Goal: Task Accomplishment & Management: Manage account settings

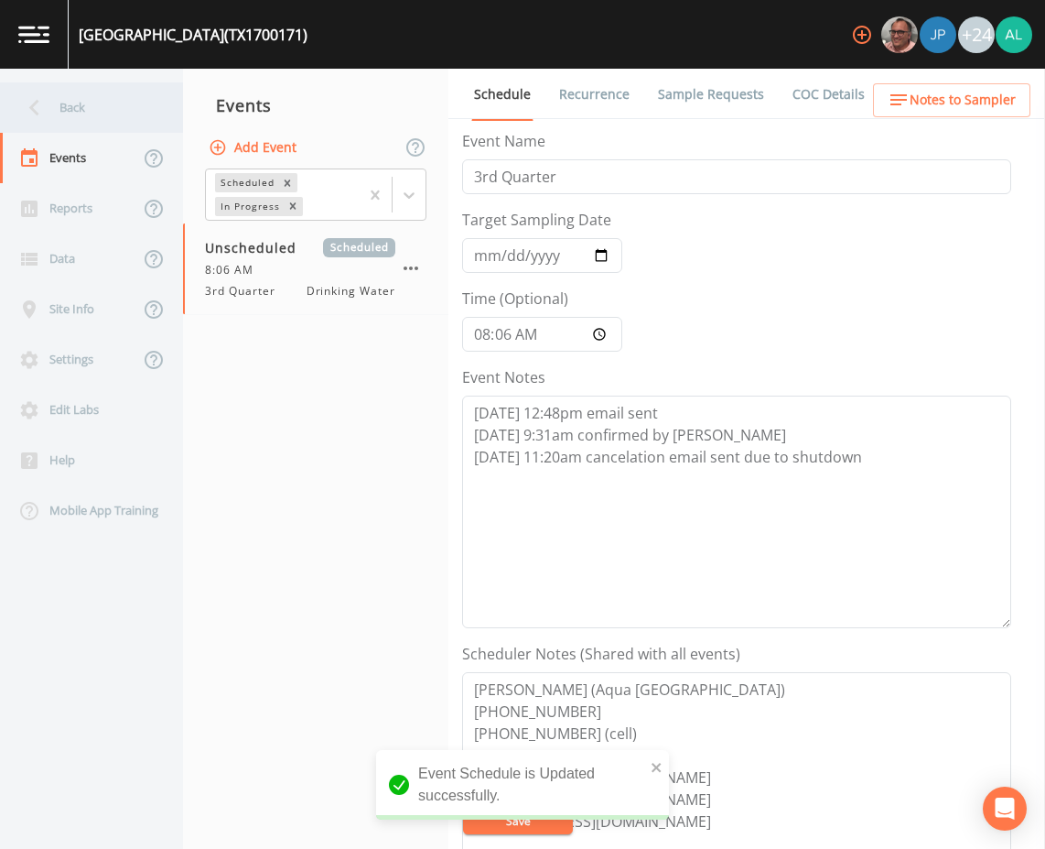
click at [129, 101] on div "Back" at bounding box center [82, 107] width 165 height 50
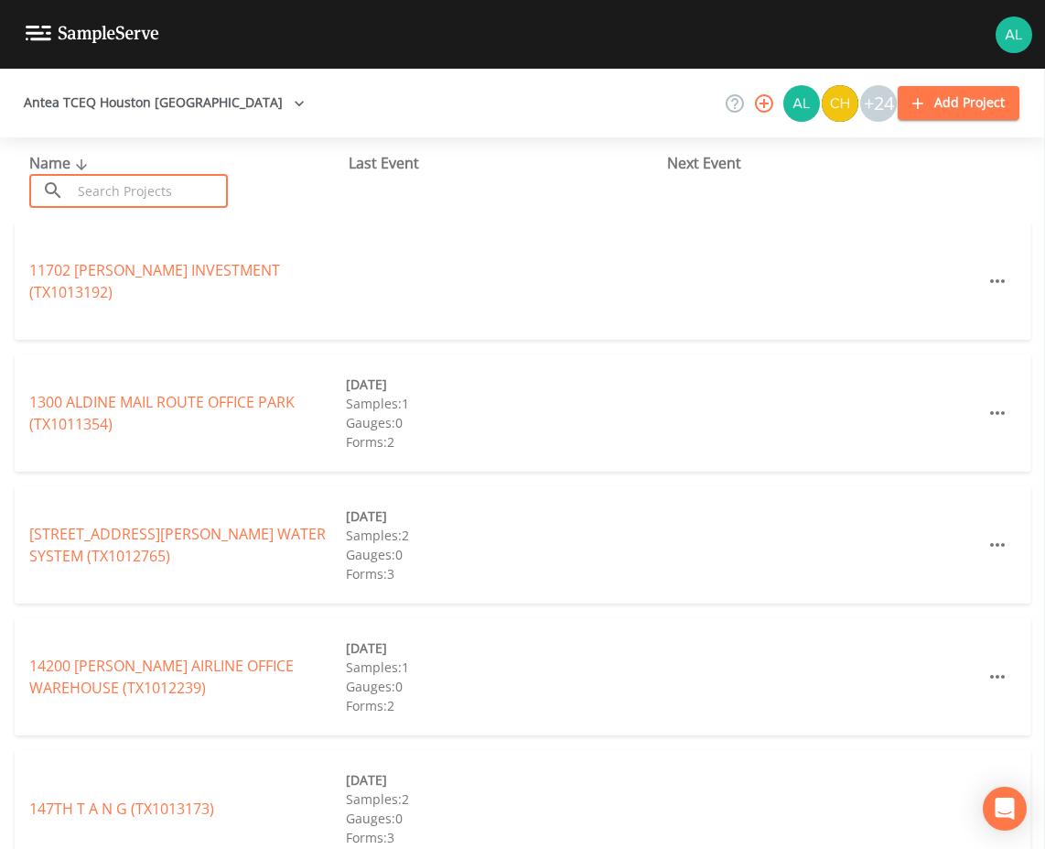
click at [189, 198] on input "text" at bounding box center [149, 191] width 157 height 34
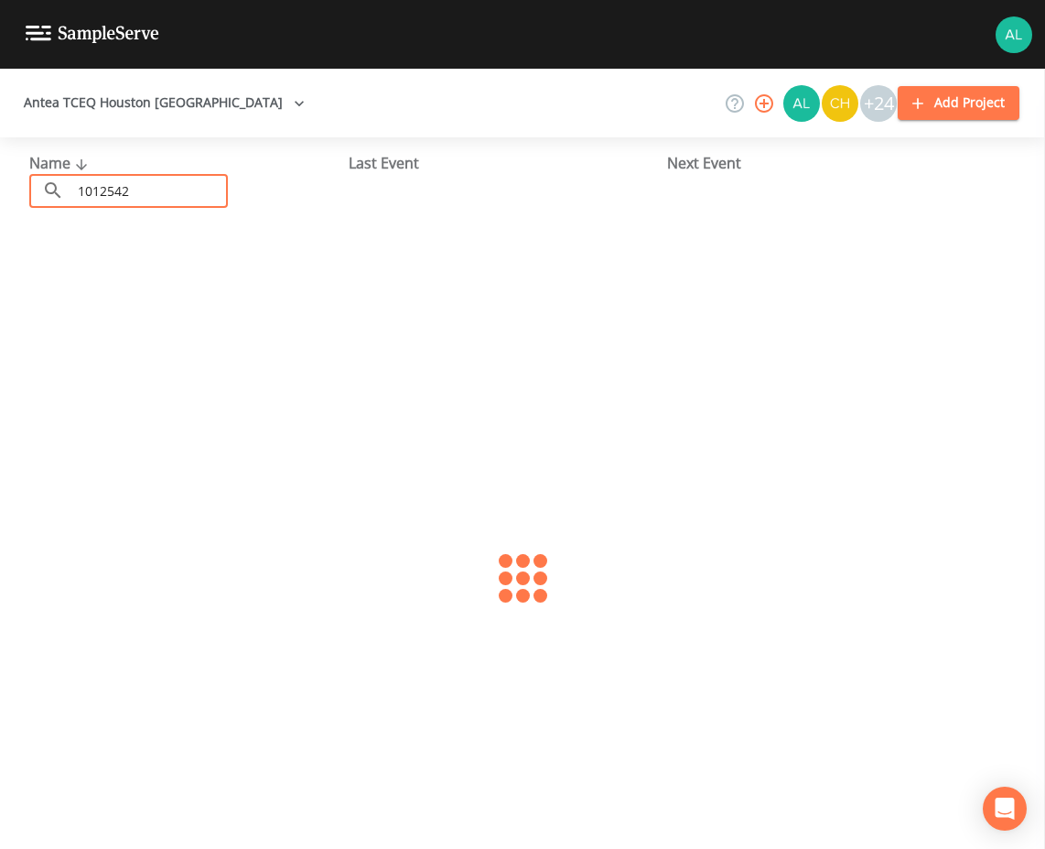
type input "1012542"
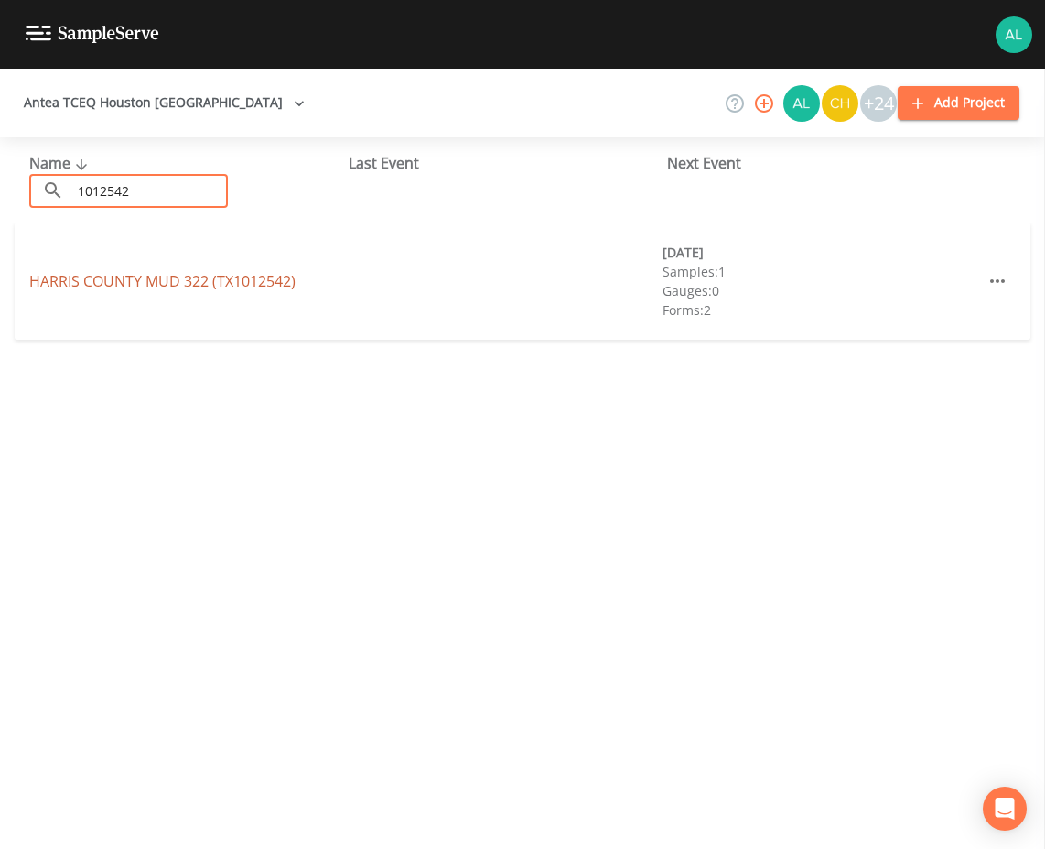
click at [212, 274] on link "[GEOGRAPHIC_DATA] 322 (TX1012542)" at bounding box center [162, 281] width 266 height 20
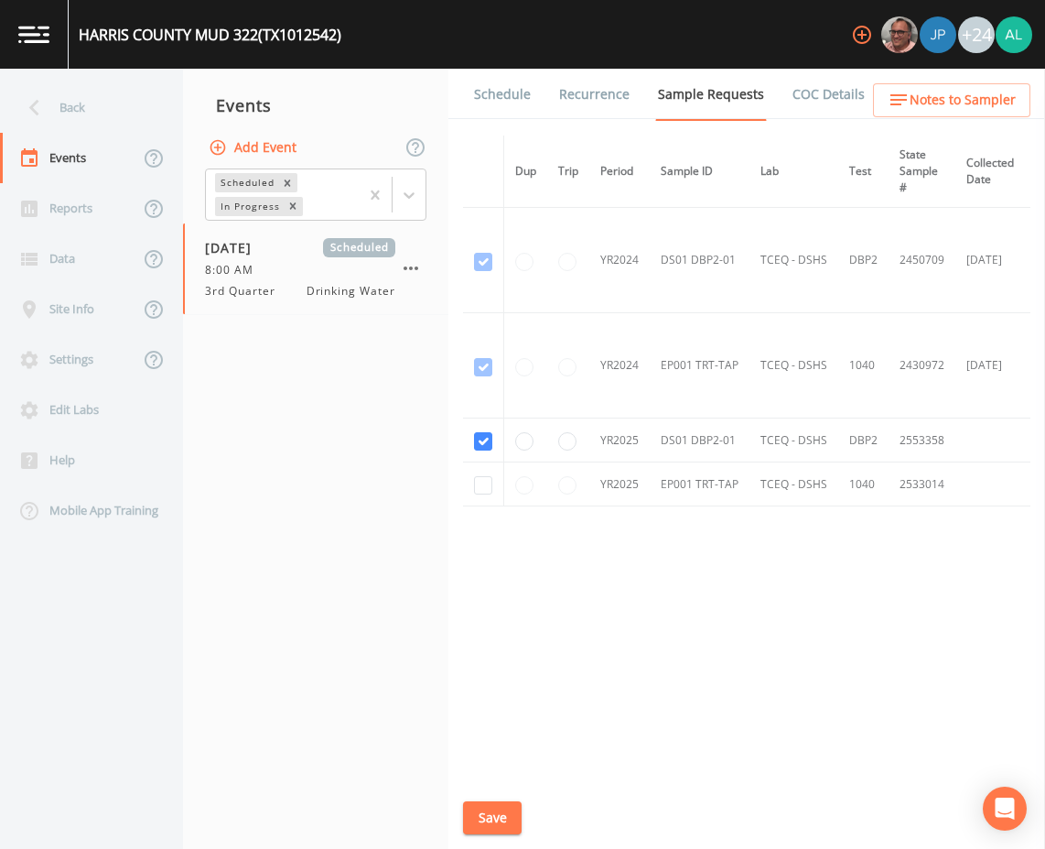
click at [503, 122] on div "Schedule Recurrence Sample Requests COC Details Forms Dup Trip Period Sample ID…" at bounding box center [747, 459] width 597 height 780
click at [507, 103] on link "Schedule" at bounding box center [502, 94] width 62 height 51
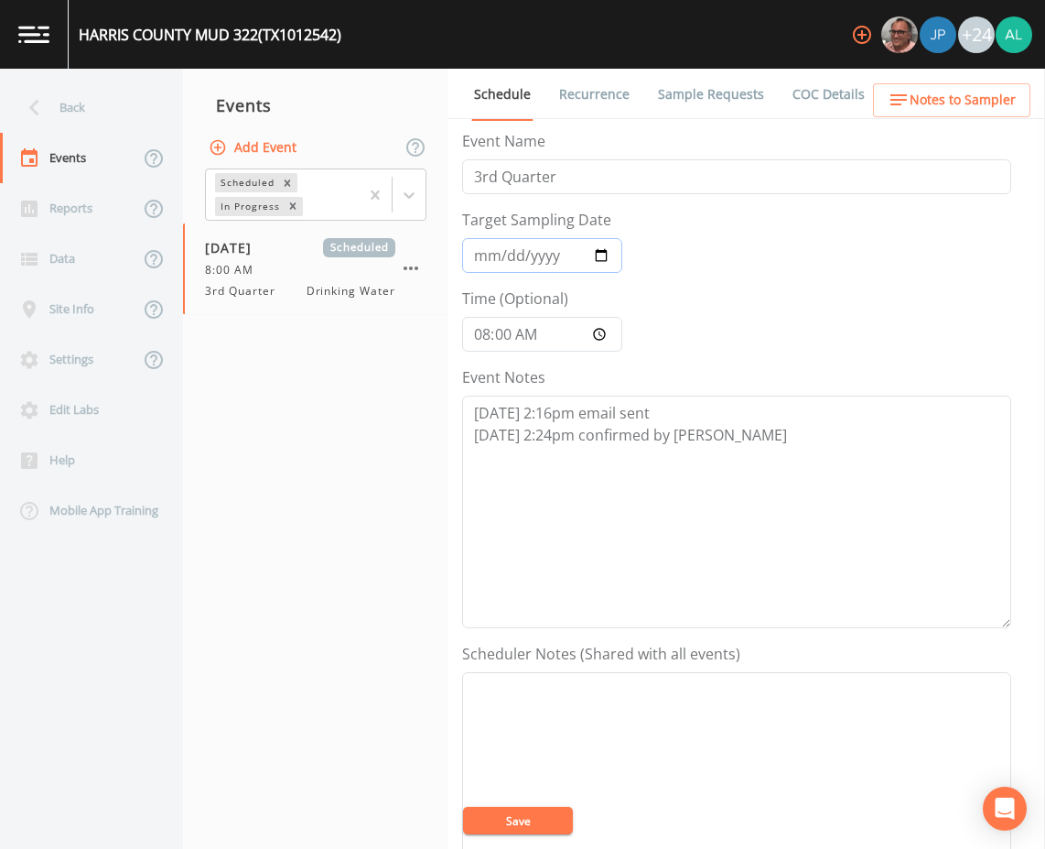
click at [491, 254] on input "[DATE]" at bounding box center [542, 255] width 160 height 35
click at [839, 505] on textarea "[DATE] 2:16pm email sent [DATE] 2:24pm confirmed by [PERSON_NAME]" at bounding box center [736, 511] width 549 height 233
drag, startPoint x: 836, startPoint y: 498, endPoint x: 765, endPoint y: 486, distance: 71.5
click at [759, 489] on textarea "[DATE] 2:16pm email sent [DATE] 2:24pm confirmed by [PERSON_NAME] [DATE] 1:45am…" at bounding box center [736, 511] width 549 height 233
drag, startPoint x: 867, startPoint y: 463, endPoint x: 461, endPoint y: 459, distance: 405.6
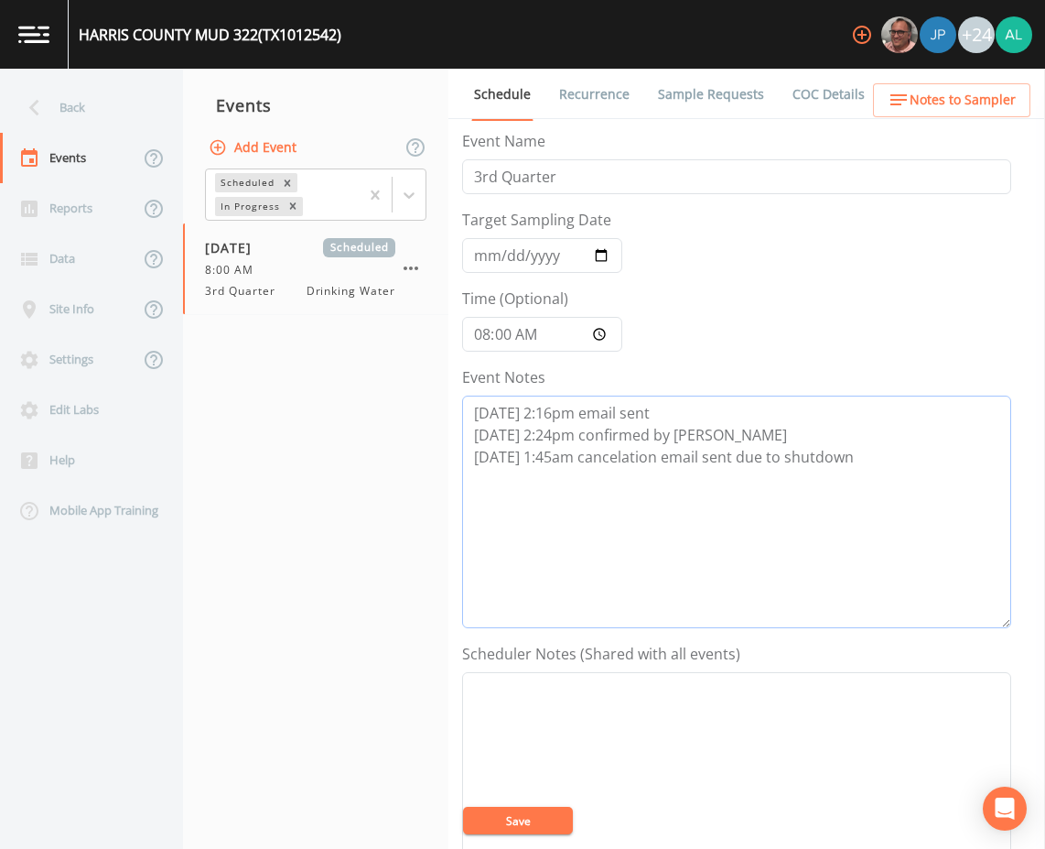
click at [461, 459] on div "Schedule Recurrence Sample Requests COC Details Forms Event Name 3rd Quarter Ta…" at bounding box center [747, 459] width 597 height 780
type textarea "[DATE] 2:16pm email sent [DATE] 2:24pm confirmed by [PERSON_NAME] [DATE] 1:45am…"
drag, startPoint x: 506, startPoint y: 821, endPoint x: 633, endPoint y: 695, distance: 178.7
click at [507, 821] on button "Save" at bounding box center [518, 820] width 110 height 27
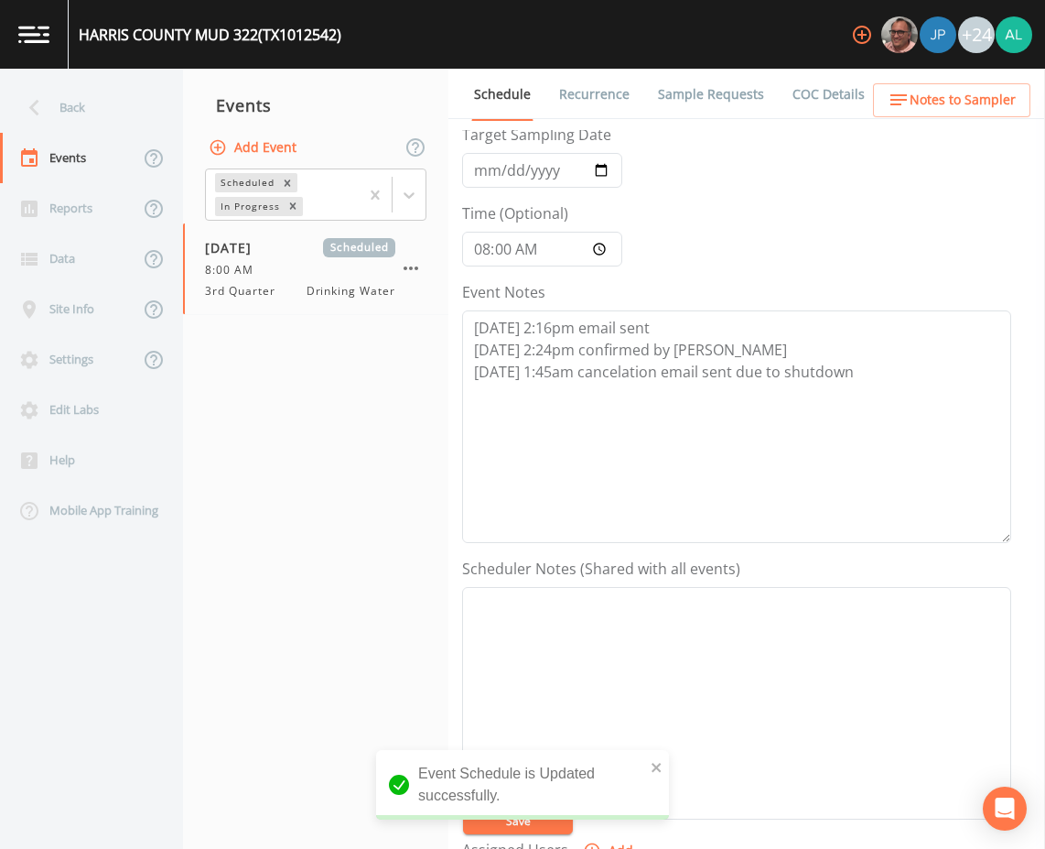
scroll to position [183, 0]
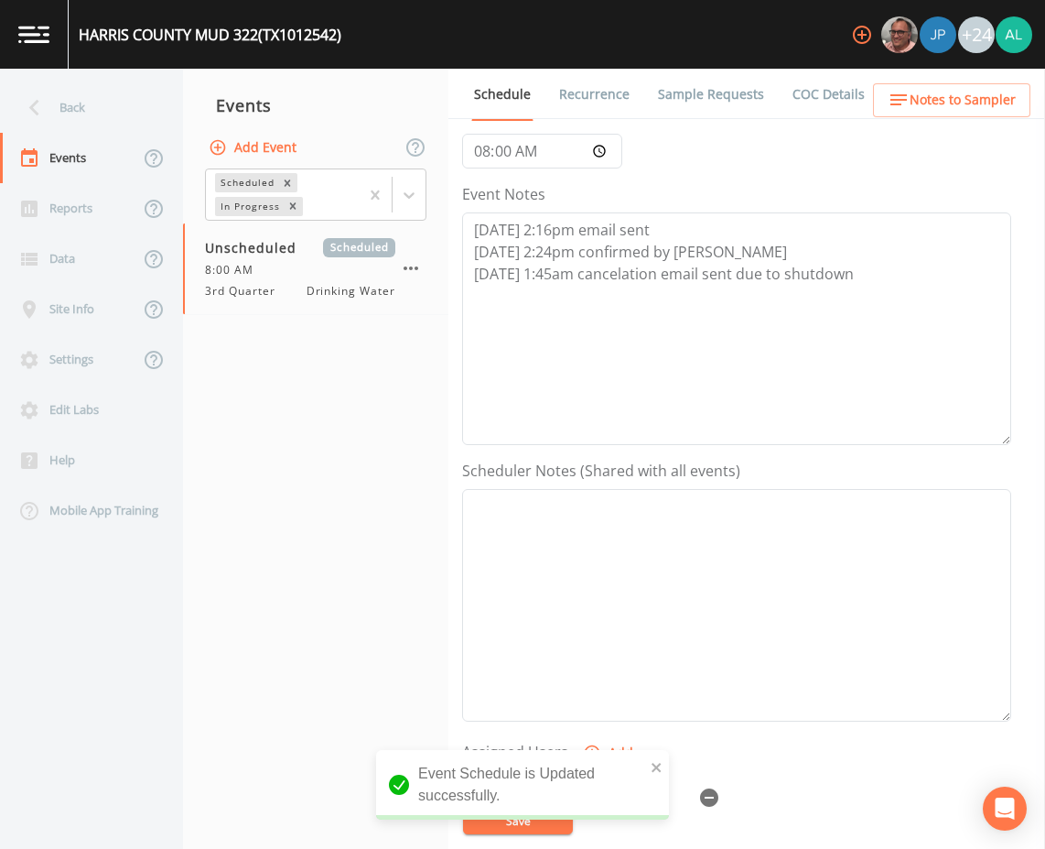
click at [702, 798] on icon "button" at bounding box center [709, 797] width 18 height 18
click at [663, 774] on button "close" at bounding box center [657, 766] width 13 height 22
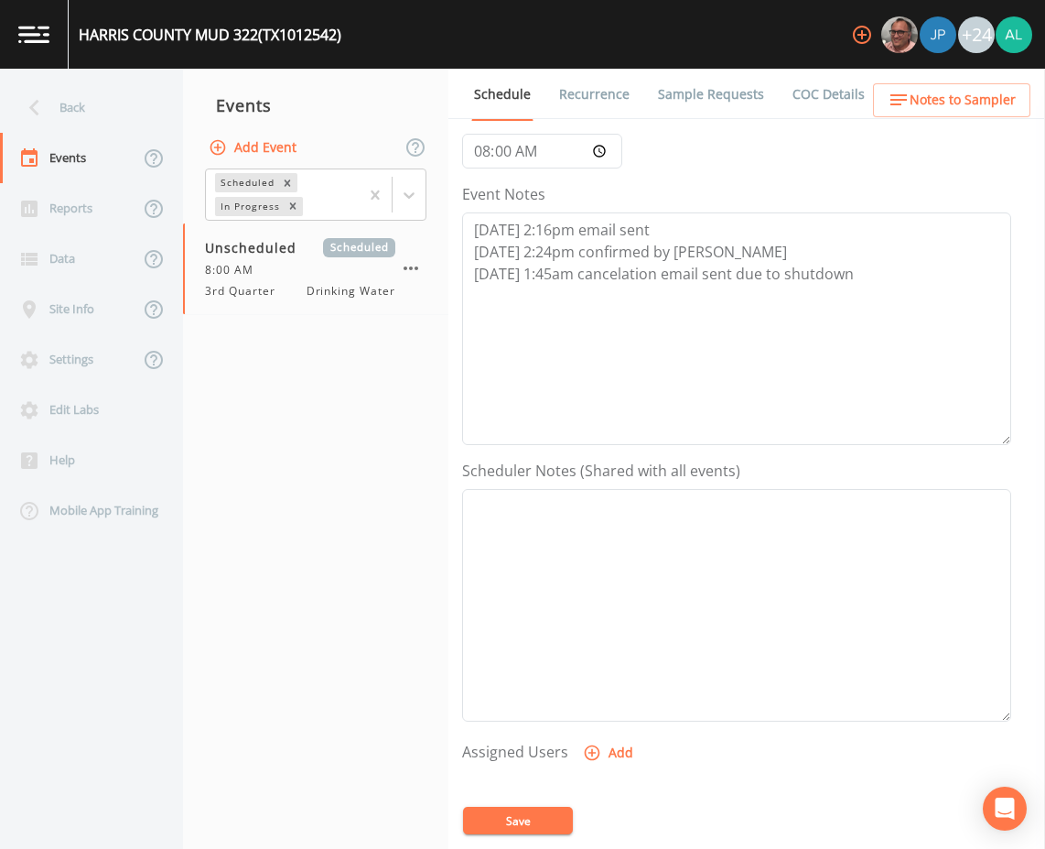
click at [521, 819] on div "Event Schedule is Updated successfully." at bounding box center [522, 792] width 293 height 84
drag, startPoint x: 521, startPoint y: 819, endPoint x: 541, endPoint y: 821, distance: 20.2
click at [541, 821] on button "Save" at bounding box center [518, 820] width 110 height 27
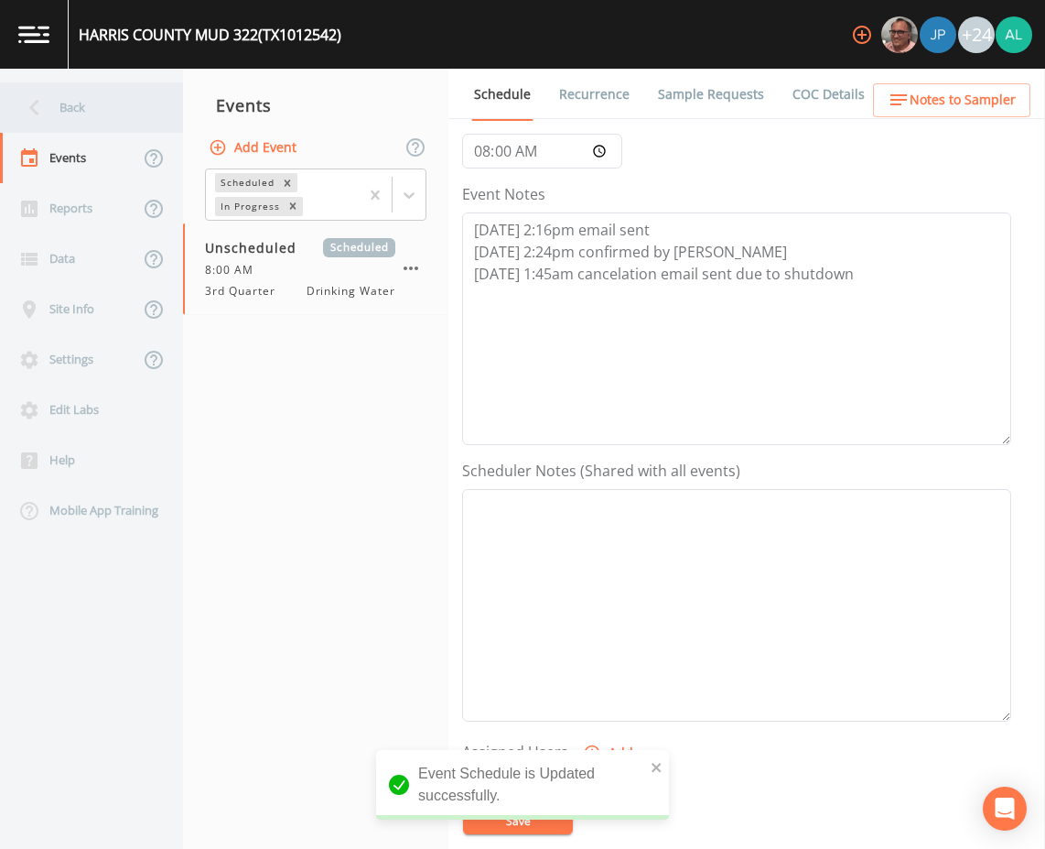
click at [97, 107] on div "Back" at bounding box center [82, 107] width 165 height 50
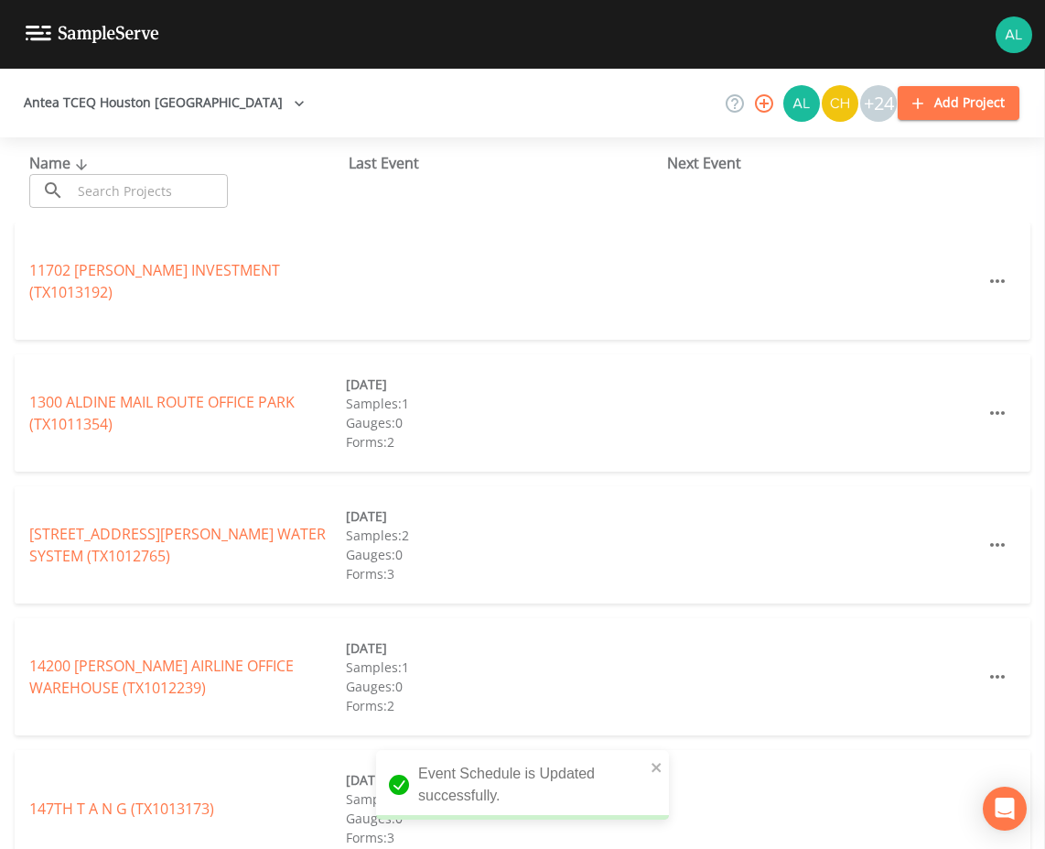
click at [105, 183] on input "text" at bounding box center [149, 191] width 157 height 34
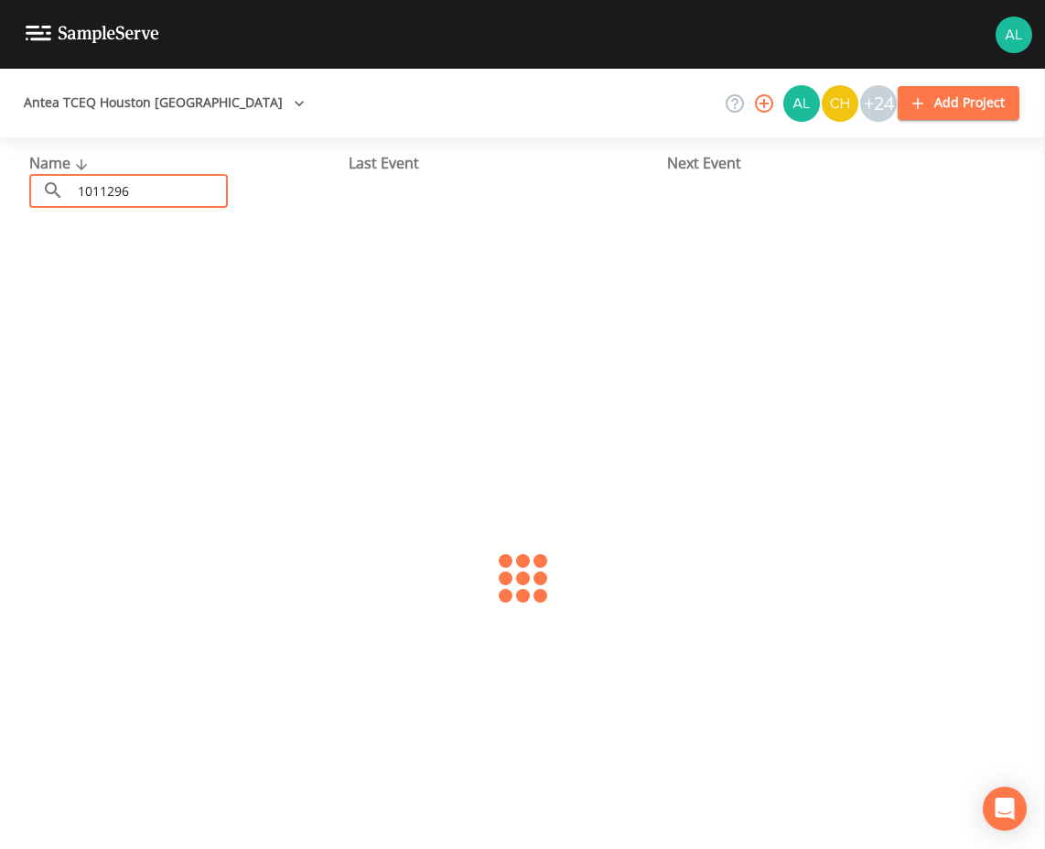
type input "1011296"
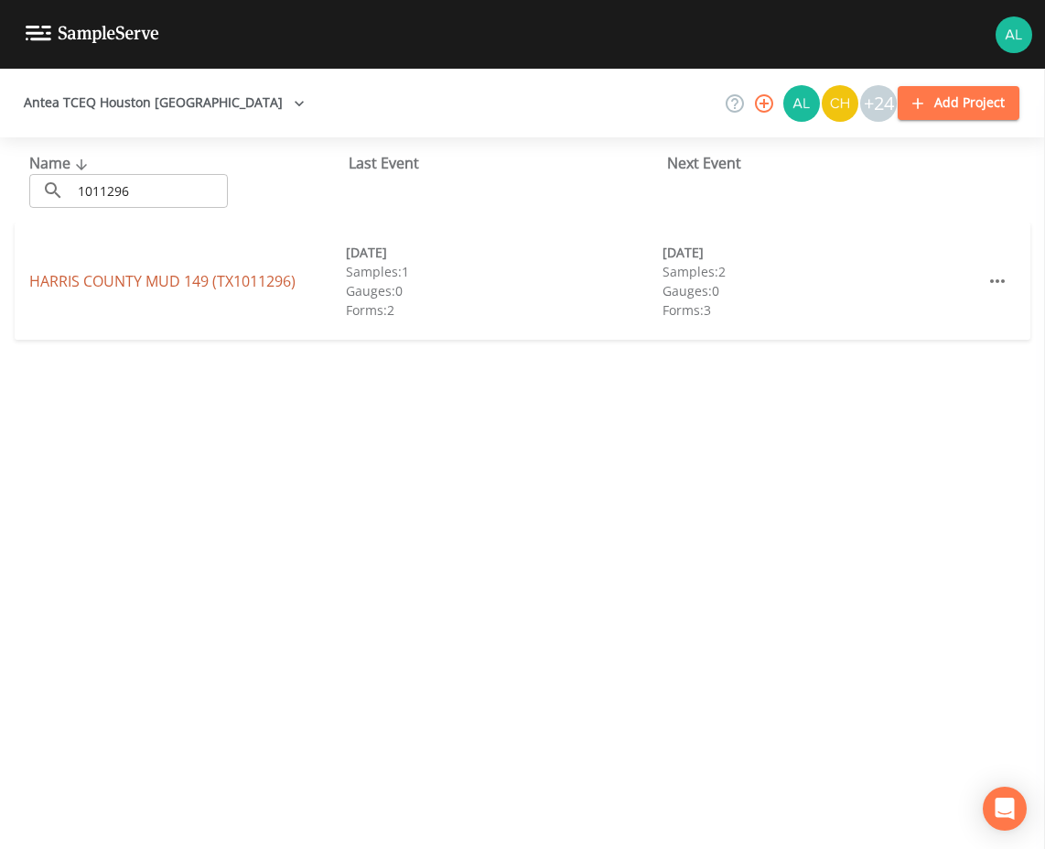
click at [105, 276] on link "[GEOGRAPHIC_DATA] 149 (TX1011296)" at bounding box center [162, 281] width 266 height 20
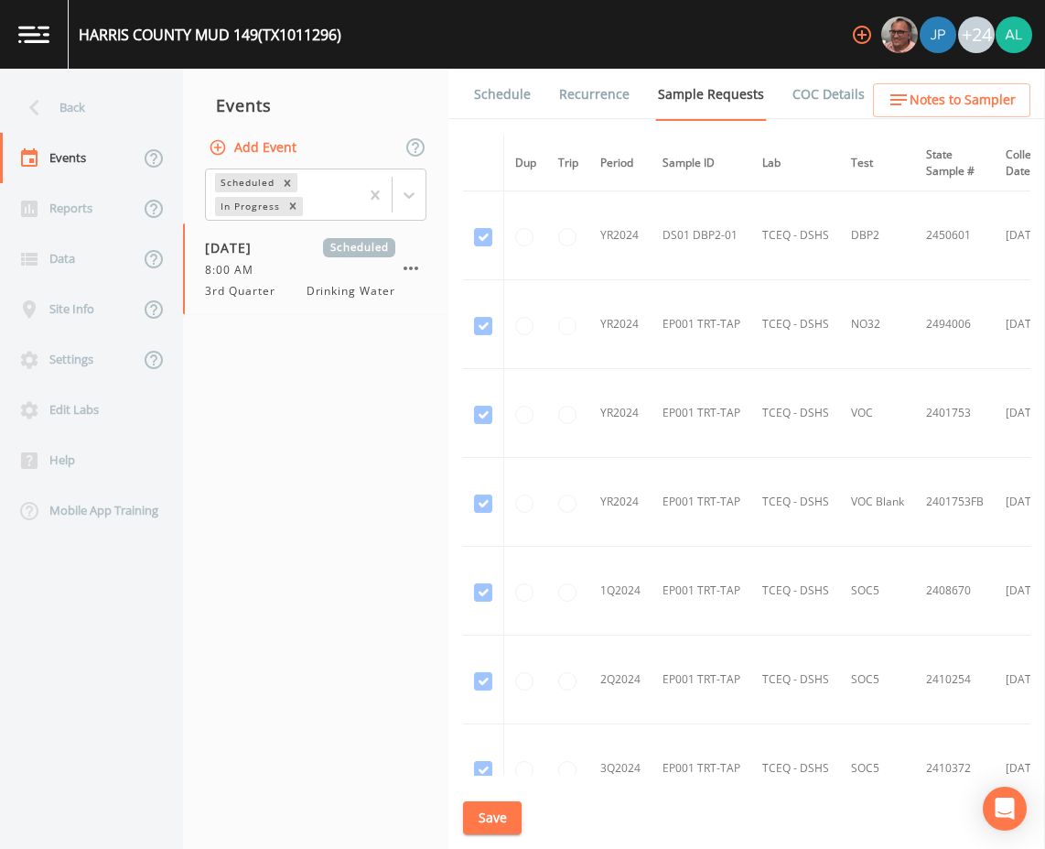
click at [488, 98] on link "Schedule" at bounding box center [502, 94] width 62 height 51
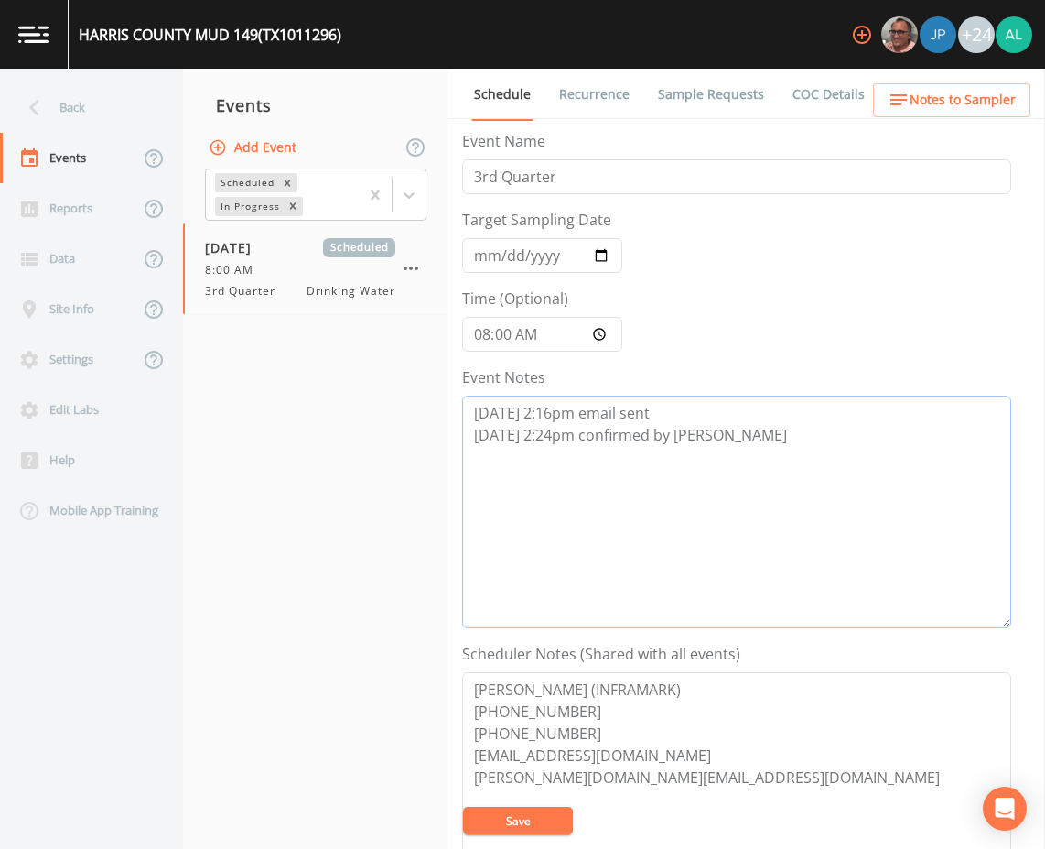
click at [772, 460] on textarea "[DATE] 2:16pm email sent [DATE] 2:24pm confirmed by [PERSON_NAME]" at bounding box center [736, 511] width 549 height 233
paste textarea "[DATE] 1:45am cancelation email sent due to shutdown"
type textarea "[DATE] 2:16pm email sent [DATE] 2:24pm confirmed by [PERSON_NAME] [DATE] 1:45am…"
drag, startPoint x: 486, startPoint y: 258, endPoint x: 462, endPoint y: 265, distance: 24.9
click at [487, 257] on input "[DATE]" at bounding box center [542, 255] width 160 height 35
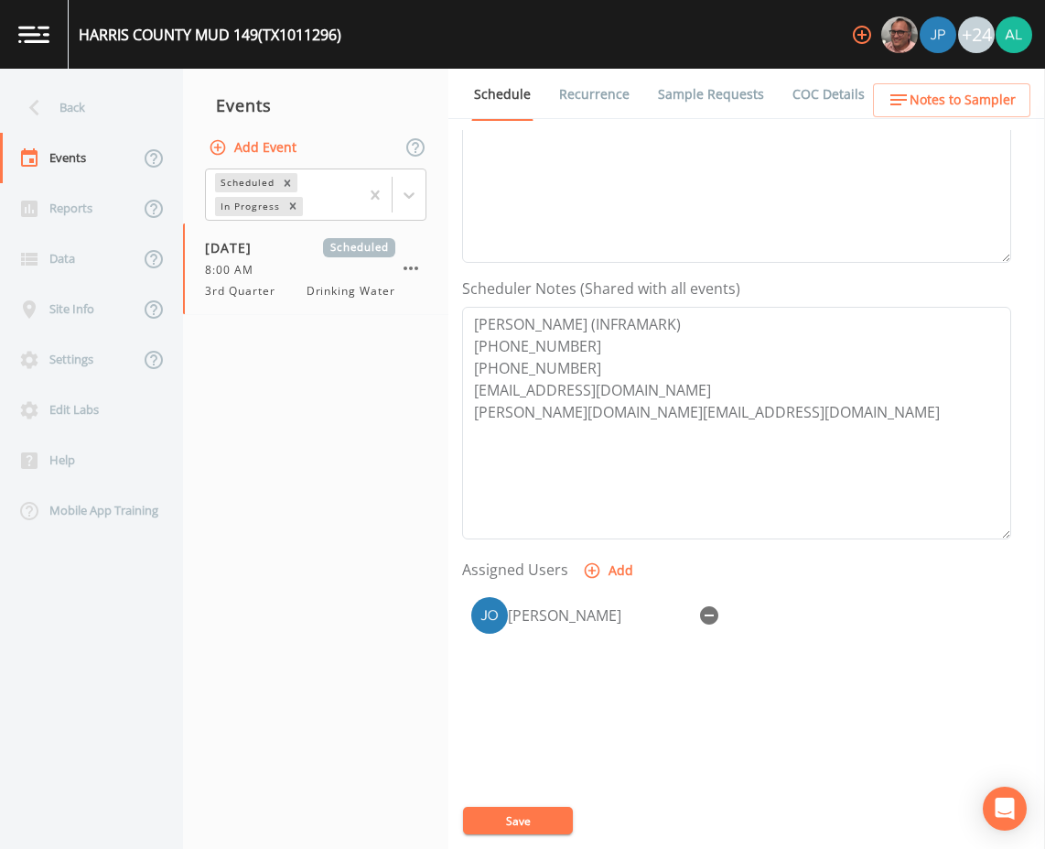
scroll to position [366, 0]
click at [719, 606] on icon "button" at bounding box center [709, 614] width 22 height 22
click at [515, 829] on button "Save" at bounding box center [518, 820] width 110 height 27
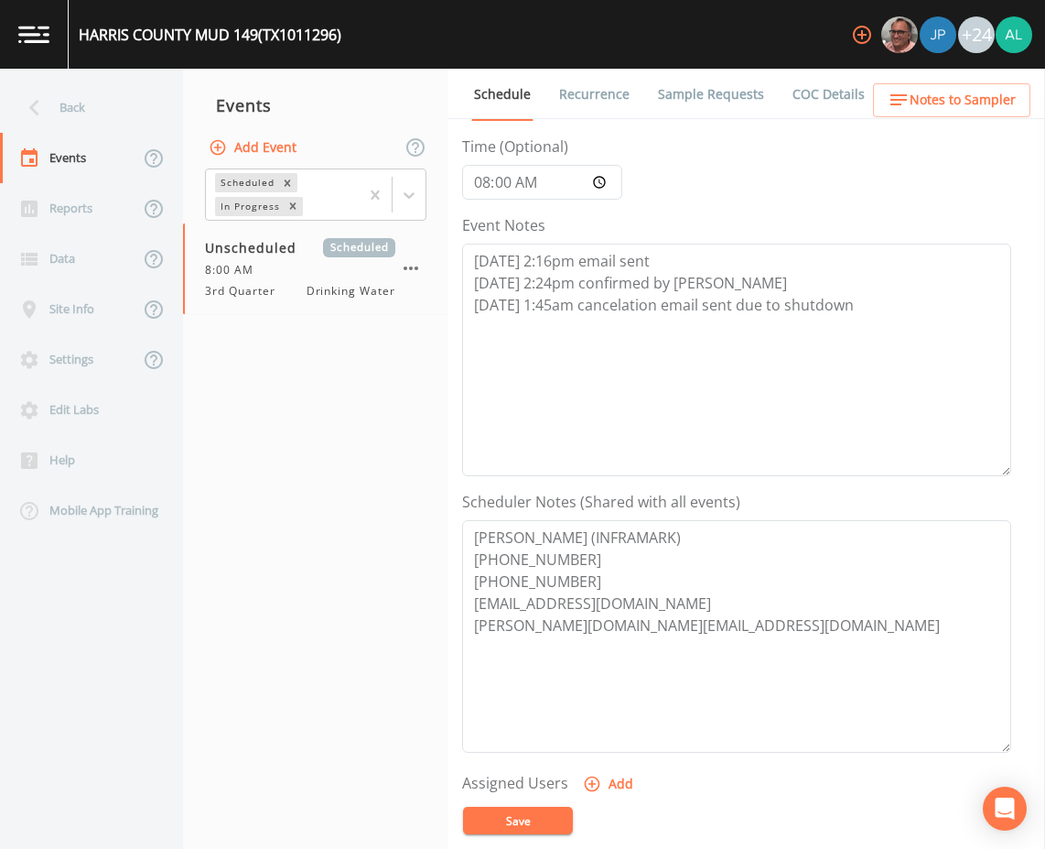
scroll to position [92, 0]
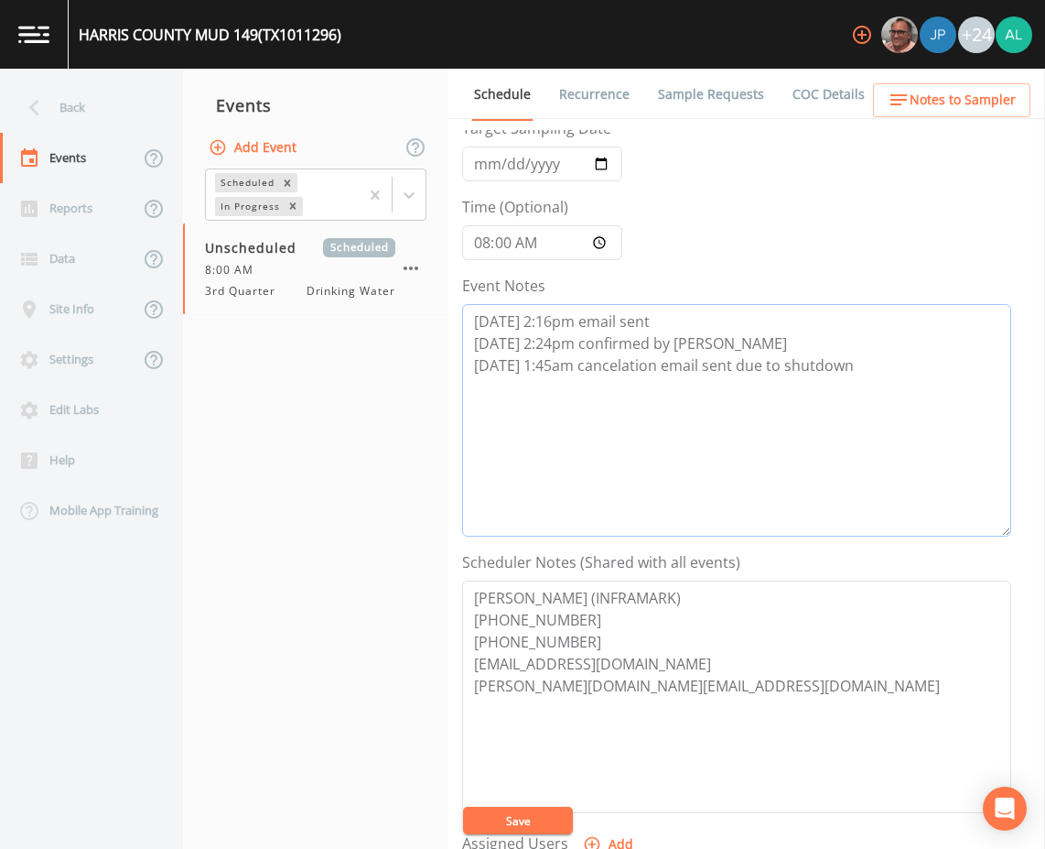
click at [561, 364] on textarea "[DATE] 2:16pm email sent [DATE] 2:24pm confirmed by [PERSON_NAME] [DATE] 1:45am…" at bounding box center [736, 420] width 549 height 233
drag, startPoint x: 875, startPoint y: 370, endPoint x: 475, endPoint y: 371, distance: 400.1
click at [475, 371] on textarea "[DATE] 2:16pm email sent [DATE] 2:24pm confirmed by [PERSON_NAME] [DATE] 1:45pm…" at bounding box center [736, 420] width 549 height 233
click at [584, 446] on textarea "[DATE] 2:16pm email sent [DATE] 2:24pm confirmed by [PERSON_NAME] [DATE] 1:45pm…" at bounding box center [736, 420] width 549 height 233
type textarea "[DATE] 2:16pm email sent [DATE] 2:24pm confirmed by [PERSON_NAME] [DATE] 1:45pm…"
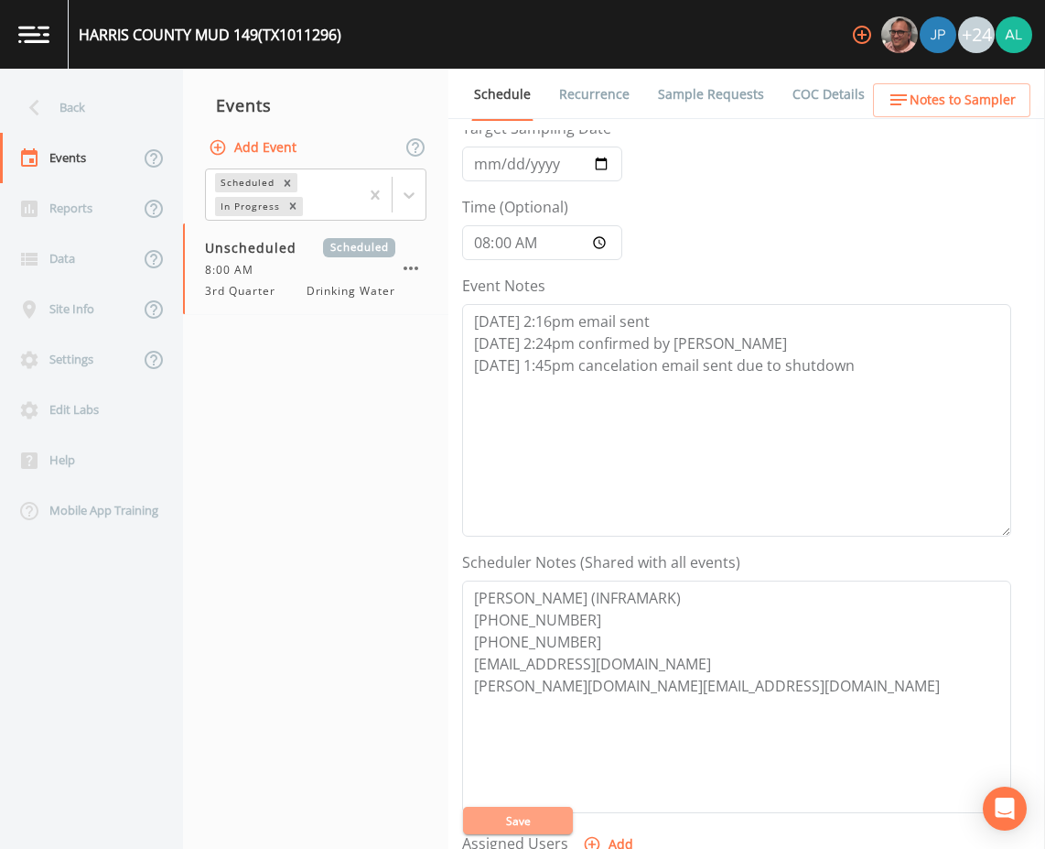
click at [532, 827] on button "Save" at bounding box center [518, 820] width 110 height 27
click at [522, 813] on button "Save" at bounding box center [518, 820] width 110 height 27
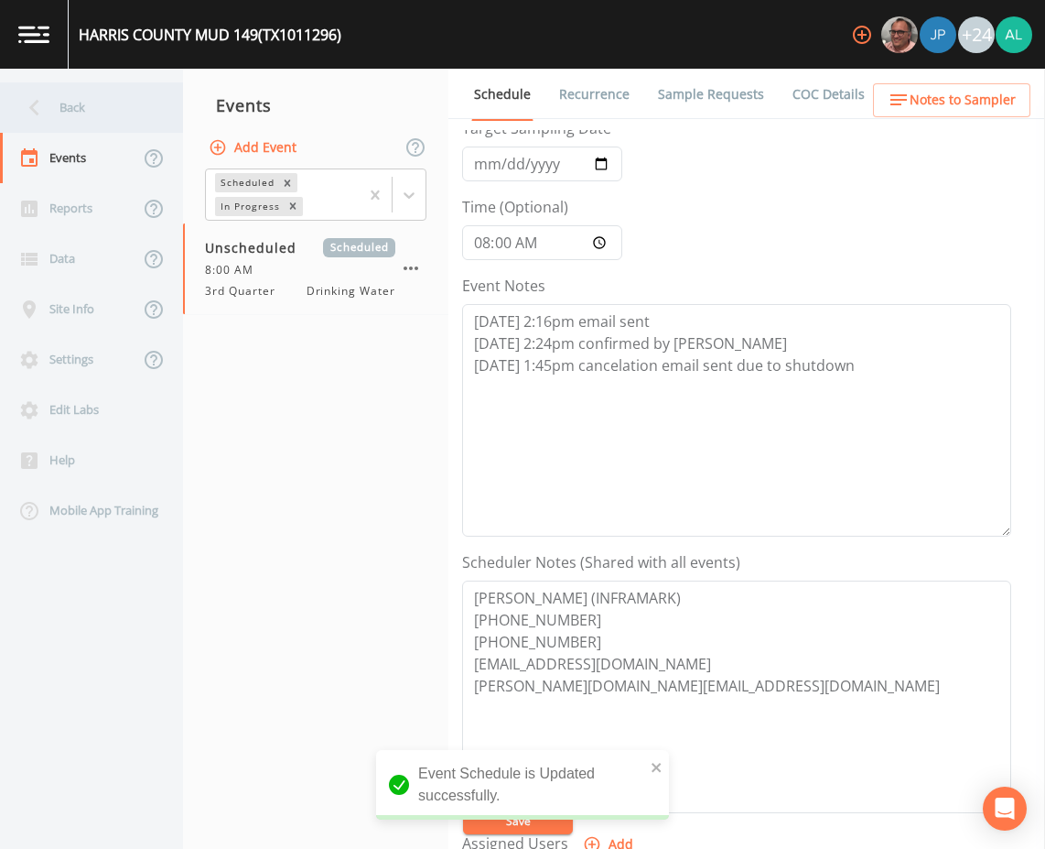
click at [143, 109] on div "Back" at bounding box center [82, 107] width 165 height 50
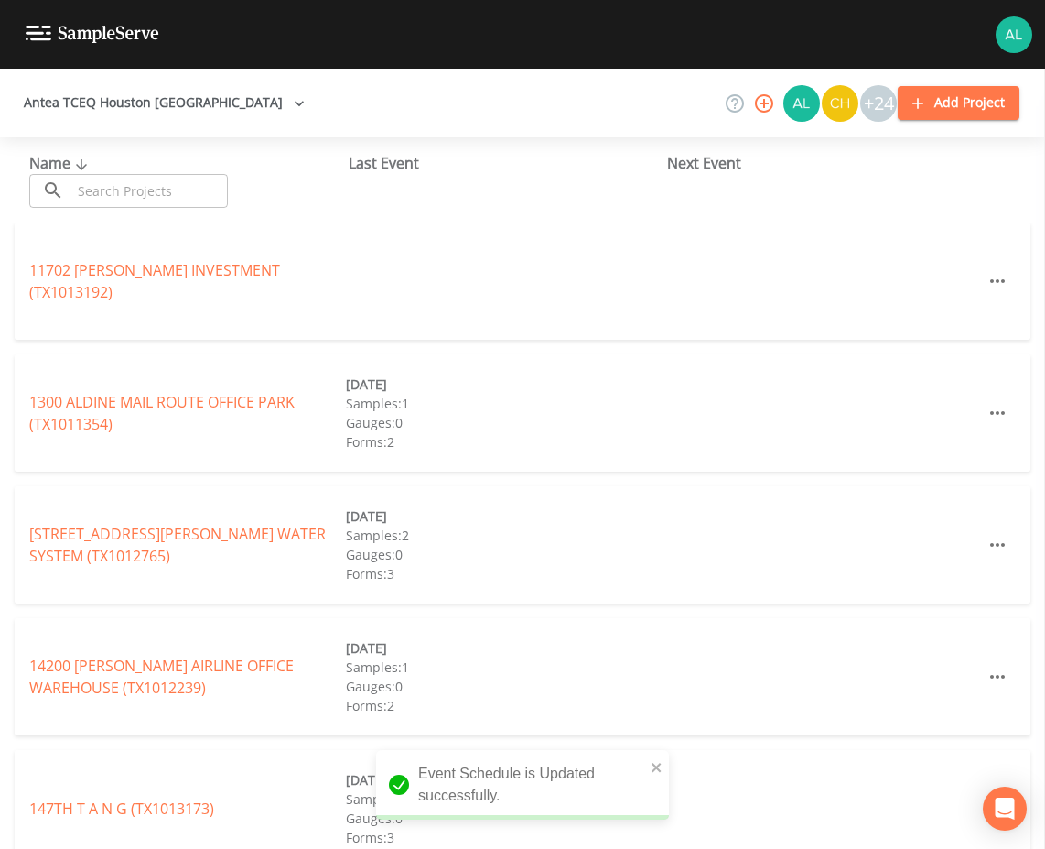
click at [123, 190] on input "text" at bounding box center [149, 191] width 157 height 34
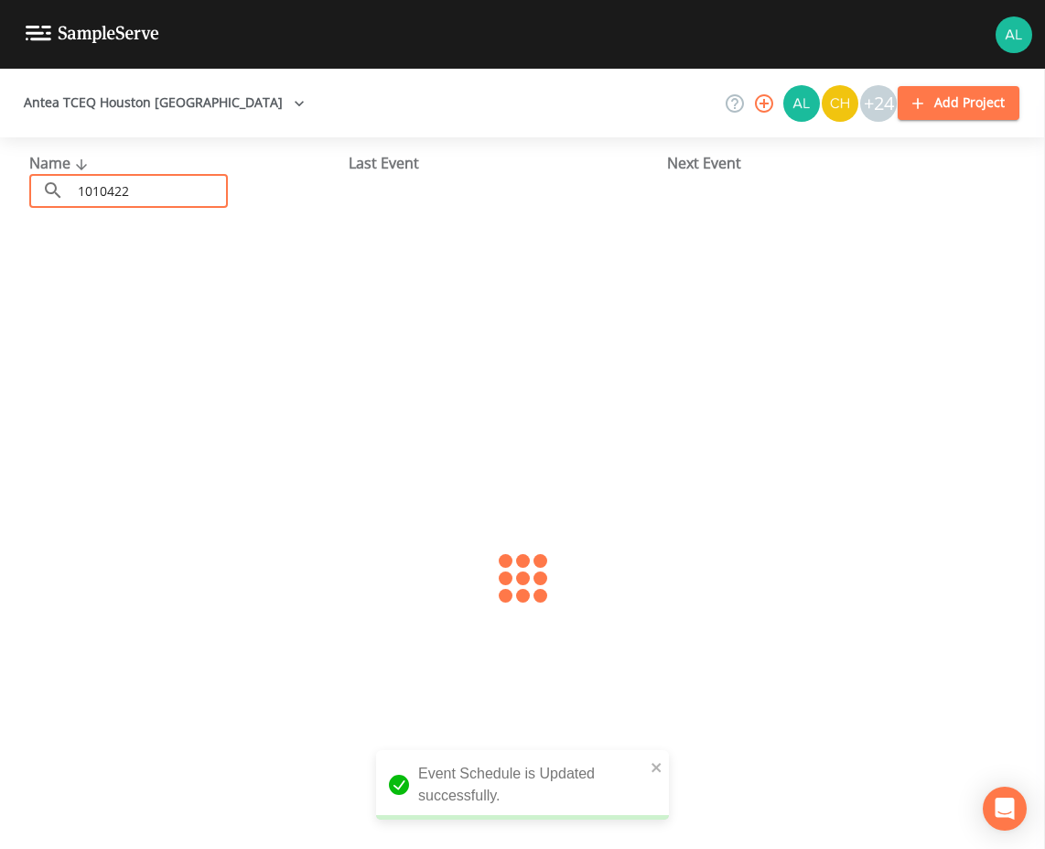
type input "1010422"
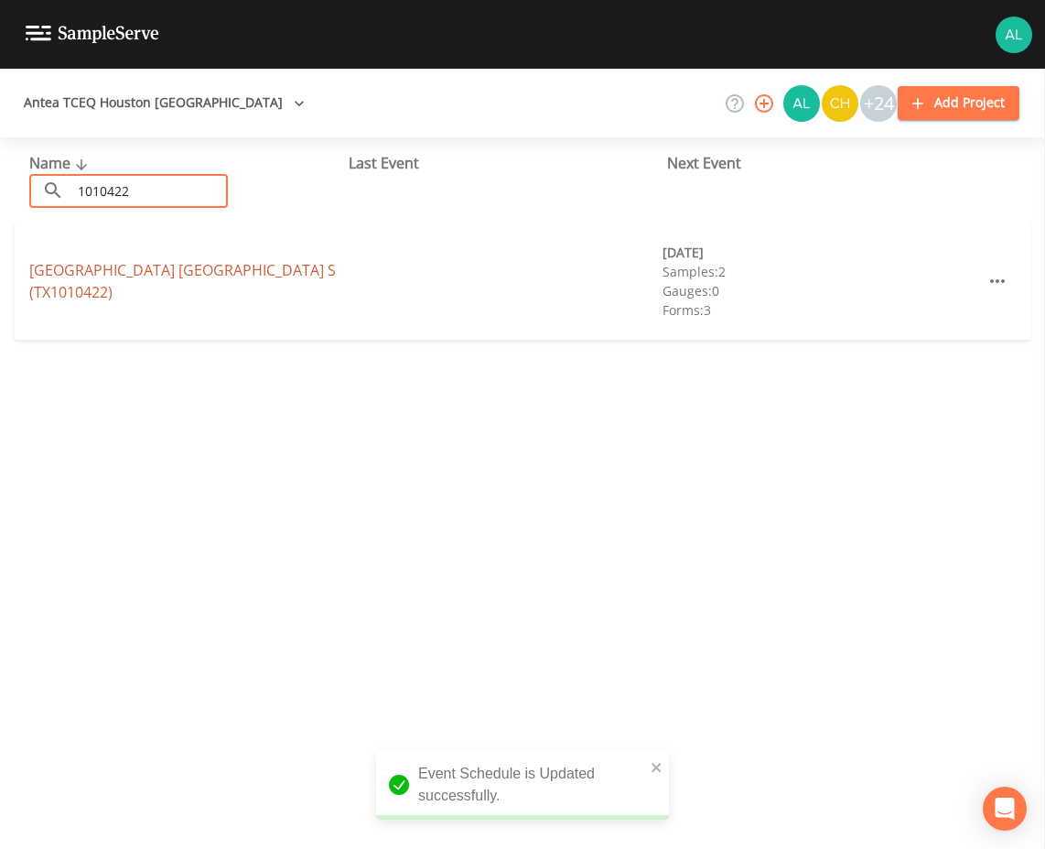
click at [116, 290] on link "[GEOGRAPHIC_DATA] [GEOGRAPHIC_DATA][STREET_ADDRESS])" at bounding box center [182, 281] width 307 height 42
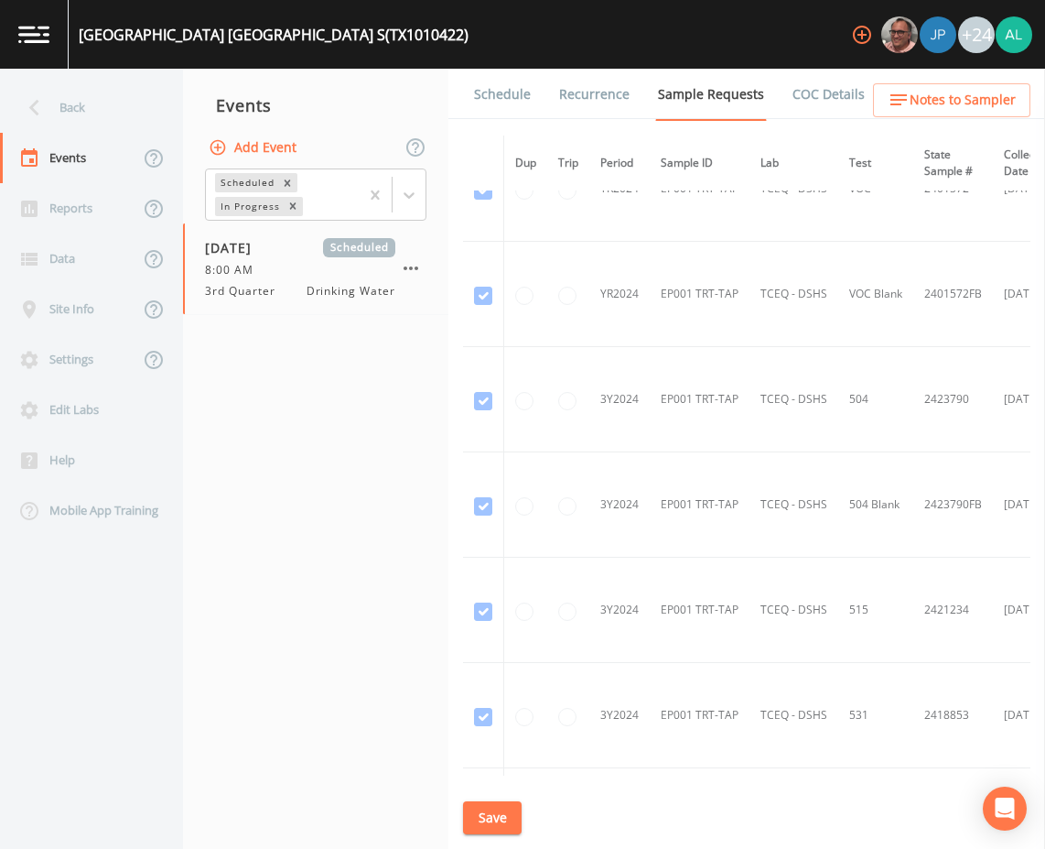
scroll to position [275, 0]
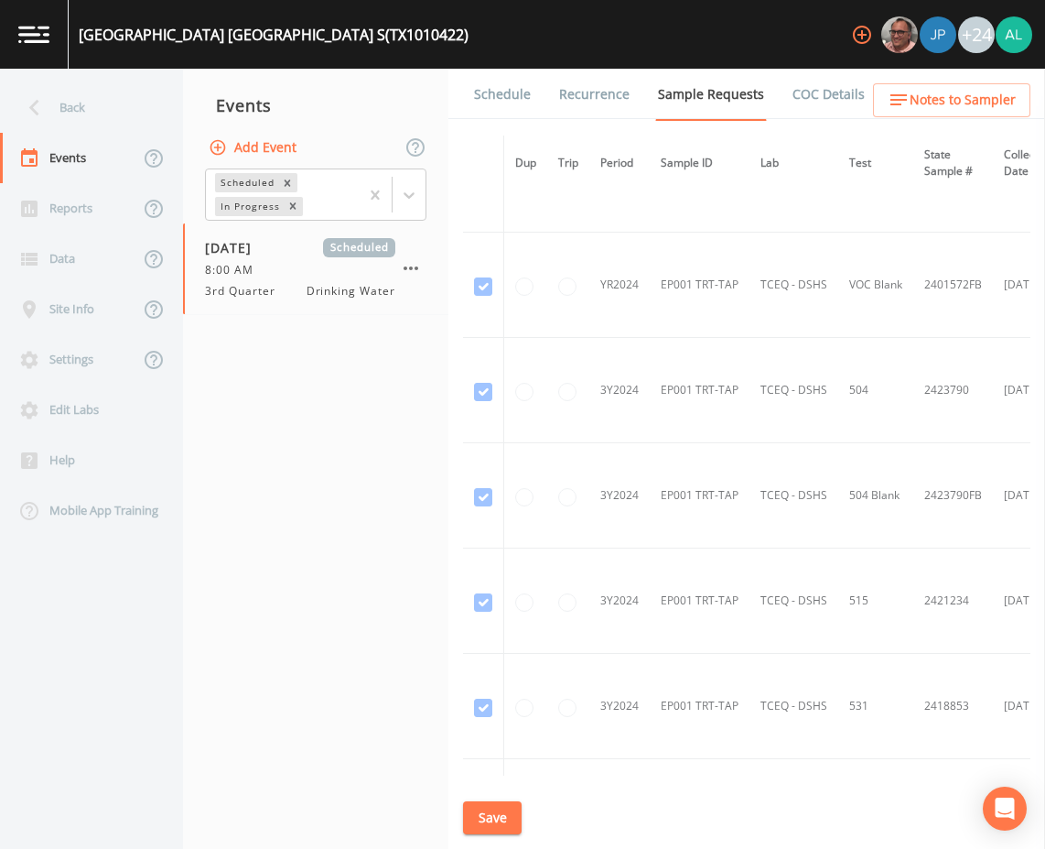
click at [512, 89] on link "Schedule" at bounding box center [502, 94] width 62 height 51
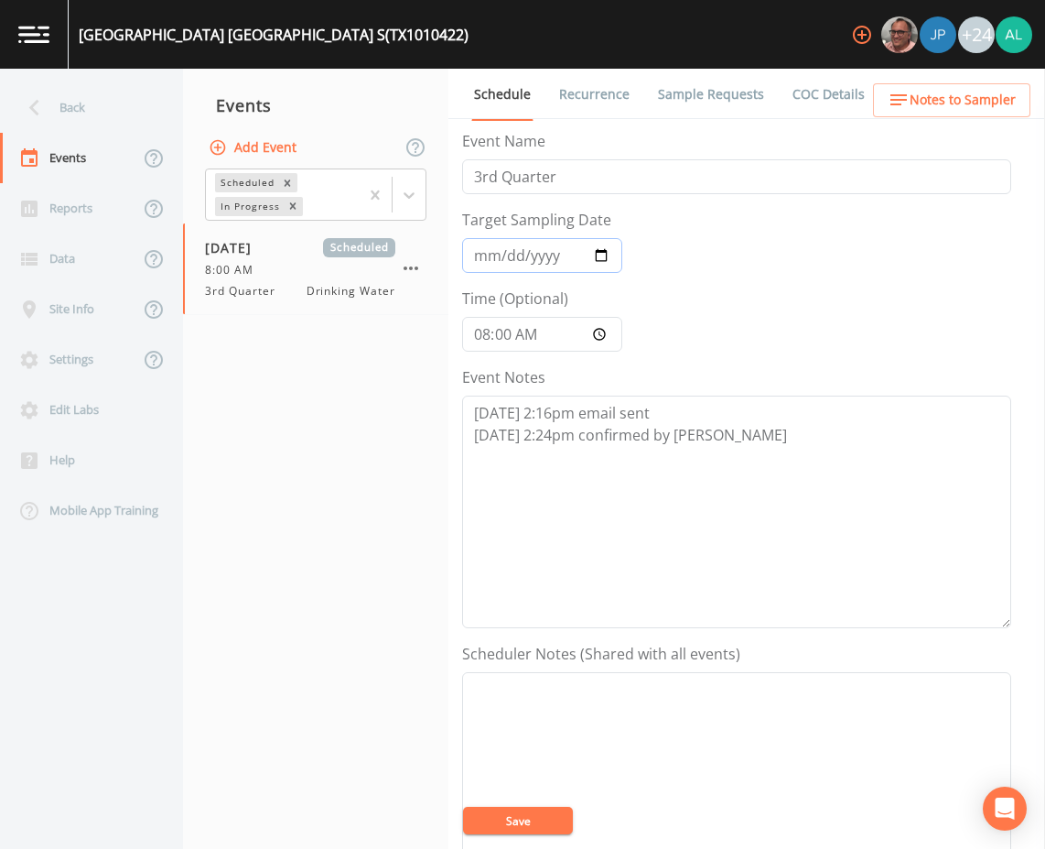
click at [483, 257] on input "[DATE]" at bounding box center [542, 255] width 160 height 35
click at [761, 460] on textarea "[DATE] 2:16pm email sent [DATE] 2:24pm confirmed by [PERSON_NAME]" at bounding box center [736, 511] width 549 height 233
paste textarea "[DATE] 1:45pm cancelation email sent due to shutdown"
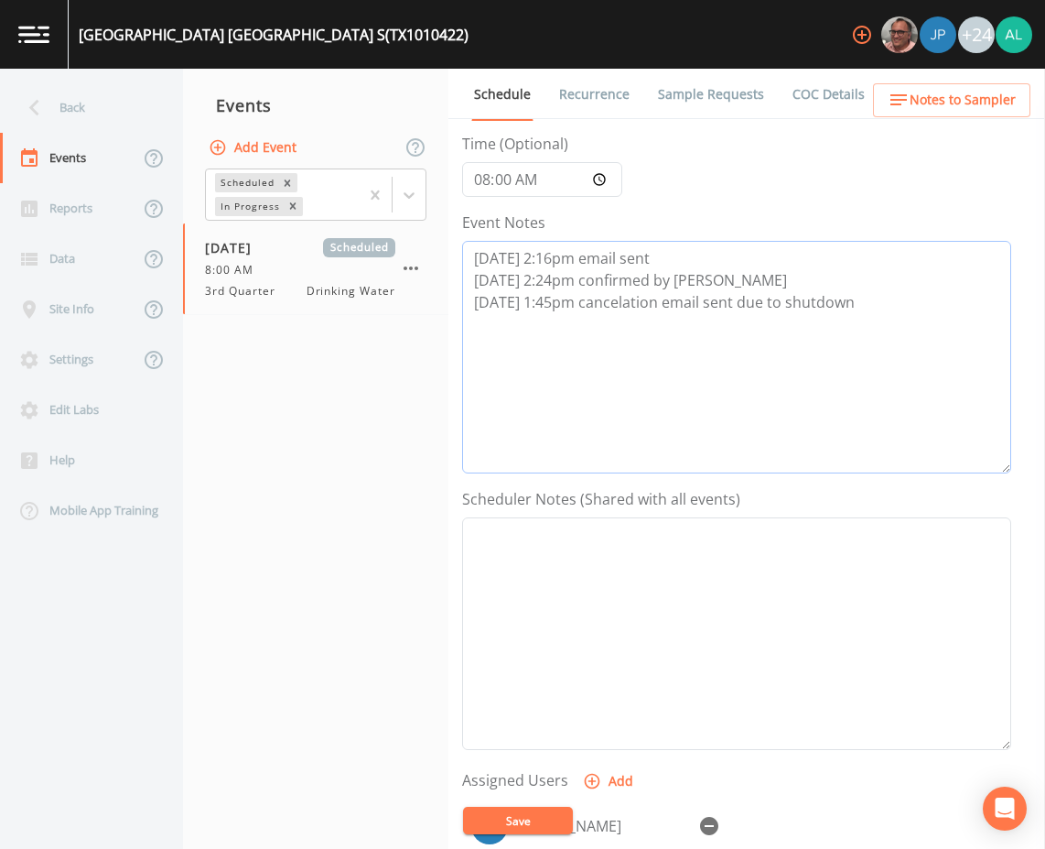
scroll to position [366, 0]
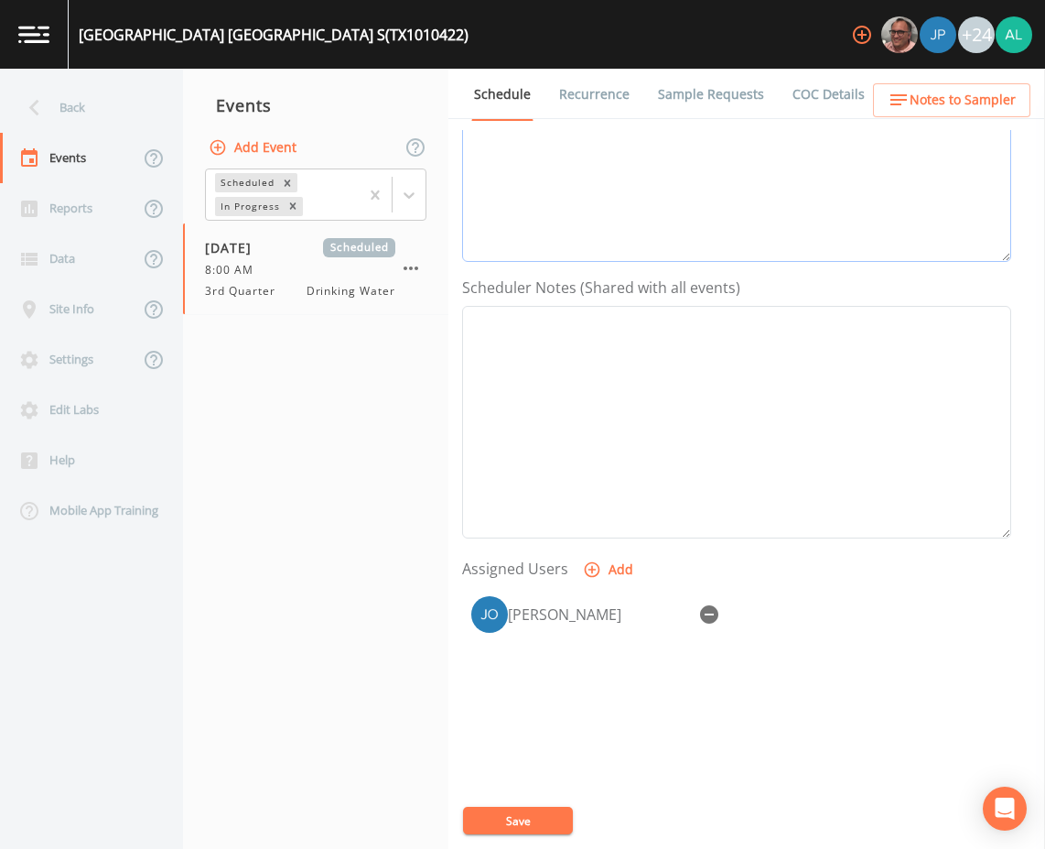
type textarea "[DATE] 2:16pm email sent [DATE] 2:24pm confirmed by [PERSON_NAME] [DATE] 1:45pm…"
click at [699, 623] on icon "button" at bounding box center [709, 614] width 22 height 22
click at [537, 807] on button "Save" at bounding box center [518, 820] width 110 height 27
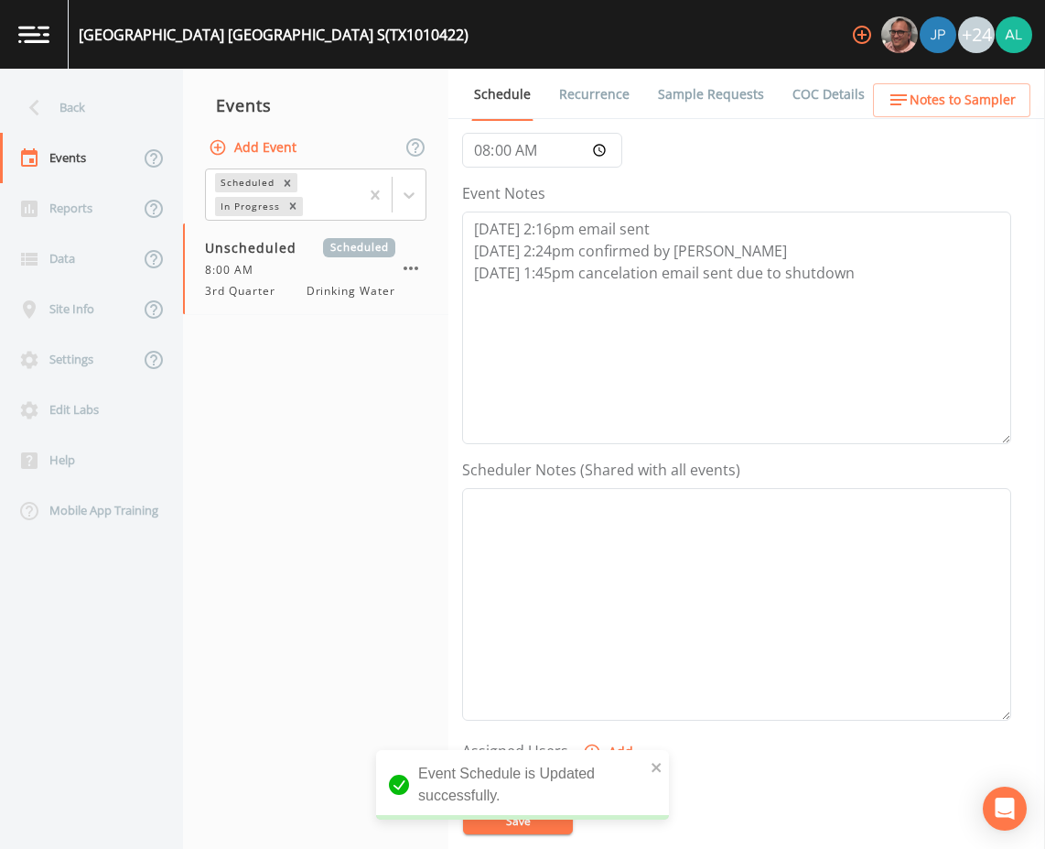
scroll to position [183, 0]
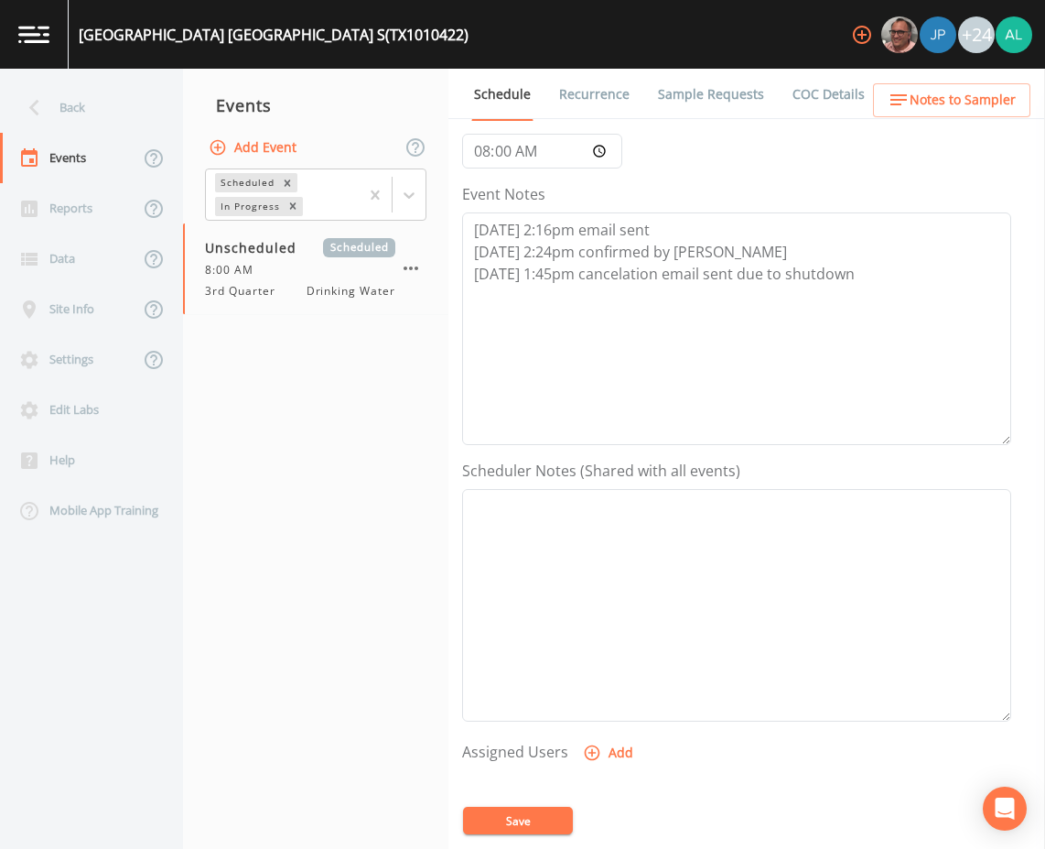
click at [538, 825] on button "Save" at bounding box center [518, 820] width 110 height 27
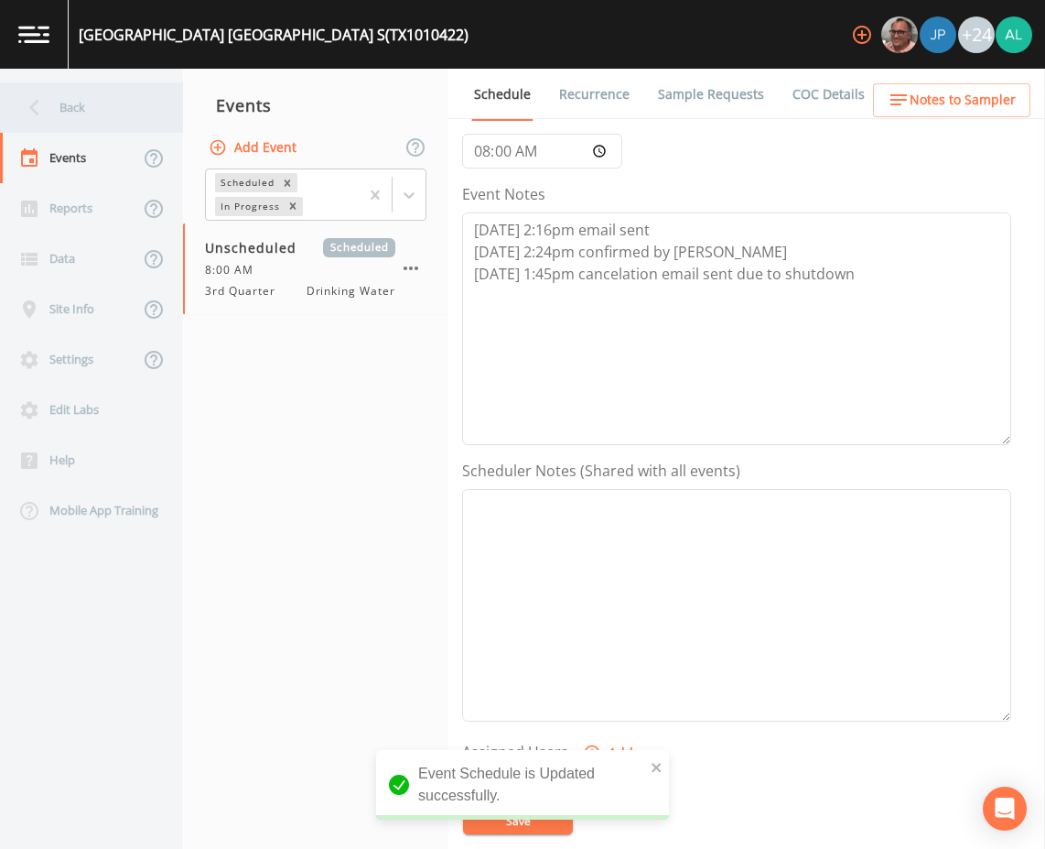
click at [116, 103] on div "Back" at bounding box center [82, 107] width 165 height 50
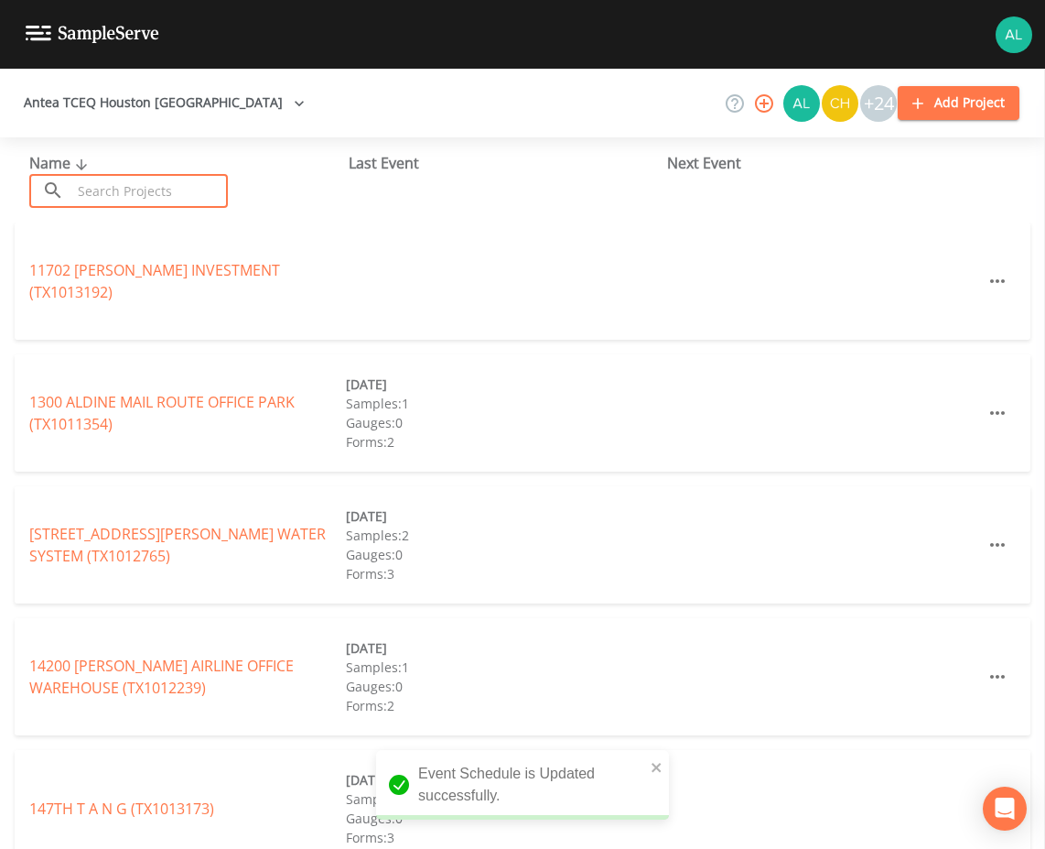
click at [149, 184] on input "text" at bounding box center [149, 191] width 157 height 34
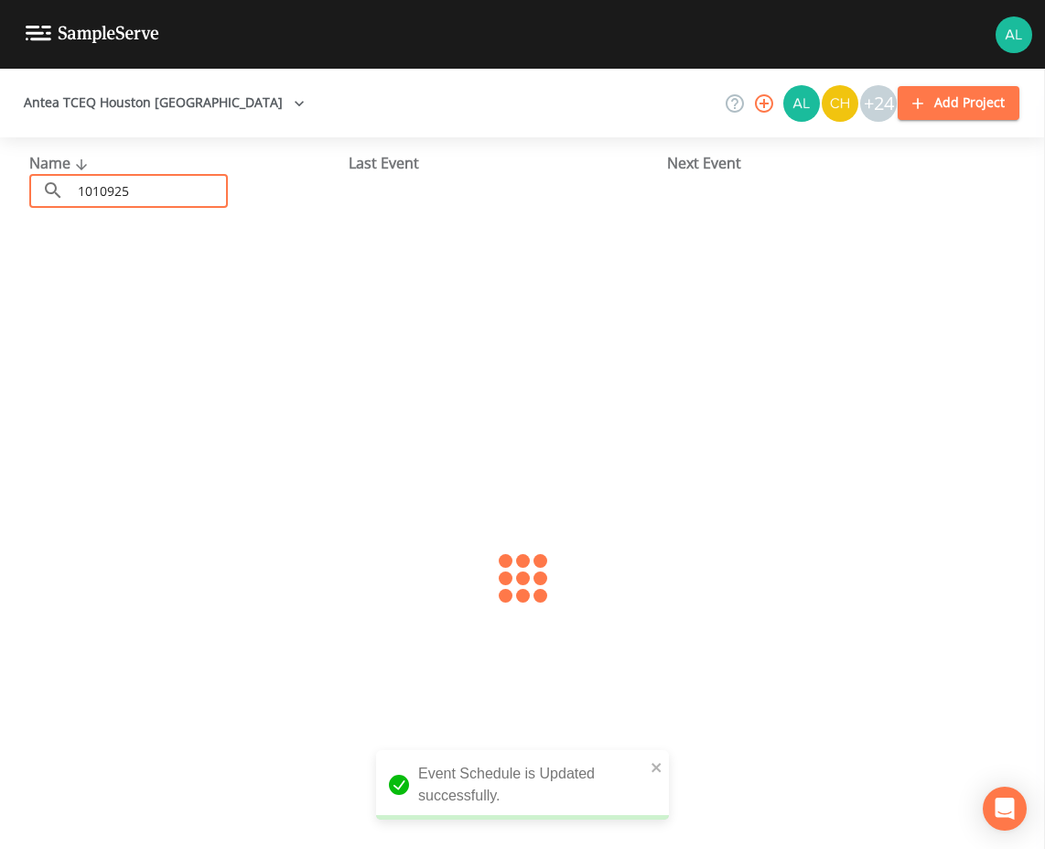
type input "1010925"
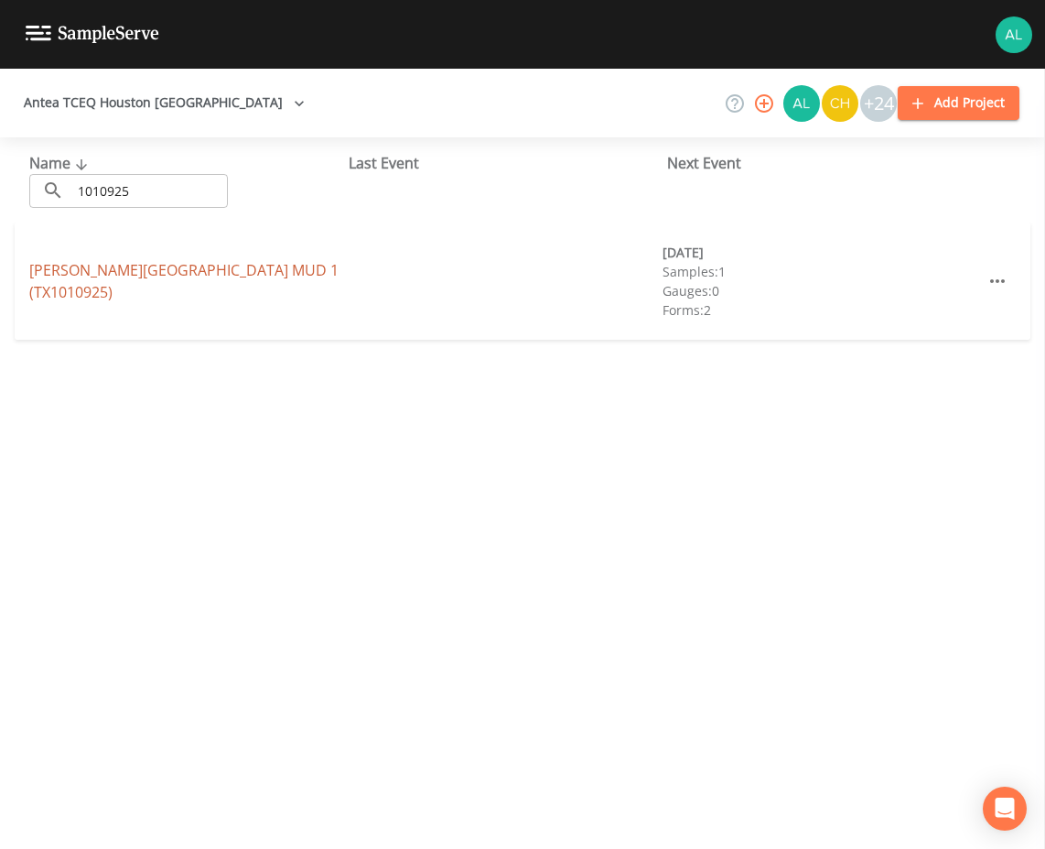
click at [199, 273] on link "[PERSON_NAME][GEOGRAPHIC_DATA] 1 (TX1010925)" at bounding box center [183, 281] width 309 height 42
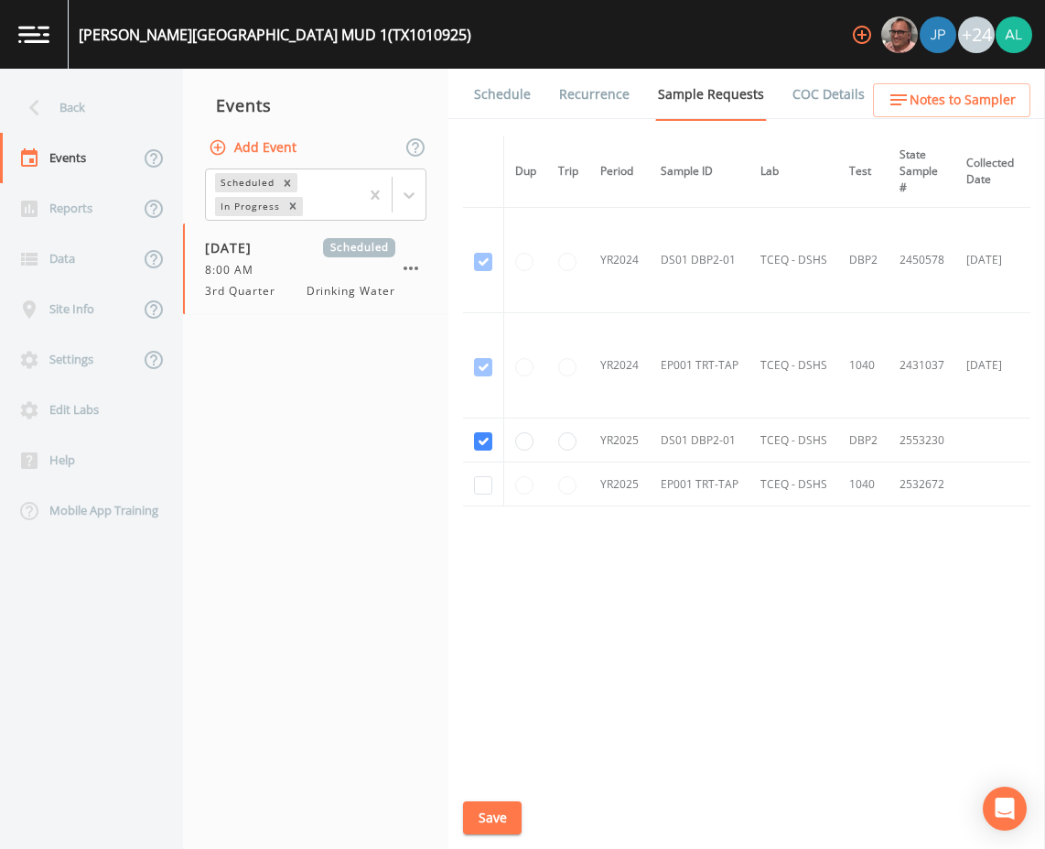
click at [528, 86] on link "Schedule" at bounding box center [502, 94] width 62 height 51
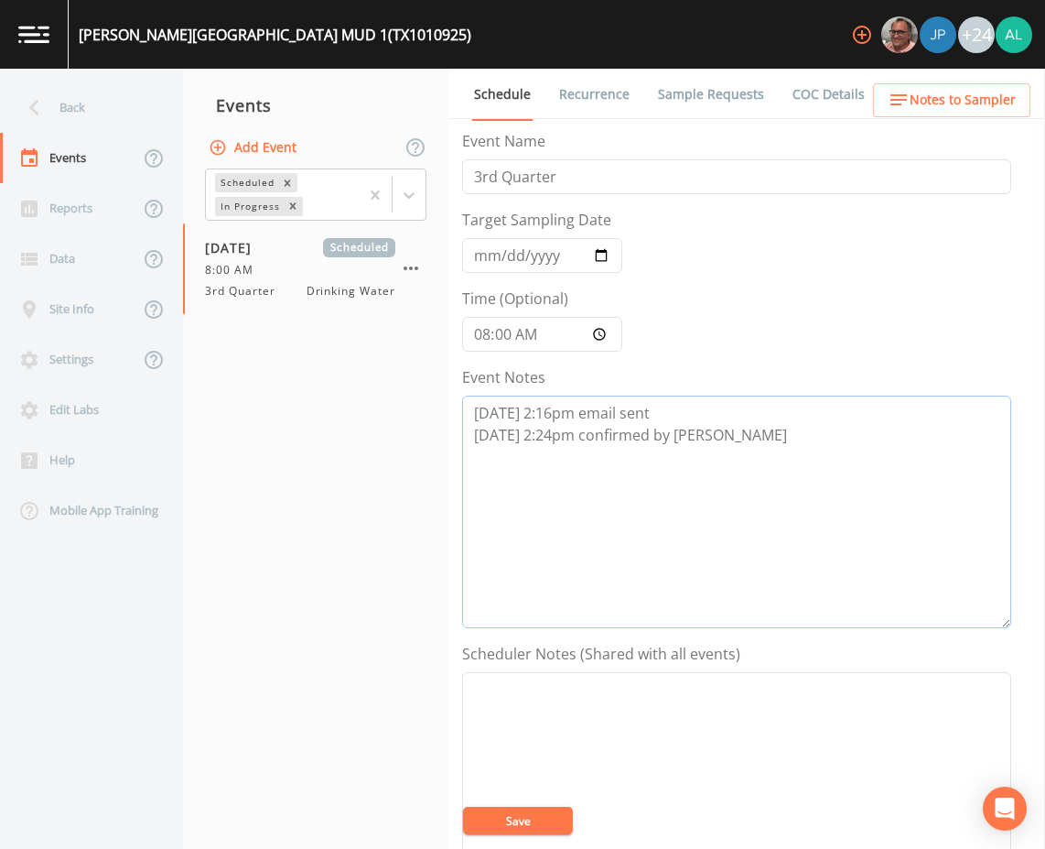
click at [752, 414] on textarea "[DATE] 2:16pm email sent [DATE] 2:24pm confirmed by [PERSON_NAME]" at bounding box center [736, 511] width 549 height 233
click at [754, 427] on textarea "[DATE] 2:16pm email sent [DATE] 2:24pm confirmed by [PERSON_NAME]" at bounding box center [736, 511] width 549 height 233
paste textarea "[DATE] 1:45pm cancelation email sent due to shutdown"
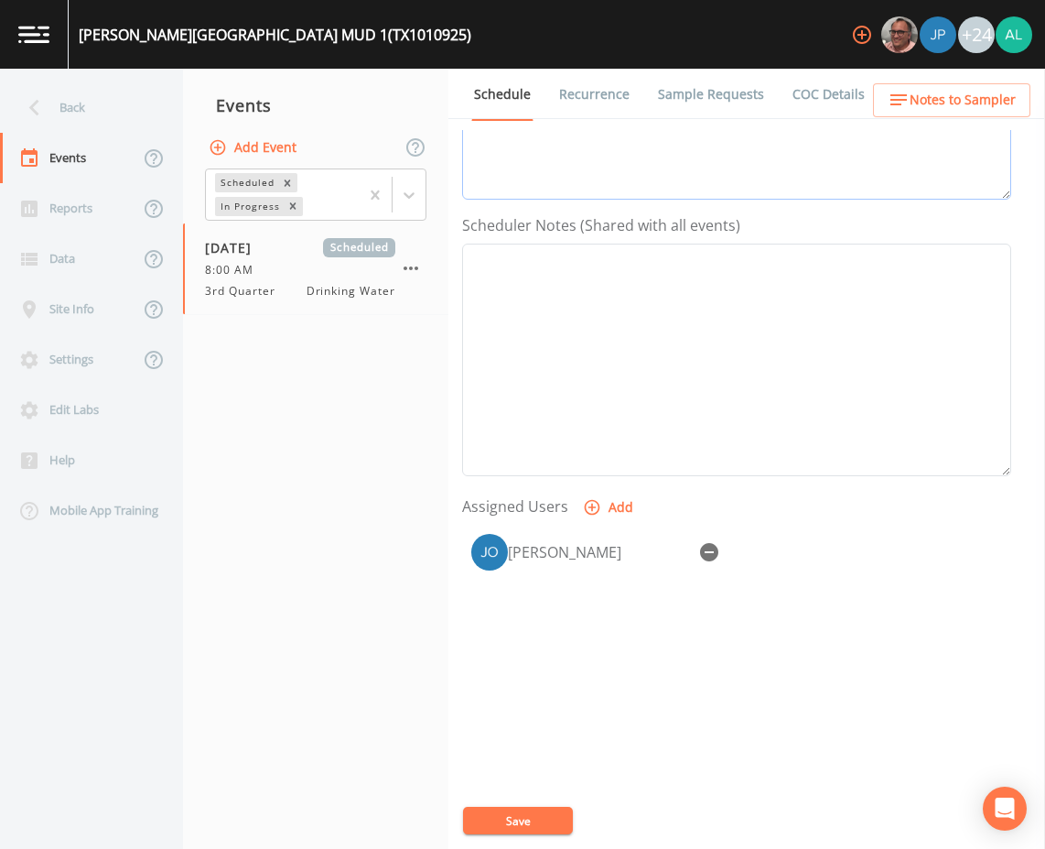
scroll to position [443, 0]
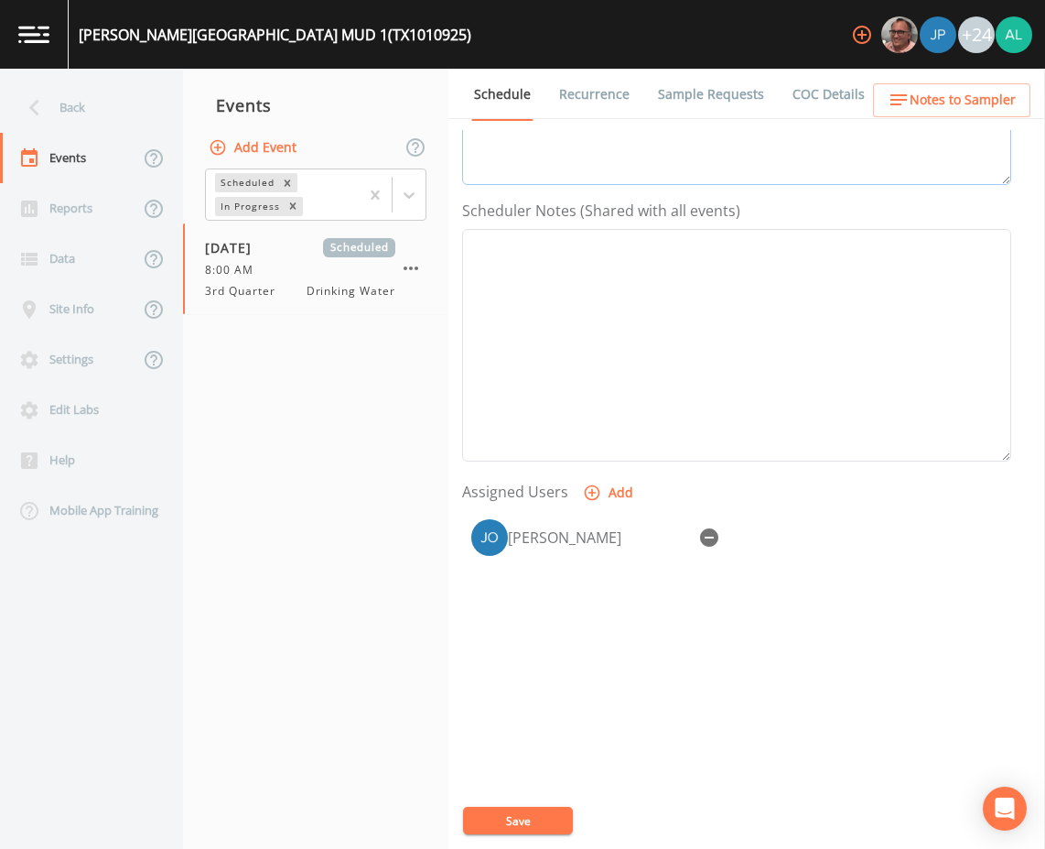
type textarea "[DATE] 2:16pm email sent [DATE] 2:24pm confirmed by [PERSON_NAME] [DATE] 1:45pm…"
click at [705, 551] on button "button" at bounding box center [709, 537] width 37 height 37
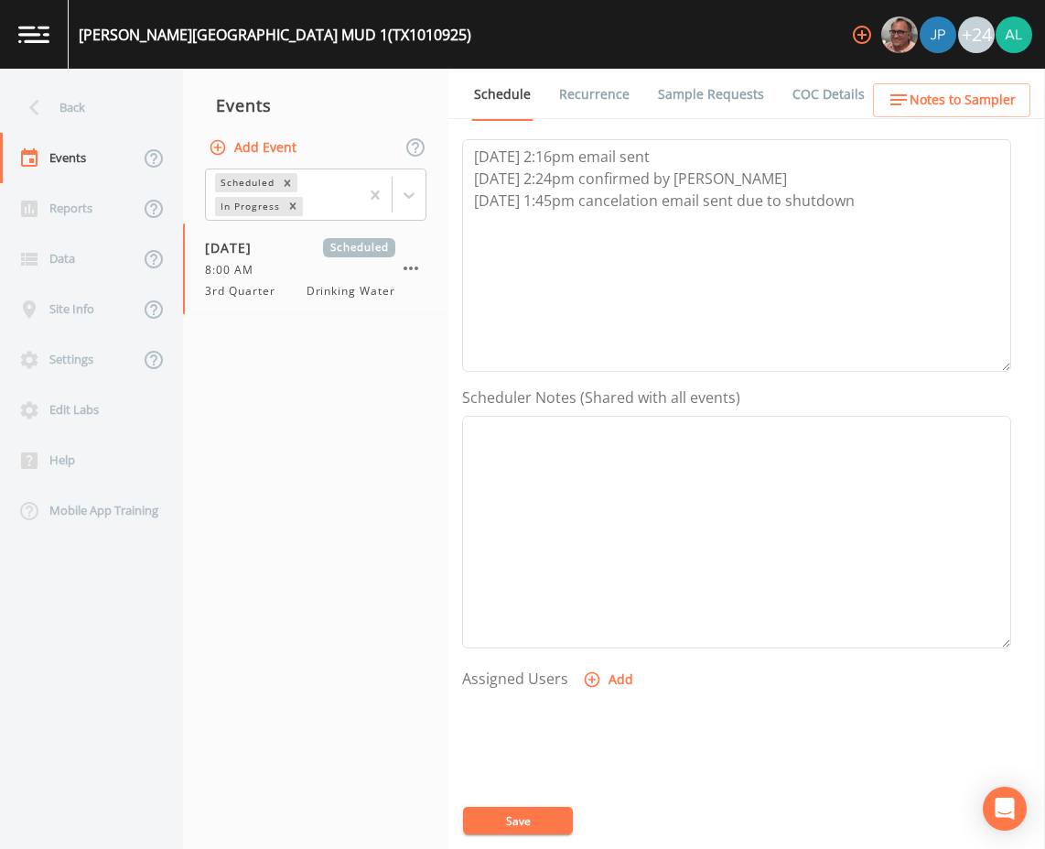
scroll to position [77, 0]
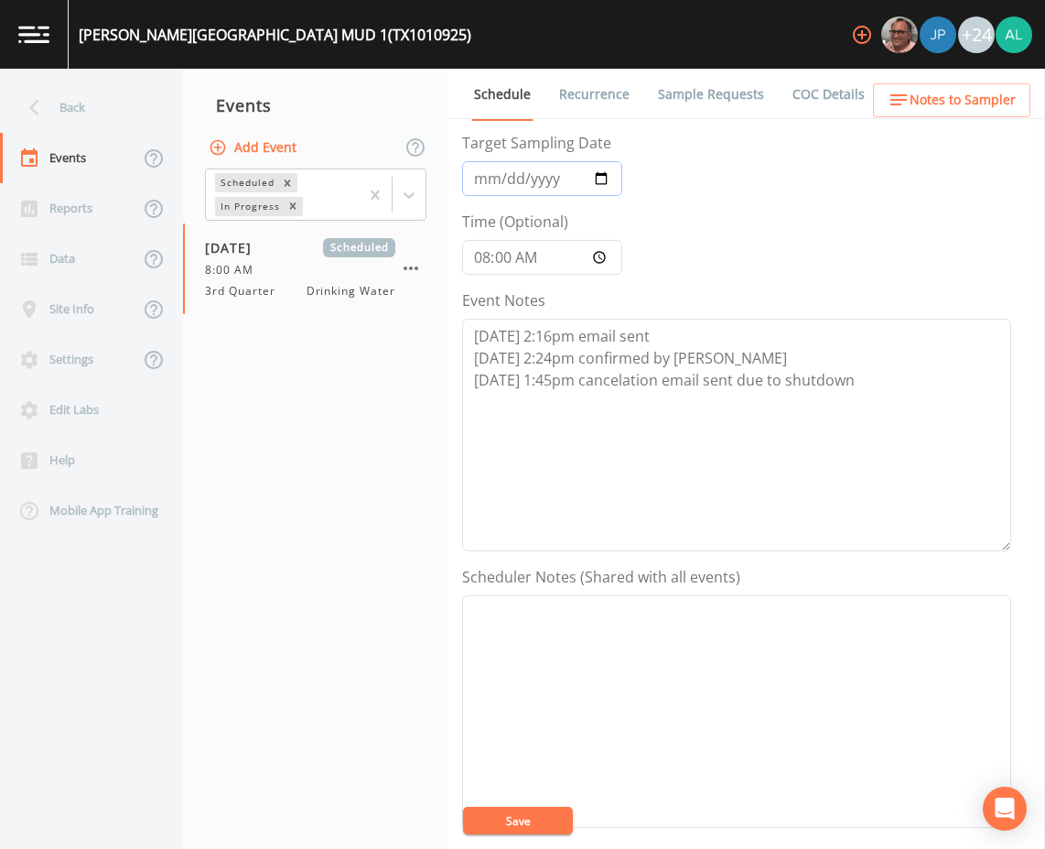
click at [471, 173] on input "[DATE]" at bounding box center [542, 178] width 160 height 35
click at [524, 812] on button "Save" at bounding box center [518, 820] width 110 height 27
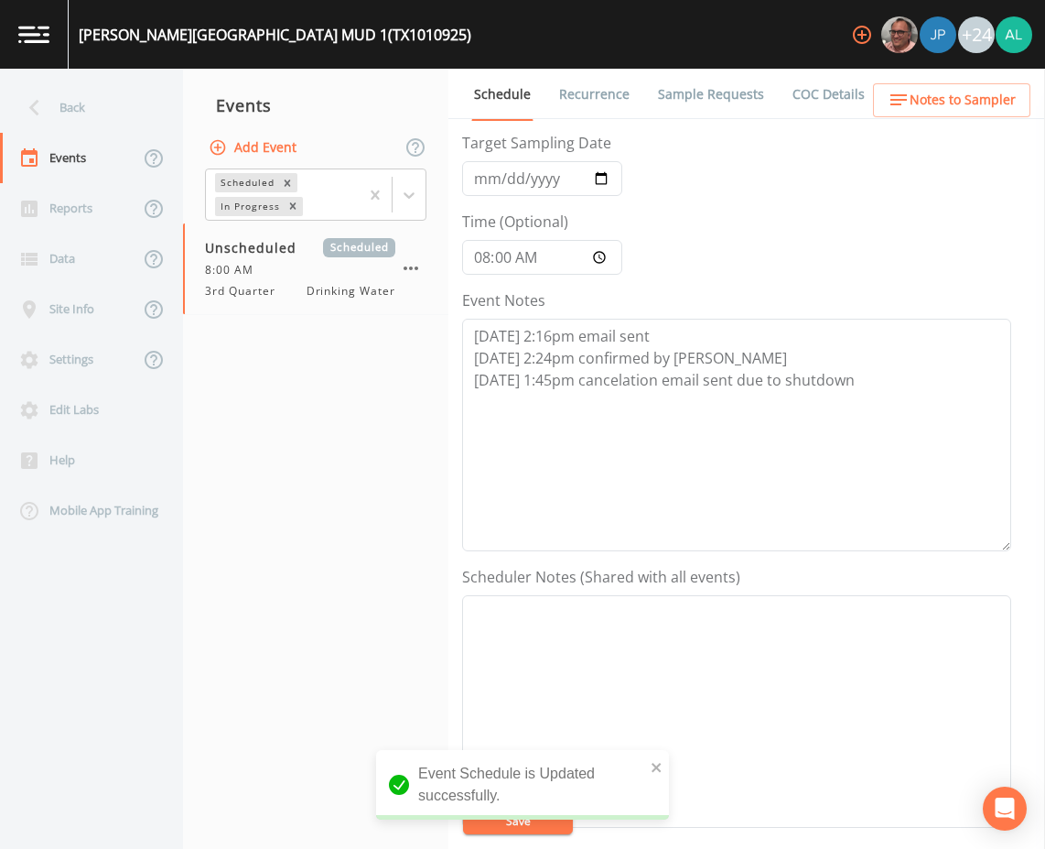
scroll to position [260, 0]
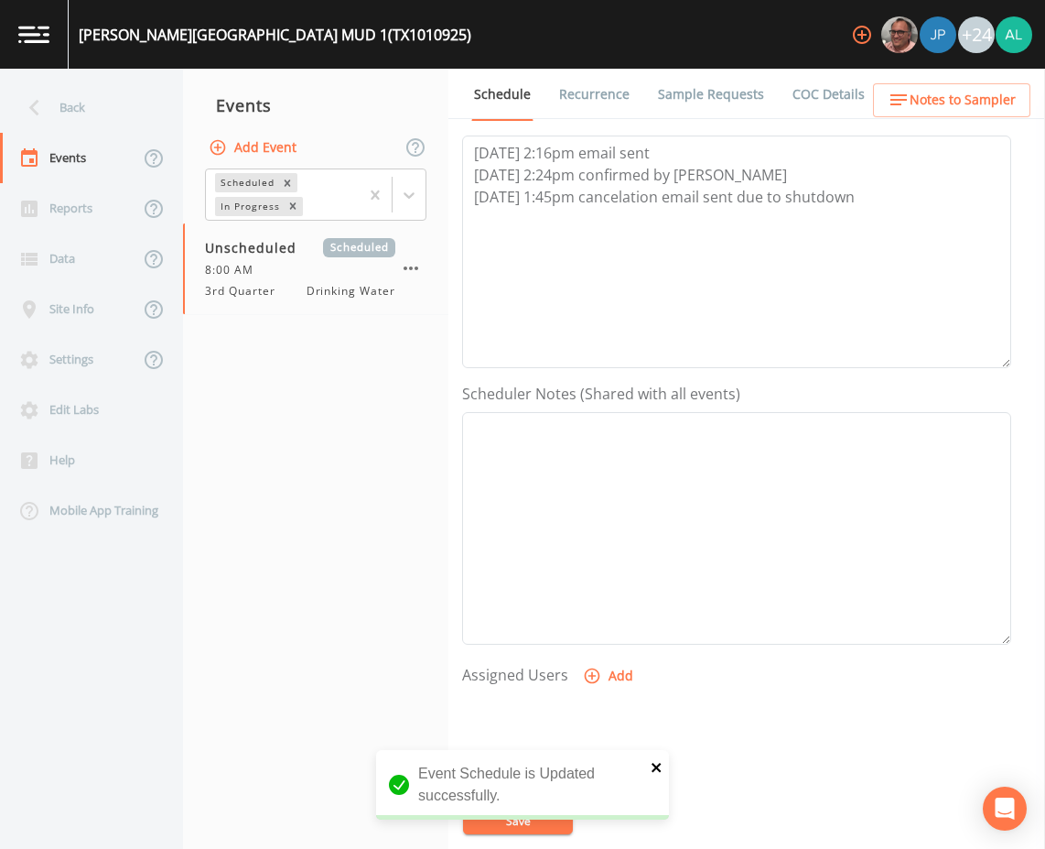
click at [657, 766] on icon "close" at bounding box center [656, 767] width 9 height 9
click at [508, 823] on button "Save" at bounding box center [518, 820] width 110 height 27
click at [494, 815] on button "Save" at bounding box center [518, 820] width 110 height 27
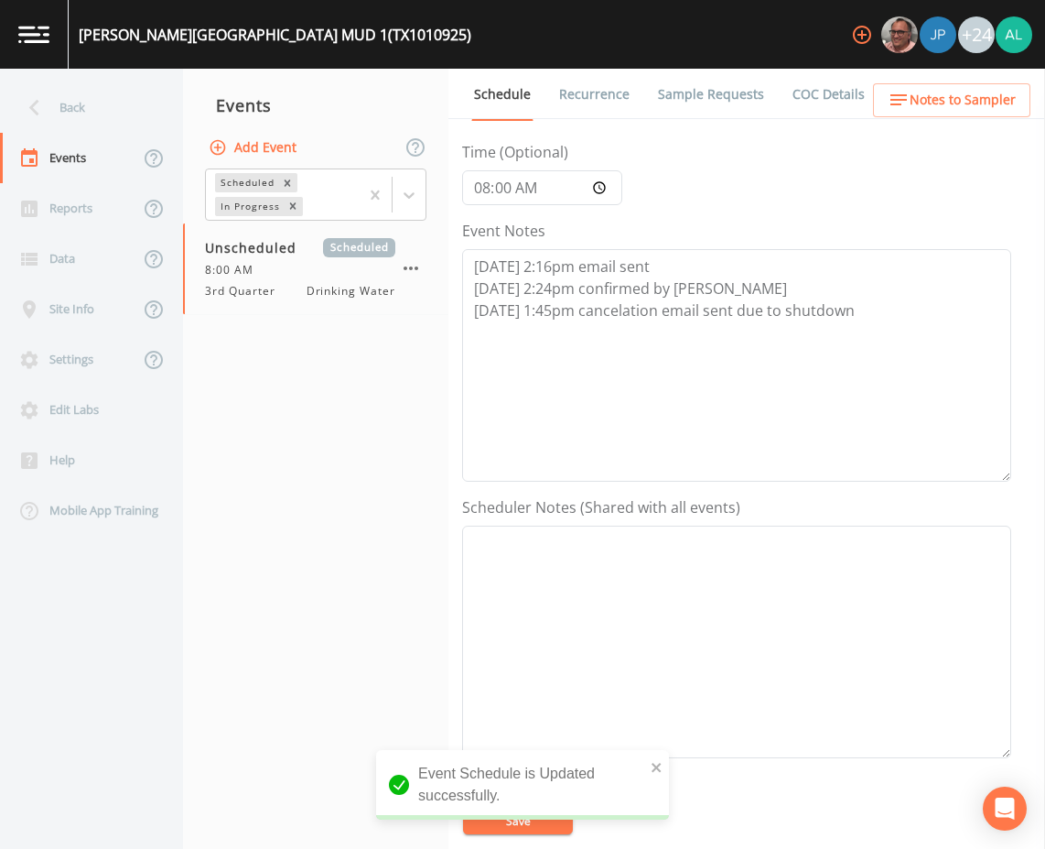
scroll to position [0, 0]
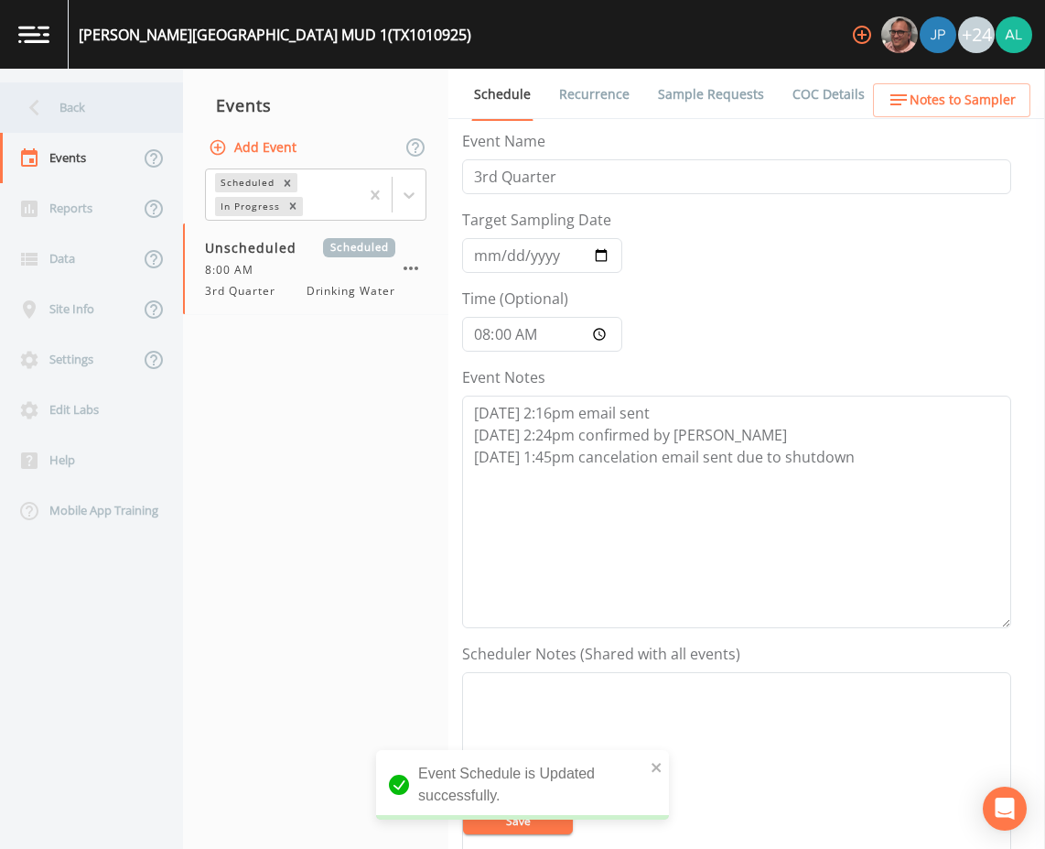
click at [89, 112] on div "Back" at bounding box center [82, 107] width 165 height 50
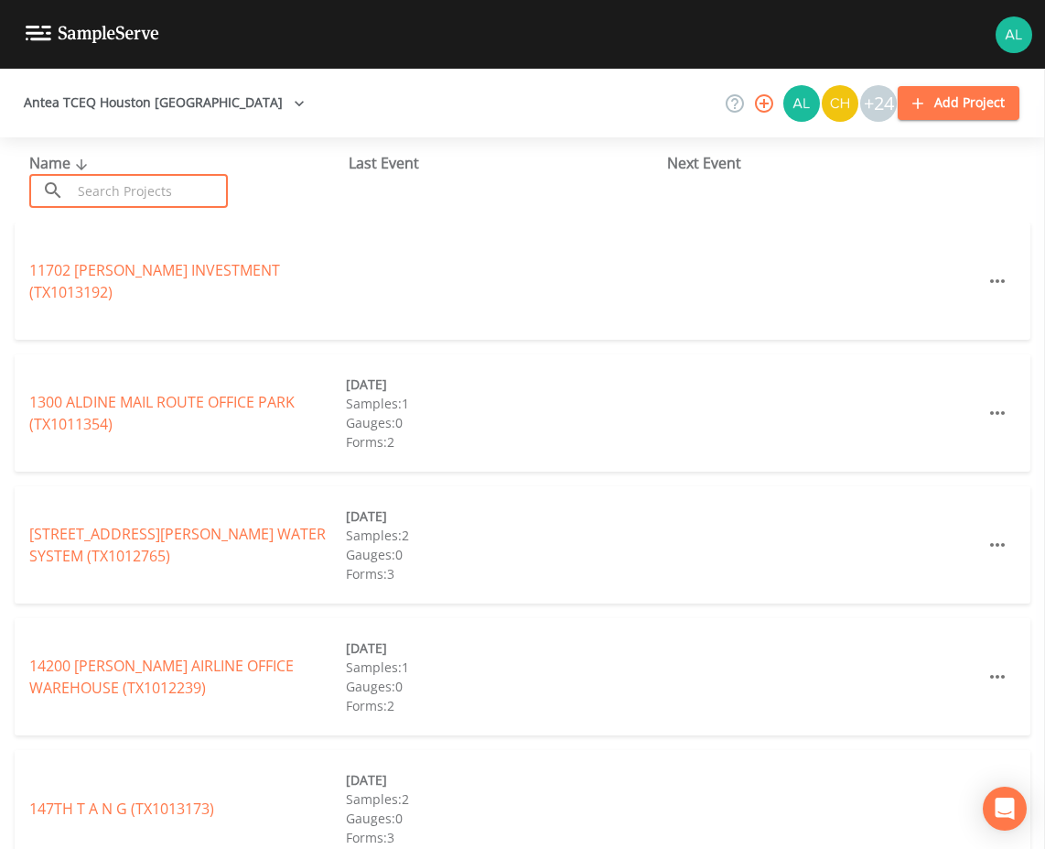
click at [141, 181] on input "text" at bounding box center [149, 191] width 157 height 34
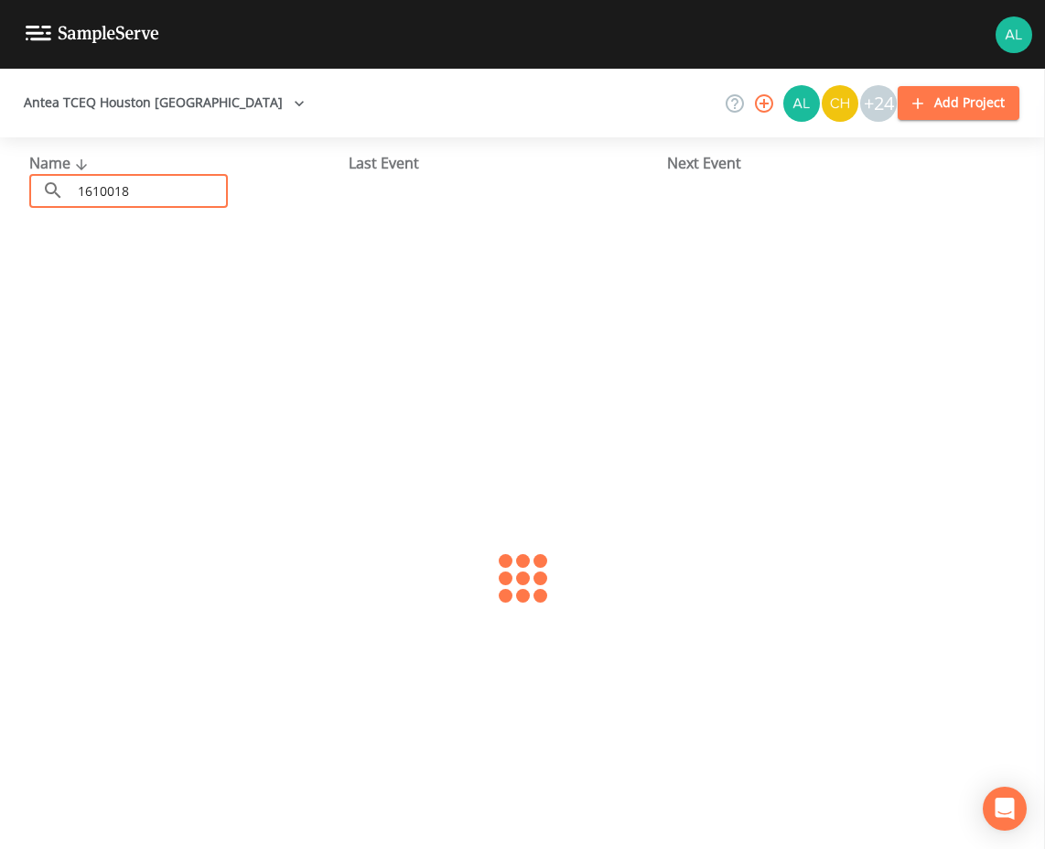
type input "1610018"
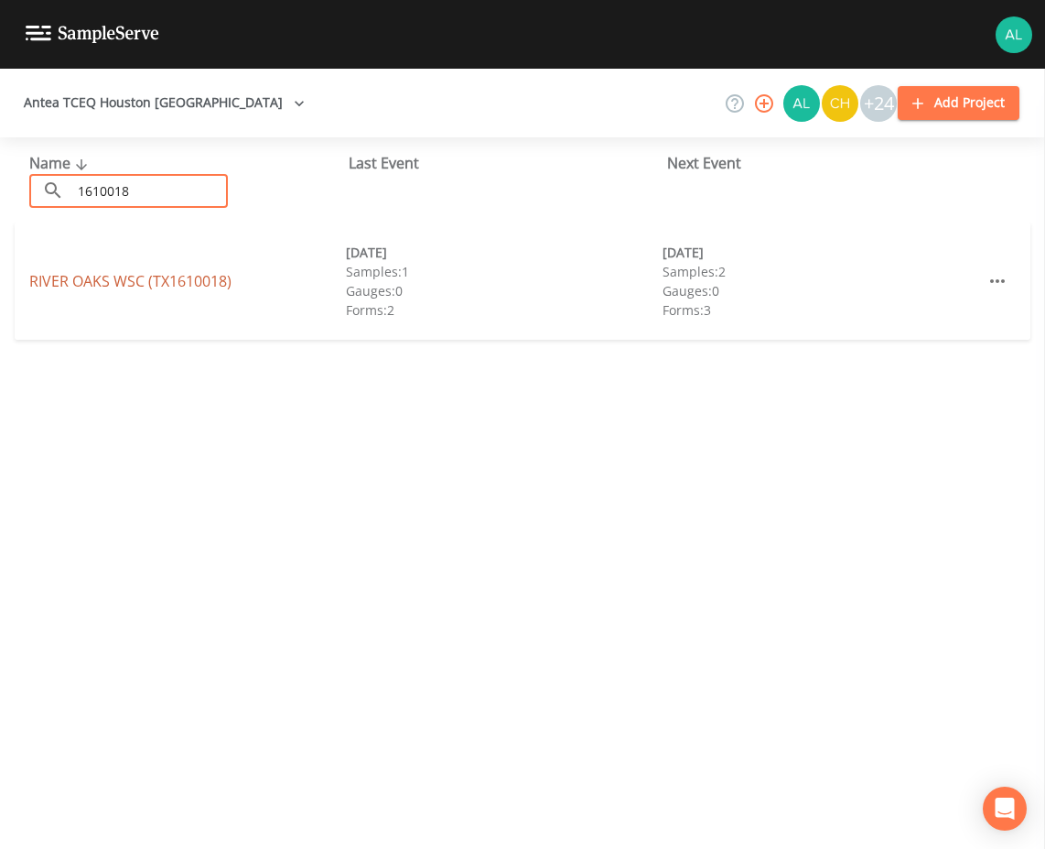
click at [137, 279] on link "[GEOGRAPHIC_DATA] (TX1610018)" at bounding box center [130, 281] width 202 height 20
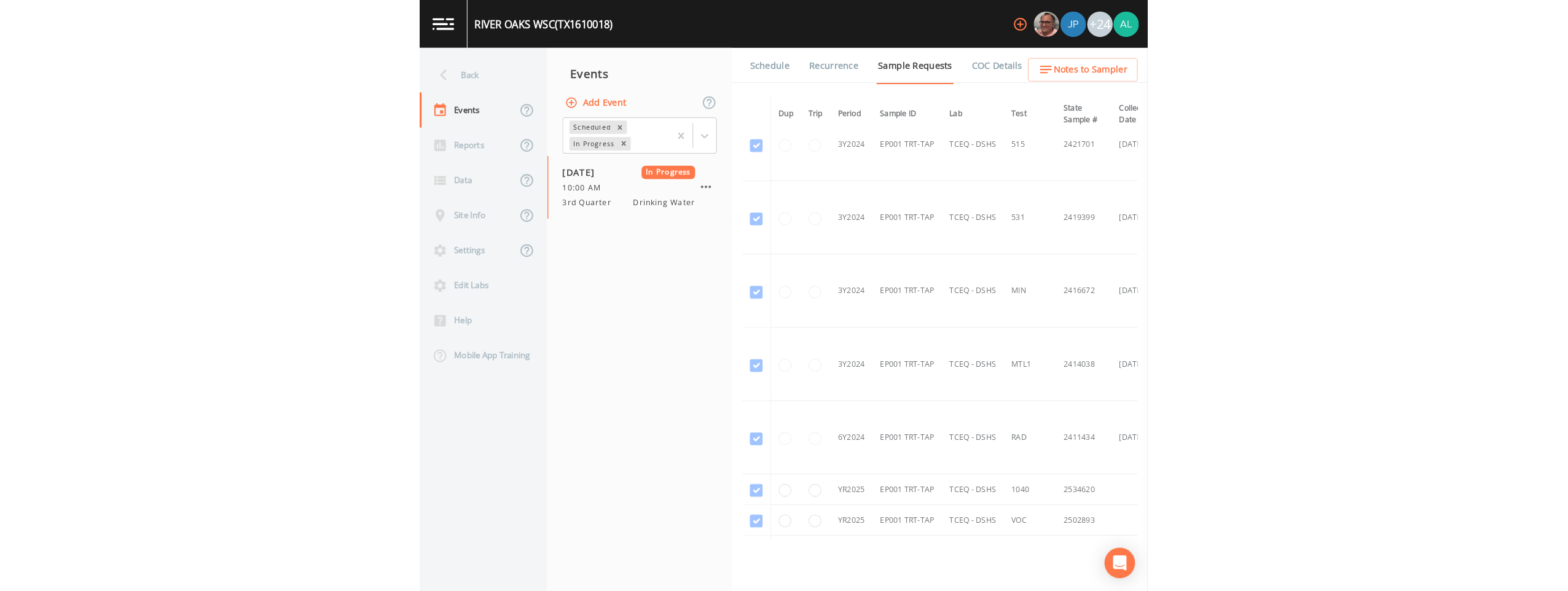
scroll to position [492, 0]
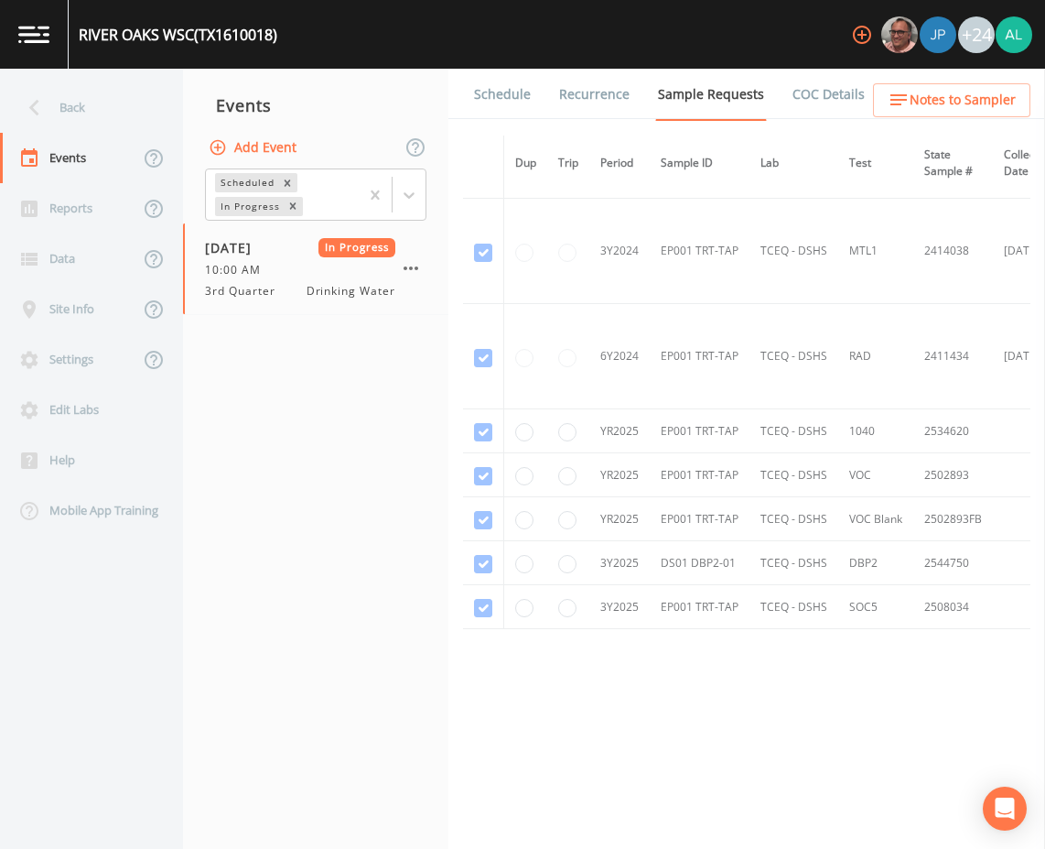
click at [922, 98] on span "Notes to Sampler" at bounding box center [963, 100] width 106 height 23
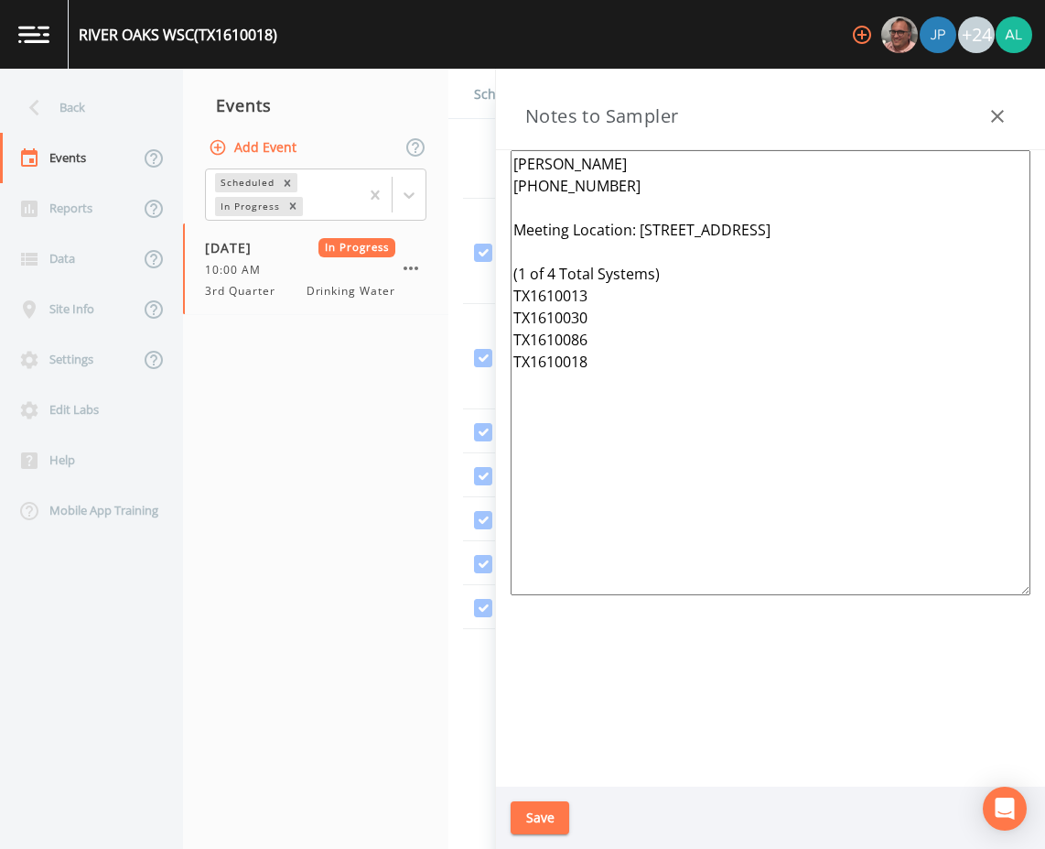
click at [997, 112] on icon "button" at bounding box center [998, 116] width 22 height 22
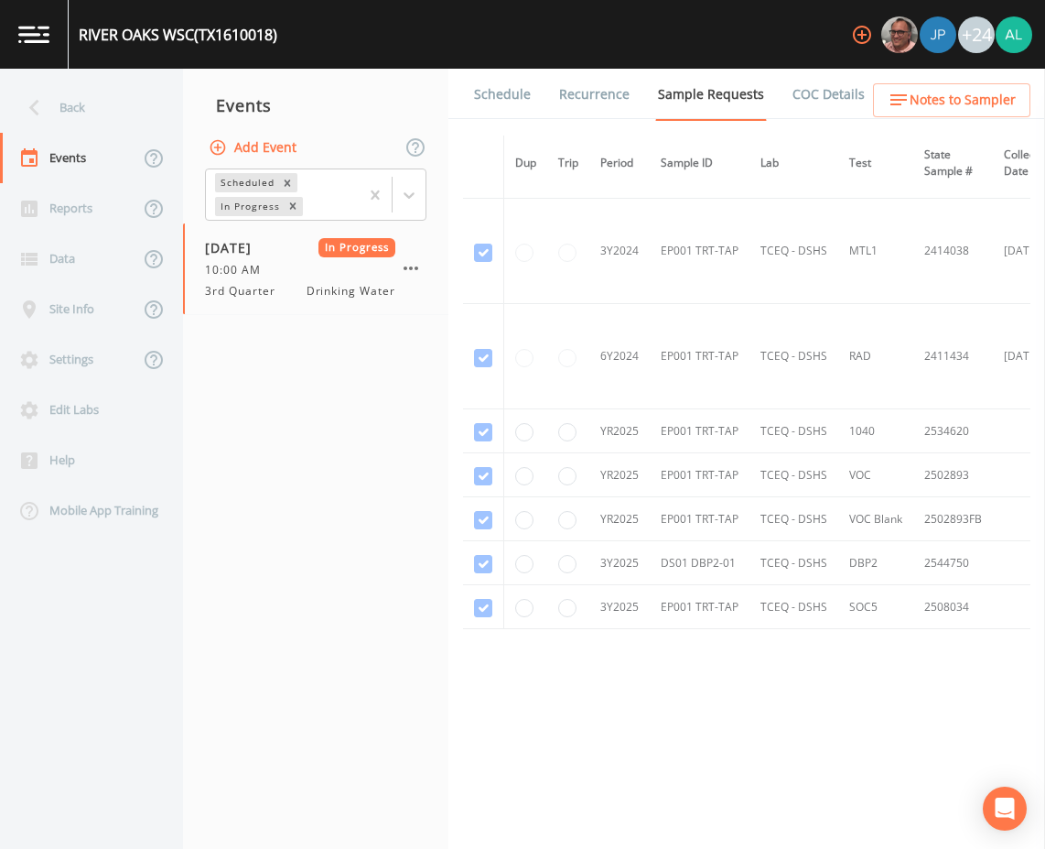
scroll to position [129, 0]
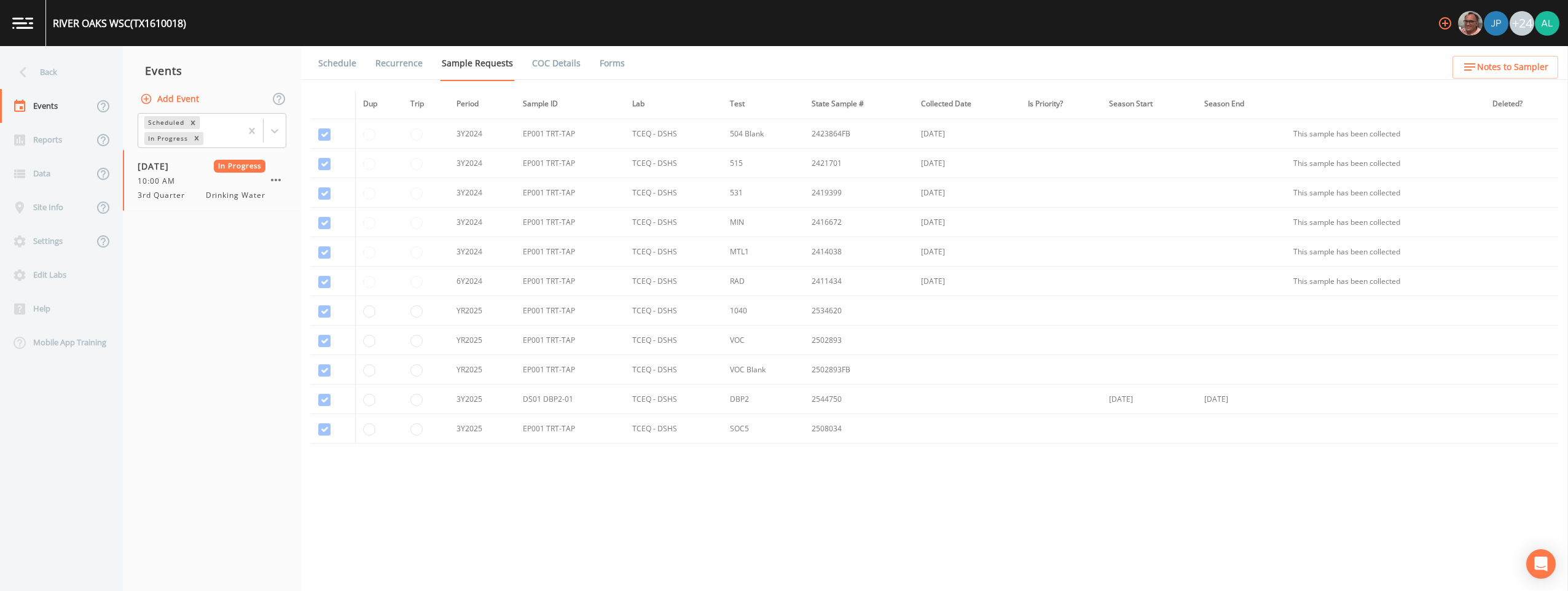
click at [598, 59] on link "Forms" at bounding box center [612, 63] width 29 height 34
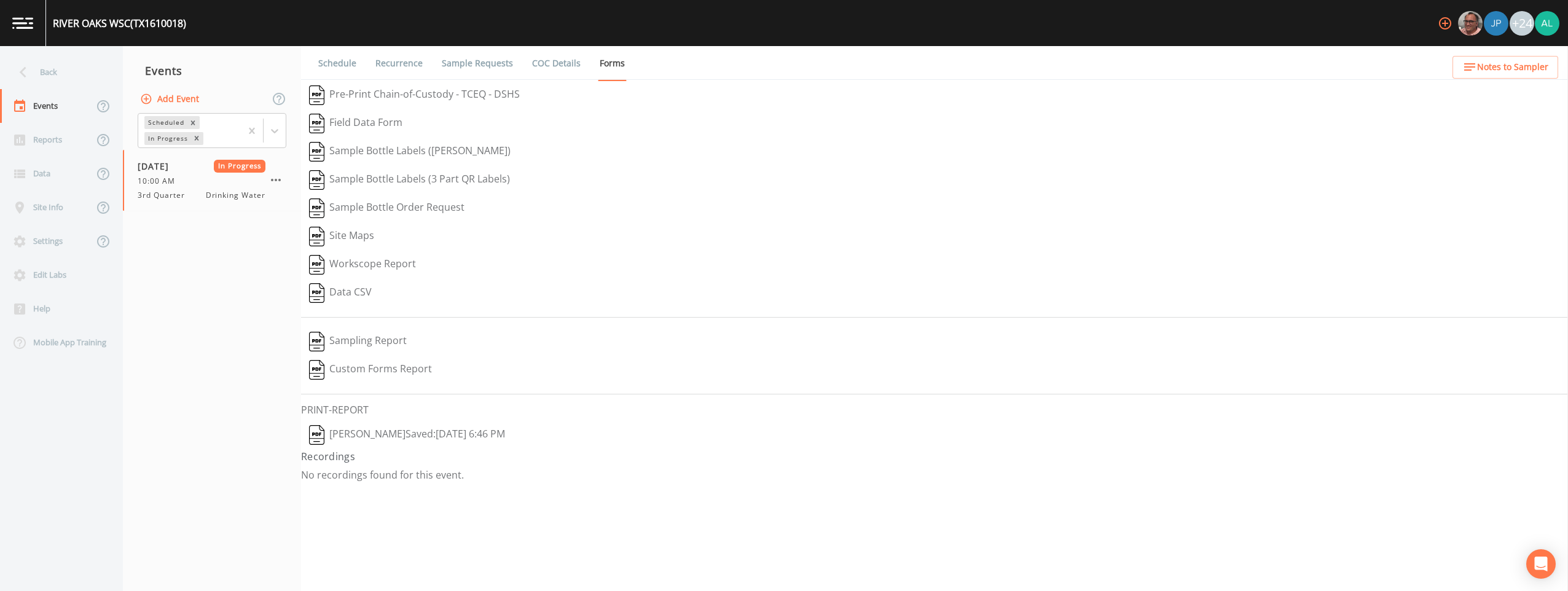
click at [414, 436] on button "[PERSON_NAME]  Saved: [DATE] 6:46 PM" at bounding box center [407, 435] width 212 height 28
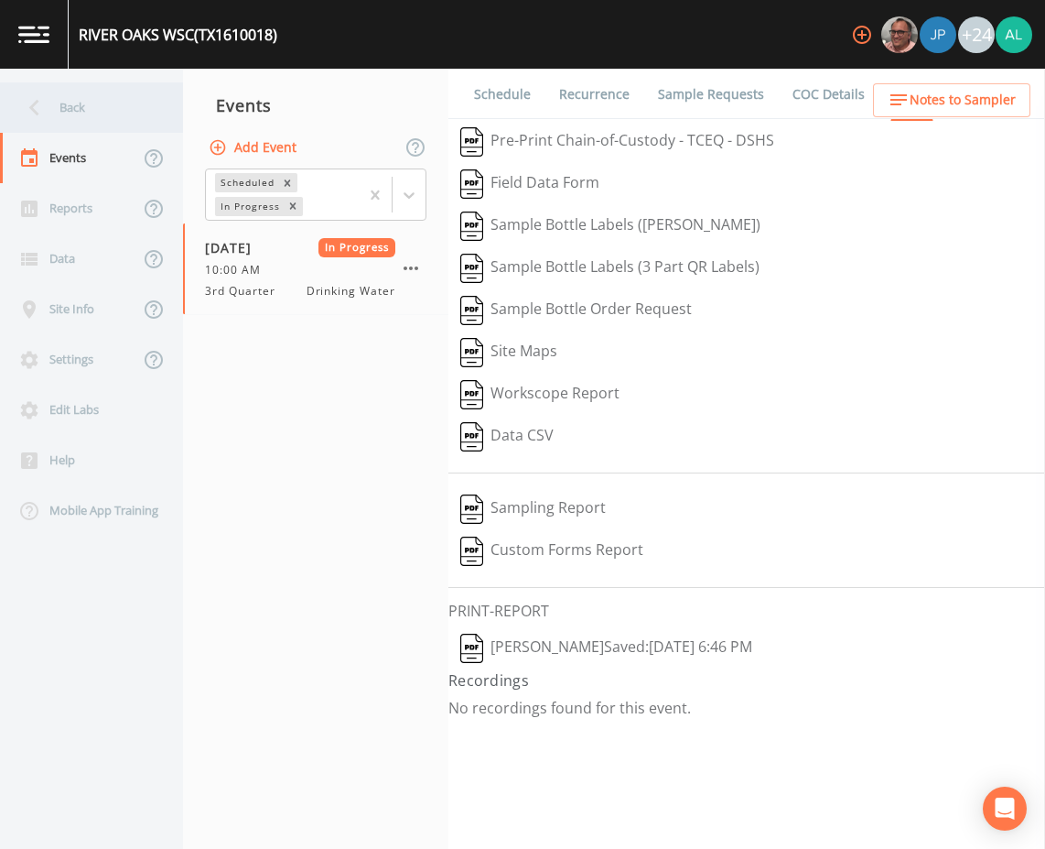
click at [123, 108] on div "Back" at bounding box center [82, 107] width 165 height 50
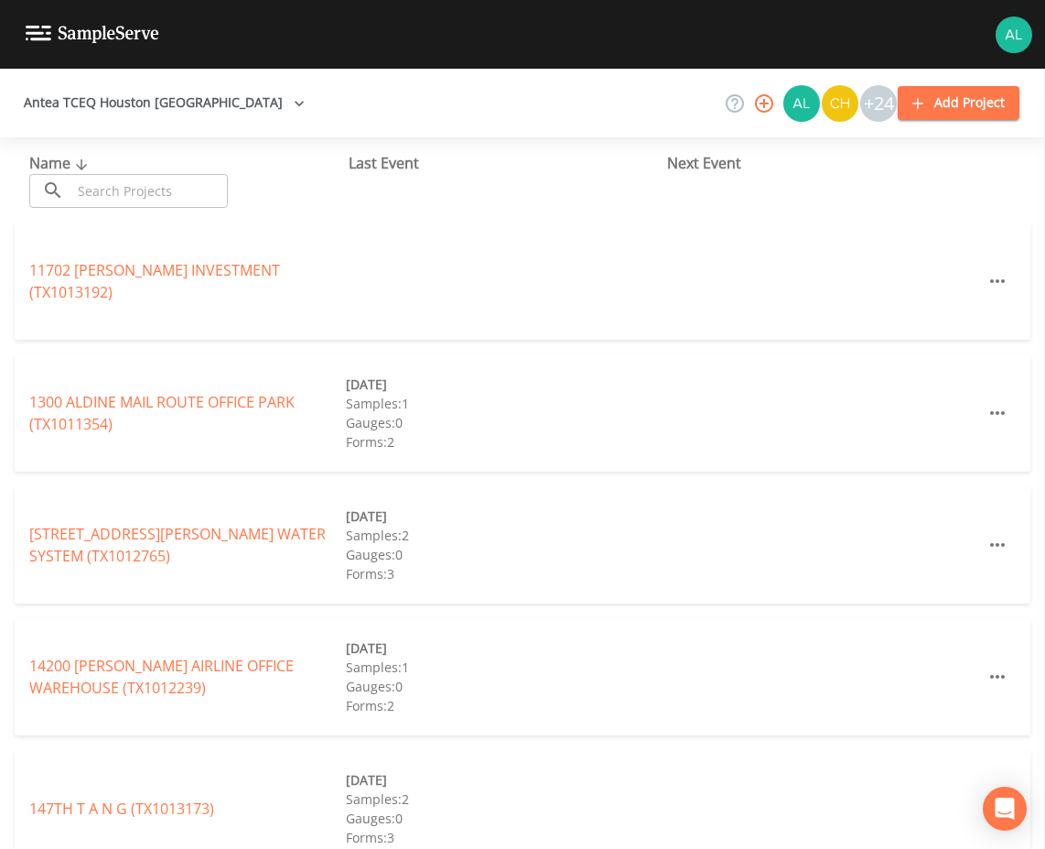
click at [164, 217] on div "Name ​ ​ Last Event Next Event" at bounding box center [522, 179] width 1045 height 85
drag, startPoint x: 168, startPoint y: 200, endPoint x: 199, endPoint y: 200, distance: 31.1
click at [168, 198] on input "text" at bounding box center [149, 191] width 157 height 34
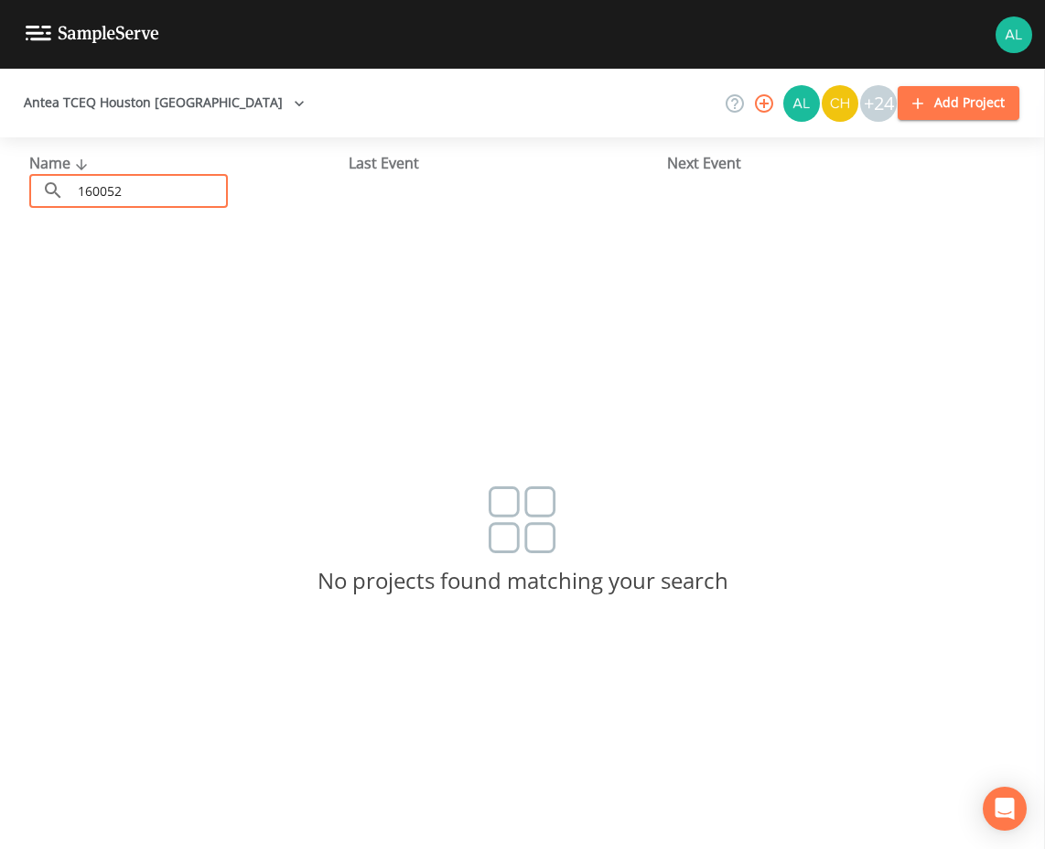
click at [97, 199] on input "160052" at bounding box center [149, 191] width 157 height 34
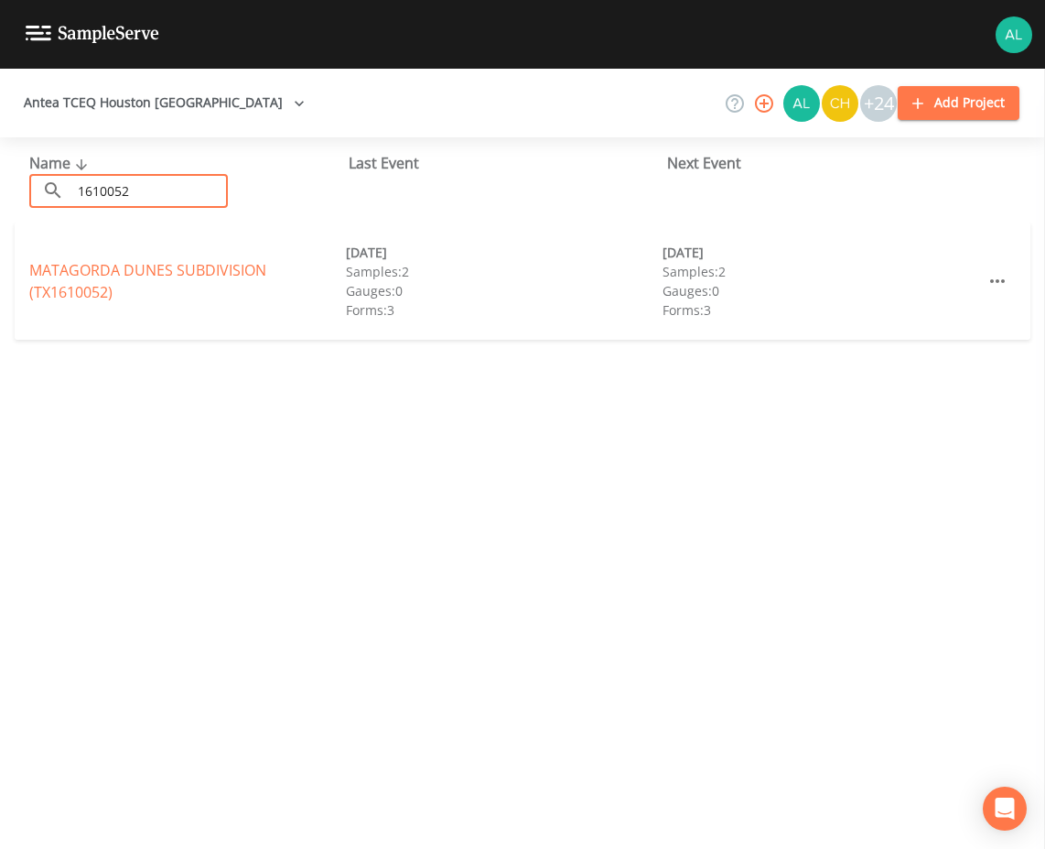
type input "1610052"
click at [74, 276] on link "[GEOGRAPHIC_DATA] (TX1610052)" at bounding box center [147, 281] width 237 height 42
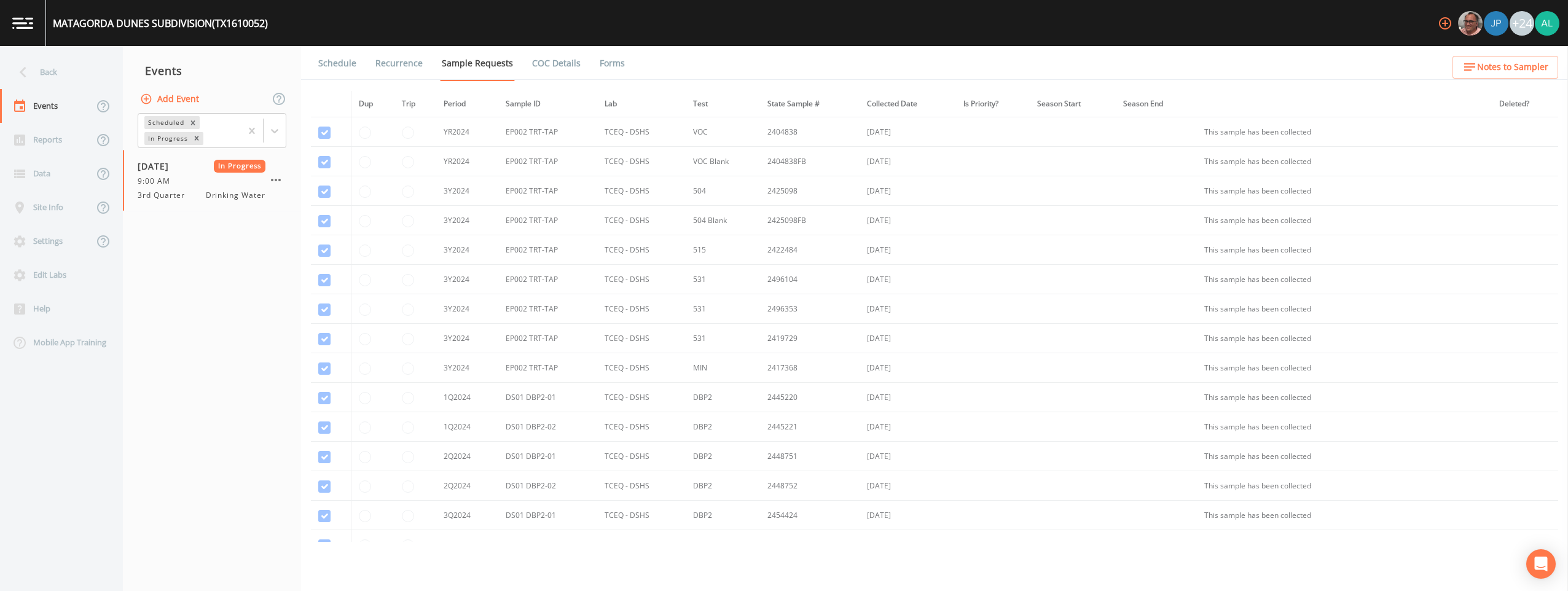
click at [607, 65] on link "Forms" at bounding box center [612, 63] width 29 height 34
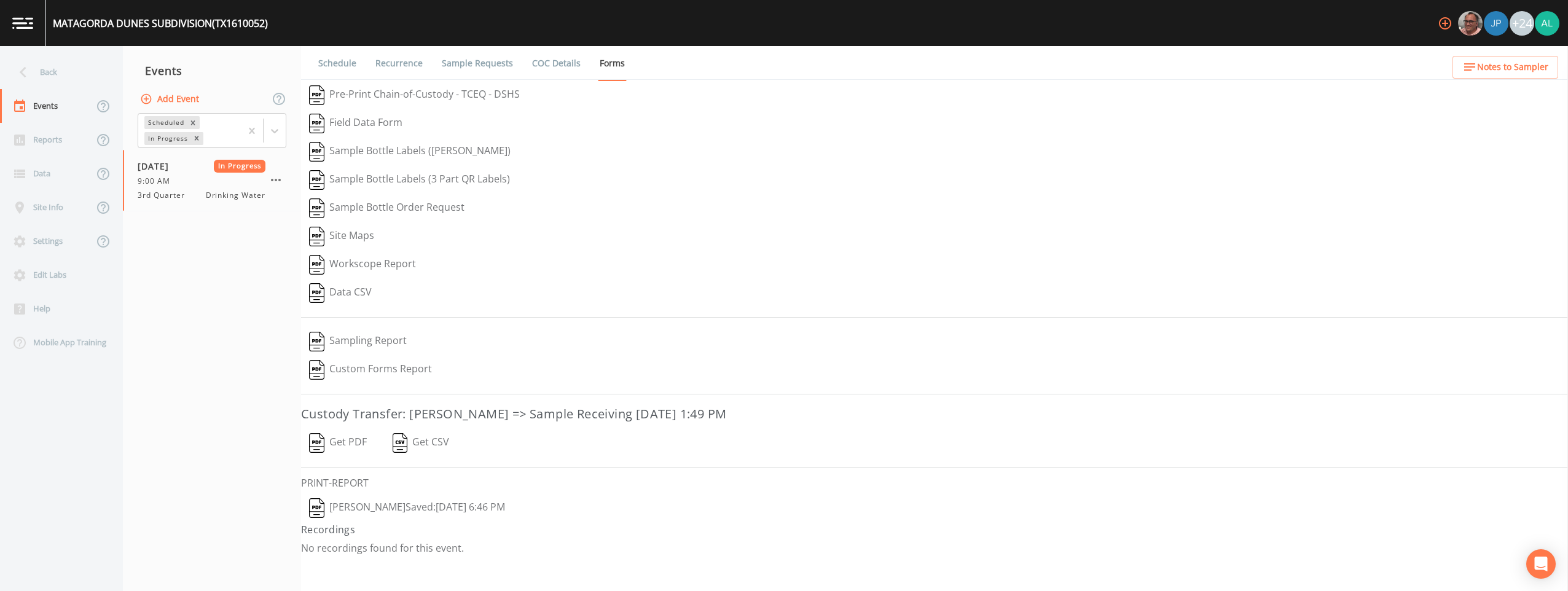
click at [345, 511] on button "[PERSON_NAME]  Saved: [DATE] 6:46 PM" at bounding box center [407, 508] width 212 height 28
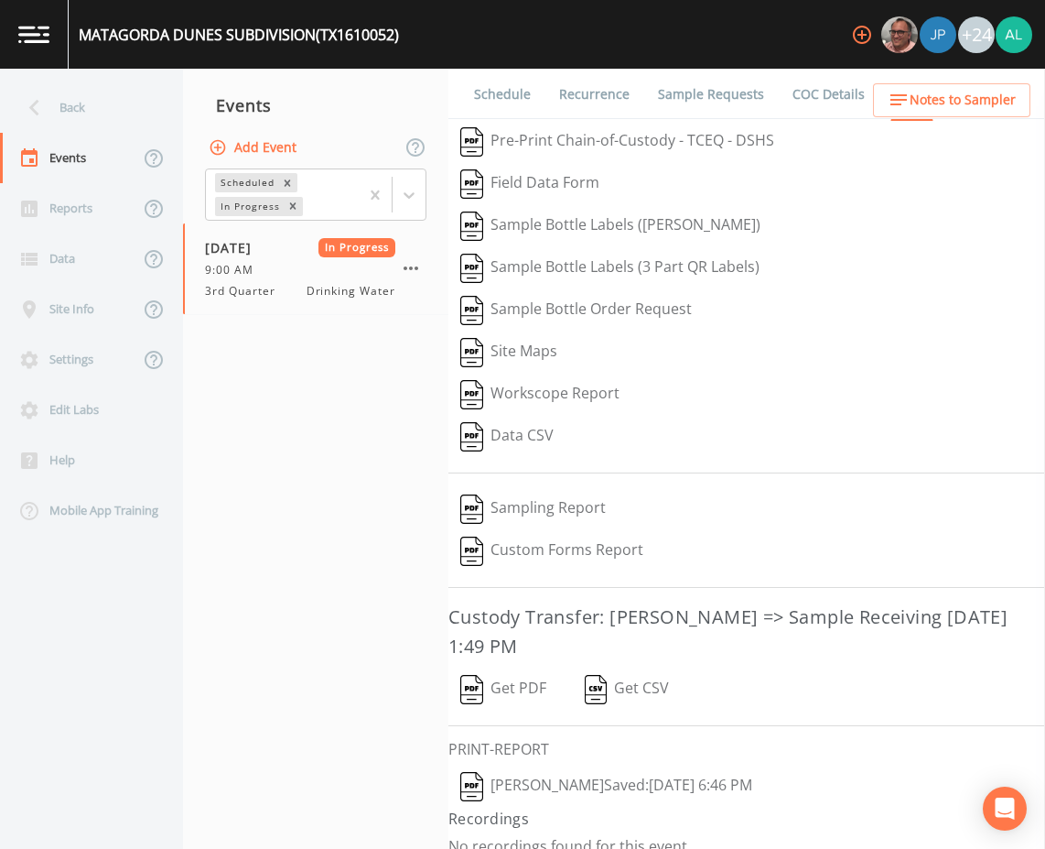
click at [98, 110] on div "Back" at bounding box center [82, 107] width 165 height 50
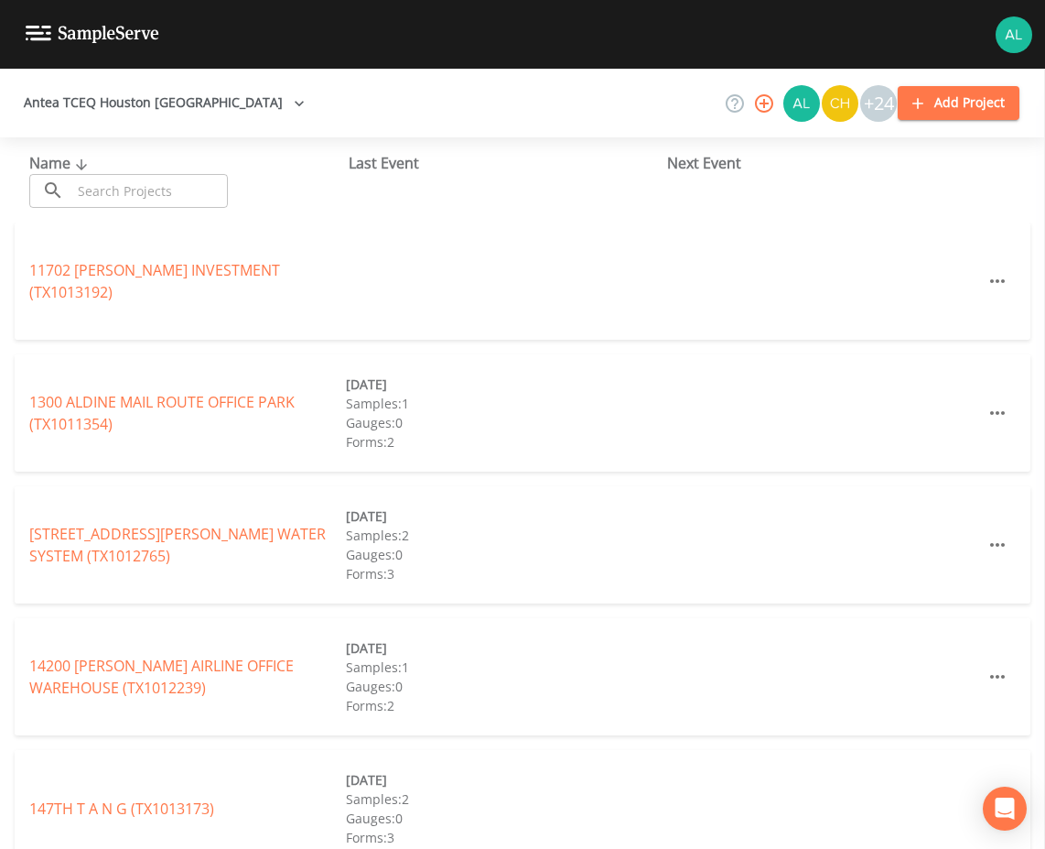
click at [131, 208] on div "Name ​ ​ Last Event Next Event" at bounding box center [522, 179] width 1045 height 85
drag, startPoint x: 130, startPoint y: 189, endPoint x: 127, endPoint y: 179, distance: 11.3
click at [130, 189] on input "text" at bounding box center [149, 191] width 157 height 34
click at [231, 189] on div "Name ​ ​" at bounding box center [188, 180] width 319 height 56
click at [188, 187] on input "text" at bounding box center [149, 191] width 157 height 34
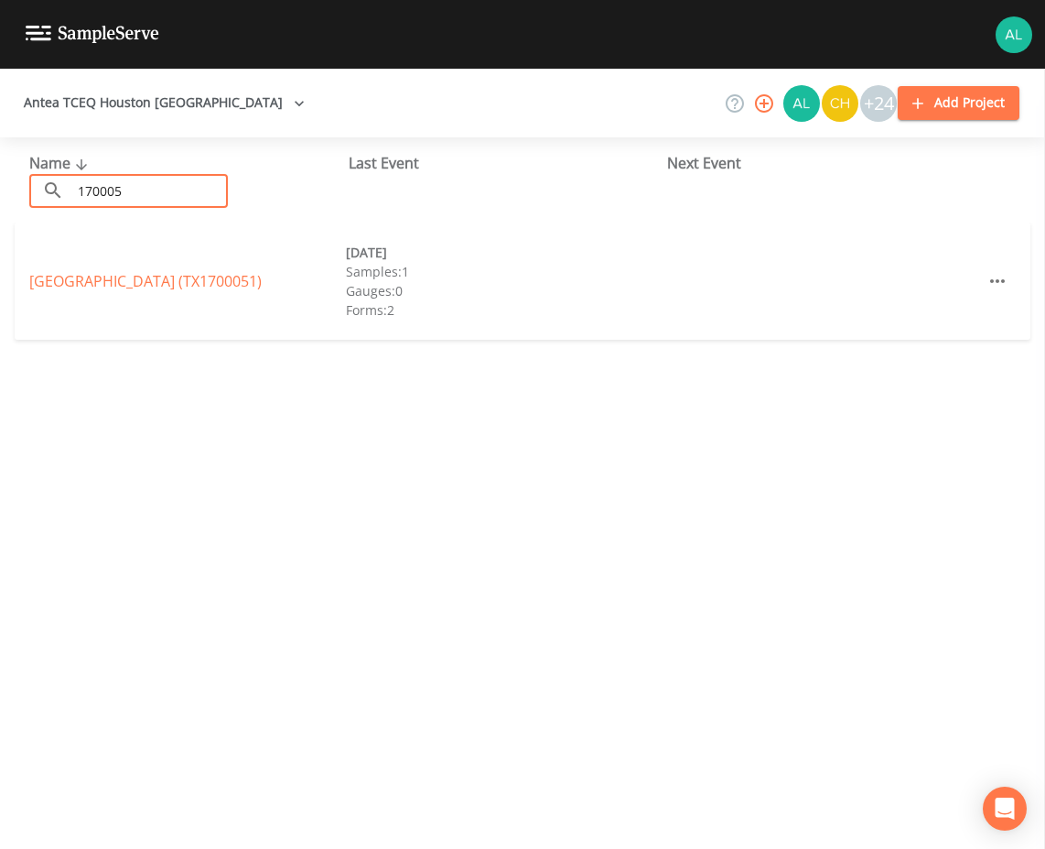
click at [105, 197] on input "170005" at bounding box center [149, 191] width 157 height 34
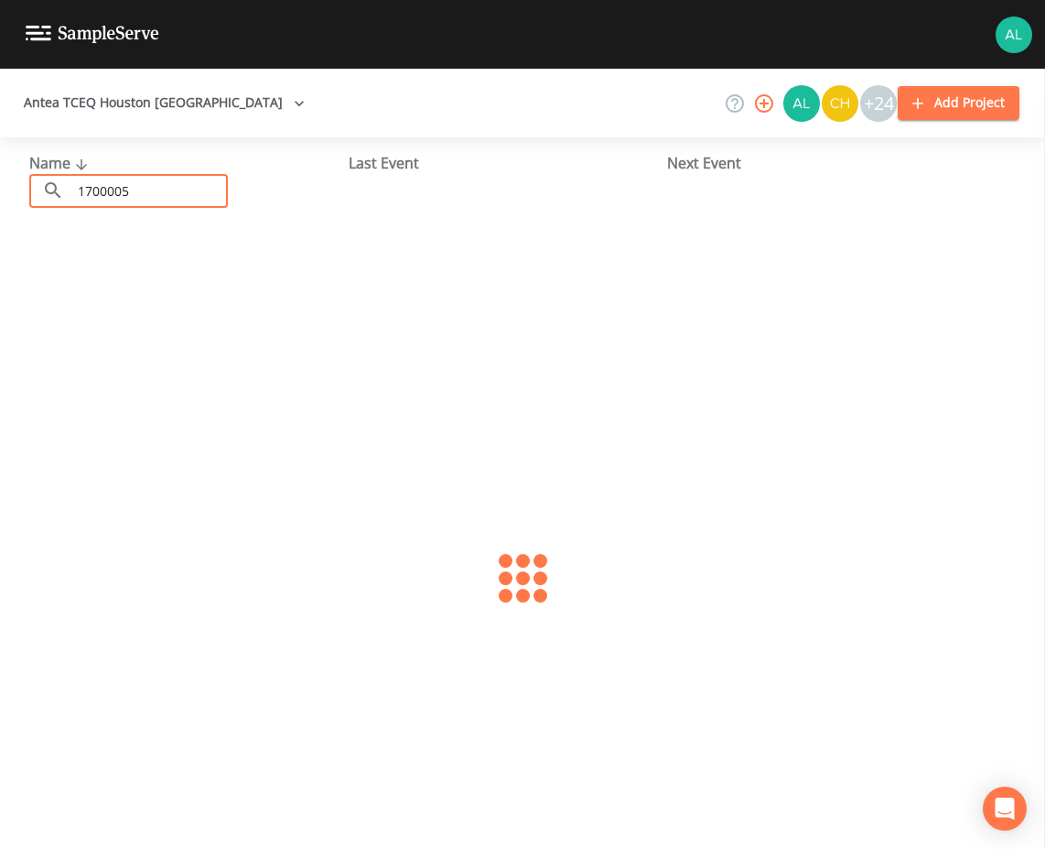
type input "1700005"
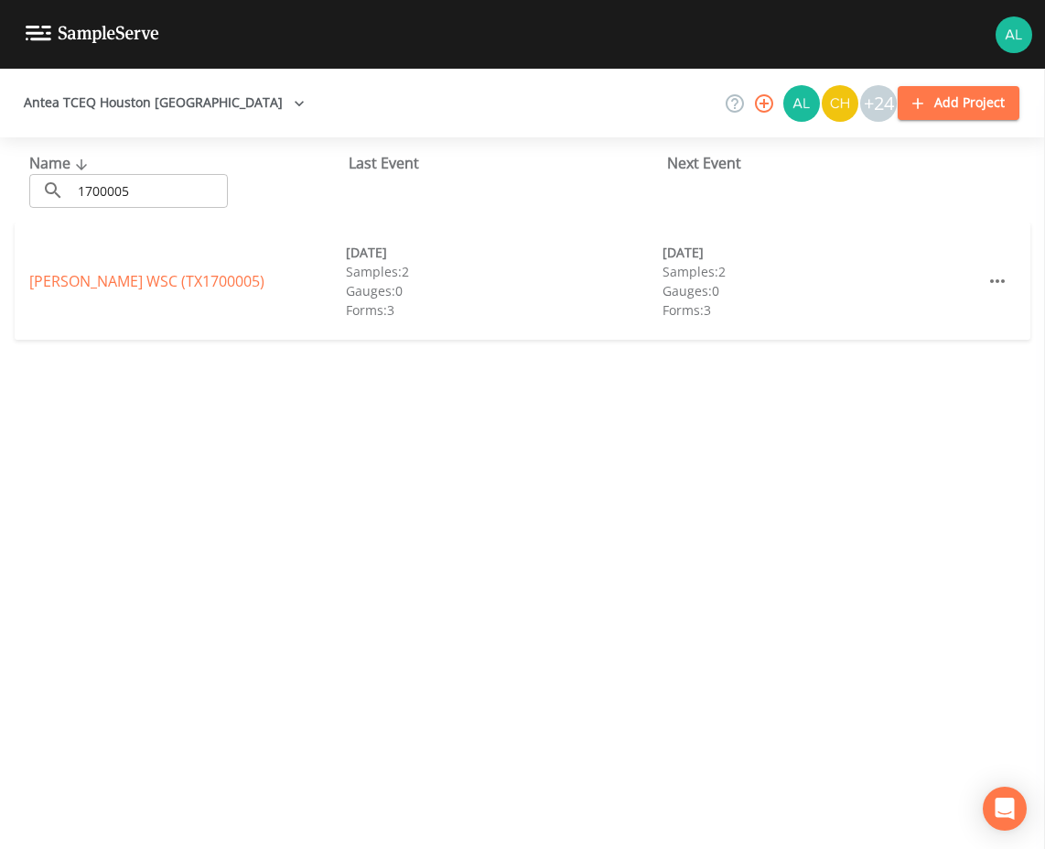
click at [144, 267] on div "[PERSON_NAME] WSC (TX1700005) [DATE] Samples: 2 Gauges: 0 Forms: 3 [DATE] Sampl…" at bounding box center [523, 280] width 1016 height 117
click at [137, 277] on link "[PERSON_NAME] WSC (TX1700005)" at bounding box center [146, 281] width 235 height 20
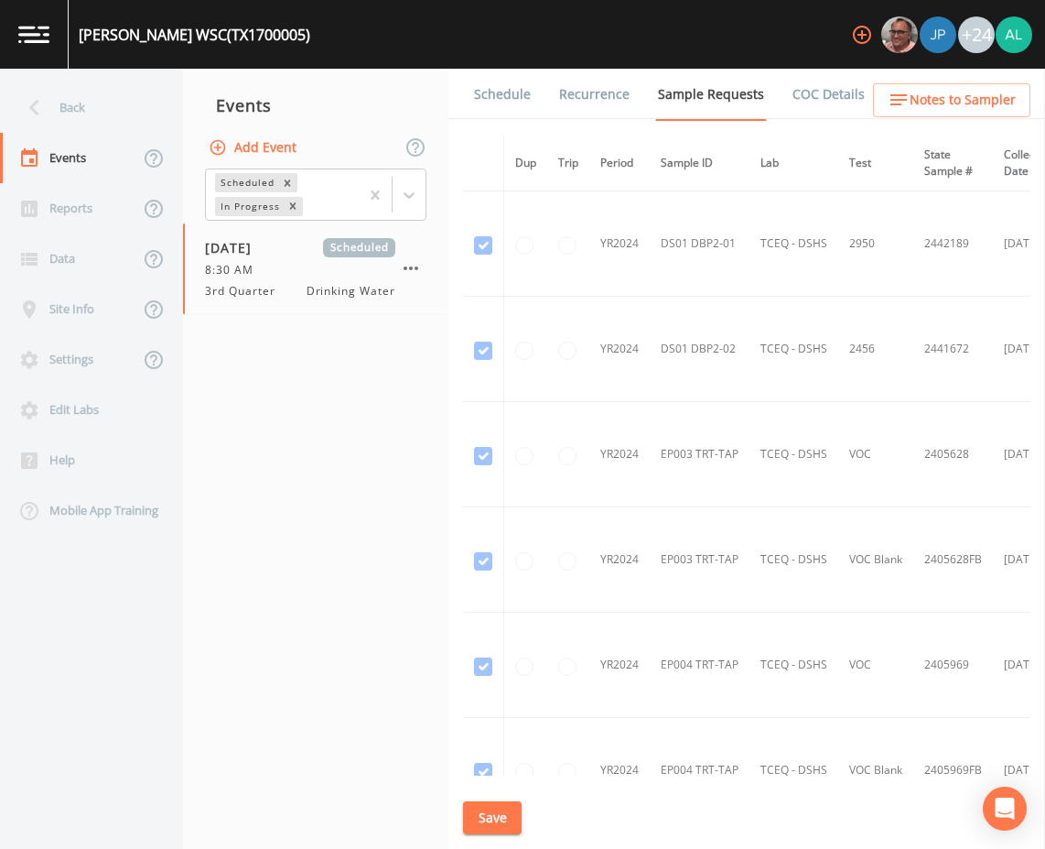
click at [513, 86] on link "Schedule" at bounding box center [502, 94] width 62 height 51
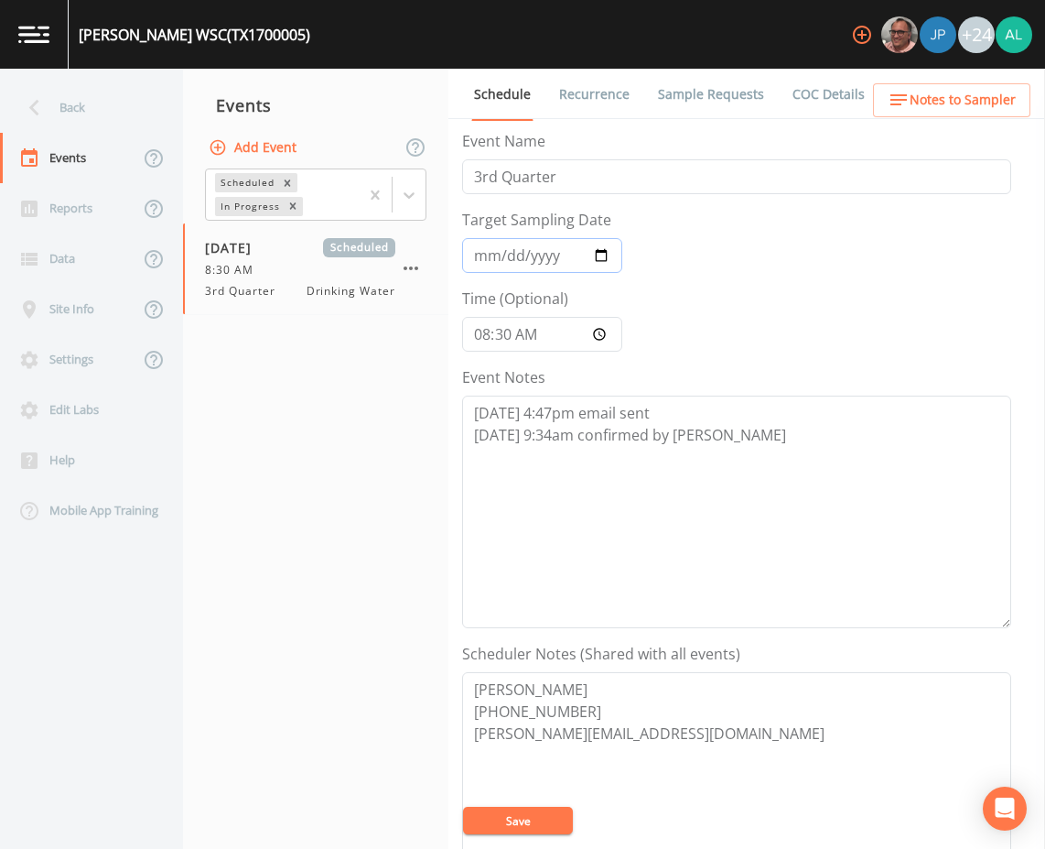
click at [493, 255] on input "[DATE]" at bounding box center [542, 255] width 160 height 35
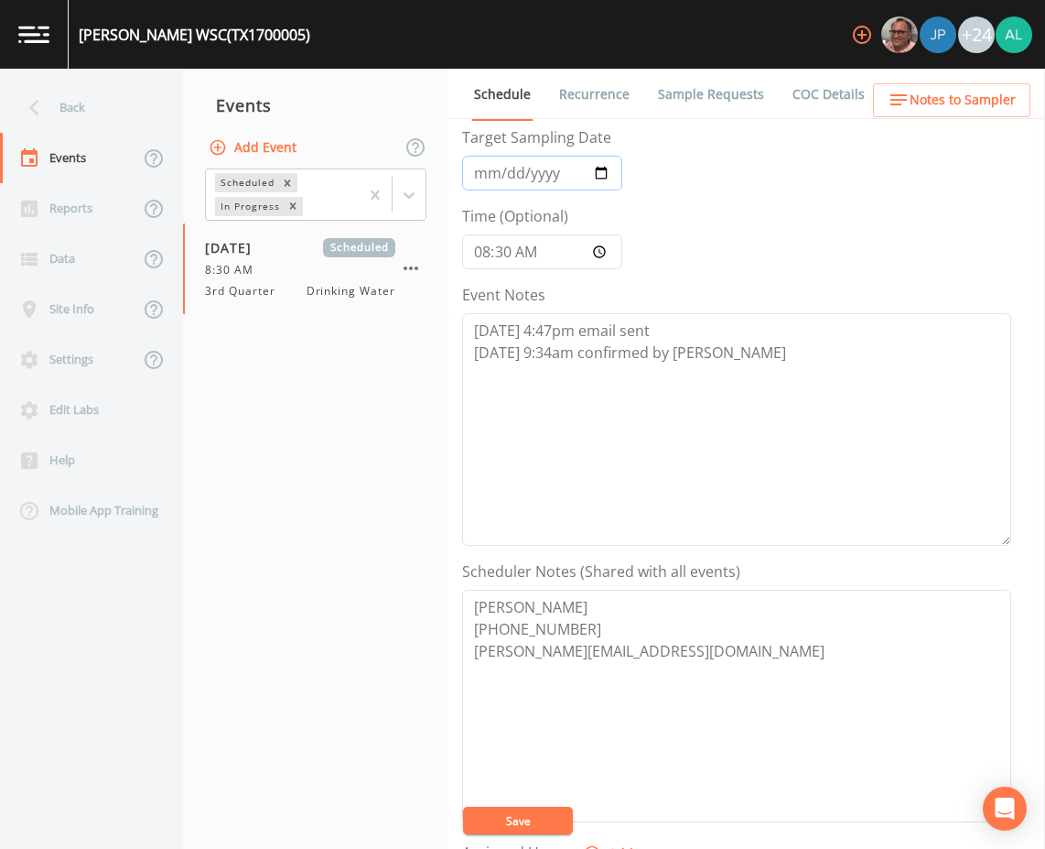
scroll to position [275, 0]
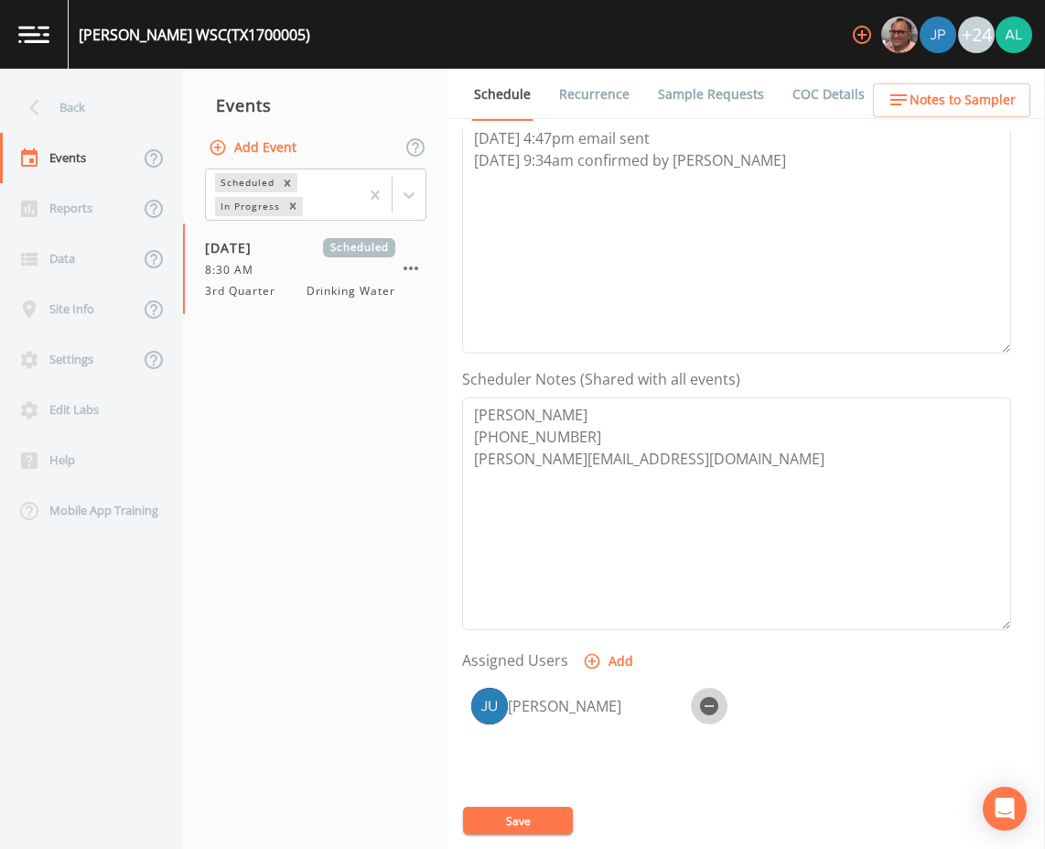
click at [720, 697] on button "button" at bounding box center [709, 706] width 37 height 37
click at [566, 811] on button "Save" at bounding box center [518, 820] width 110 height 27
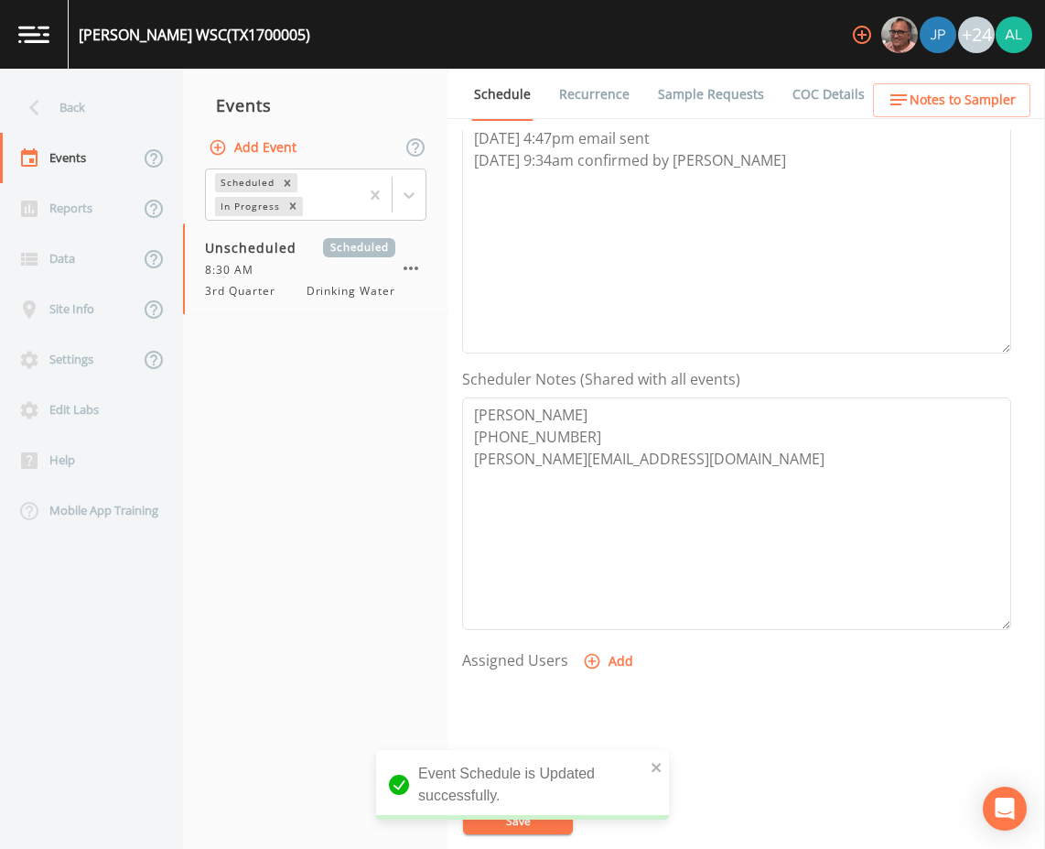
click at [652, 751] on div "Event Schedule is Updated successfully." at bounding box center [522, 785] width 293 height 70
click at [655, 762] on icon "close" at bounding box center [657, 767] width 13 height 15
click at [550, 817] on div "Event Schedule is Updated successfully." at bounding box center [522, 792] width 293 height 84
click at [550, 817] on button "Save" at bounding box center [518, 820] width 110 height 27
click at [664, 769] on div "Event Schedule is Updated successfully." at bounding box center [522, 785] width 293 height 70
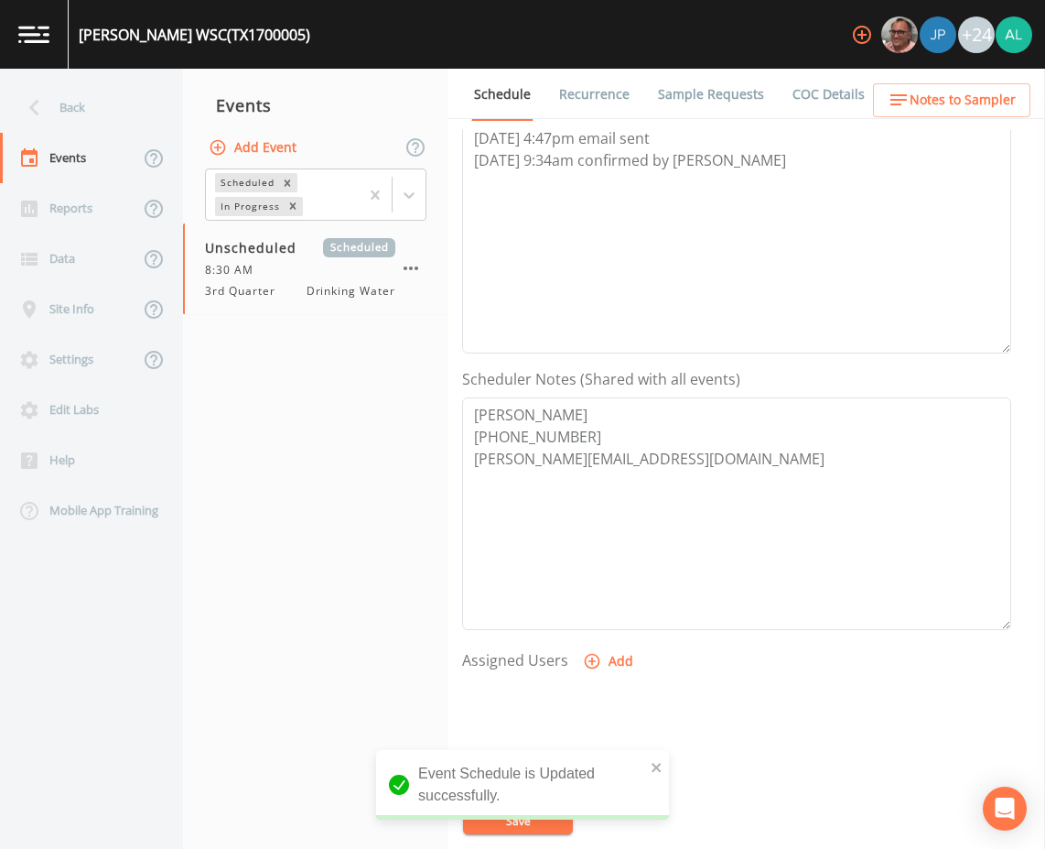
click at [645, 770] on div "Event Schedule is Updated successfully." at bounding box center [522, 785] width 293 height 70
click at [666, 767] on div "Event Schedule is Updated successfully." at bounding box center [522, 785] width 293 height 70
click at [659, 763] on icon "close" at bounding box center [656, 767] width 9 height 9
click at [525, 824] on div "Event Schedule is Updated successfully." at bounding box center [522, 792] width 293 height 84
click at [525, 834] on div "Event Schedule is Updated successfully." at bounding box center [522, 834] width 293 height 0
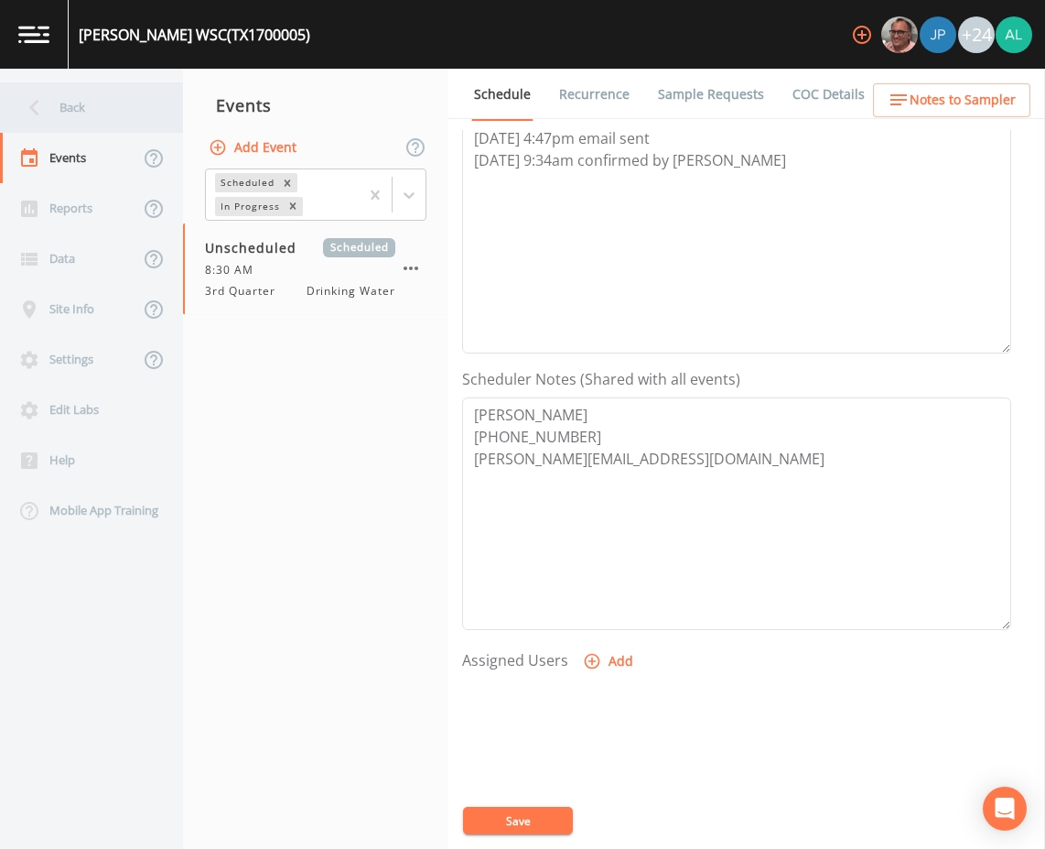
click at [103, 118] on div "Back" at bounding box center [82, 107] width 165 height 50
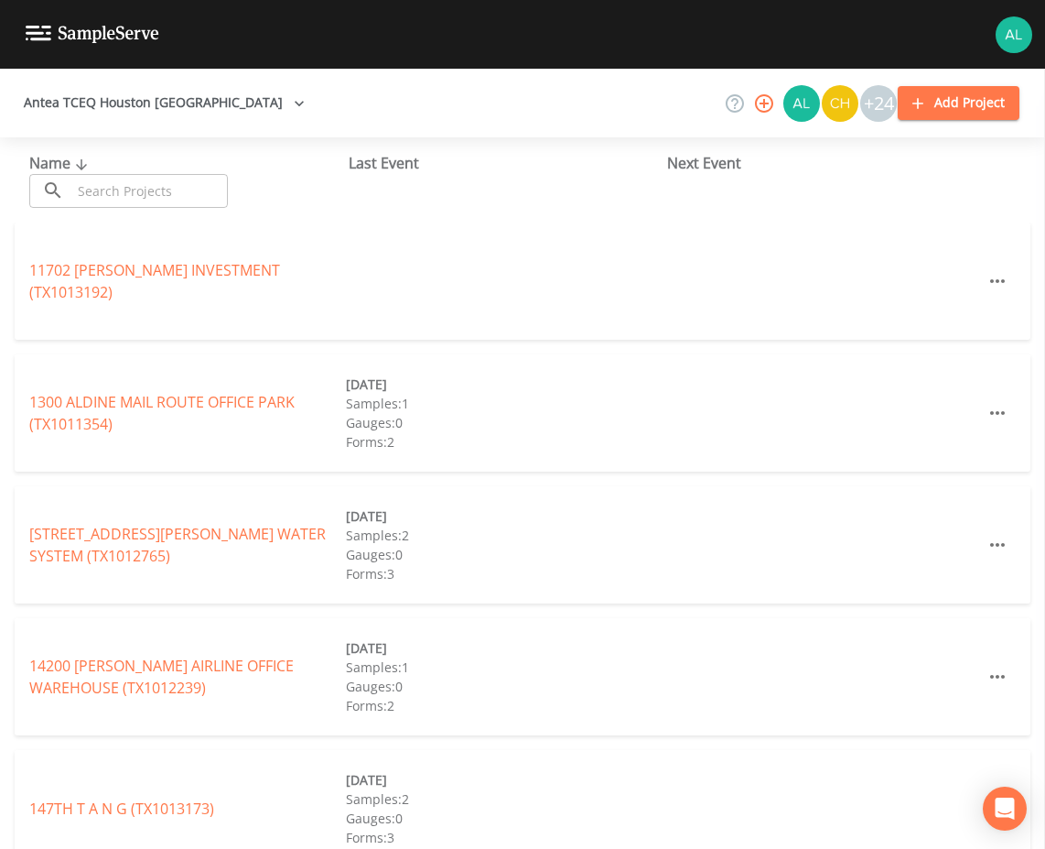
click at [128, 204] on input "text" at bounding box center [149, 191] width 157 height 34
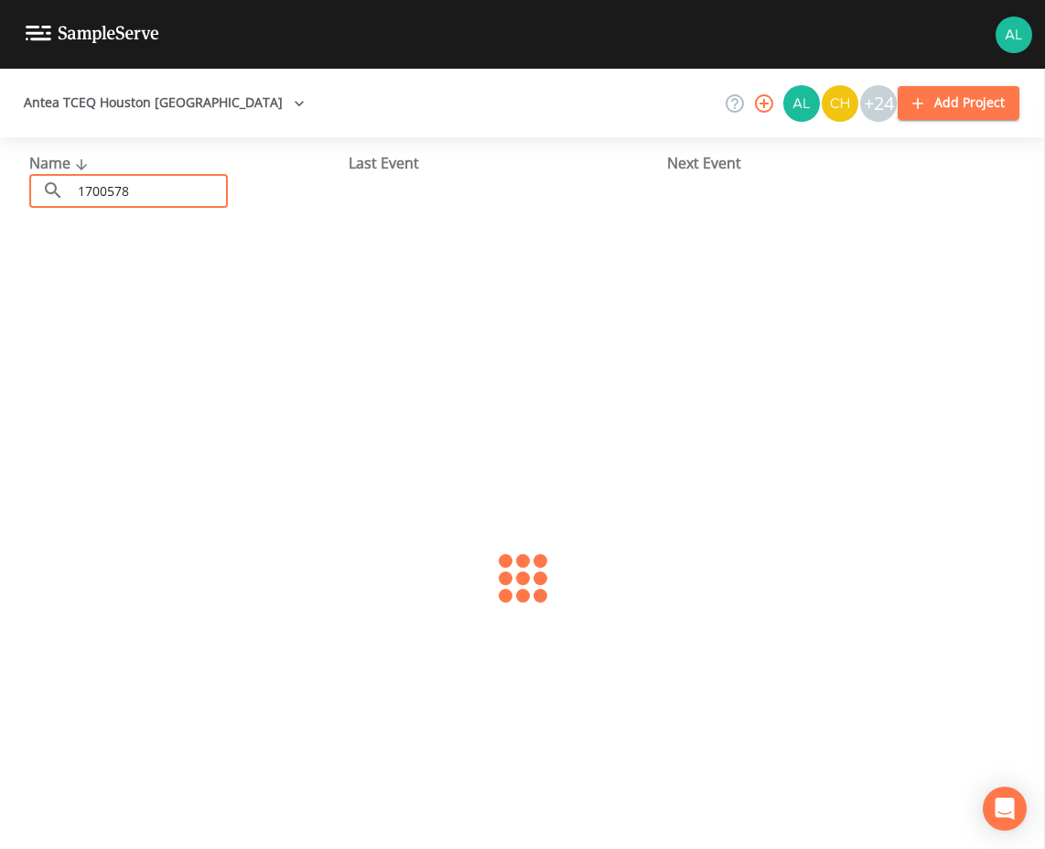
type input "1700578"
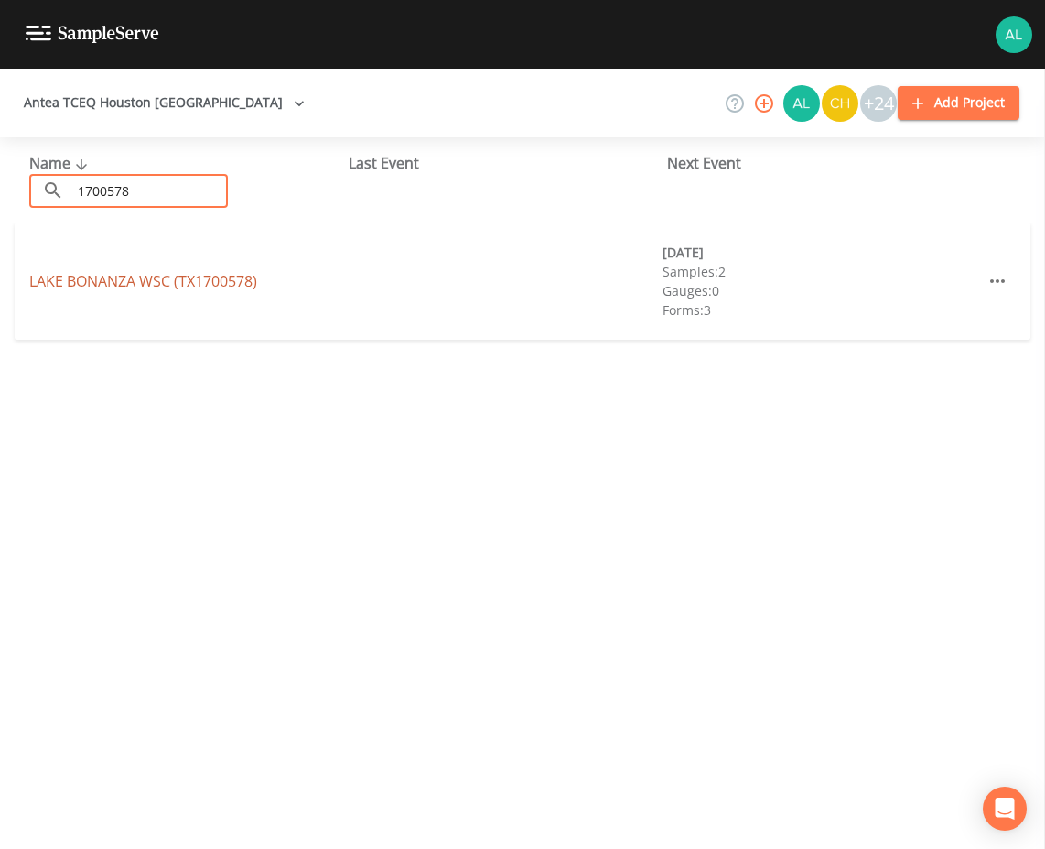
click at [96, 274] on link "[GEOGRAPHIC_DATA] (TX1700578)" at bounding box center [143, 281] width 228 height 20
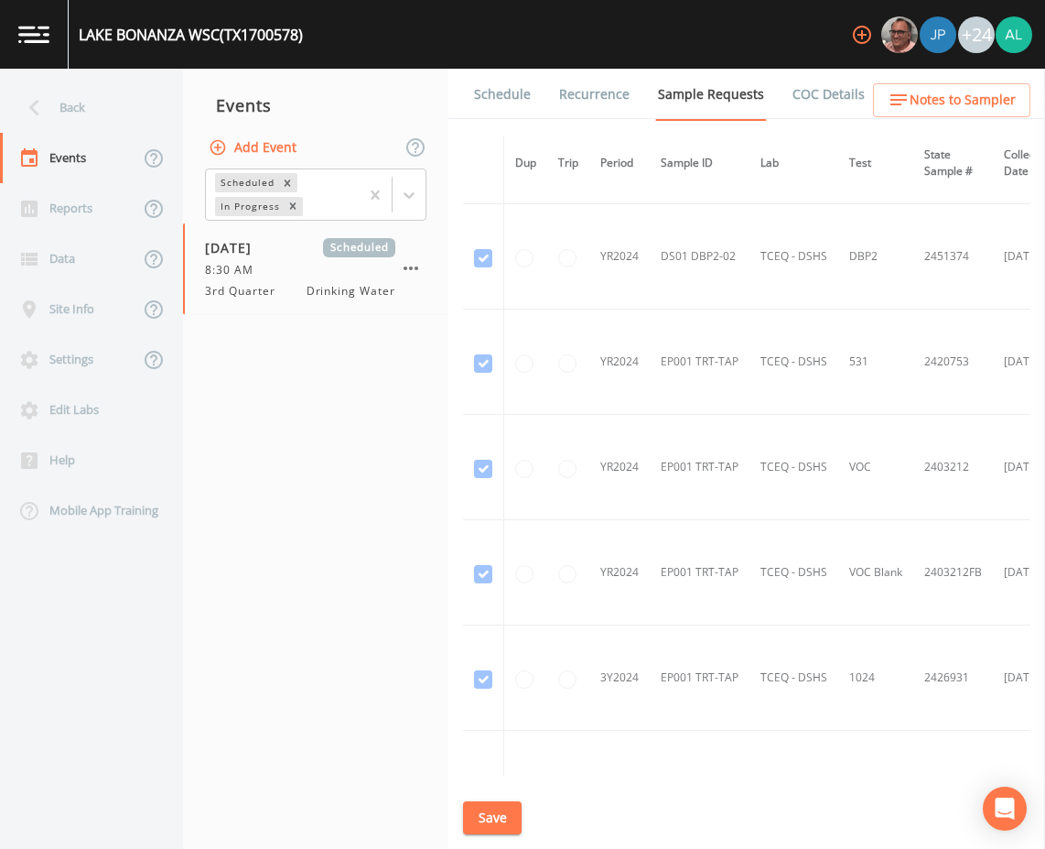
scroll to position [641, 0]
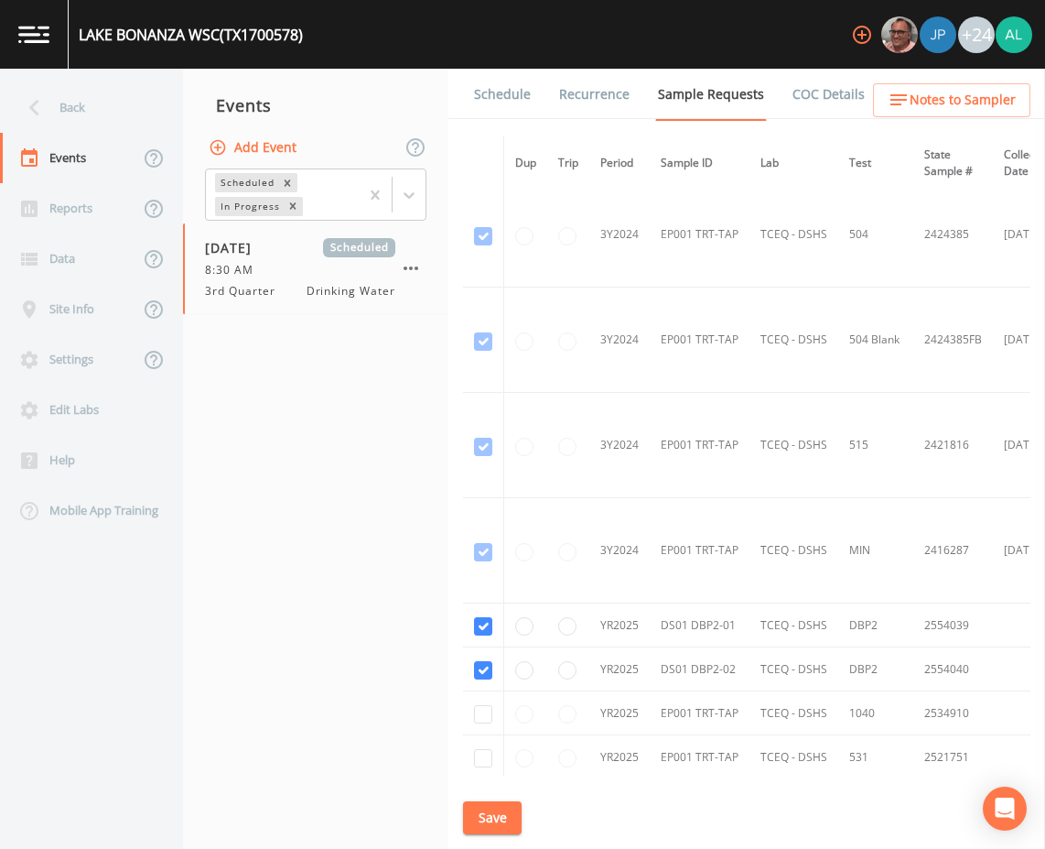
click at [510, 90] on link "Schedule" at bounding box center [502, 94] width 62 height 51
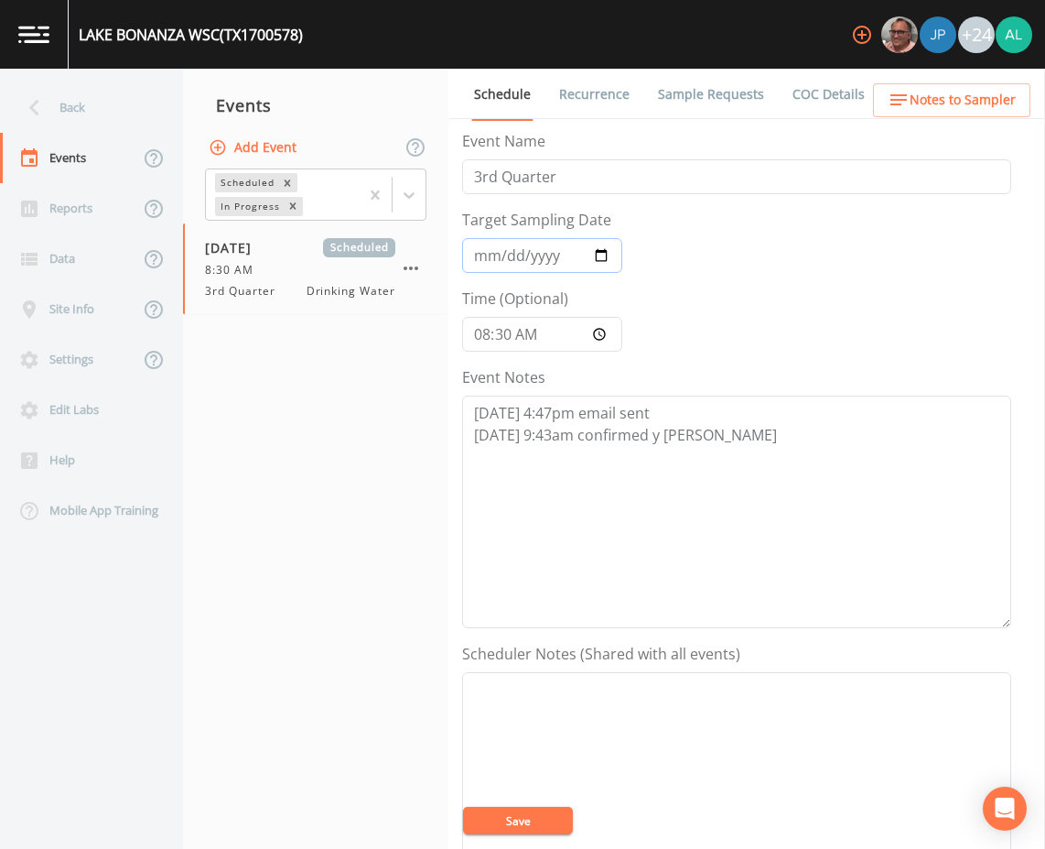
click at [491, 246] on input "[DATE]" at bounding box center [542, 255] width 160 height 35
click at [720, 441] on textarea "[DATE] 4:47pm email sent [DATE] 9:43am confirmed y [PERSON_NAME]" at bounding box center [736, 511] width 549 height 233
paste textarea "[DATE] 1:45pm cancelation email sent due to shutdown"
drag, startPoint x: 551, startPoint y: 456, endPoint x: 526, endPoint y: 453, distance: 24.9
click at [526, 453] on textarea "[DATE] 4:47pm email sent [DATE] 9:43am confirmed y [PERSON_NAME] [DATE] 1:45pm …" at bounding box center [736, 511] width 549 height 233
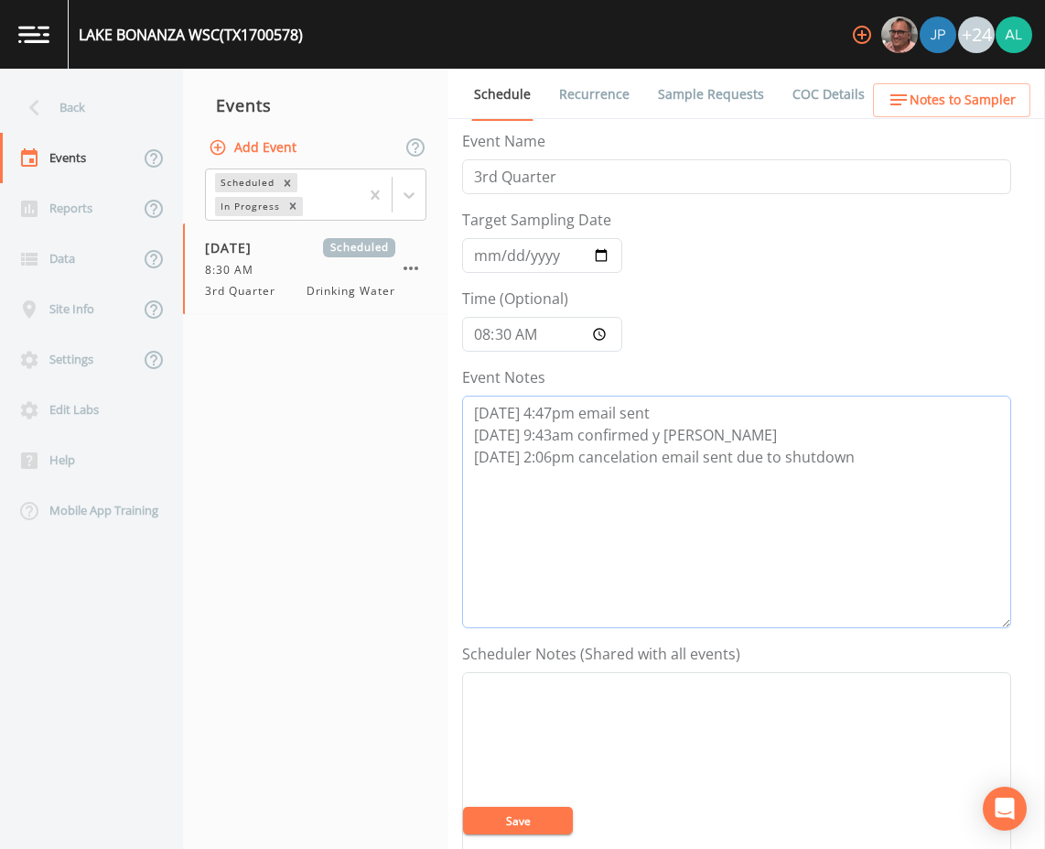
drag, startPoint x: 894, startPoint y: 464, endPoint x: 461, endPoint y: 463, distance: 433.0
click at [461, 463] on div "Schedule Recurrence Sample Requests COC Details Forms Event Name 3rd Quarter Ta…" at bounding box center [747, 459] width 597 height 780
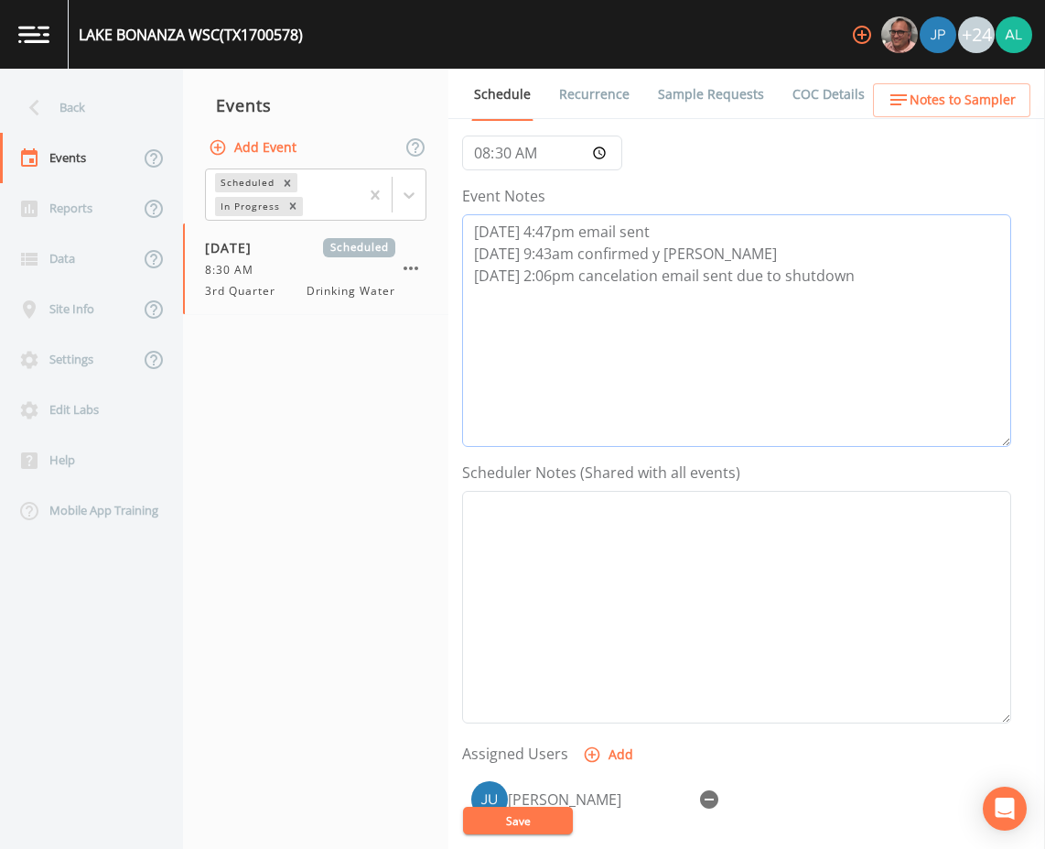
scroll to position [366, 0]
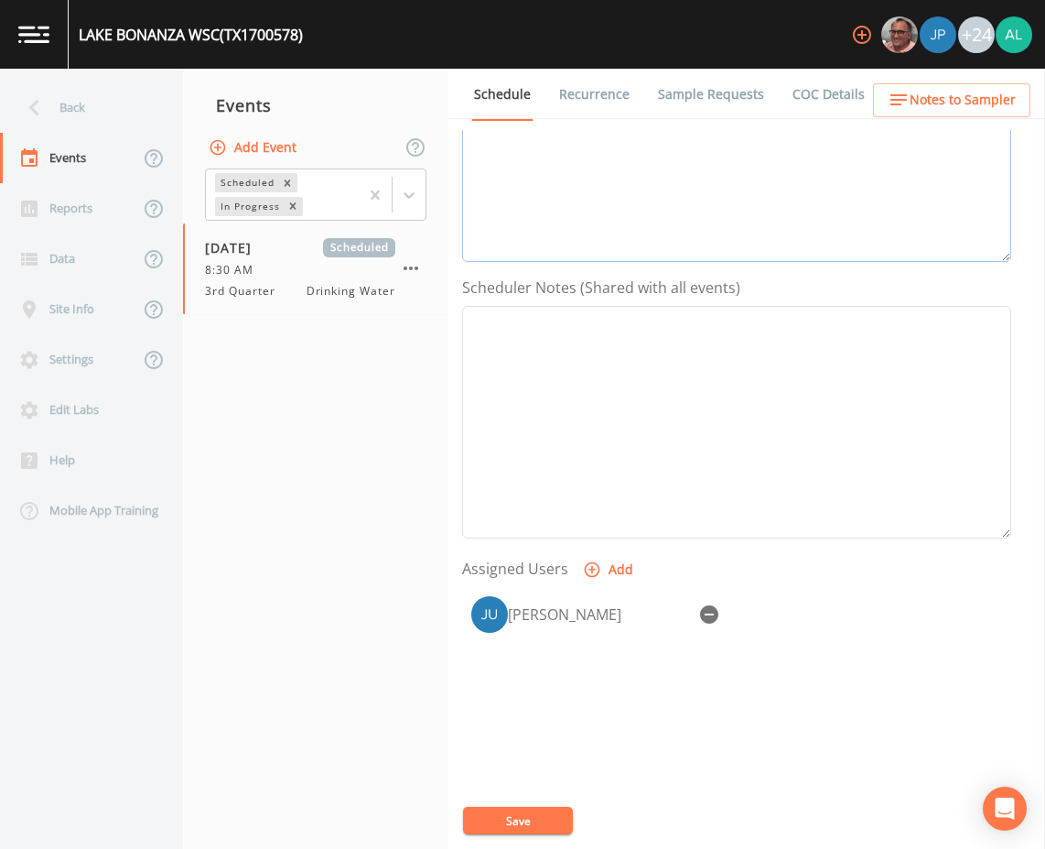
type textarea "[DATE] 4:47pm email sent [DATE] 9:43am confirmed y [PERSON_NAME] [DATE] 2:06pm …"
click at [703, 614] on icon "button" at bounding box center [709, 614] width 18 height 18
click at [503, 822] on button "Save" at bounding box center [518, 820] width 110 height 27
click at [539, 828] on button "Save" at bounding box center [518, 820] width 110 height 27
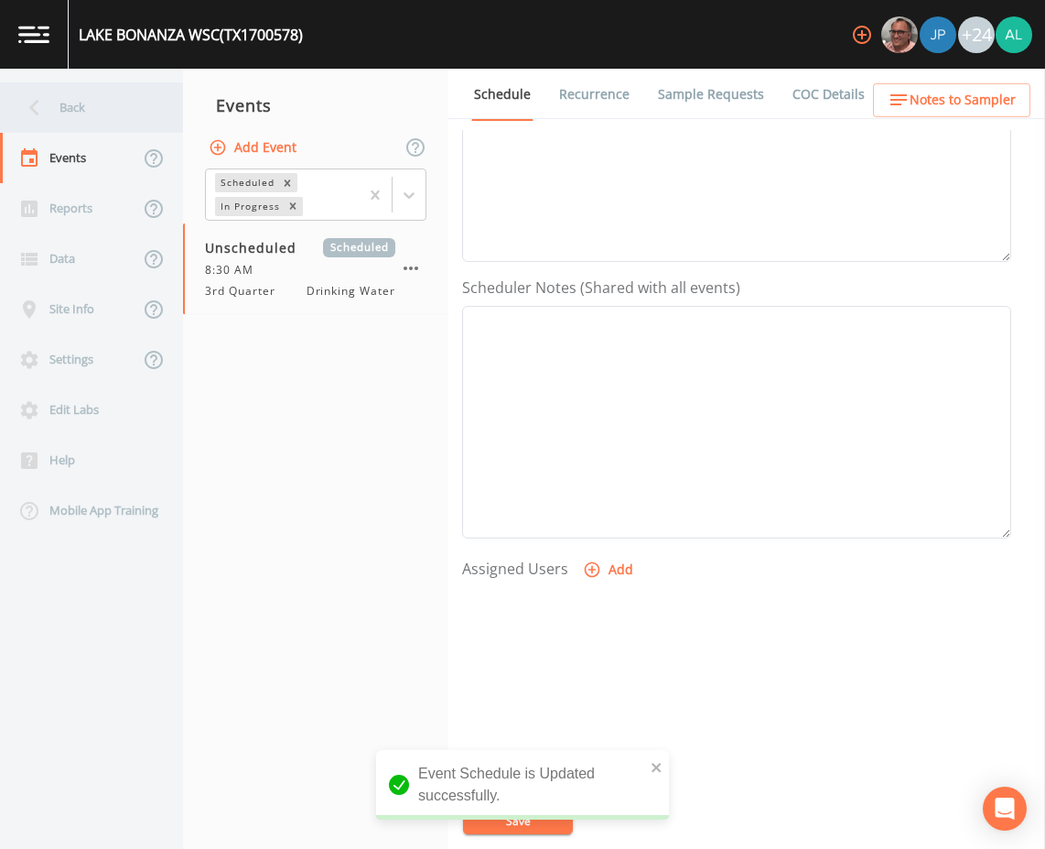
click at [113, 101] on div "Back" at bounding box center [82, 107] width 165 height 50
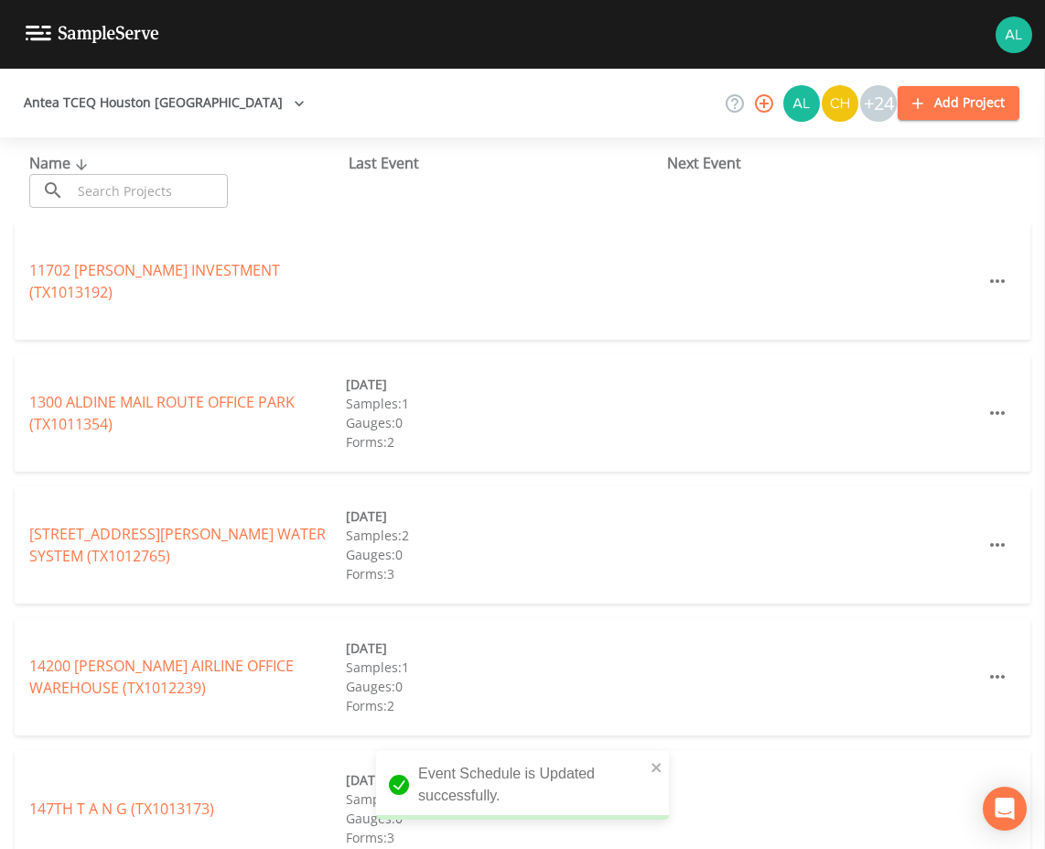
drag, startPoint x: 122, startPoint y: 190, endPoint x: 114, endPoint y: 186, distance: 9.4
click at [121, 189] on input "text" at bounding box center [149, 191] width 157 height 34
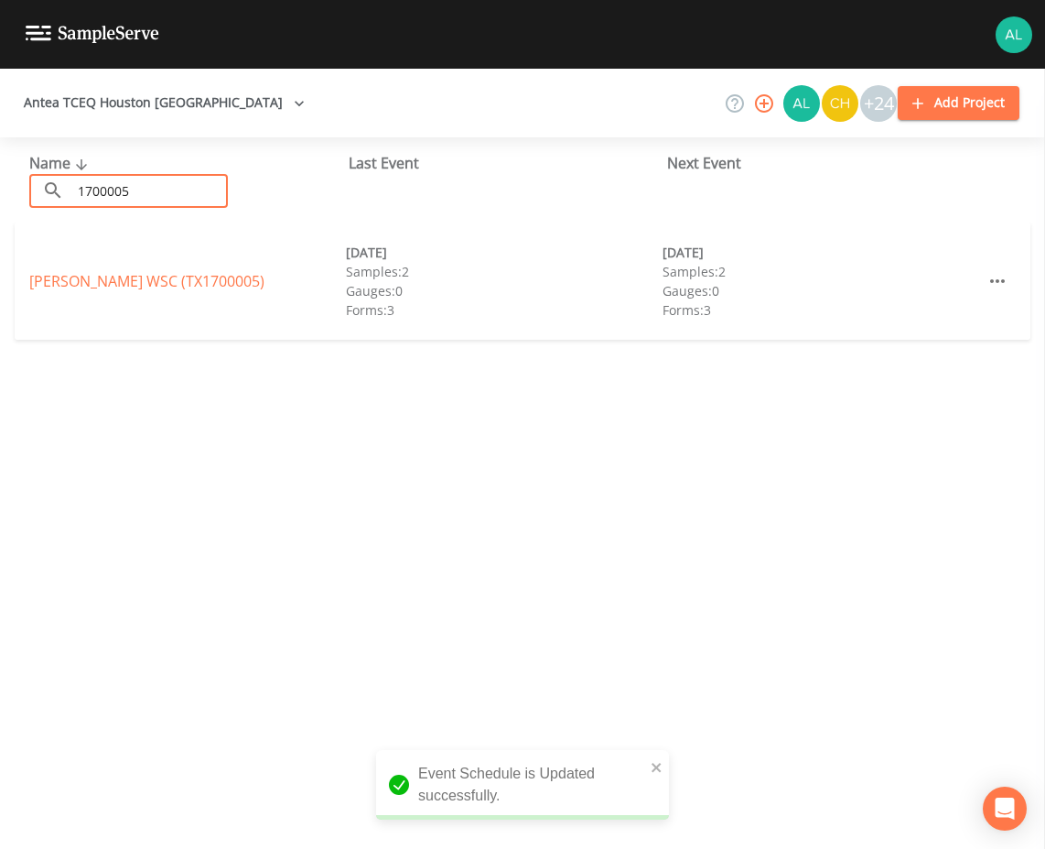
type input "1700005"
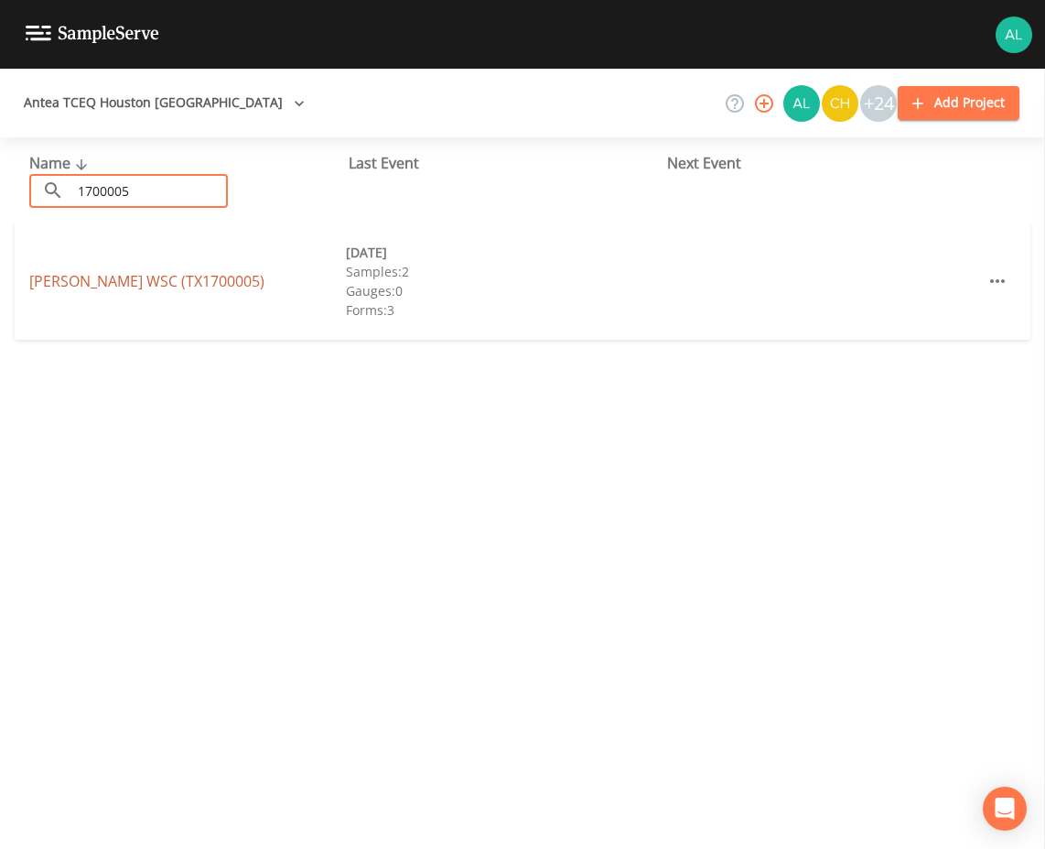
click at [156, 280] on link "[PERSON_NAME] WSC (TX1700005)" at bounding box center [146, 281] width 235 height 20
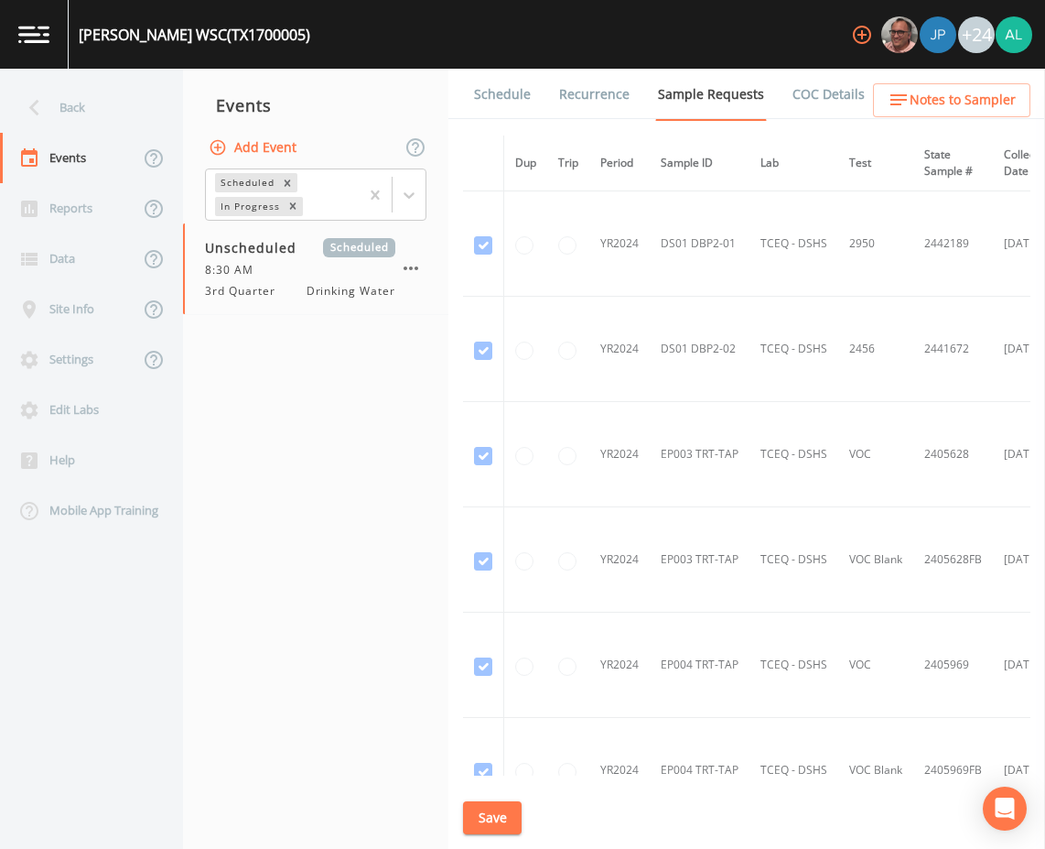
click at [494, 85] on link "Schedule" at bounding box center [502, 94] width 62 height 51
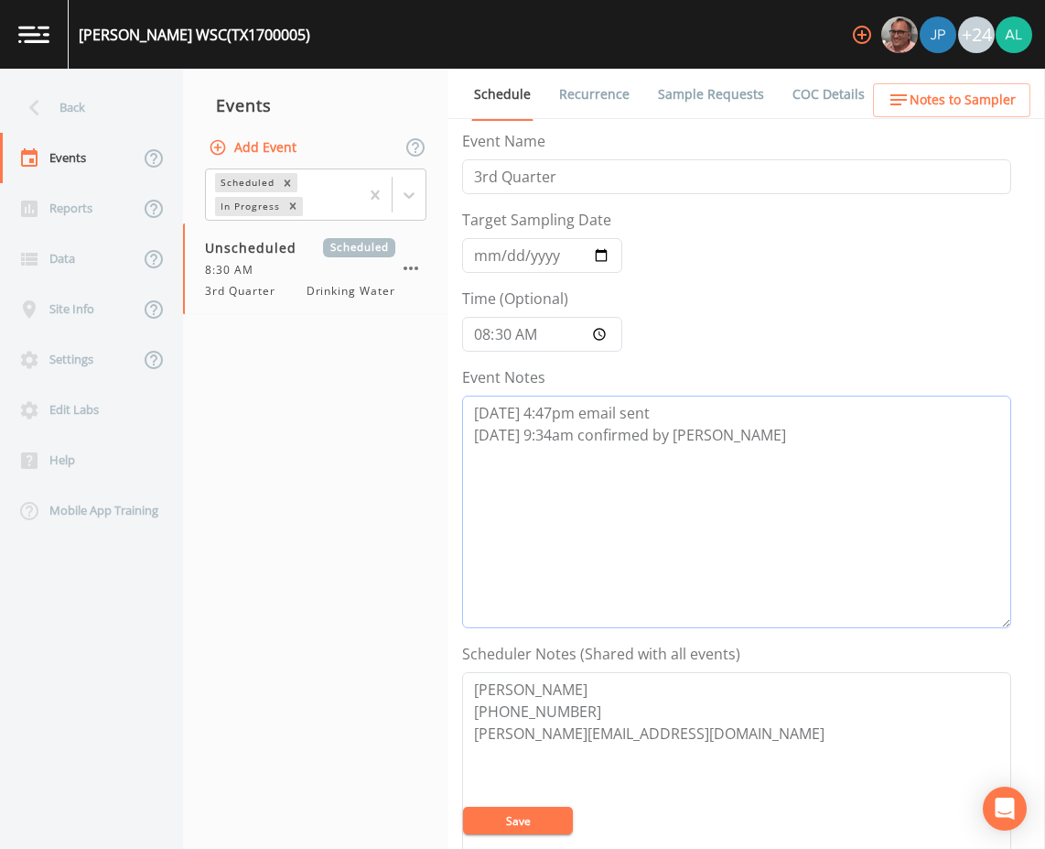
click at [749, 457] on textarea "[DATE] 4:47pm email sent [DATE] 9:34am confirmed by [PERSON_NAME]" at bounding box center [736, 511] width 549 height 233
paste textarea "[DATE] 2:06pm cancelation email sent due to shutdown"
type textarea "[DATE] 4:47pm email sent [DATE] 9:34am confirmed by [PERSON_NAME] [DATE] 2:06pm…"
click at [525, 797] on textarea "[PERSON_NAME] [PHONE_NUMBER] [PERSON_NAME][EMAIL_ADDRESS][DOMAIN_NAME]" at bounding box center [736, 788] width 549 height 233
click at [520, 820] on button "Save" at bounding box center [518, 820] width 110 height 27
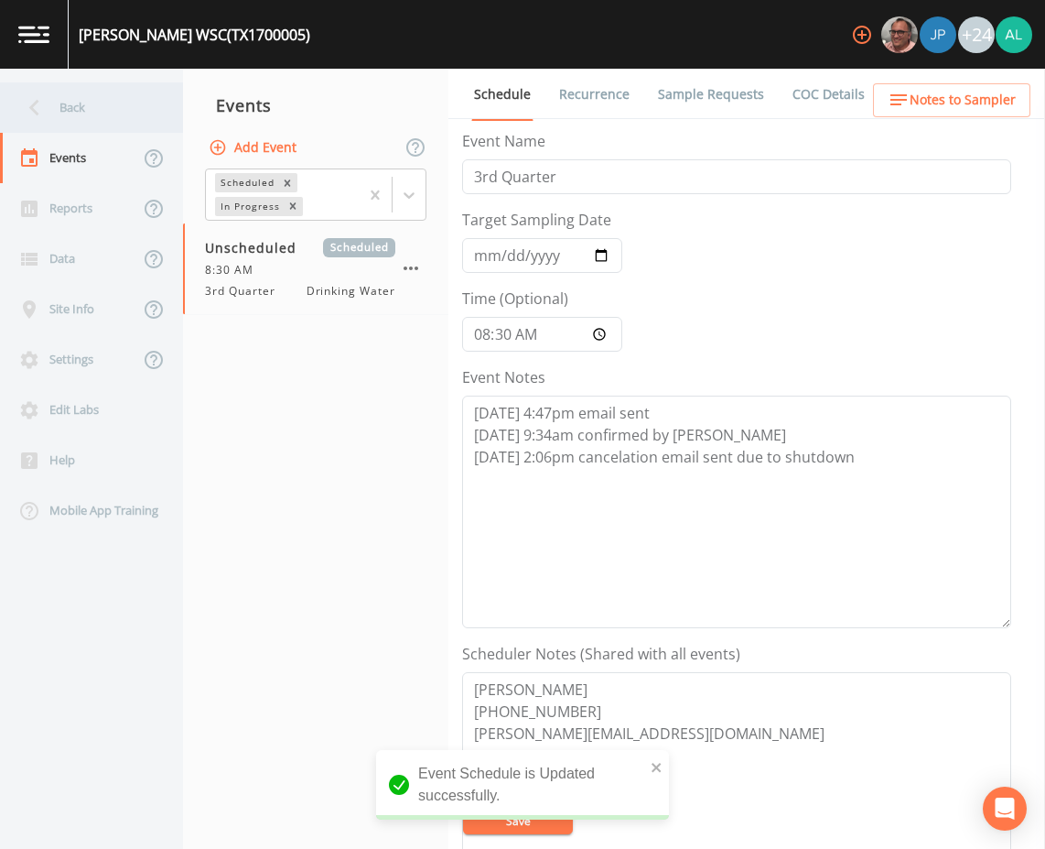
click at [62, 104] on div "Back" at bounding box center [82, 107] width 165 height 50
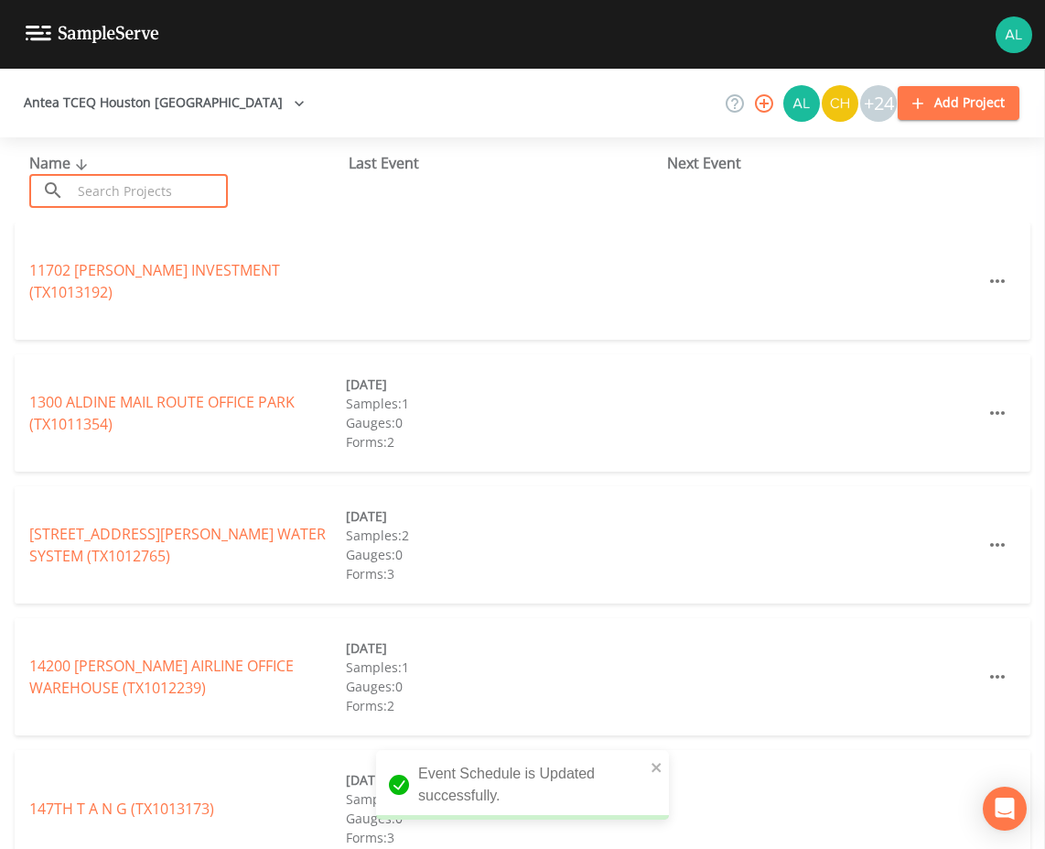
click at [112, 189] on input "text" at bounding box center [149, 191] width 157 height 34
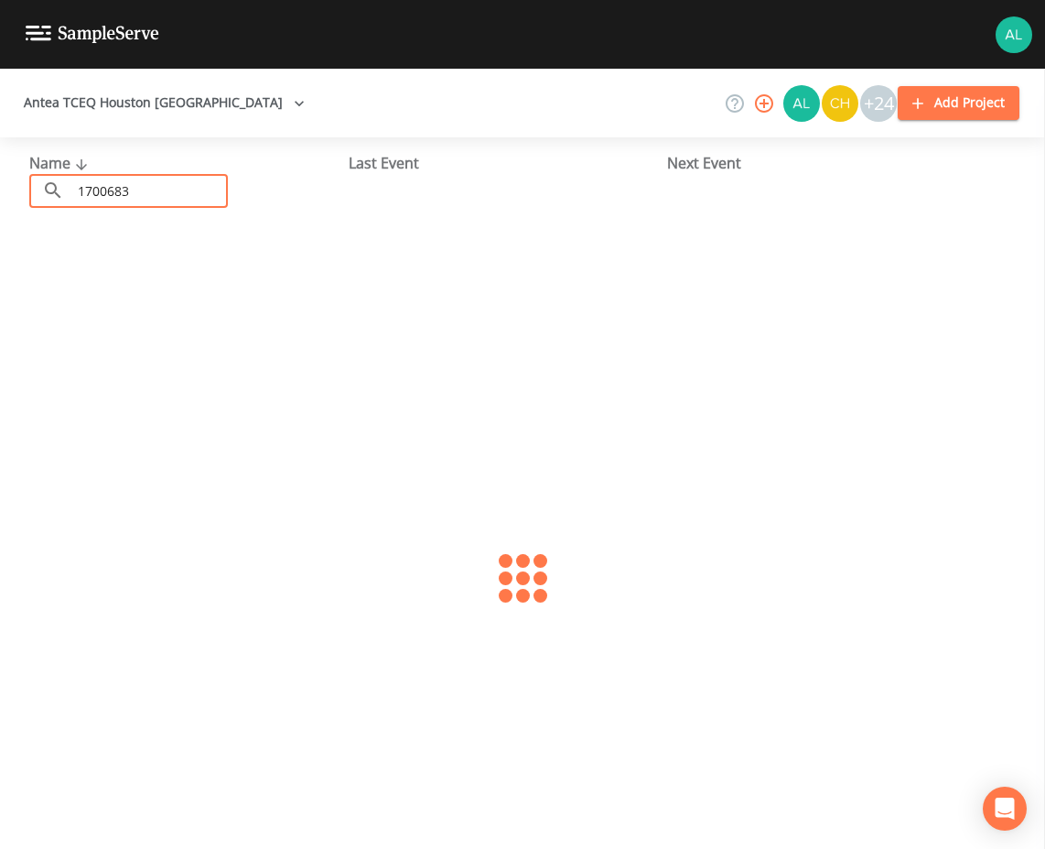
type input "1700683"
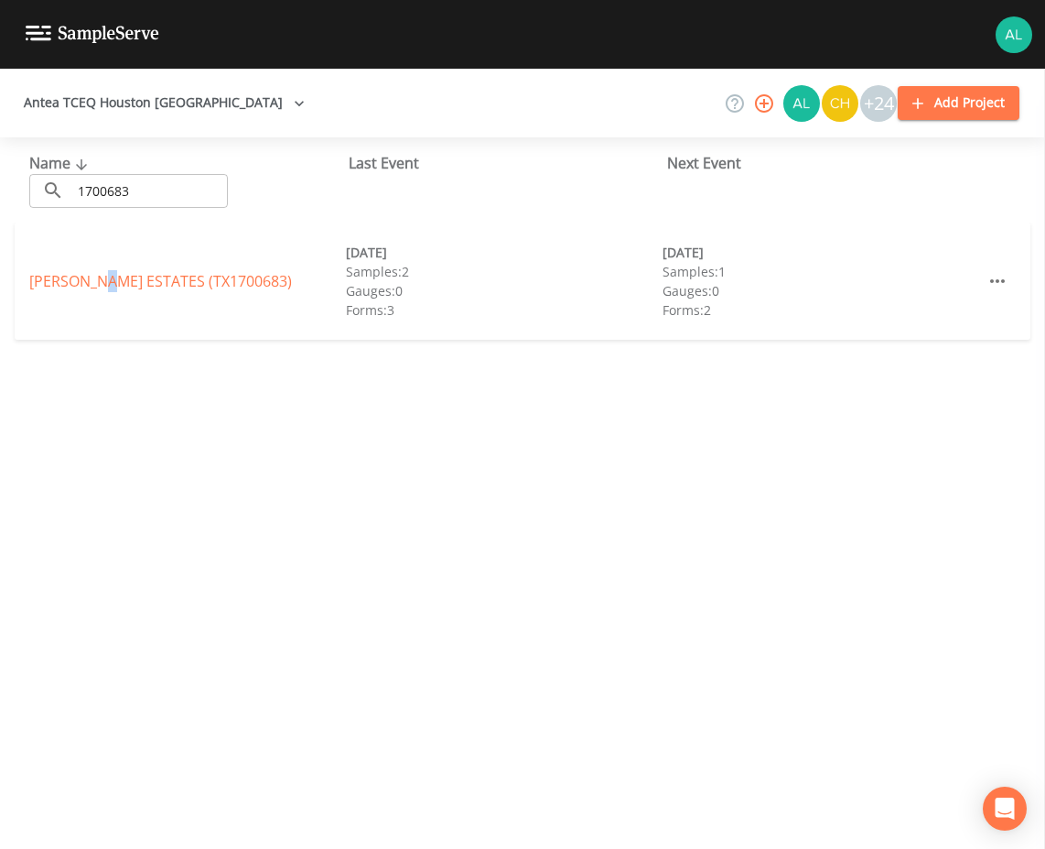
click at [113, 270] on div "[PERSON_NAME][GEOGRAPHIC_DATA] (TX1700683) [DATE] Samples: 2 Gauges: 0 Forms: 3…" at bounding box center [523, 280] width 1016 height 117
drag, startPoint x: 113, startPoint y: 270, endPoint x: 114, endPoint y: 279, distance: 9.2
click at [114, 279] on link "[PERSON_NAME][GEOGRAPHIC_DATA] (TX1700683)" at bounding box center [160, 281] width 263 height 20
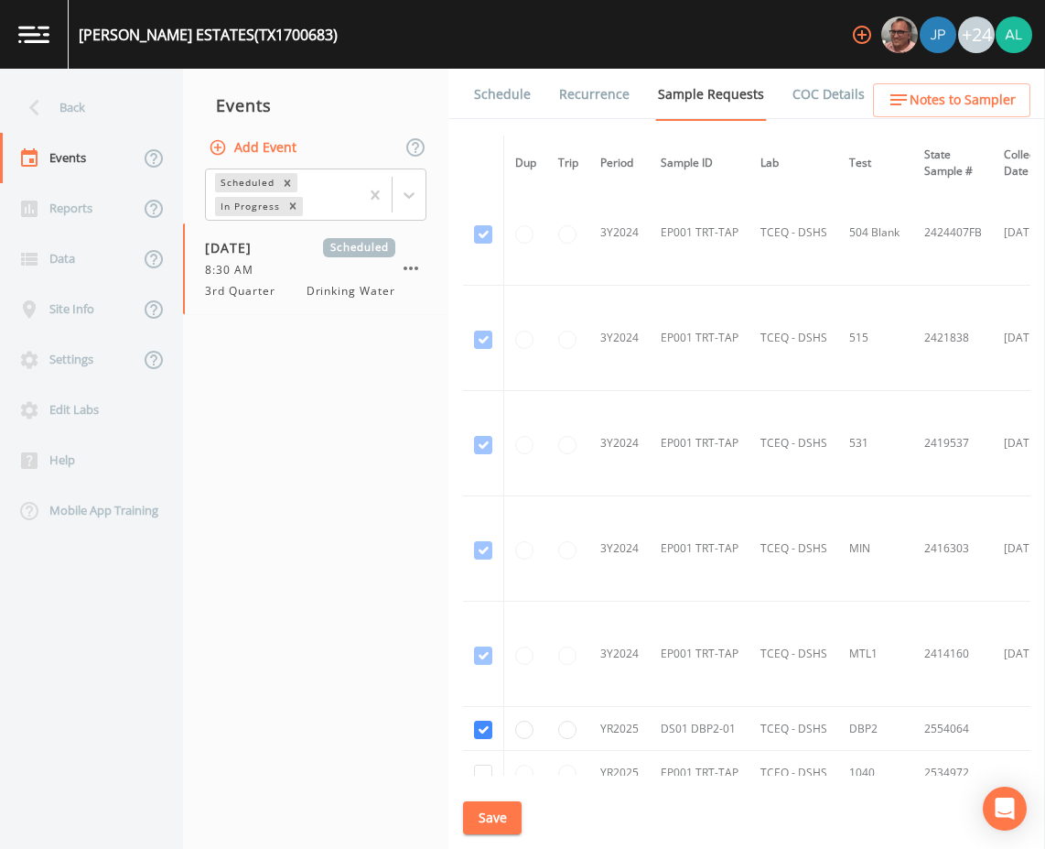
scroll to position [839, 0]
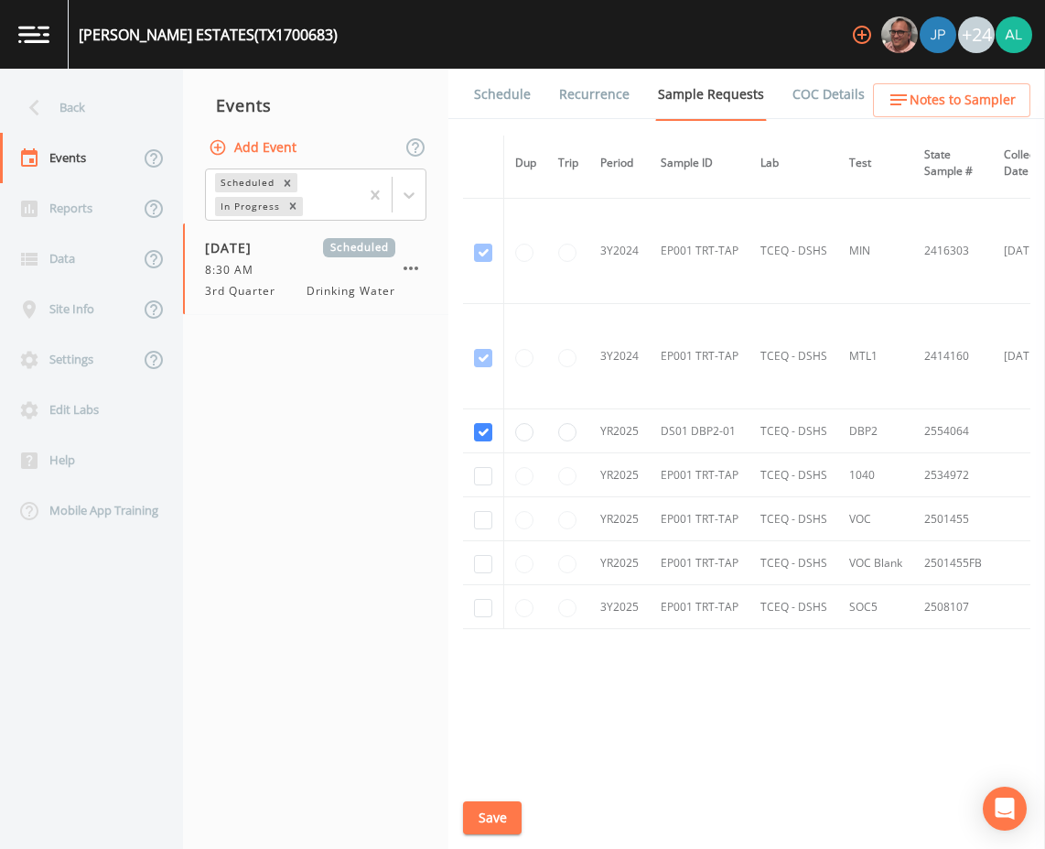
click at [513, 98] on link "Schedule" at bounding box center [502, 94] width 62 height 51
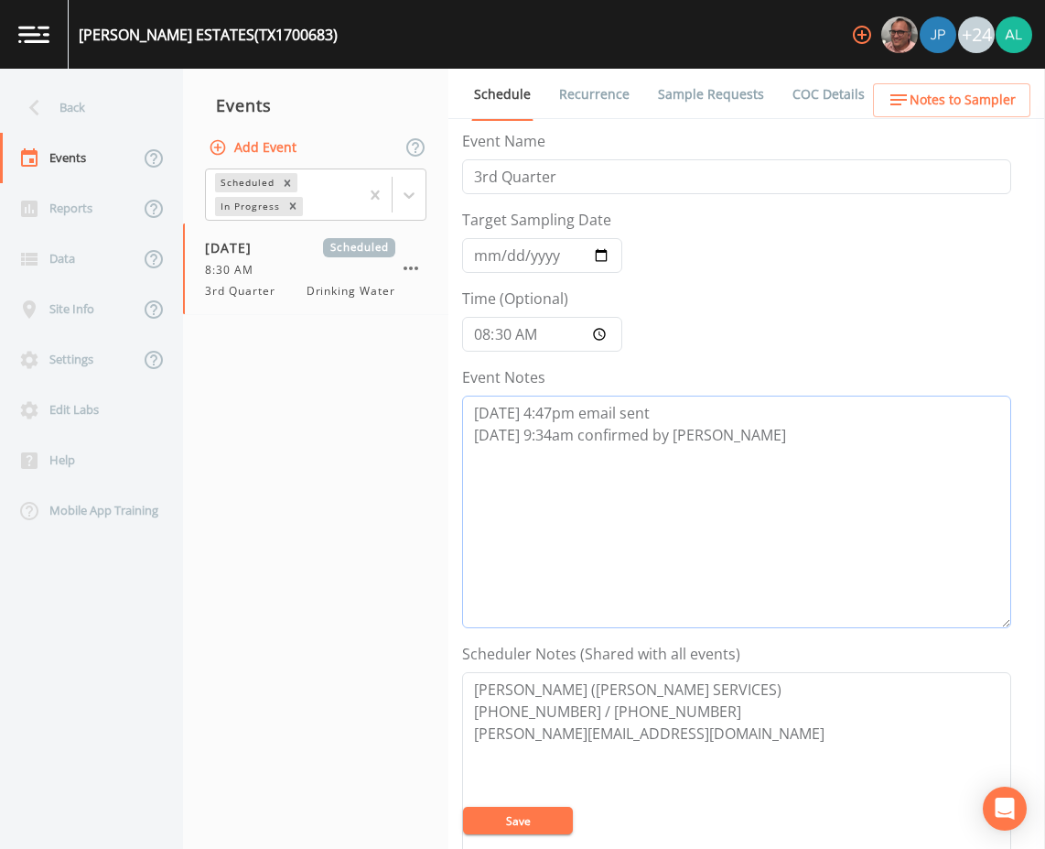
click at [731, 452] on textarea "[DATE] 4:47pm email sent [DATE] 9:34am confirmed by [PERSON_NAME]" at bounding box center [736, 511] width 549 height 233
paste textarea "[DATE] 2:06pm cancelation email sent due to shutdown"
type textarea "[DATE] 4:47pm email sent [DATE] 9:34am confirmed by [PERSON_NAME] [DATE] 2:06pm…"
click at [536, 814] on button "Save" at bounding box center [518, 820] width 110 height 27
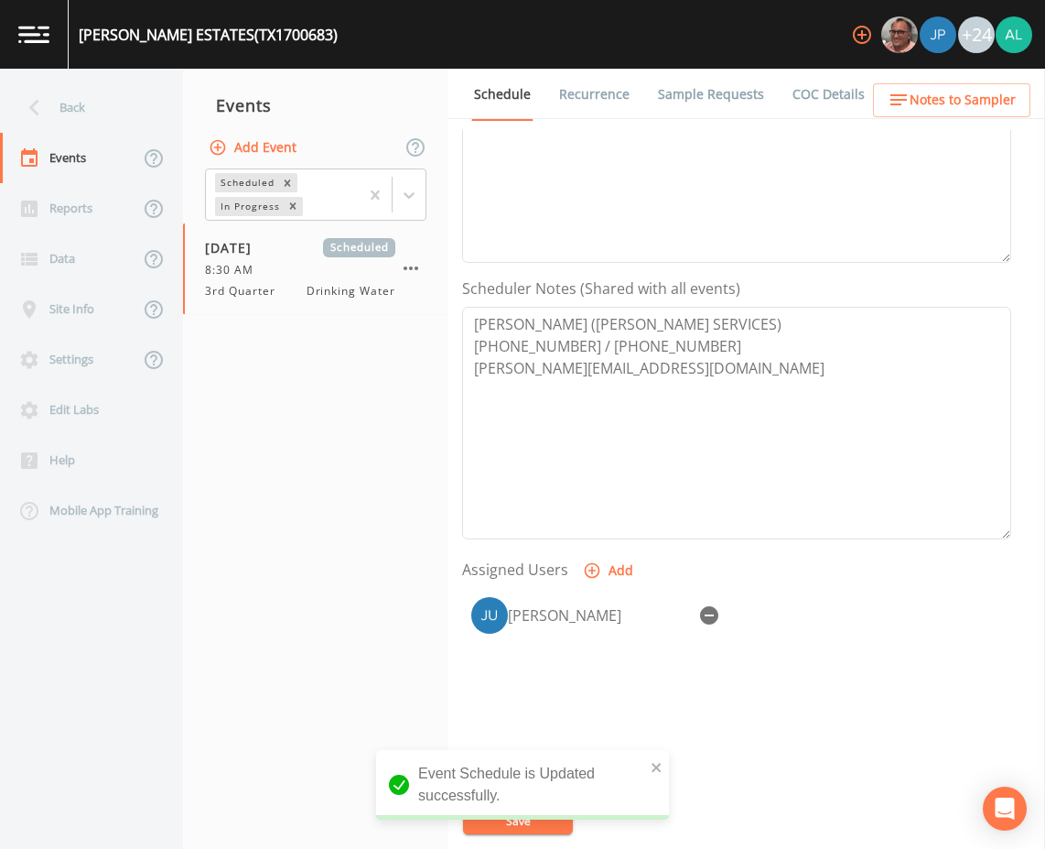
scroll to position [366, 0]
click at [722, 616] on button "button" at bounding box center [709, 614] width 37 height 37
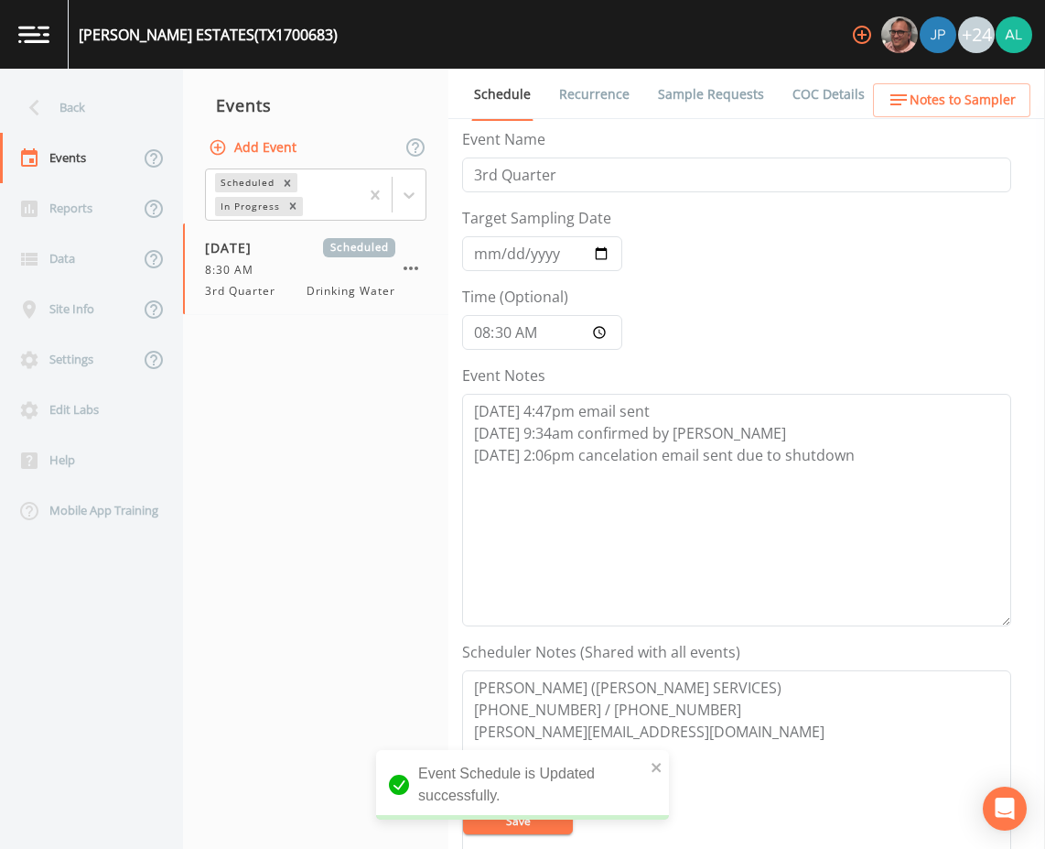
scroll to position [0, 0]
click at [493, 256] on input "[DATE]" at bounding box center [542, 255] width 160 height 35
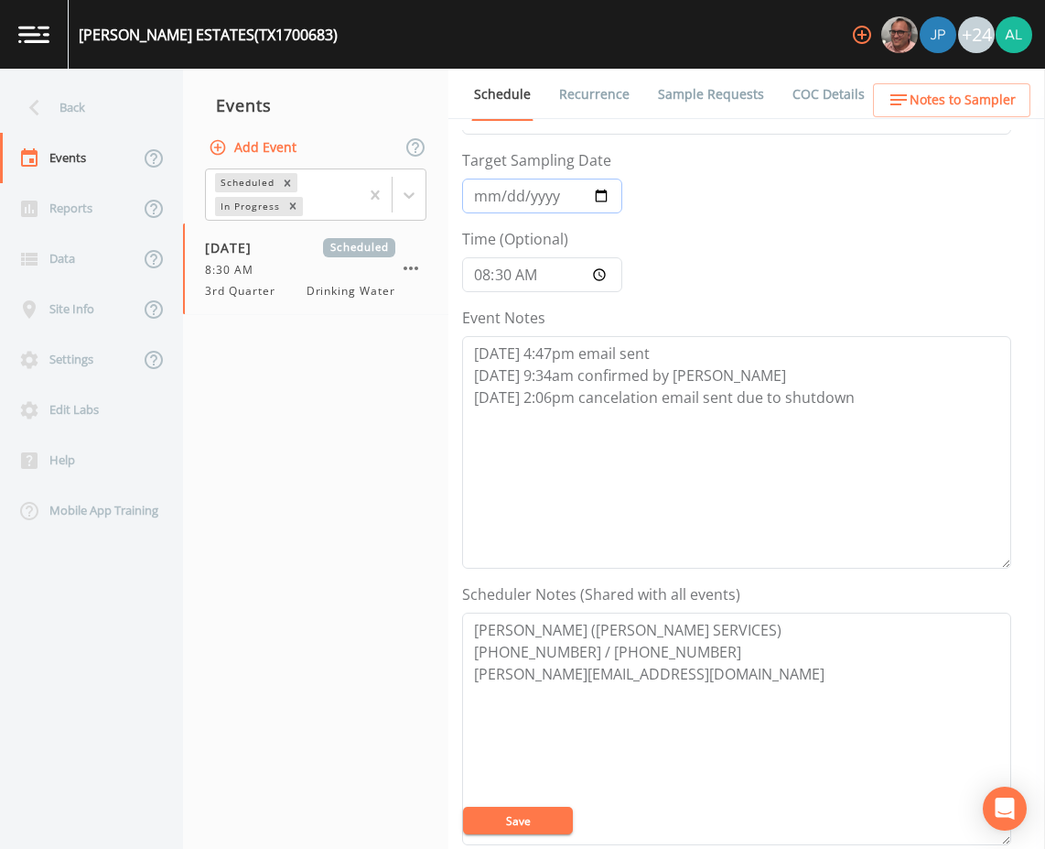
scroll to position [92, 0]
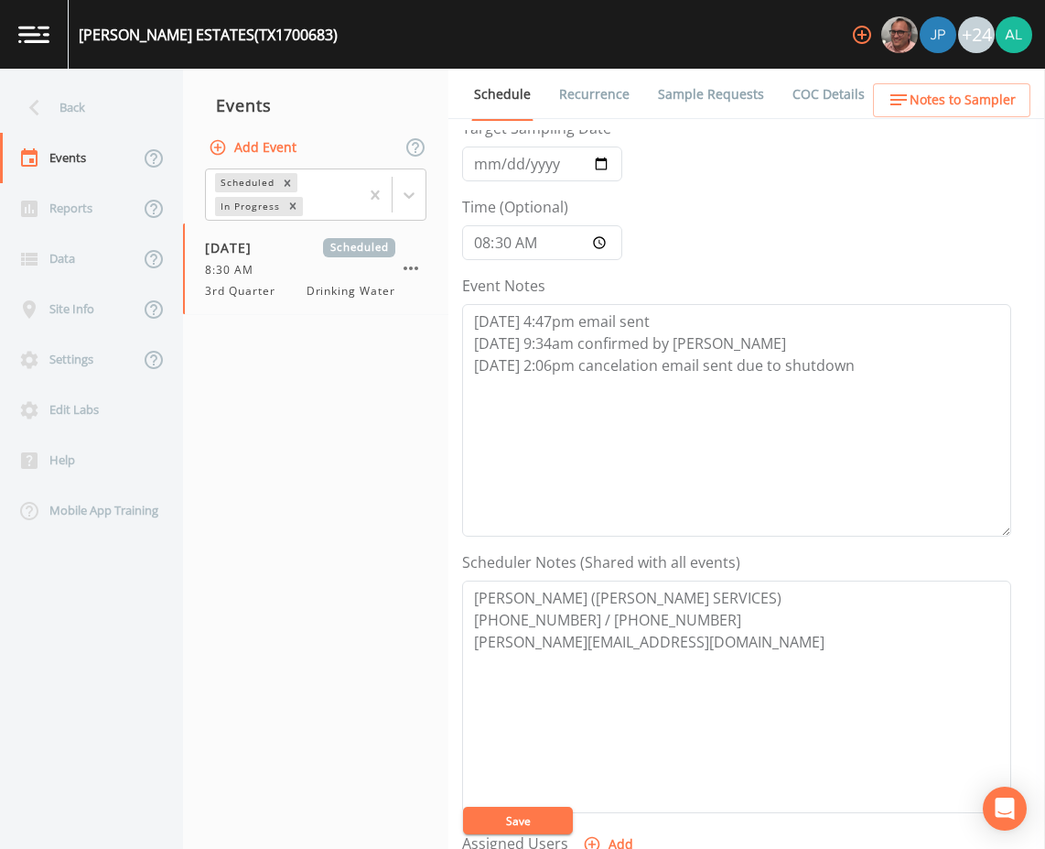
click at [546, 812] on button "Save" at bounding box center [518, 820] width 110 height 27
click at [492, 814] on button "Save" at bounding box center [518, 820] width 110 height 27
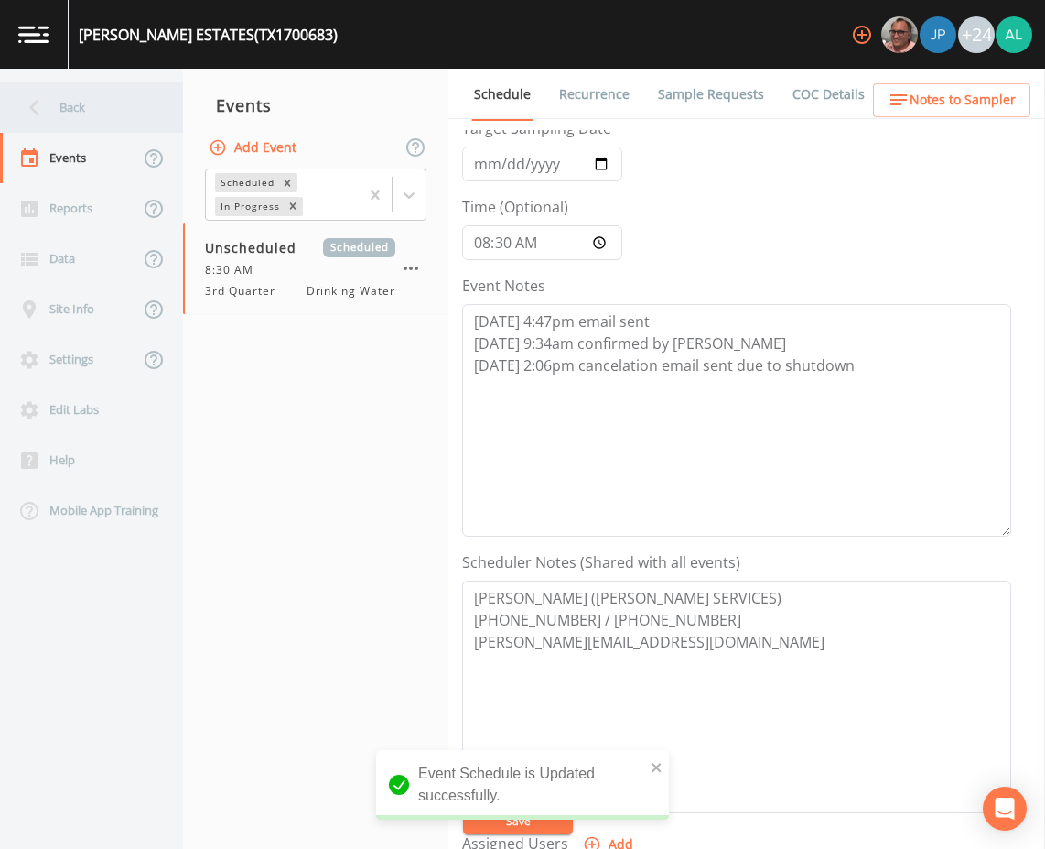
click at [118, 103] on div "Back" at bounding box center [82, 107] width 165 height 50
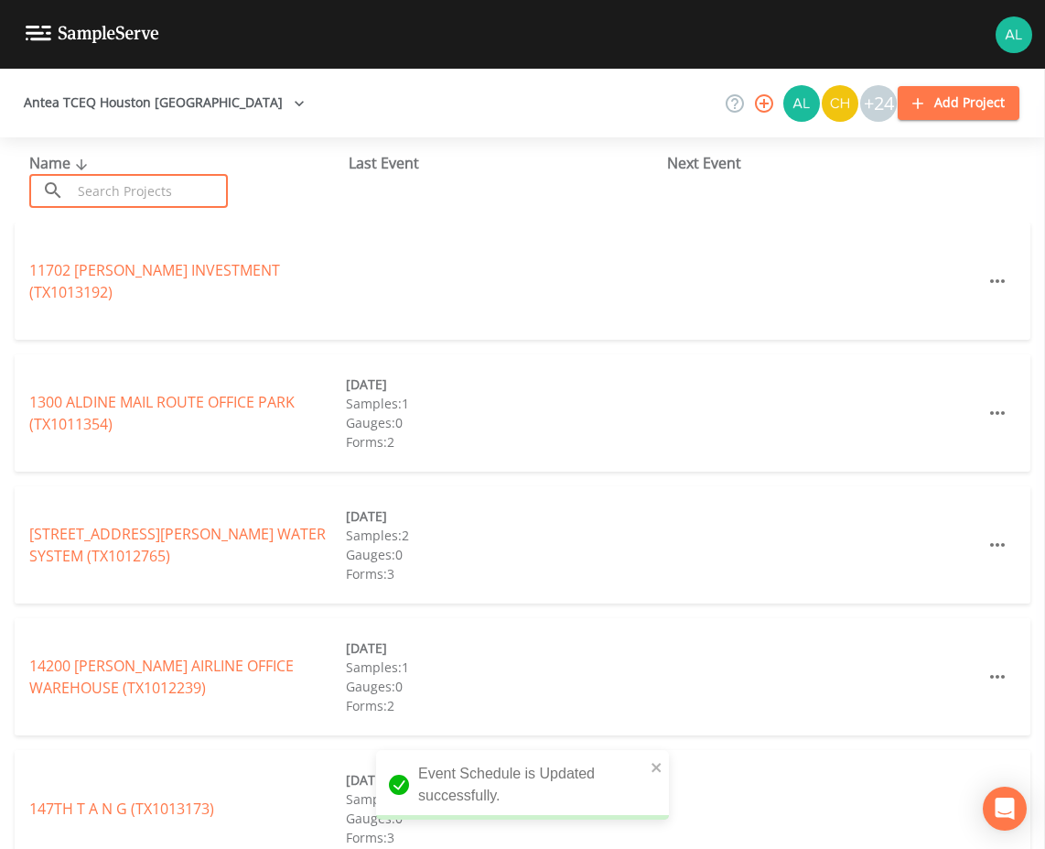
click at [177, 197] on input "text" at bounding box center [149, 191] width 157 height 34
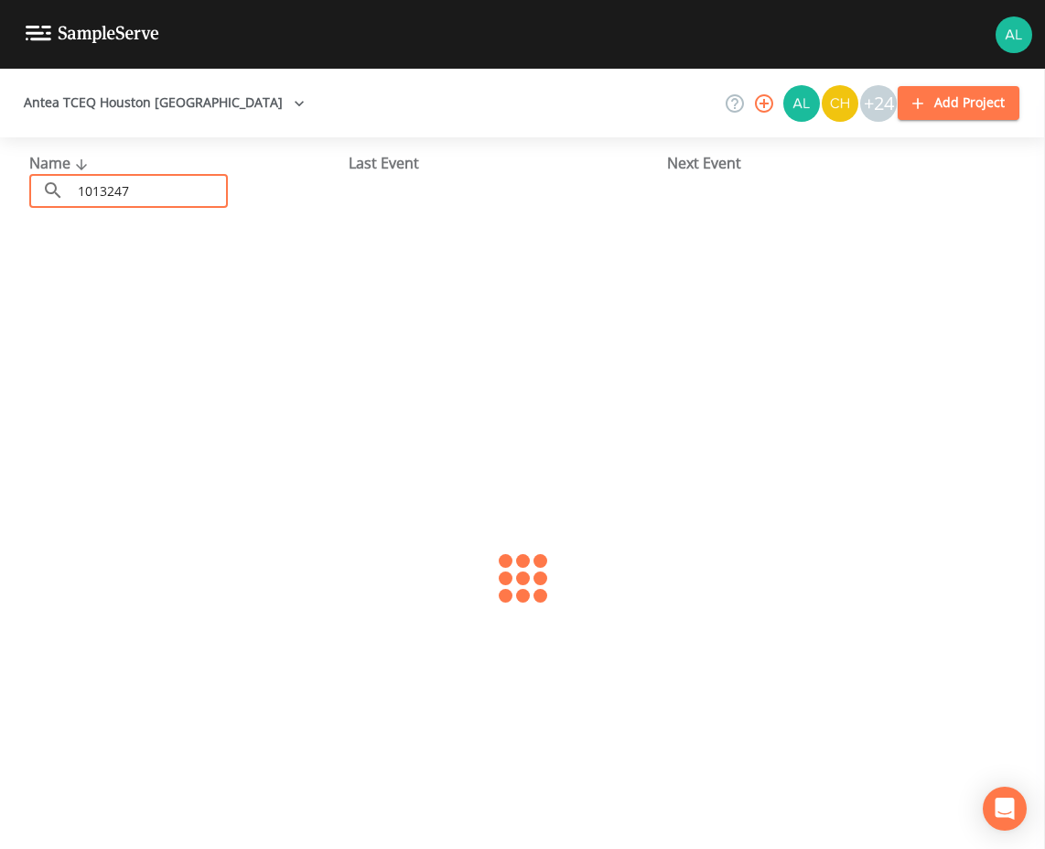
type input "1013247"
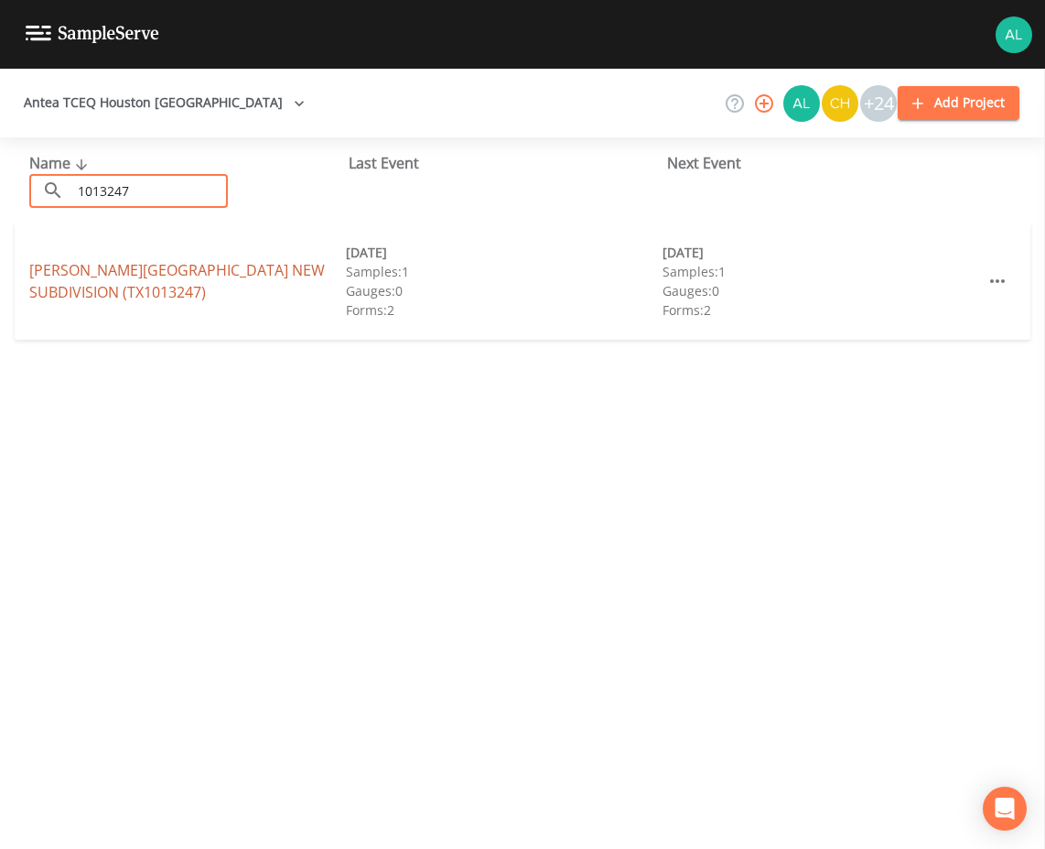
click at [227, 269] on link "[PERSON_NAME][GEOGRAPHIC_DATA] (TX1013247)" at bounding box center [177, 281] width 296 height 42
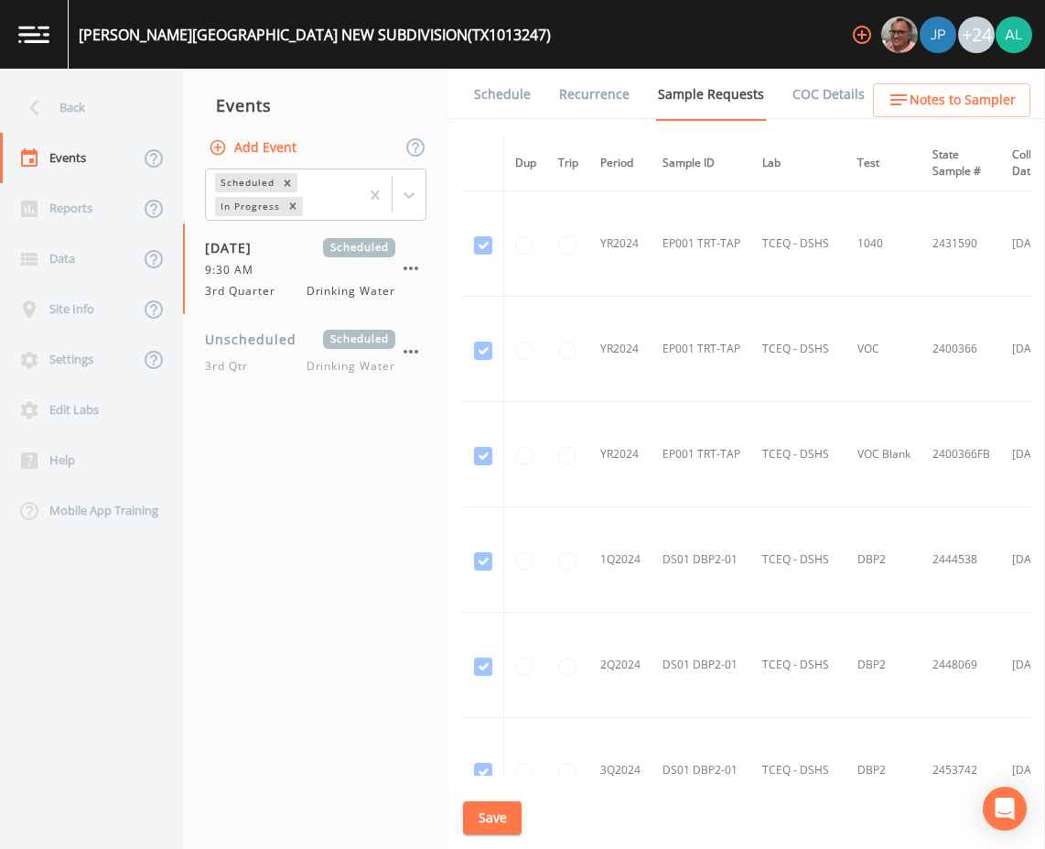
click at [516, 104] on link "Schedule" at bounding box center [502, 94] width 62 height 51
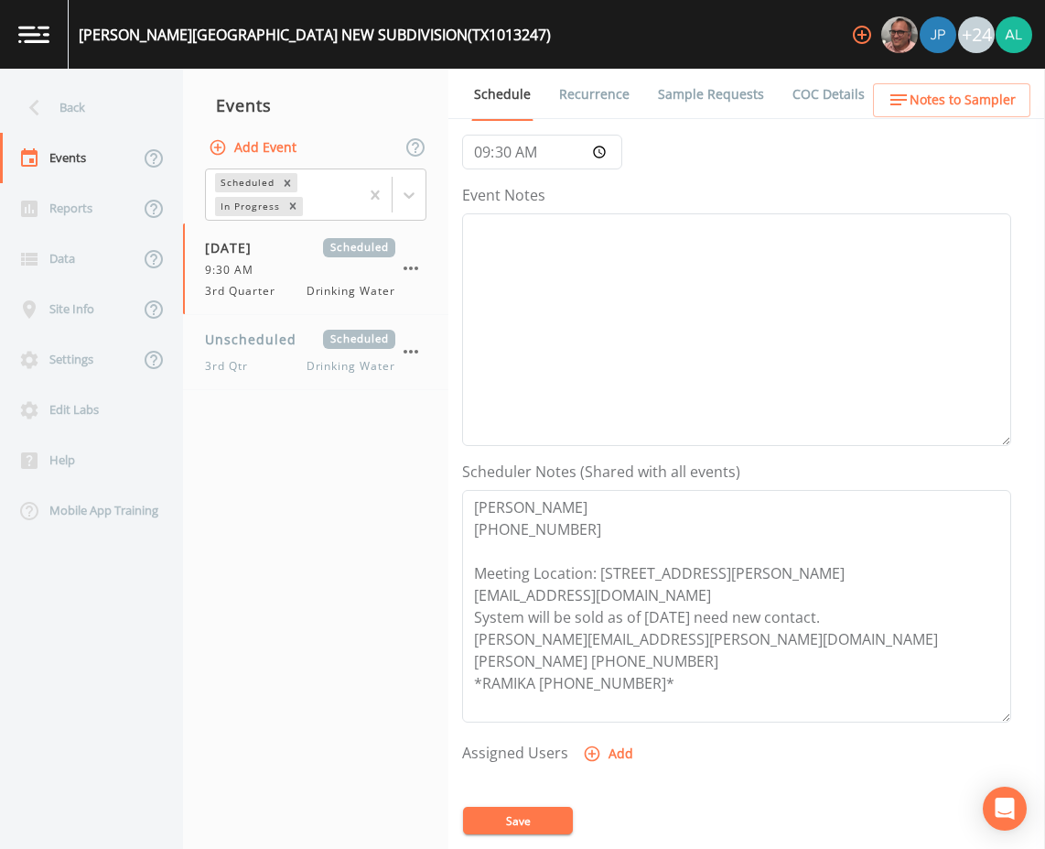
scroll to position [183, 0]
click at [688, 88] on link "Sample Requests" at bounding box center [711, 94] width 112 height 51
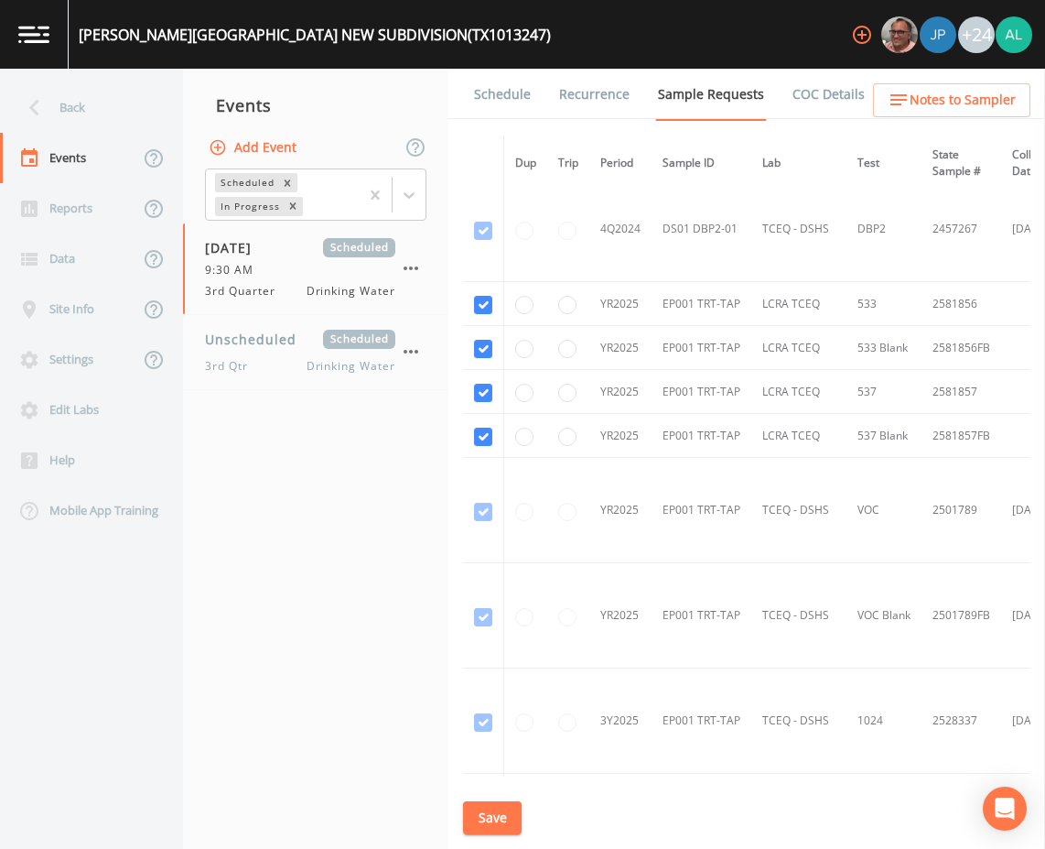
scroll to position [458, 0]
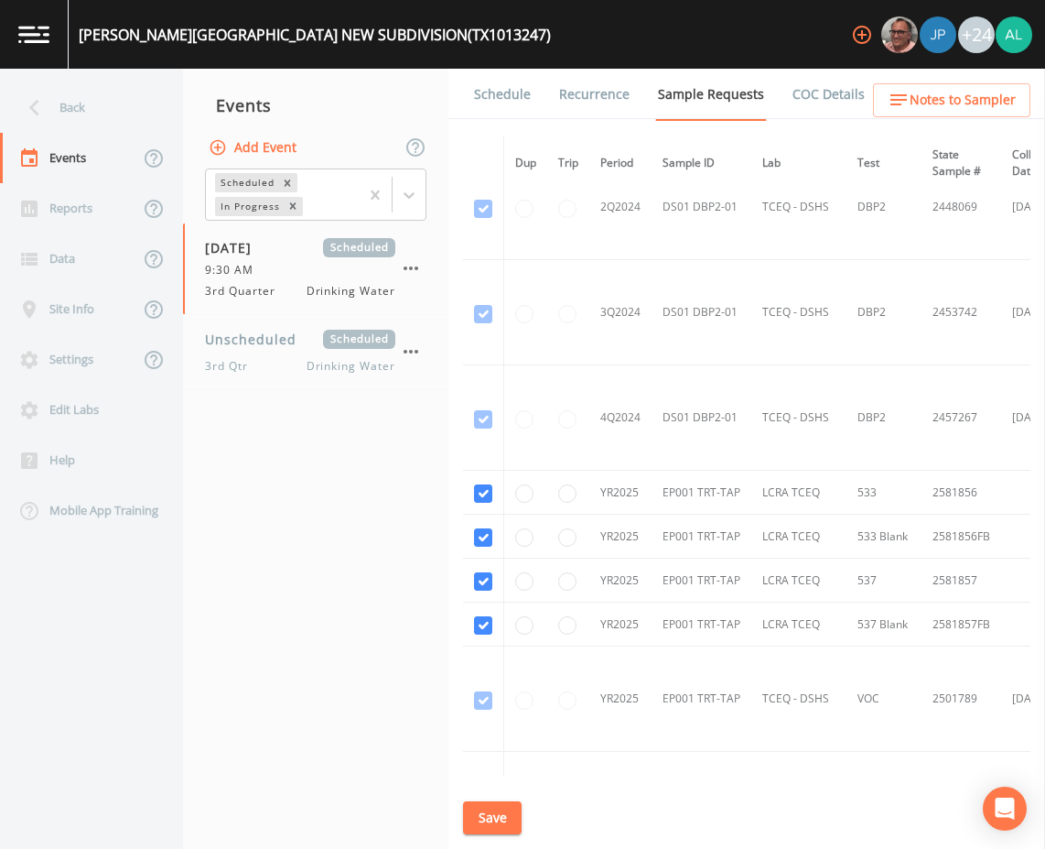
click at [514, 109] on link "Schedule" at bounding box center [502, 94] width 62 height 51
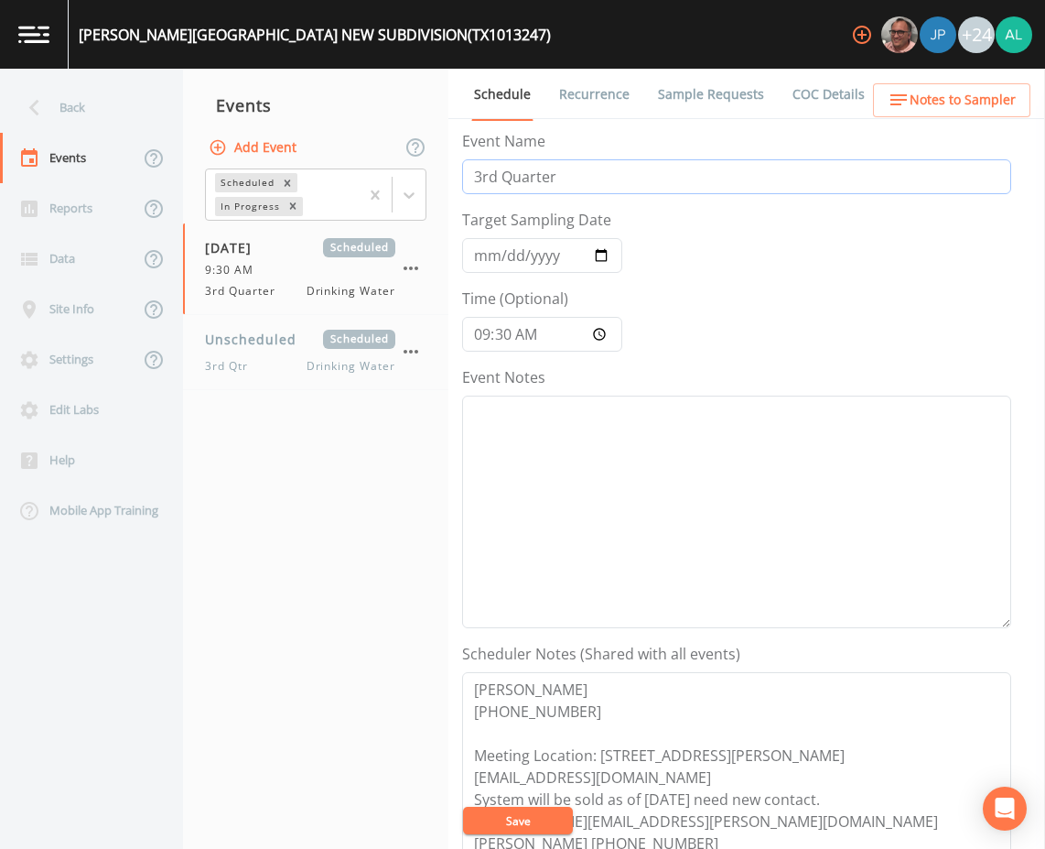
click at [477, 185] on input "3rd Quarter" at bounding box center [736, 176] width 549 height 35
type input "PFAS 3rd Quarter"
click at [944, 109] on span "Notes to Sampler" at bounding box center [963, 100] width 106 height 23
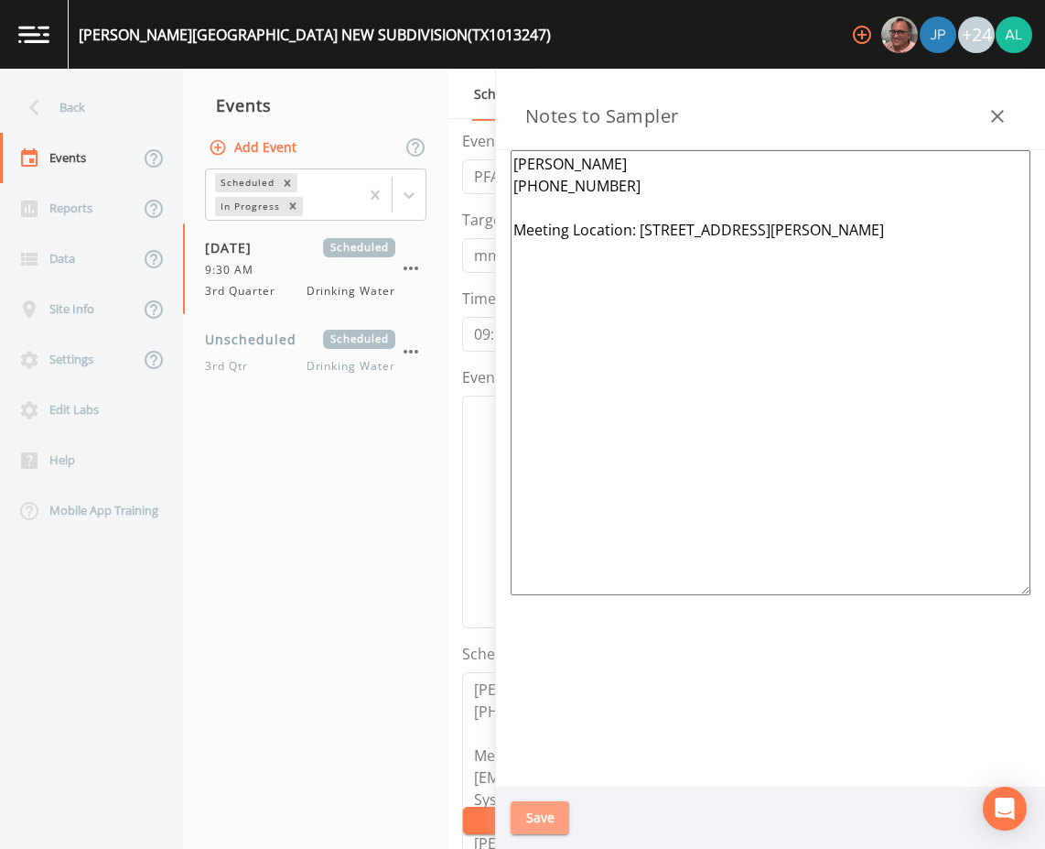
click at [537, 825] on button "Save" at bounding box center [540, 818] width 59 height 34
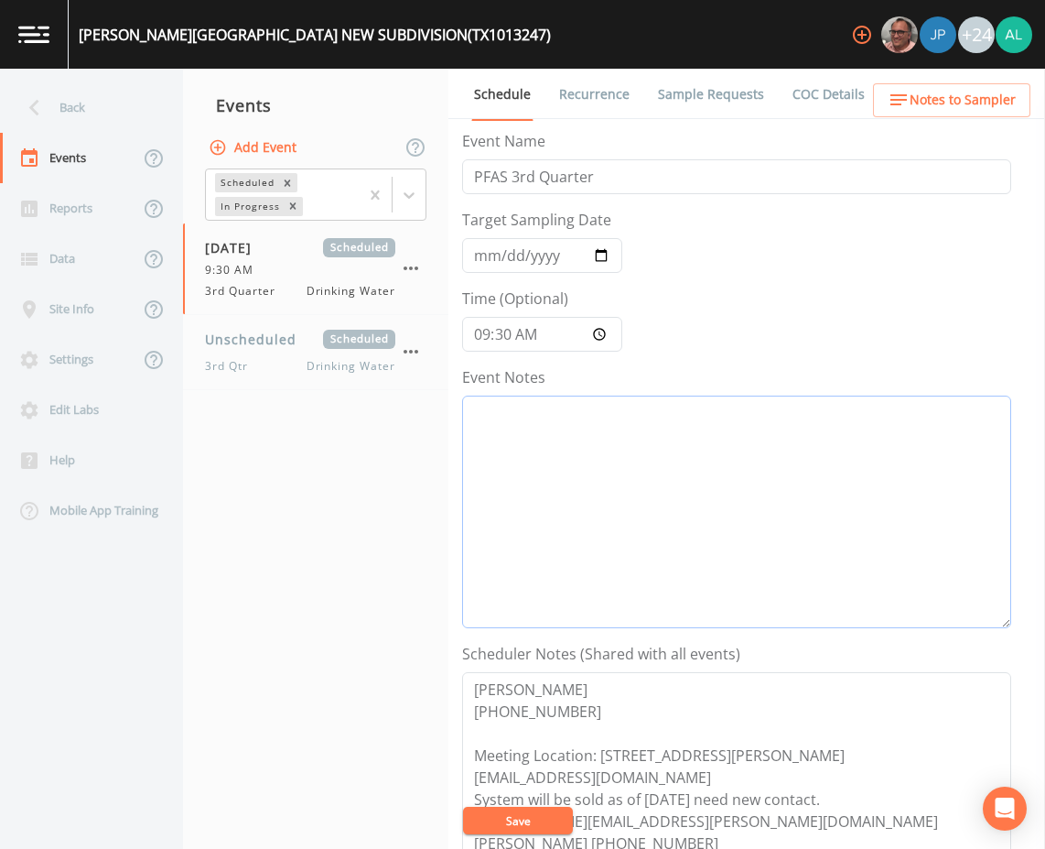
click at [564, 461] on textarea "Event Notes" at bounding box center [736, 511] width 549 height 233
type textarea "[DATE] 10:17am email sent [DATE] 2:12pm confirmed by [PERSON_NAME]"
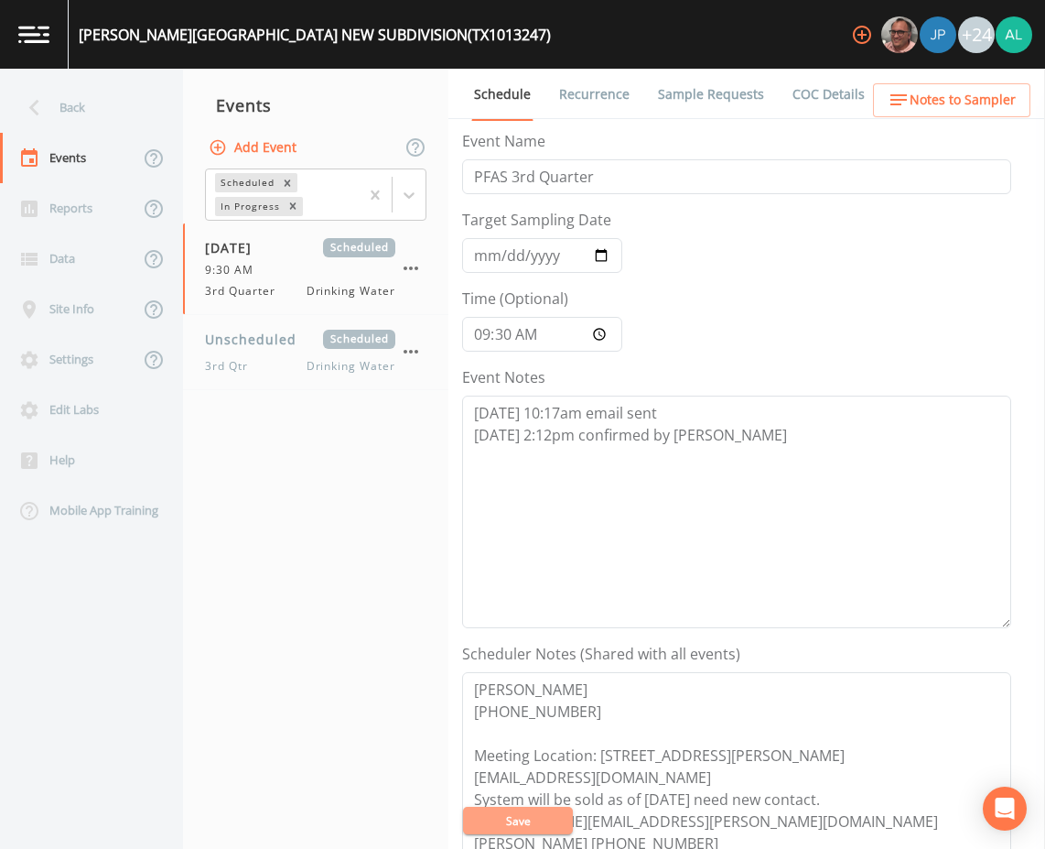
click at [532, 819] on button "Save" at bounding box center [518, 820] width 110 height 27
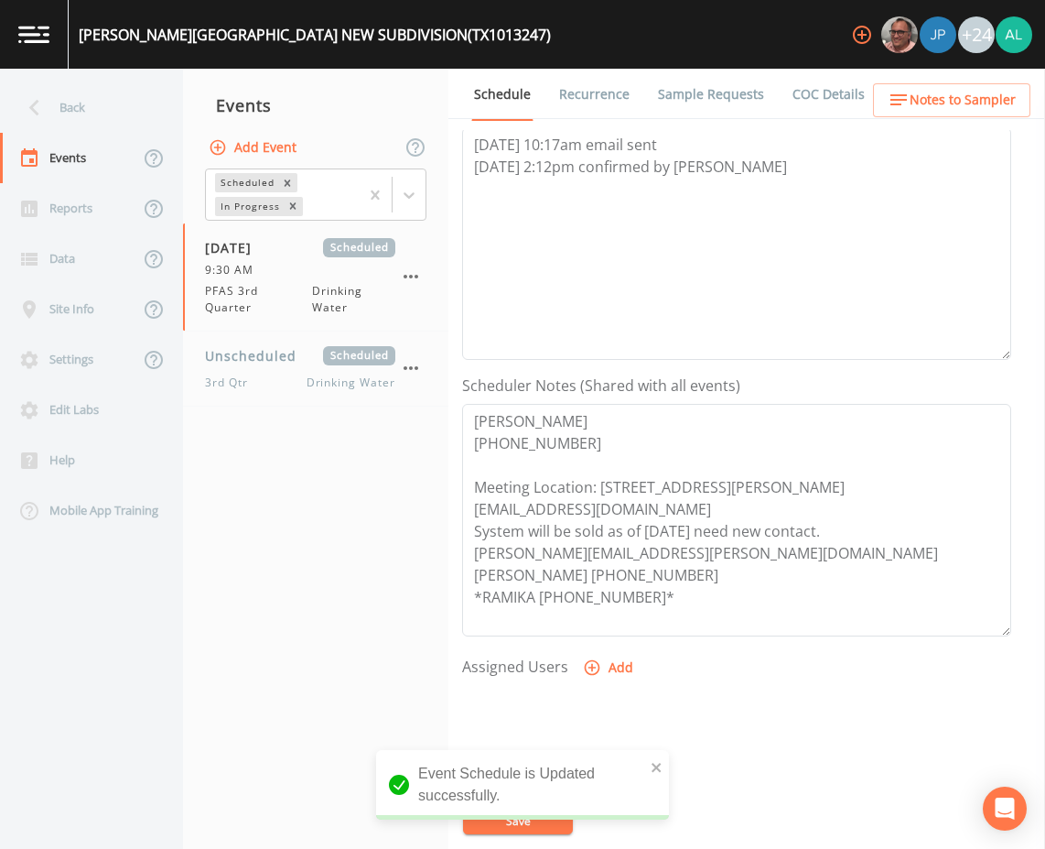
scroll to position [275, 0]
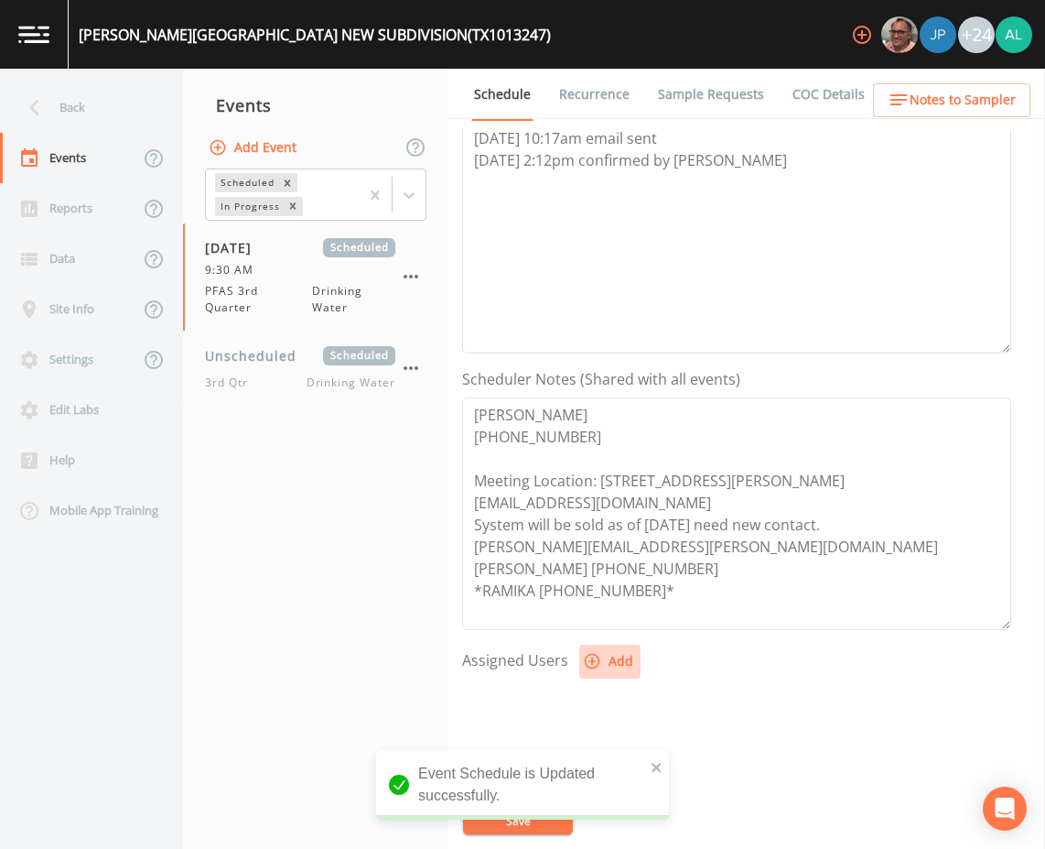
click at [579, 661] on button "Add" at bounding box center [609, 661] width 61 height 34
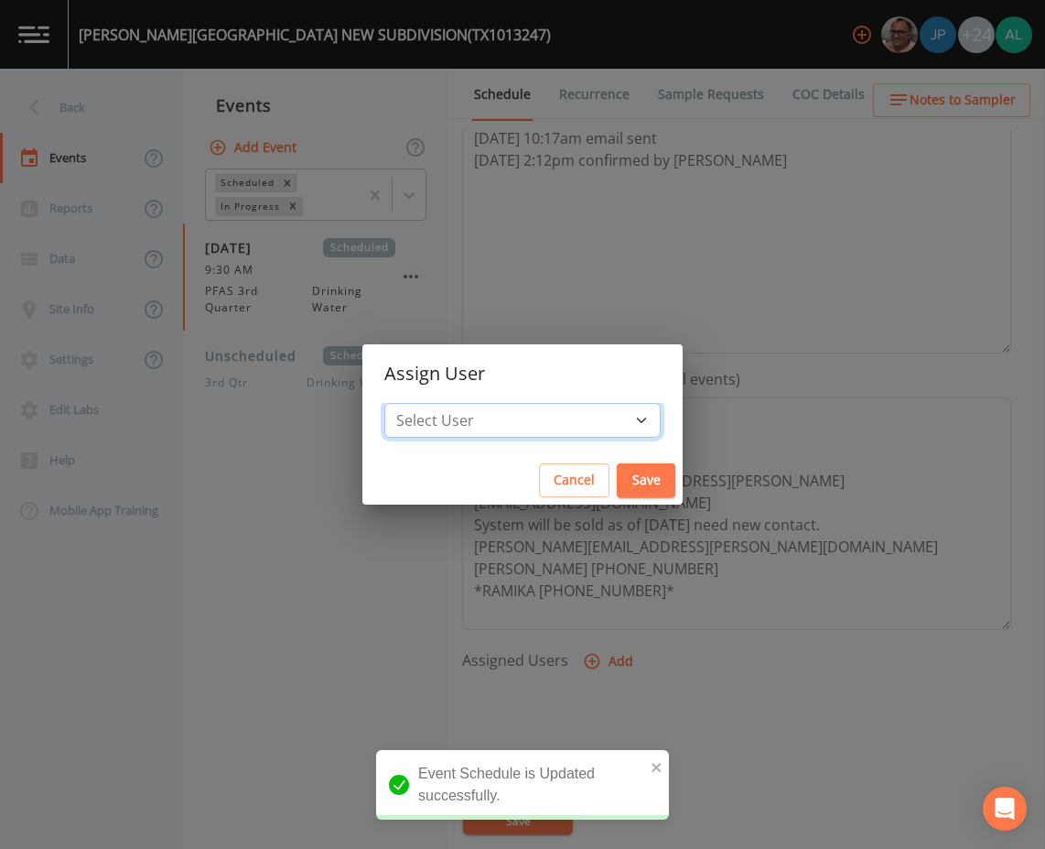
click at [493, 405] on select "Select User [PERSON_NAME] [PERSON_NAME] [PERSON_NAME] [PERSON_NAME] [PERSON_NAM…" at bounding box center [522, 420] width 276 height 35
select select "1051c3a1-6c84-4a22-a0dd-c999b59f2b39"
click at [426, 403] on select "Select User [PERSON_NAME] [PERSON_NAME] [PERSON_NAME] [PERSON_NAME] [PERSON_NAM…" at bounding box center [522, 420] width 276 height 35
click at [617, 473] on button "Save" at bounding box center [646, 480] width 59 height 34
select select
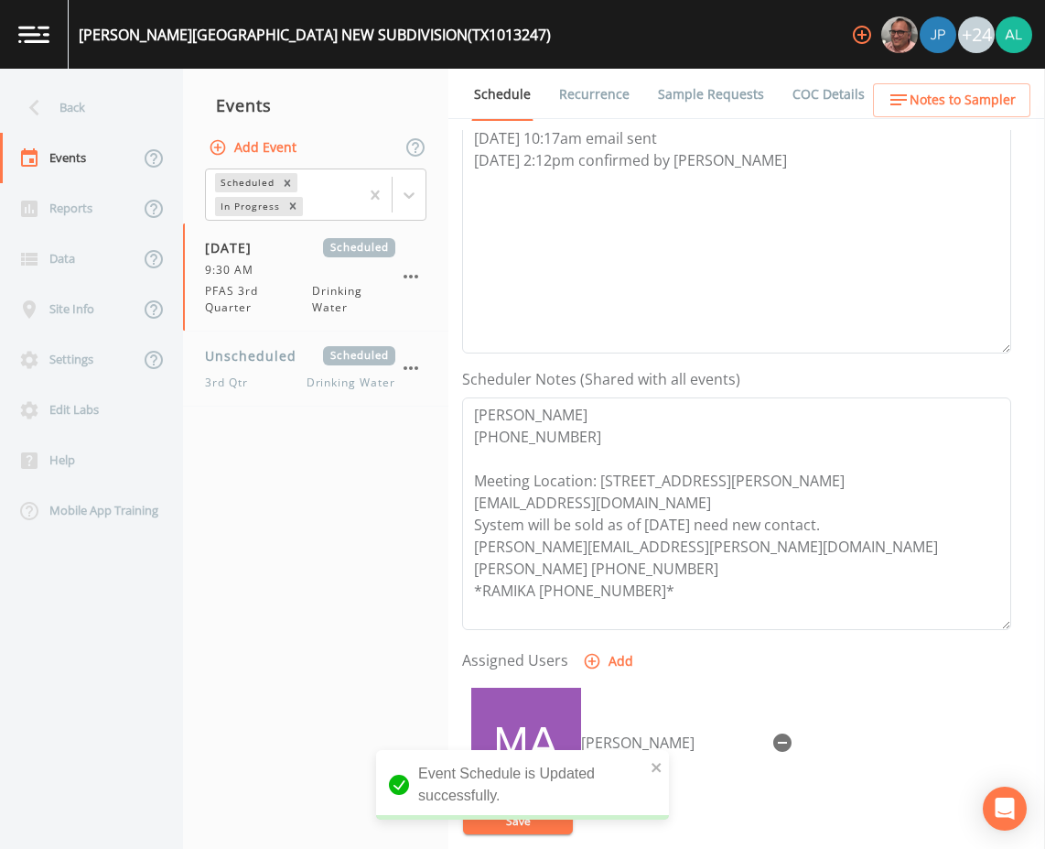
click at [650, 759] on div "Event Schedule is Updated successfully." at bounding box center [522, 785] width 293 height 70
click at [651, 762] on icon "close" at bounding box center [657, 767] width 13 height 15
click at [653, 765] on icon "close" at bounding box center [657, 767] width 13 height 15
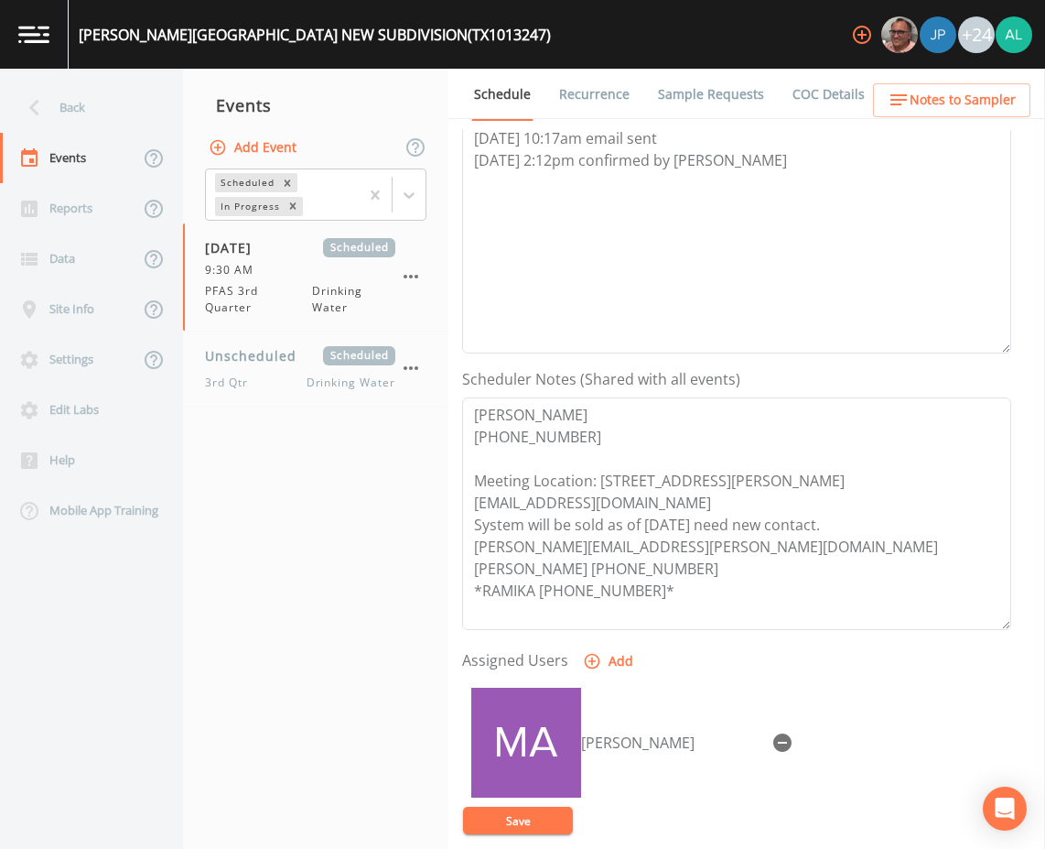
click at [556, 814] on div "[PERSON_NAME][GEOGRAPHIC_DATA] (TX1013247) +24 Back Events Reports Data Site In…" at bounding box center [522, 424] width 1045 height 849
click at [553, 813] on button "Save" at bounding box center [518, 820] width 110 height 27
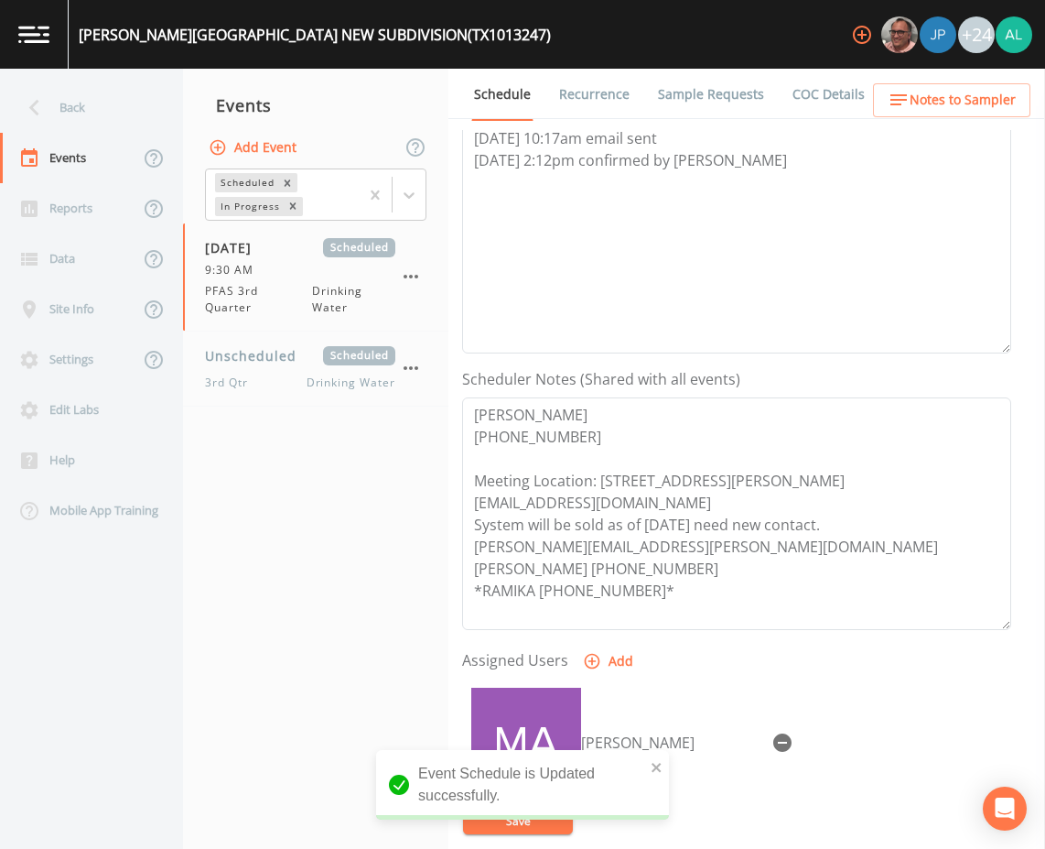
click at [655, 92] on link "Sample Requests" at bounding box center [711, 94] width 112 height 51
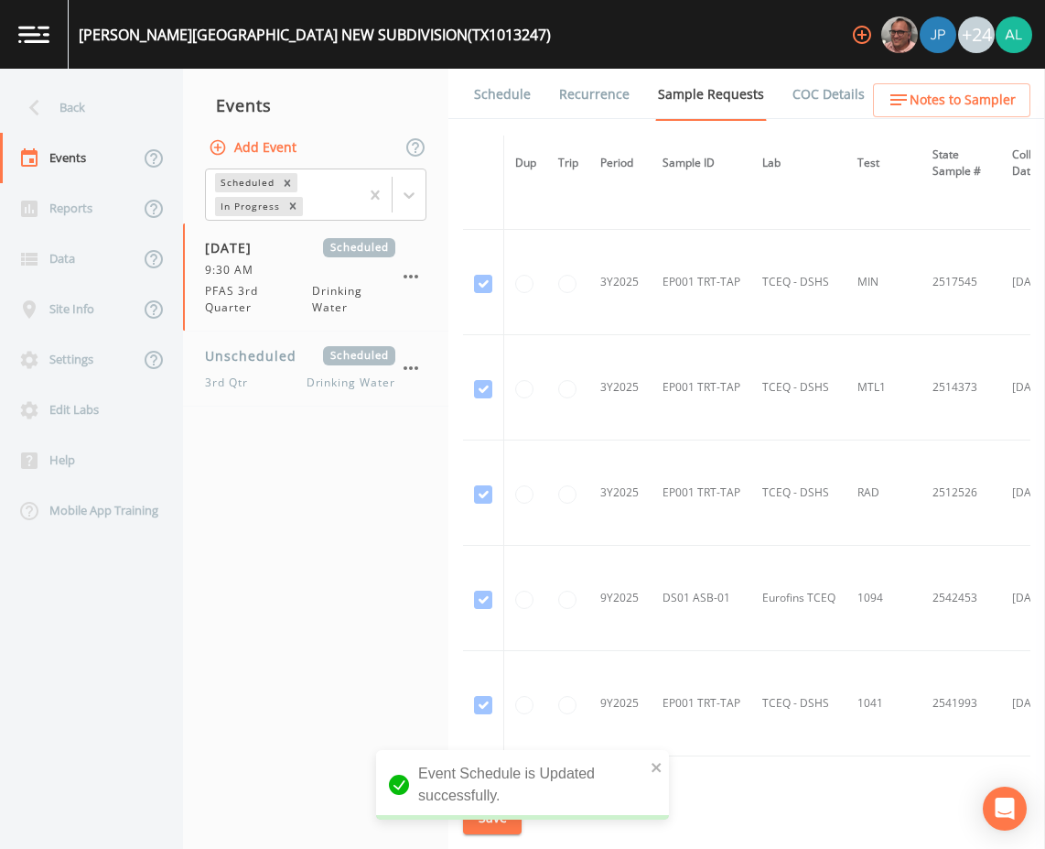
scroll to position [1620, 0]
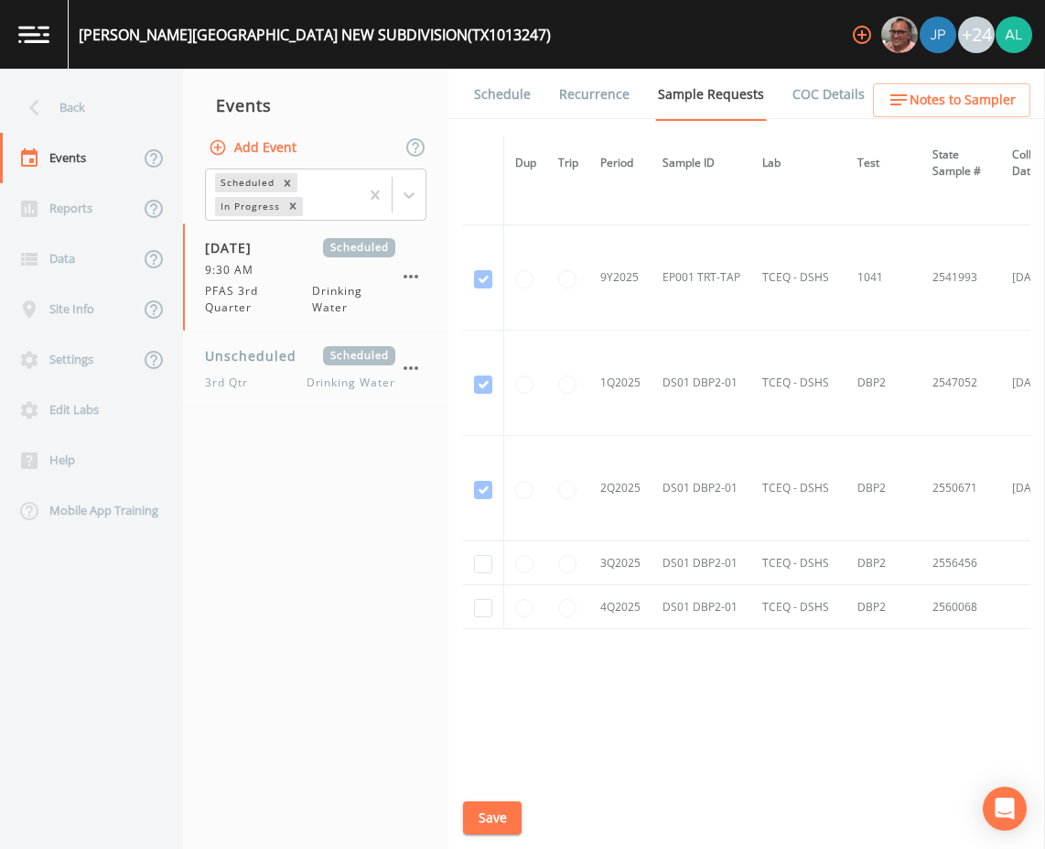
click at [510, 103] on link "Schedule" at bounding box center [502, 94] width 62 height 51
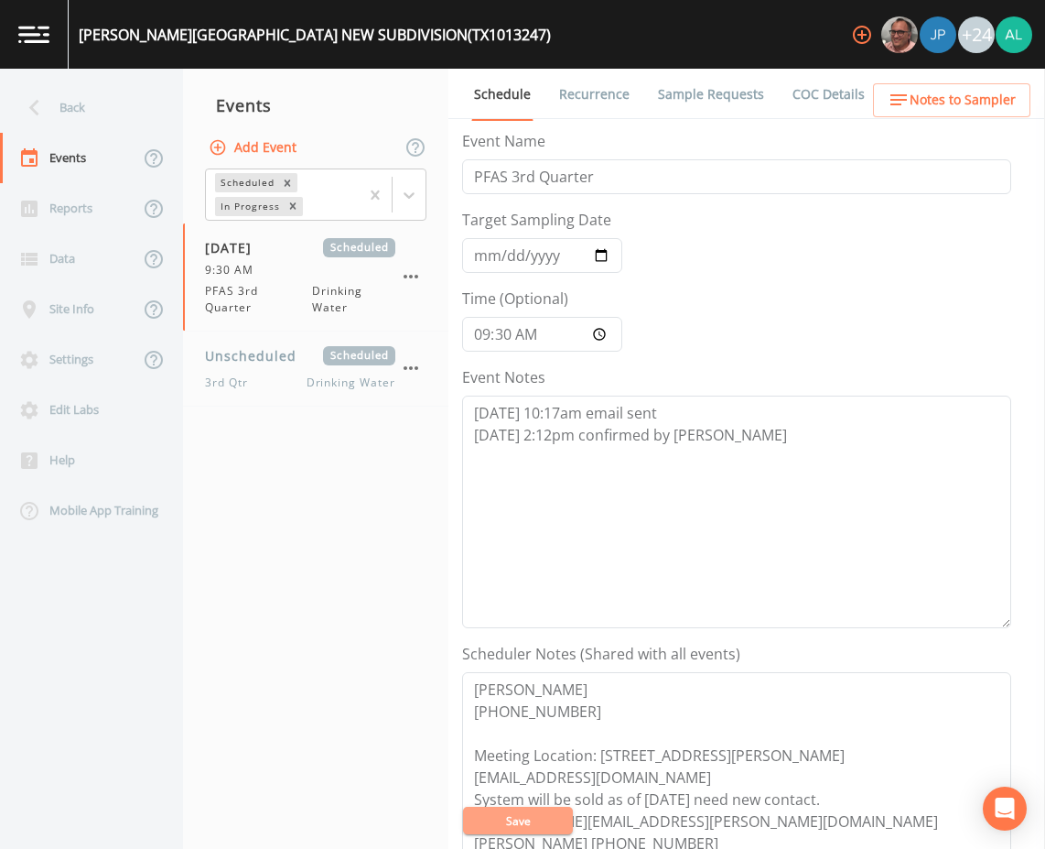
click at [479, 828] on button "Save" at bounding box center [518, 820] width 110 height 27
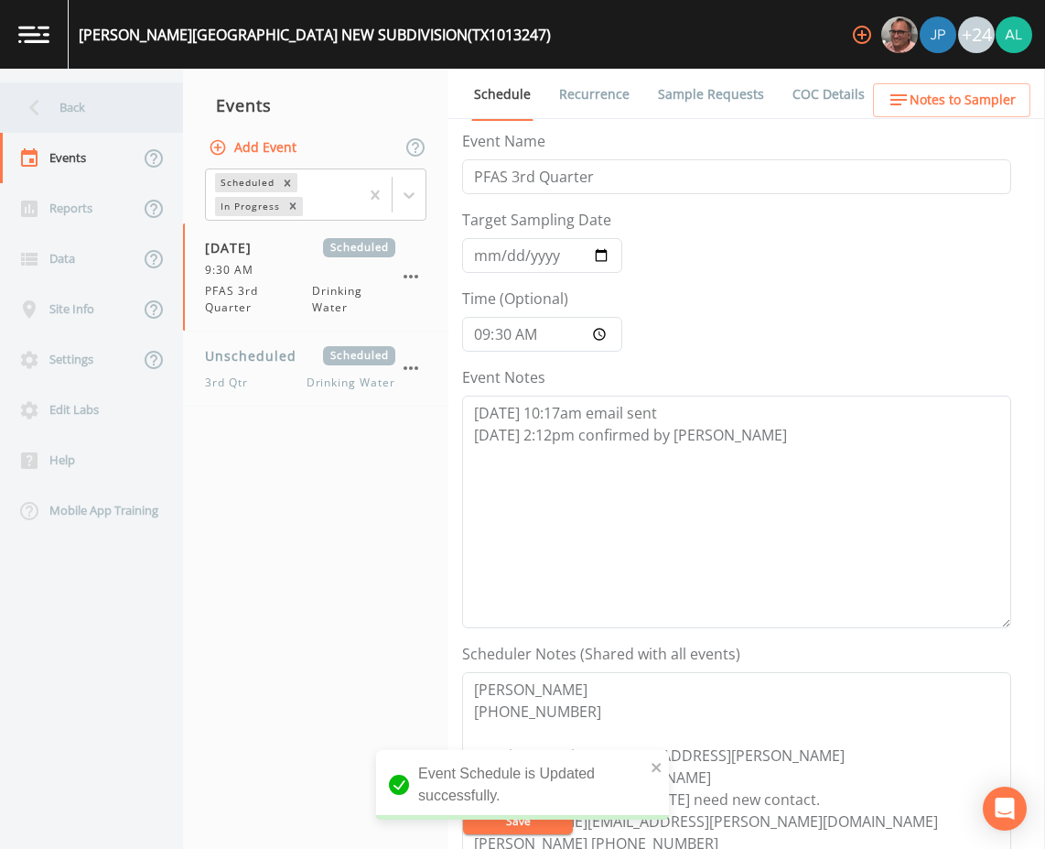
click at [118, 117] on div "Back" at bounding box center [82, 107] width 165 height 50
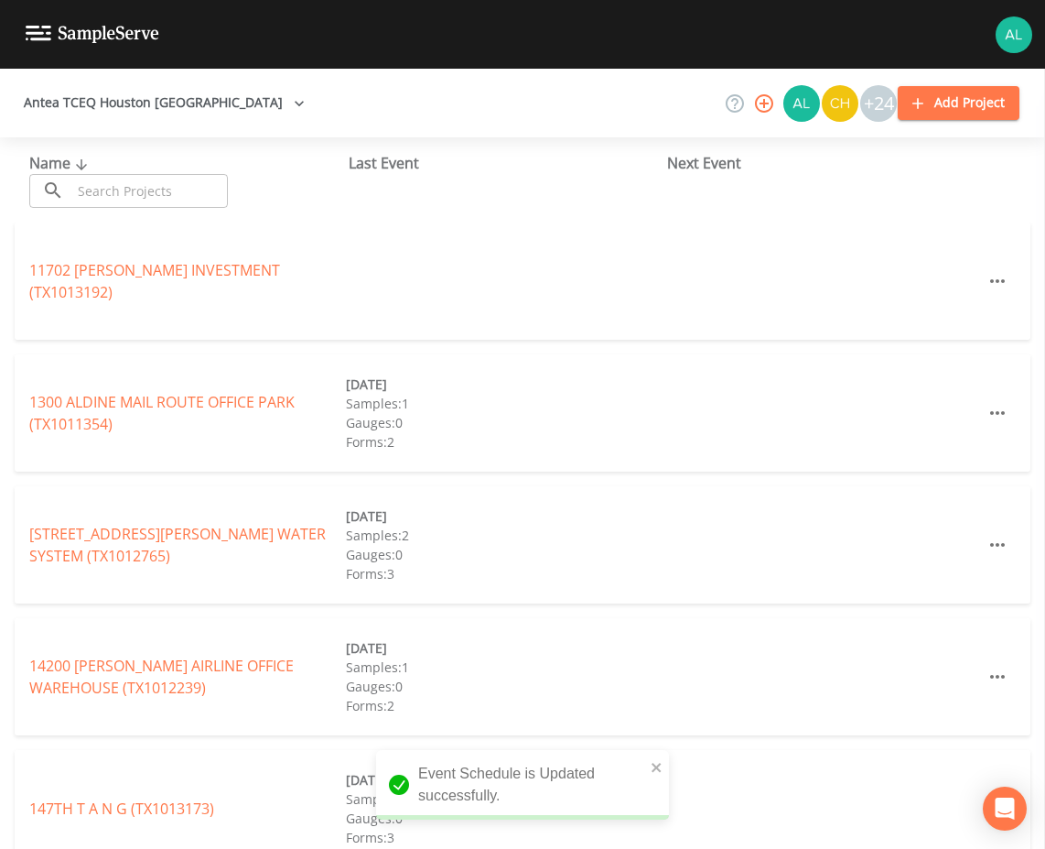
click at [120, 198] on input "text" at bounding box center [149, 191] width 157 height 34
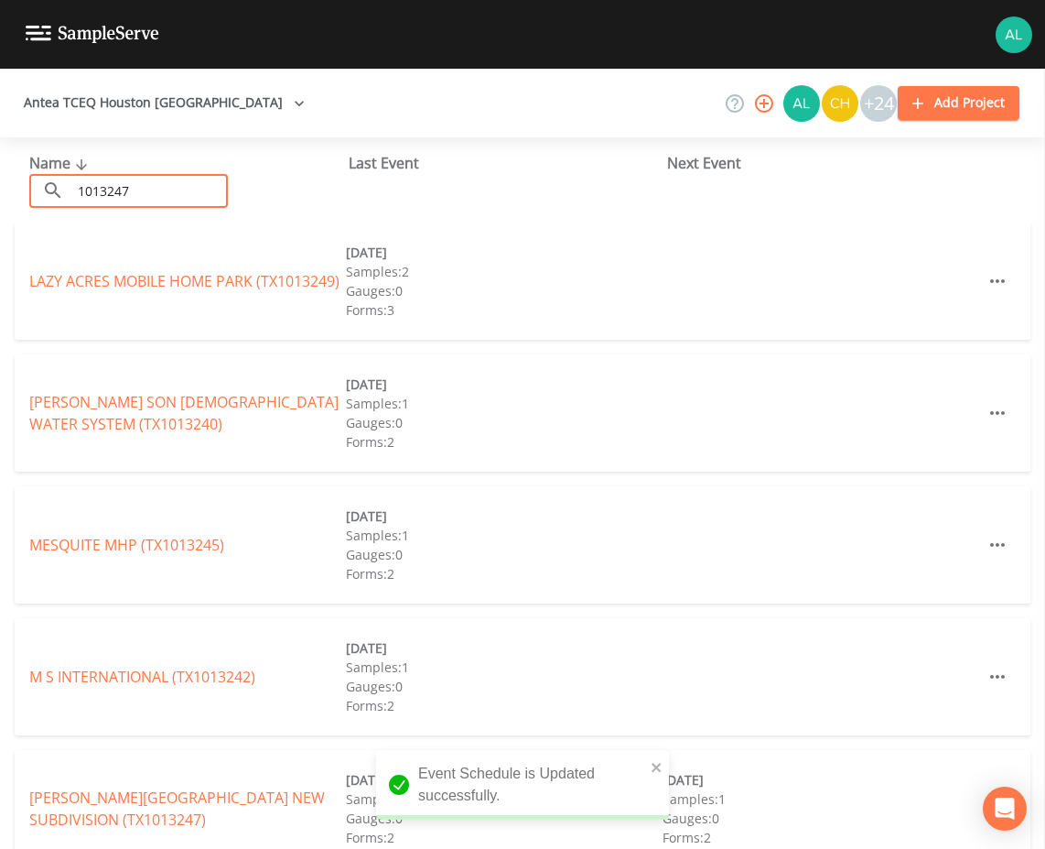
type input "1013247"
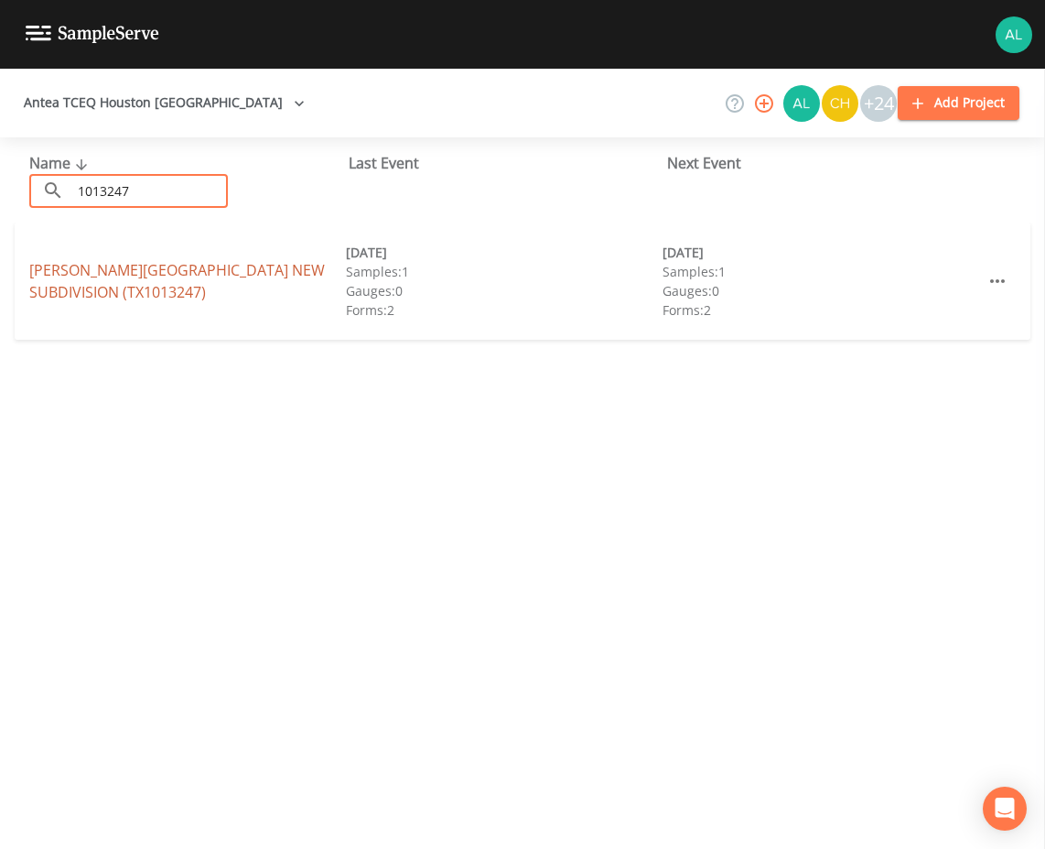
click at [104, 269] on link "[PERSON_NAME][GEOGRAPHIC_DATA] (TX1013247)" at bounding box center [177, 281] width 296 height 42
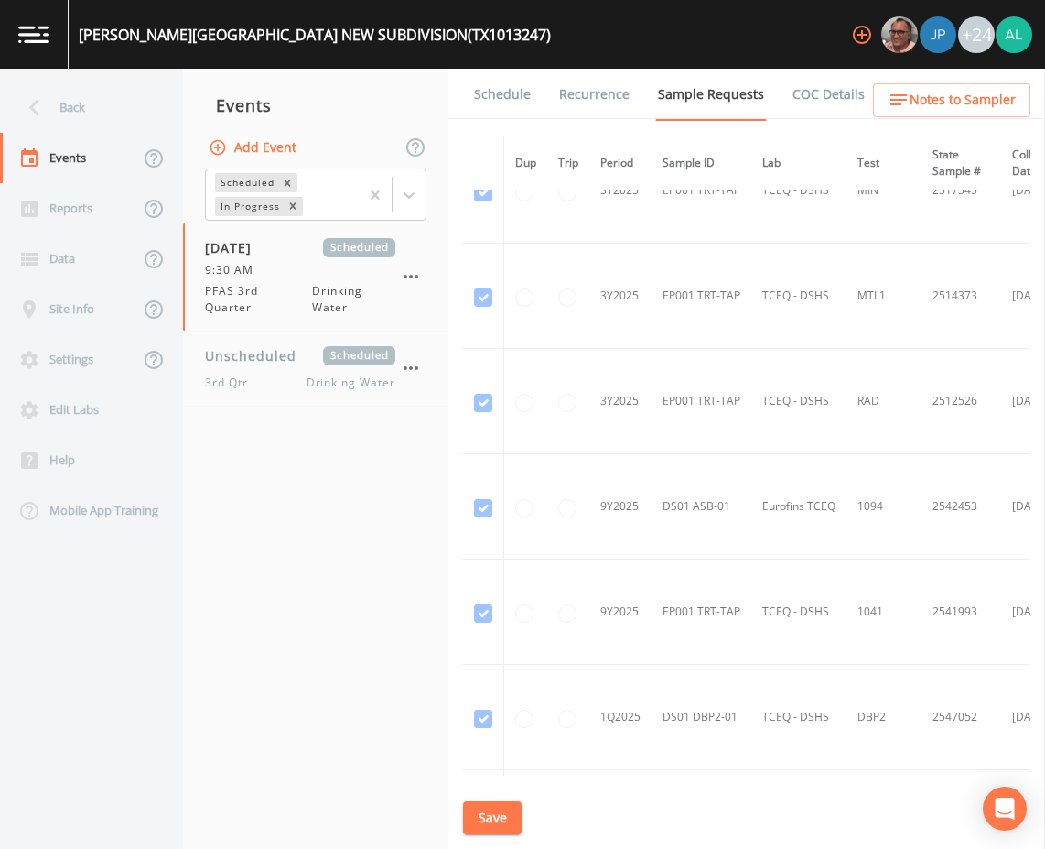
scroll to position [1620, 0]
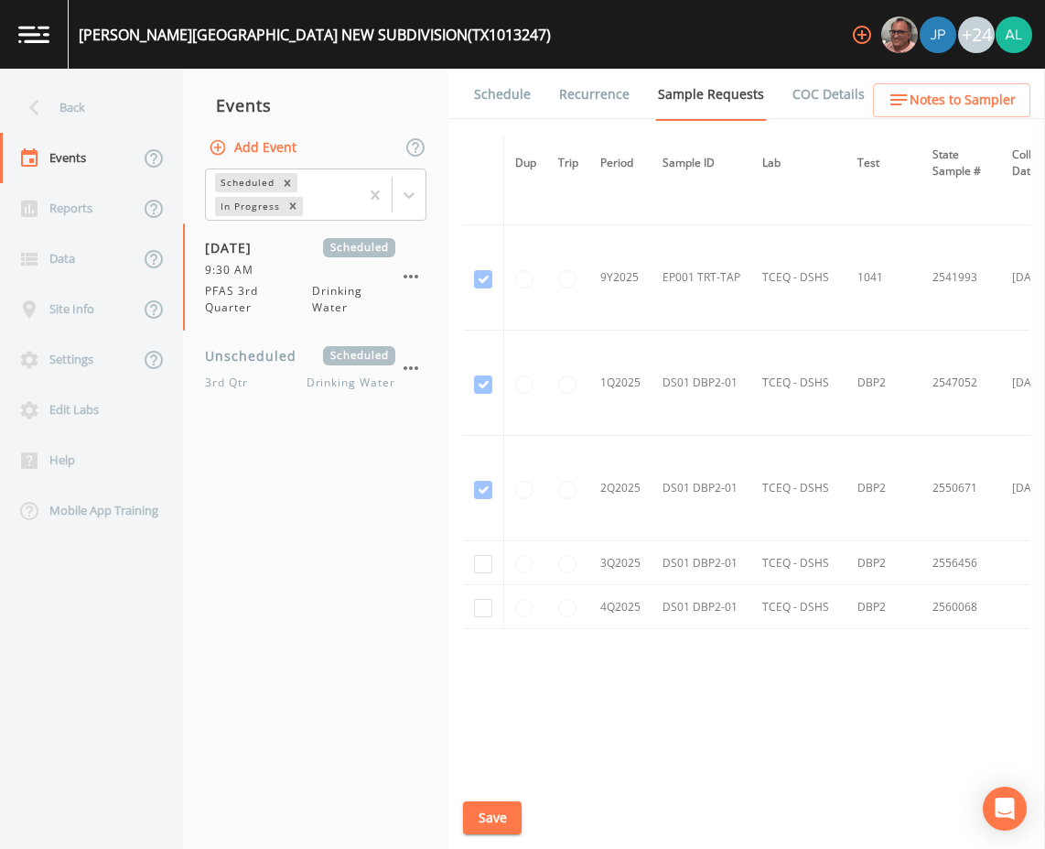
click at [481, 111] on link "Schedule" at bounding box center [502, 94] width 62 height 51
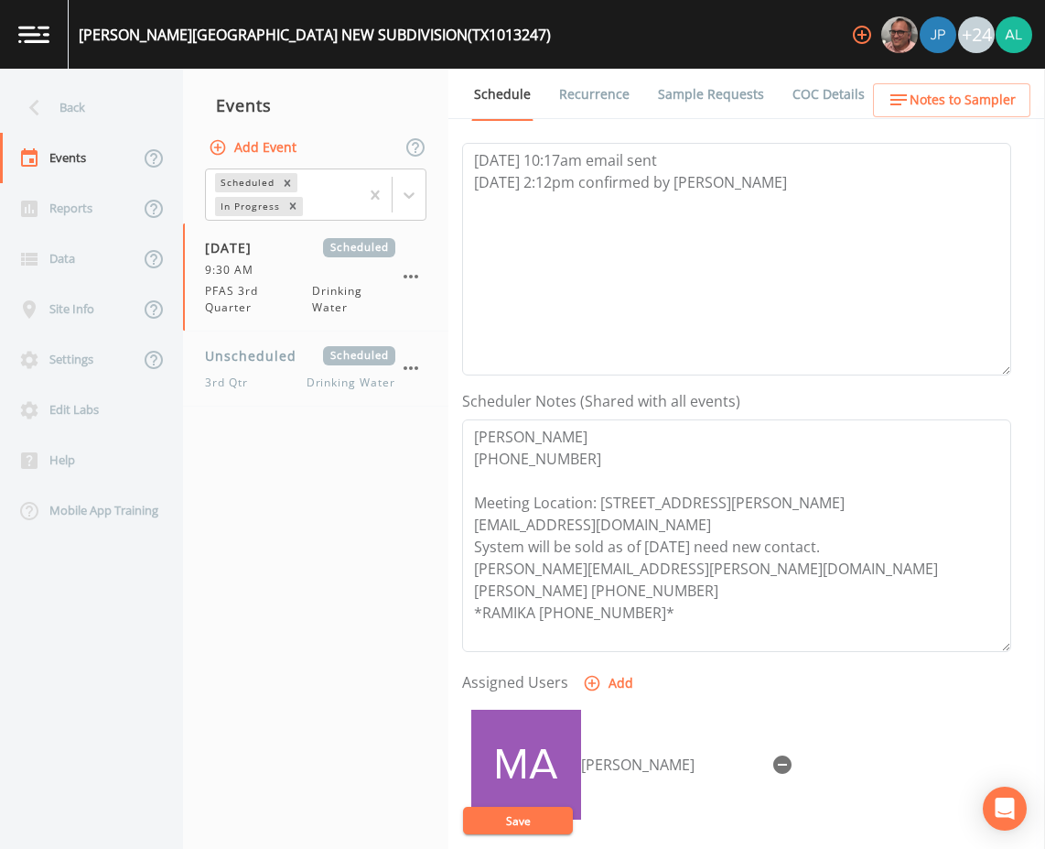
scroll to position [443, 0]
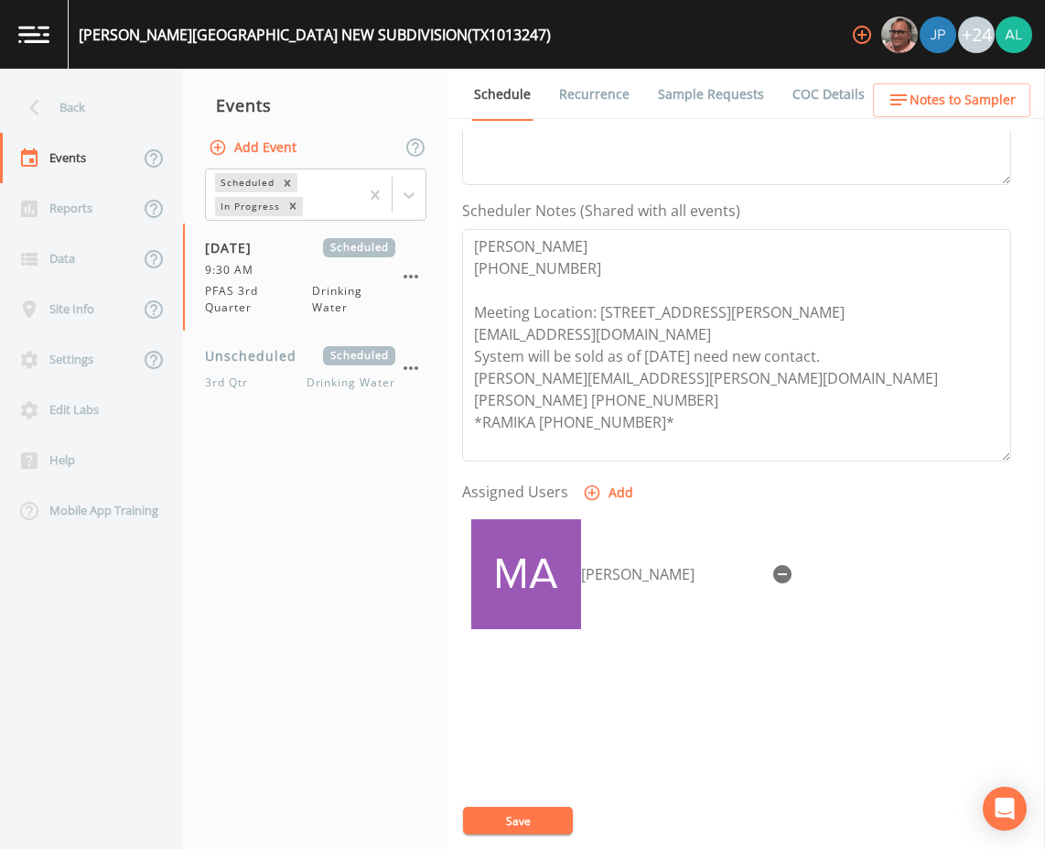
click at [878, 116] on button "Notes to Sampler" at bounding box center [951, 100] width 157 height 34
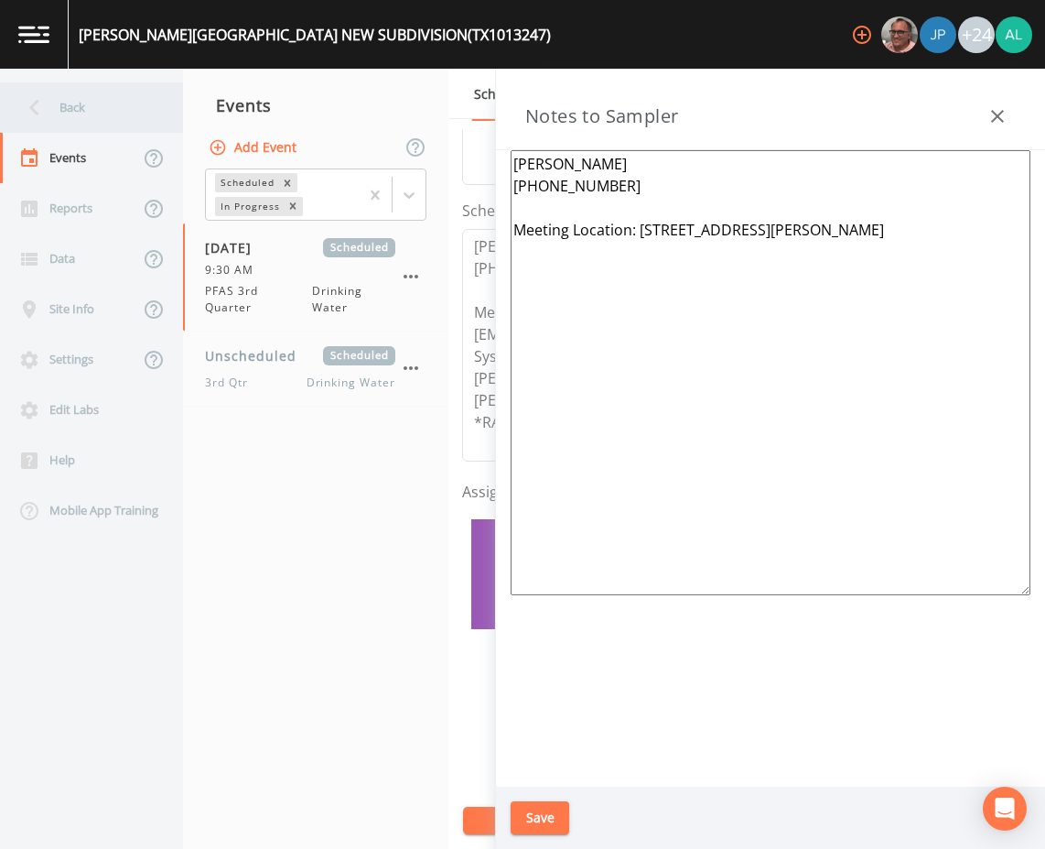
click at [69, 101] on div "Back" at bounding box center [82, 107] width 165 height 50
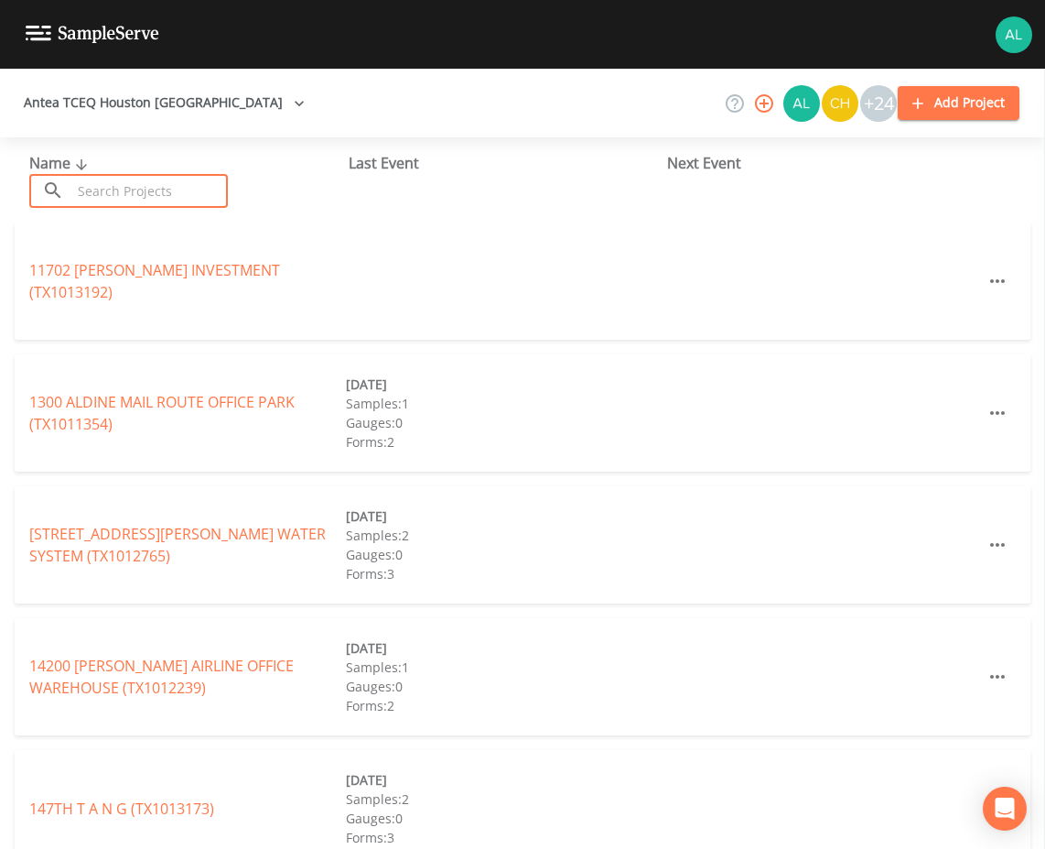
click at [210, 202] on input "text" at bounding box center [149, 191] width 157 height 34
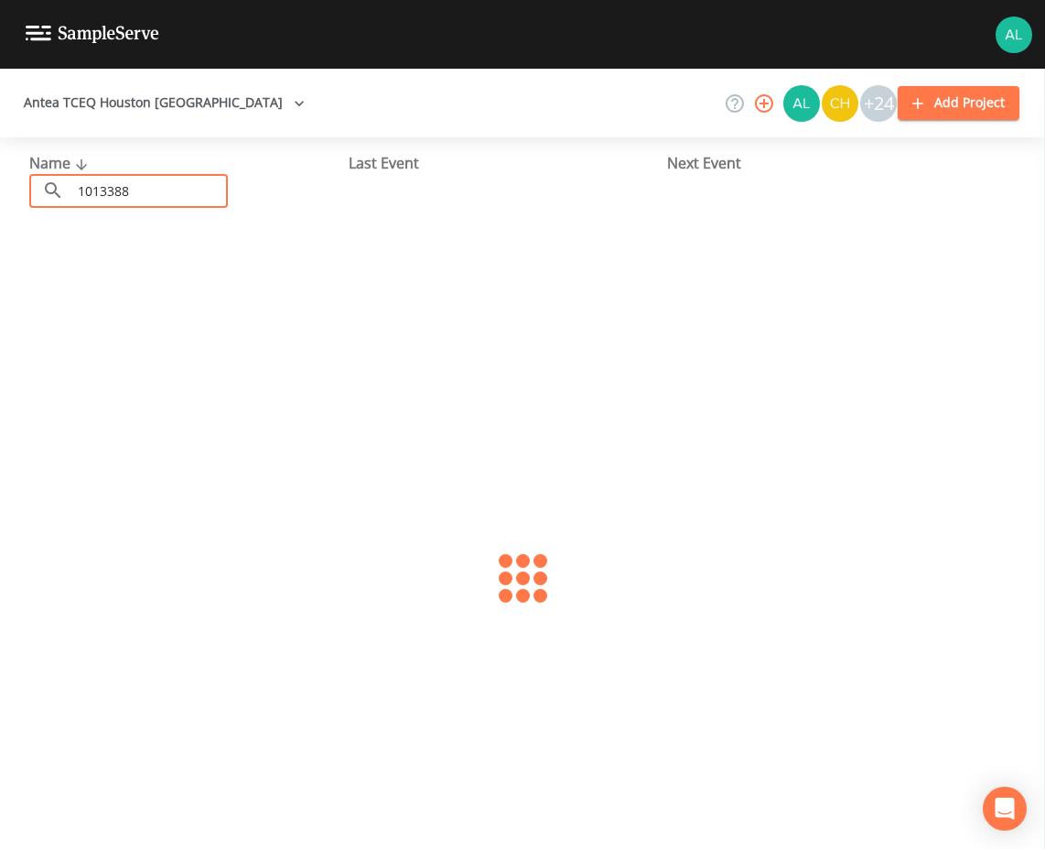
type input "1013388"
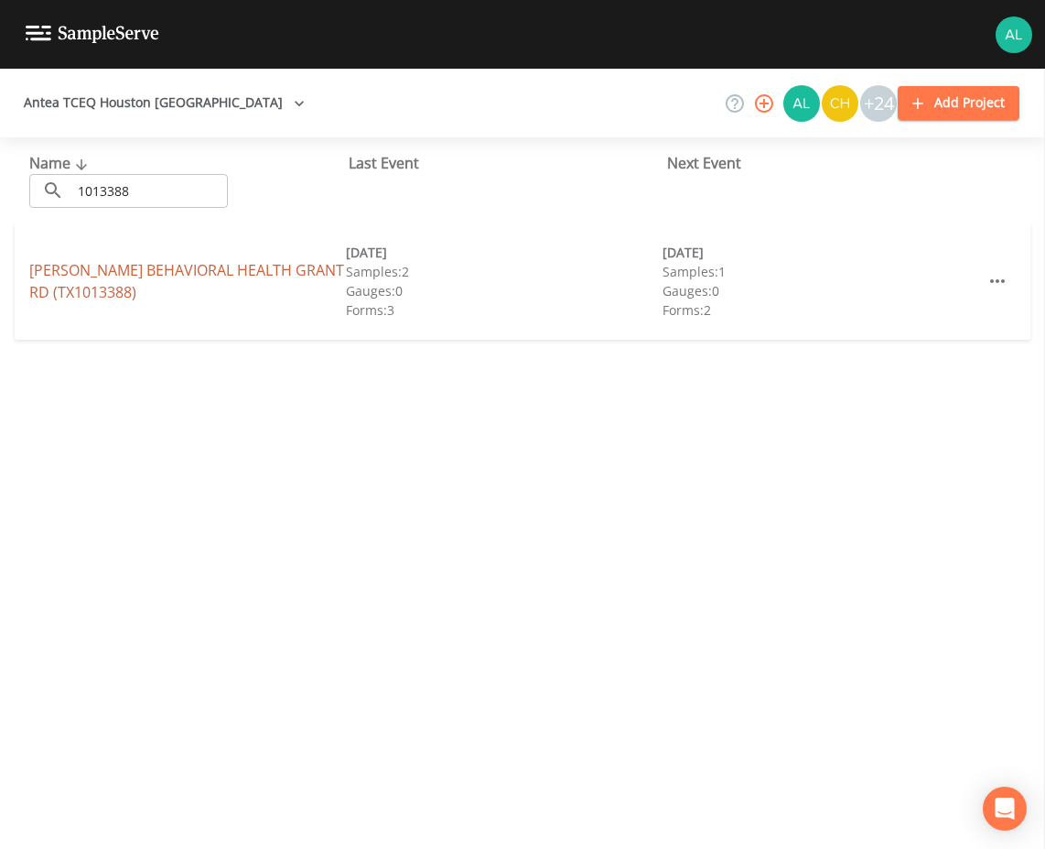
click at [70, 286] on link "[PERSON_NAME] BEHAVIORAL [GEOGRAPHIC_DATA])" at bounding box center [186, 281] width 315 height 42
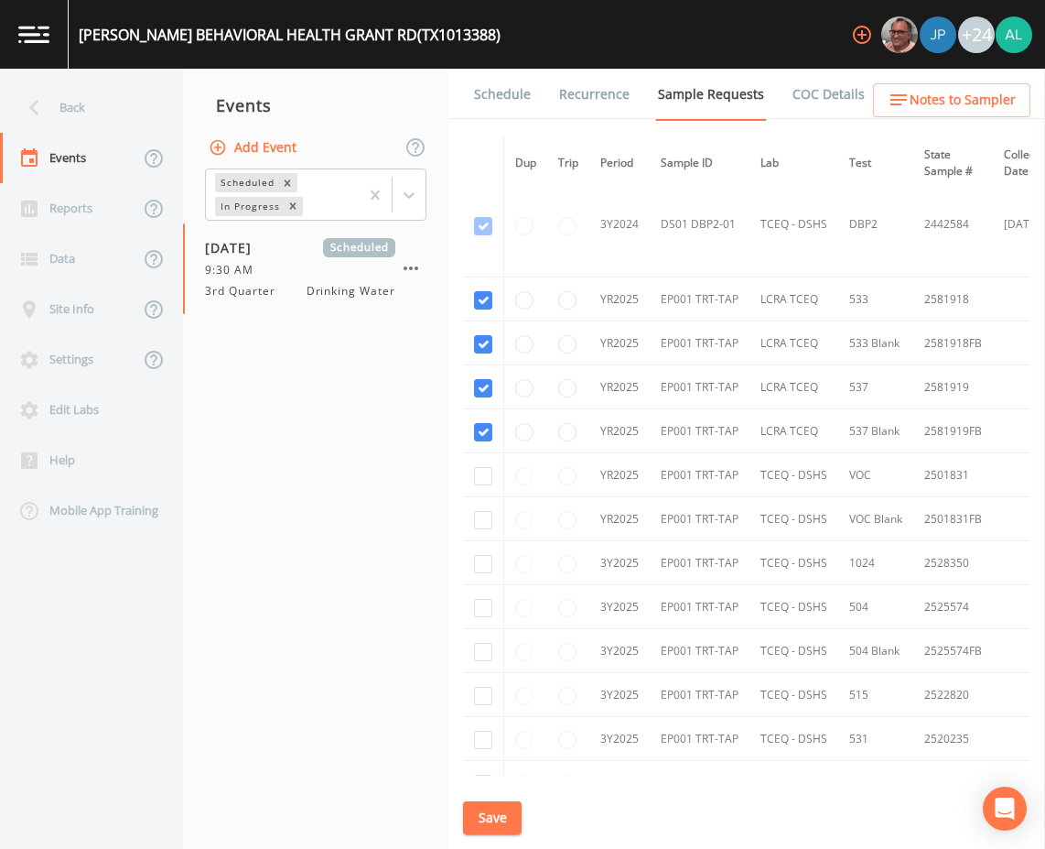
scroll to position [366, 0]
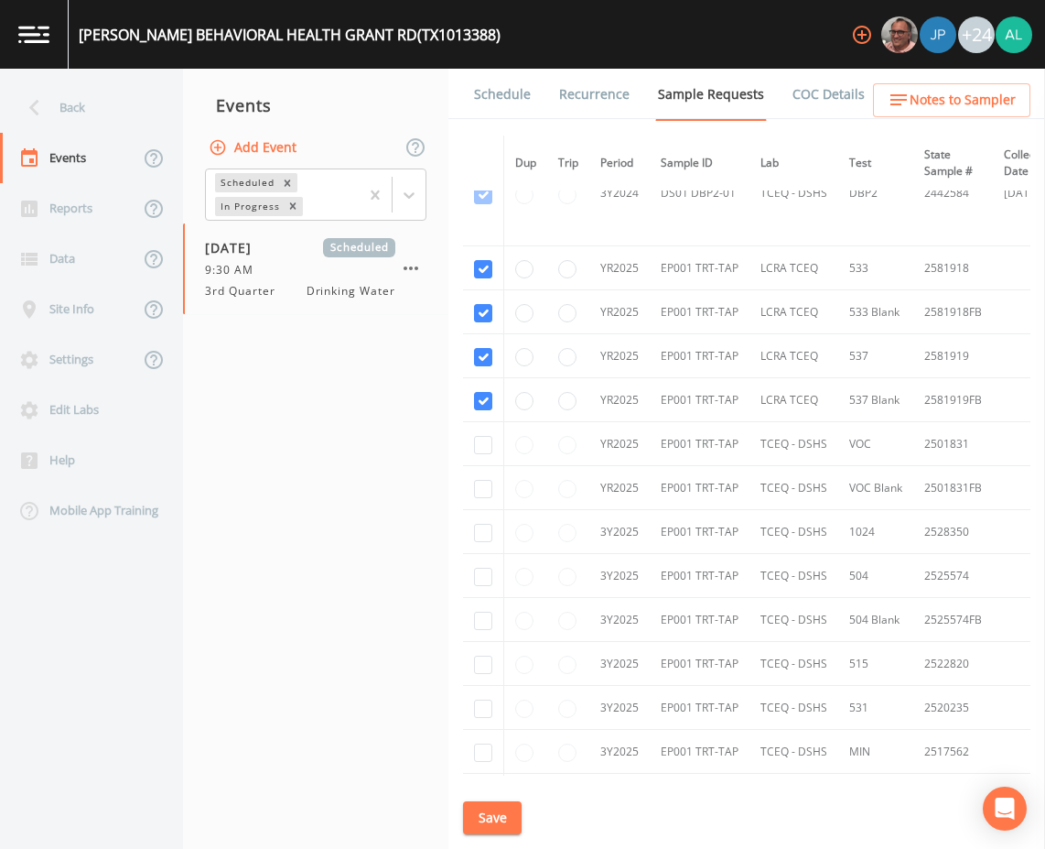
click at [518, 105] on link "Schedule" at bounding box center [502, 94] width 62 height 51
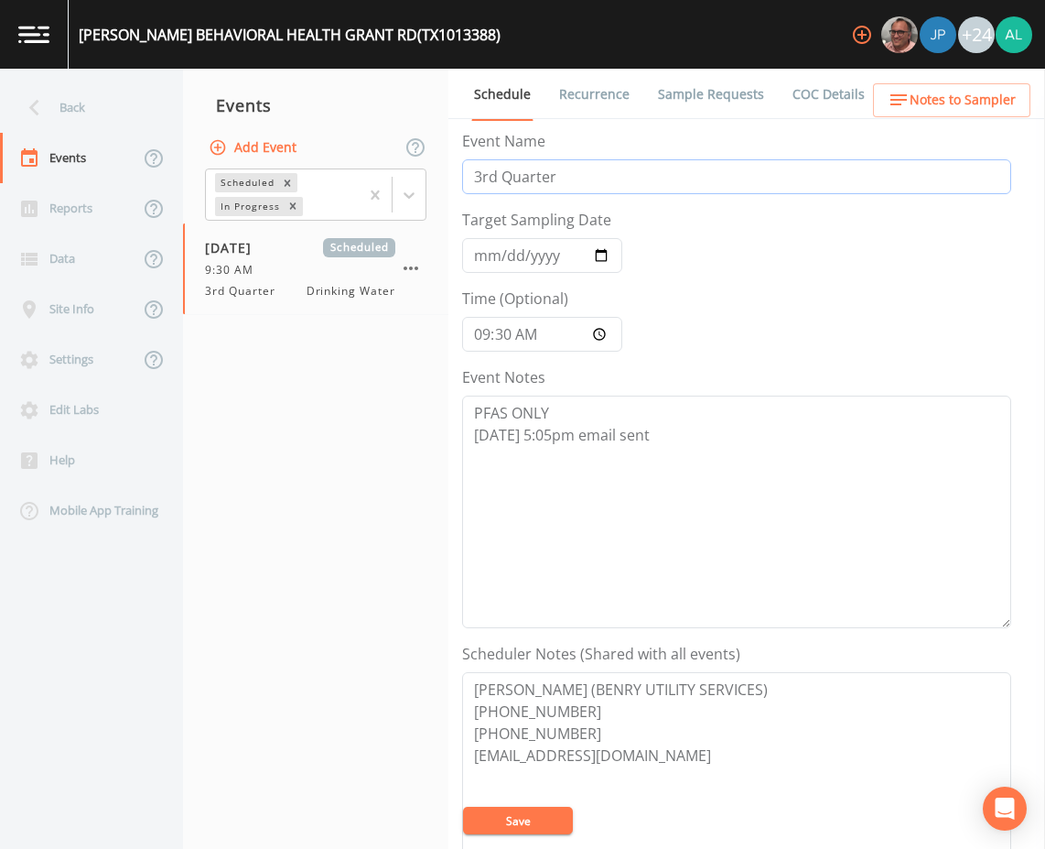
click at [475, 181] on input "3rd Quarter" at bounding box center [736, 176] width 549 height 35
type input "PFAS 3rd Quarter"
drag, startPoint x: 649, startPoint y: 427, endPoint x: 669, endPoint y: 431, distance: 20.7
click at [655, 428] on textarea "PFAS ONLY [DATE] 5:05pm email sent" at bounding box center [736, 511] width 549 height 233
type textarea "PFAS ONLY [DATE] 5:05pm email sent [DATE] 2:20pm confirmed by [PERSON_NAME]"
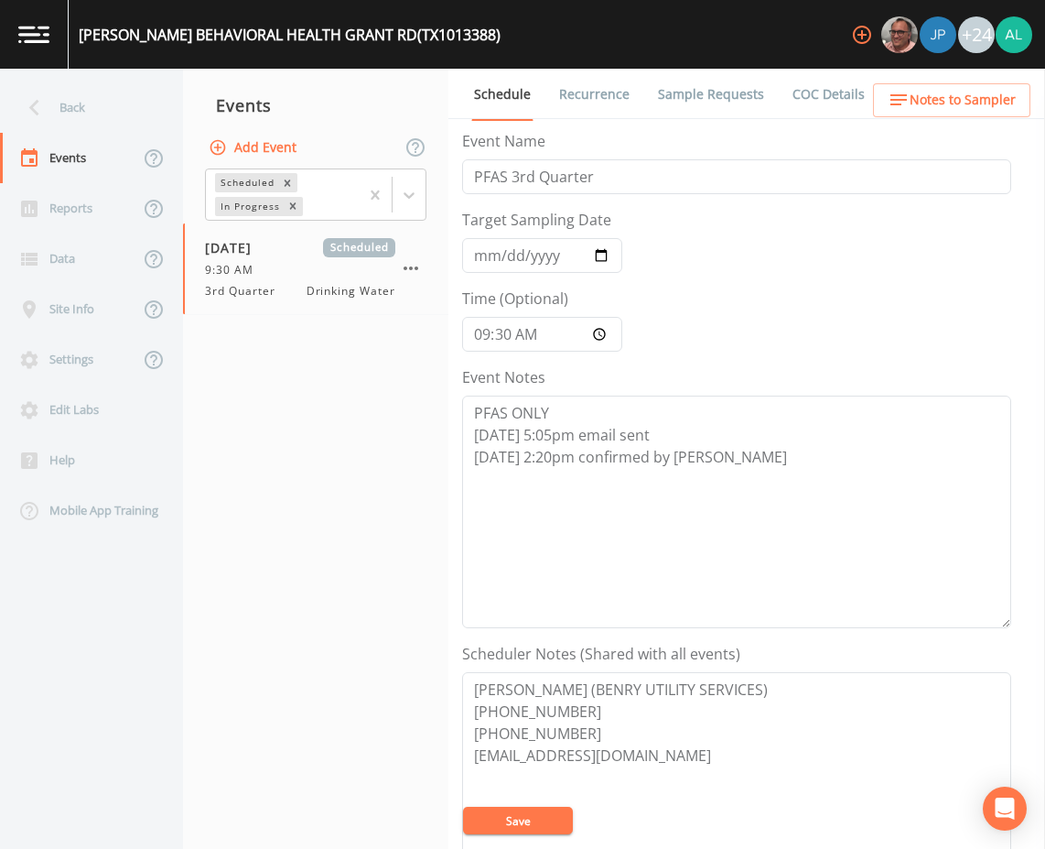
click at [941, 92] on span "Notes to Sampler" at bounding box center [963, 100] width 106 height 23
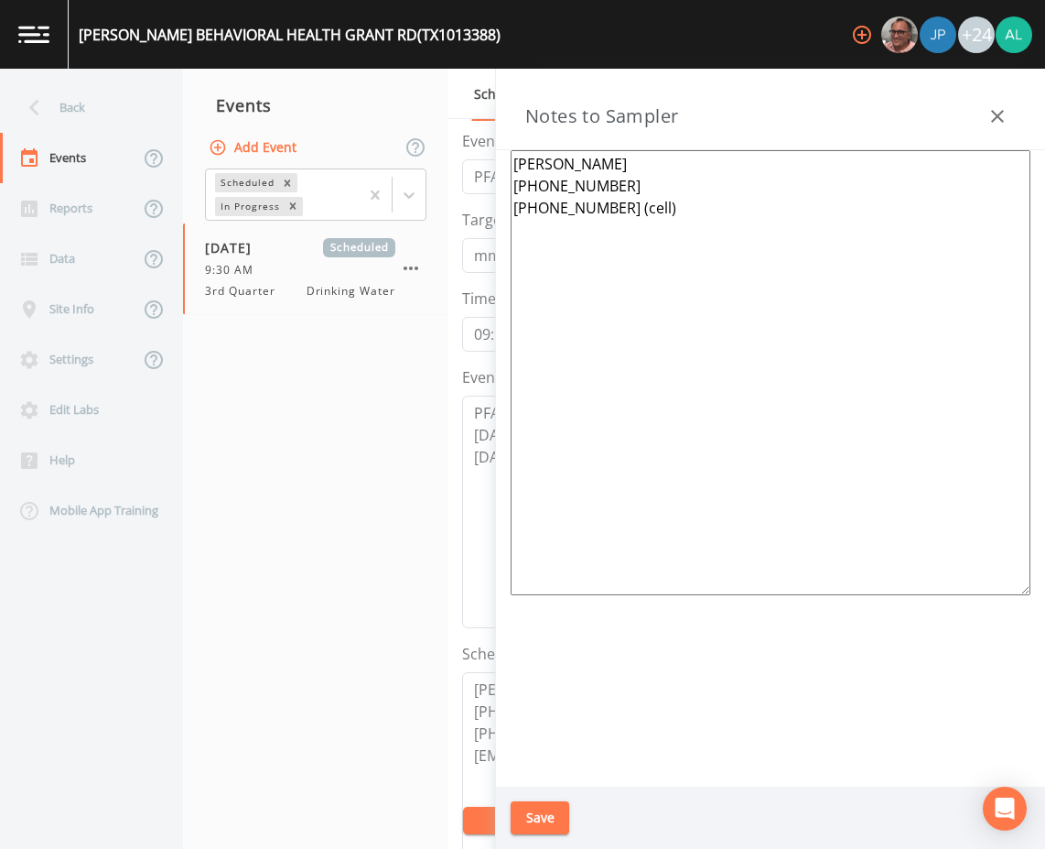
click at [905, 210] on textarea "[PERSON_NAME] [PHONE_NUMBER] [PHONE_NUMBER] (cell)" at bounding box center [771, 372] width 520 height 445
drag, startPoint x: 817, startPoint y: 254, endPoint x: 613, endPoint y: 255, distance: 203.2
click at [613, 255] on textarea "[PERSON_NAME] [PHONE_NUMBER] [PHONE_NUMBER] (cell) Meet location: [STREET_ADDRE…" at bounding box center [771, 372] width 520 height 445
click at [832, 259] on textarea "[PERSON_NAME] [PHONE_NUMBER] [PHONE_NUMBER] (cell) Meet location: [STREET_ADDRE…" at bounding box center [771, 372] width 520 height 445
type textarea "[PERSON_NAME] [PHONE_NUMBER] [PHONE_NUMBER] (cell) Meet location: [STREET_ADDRE…"
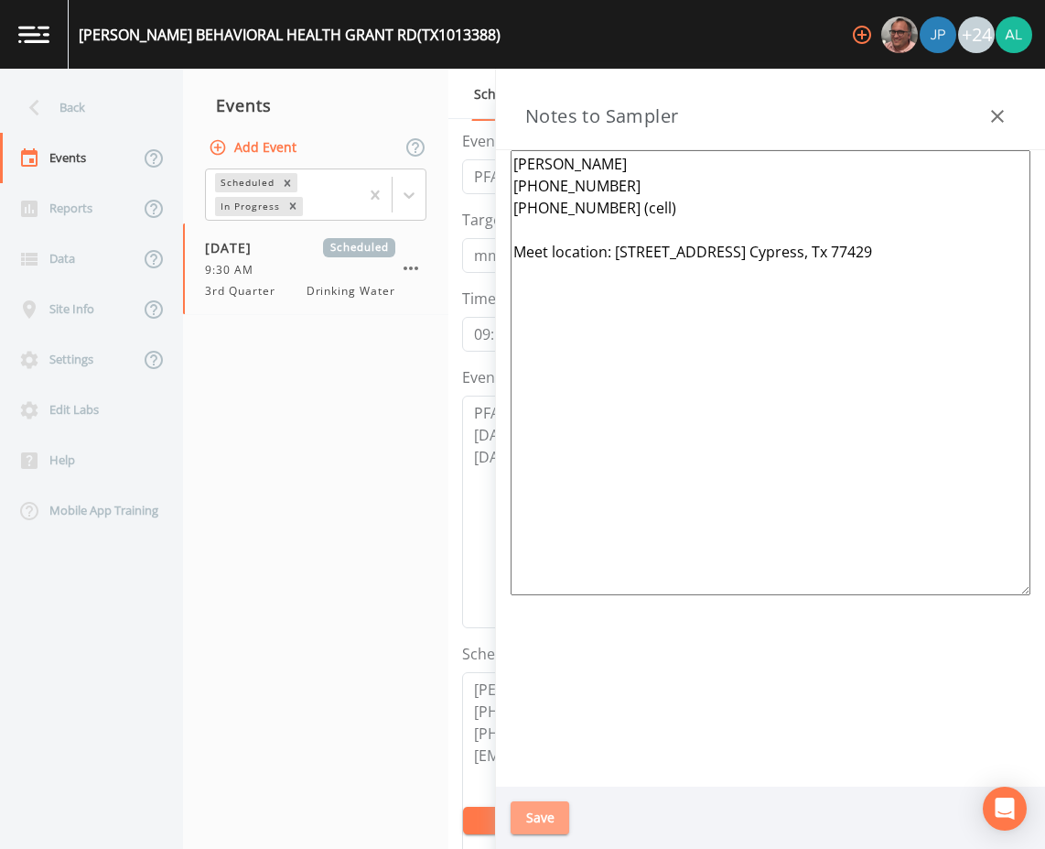
click at [512, 808] on button "Save" at bounding box center [540, 818] width 59 height 34
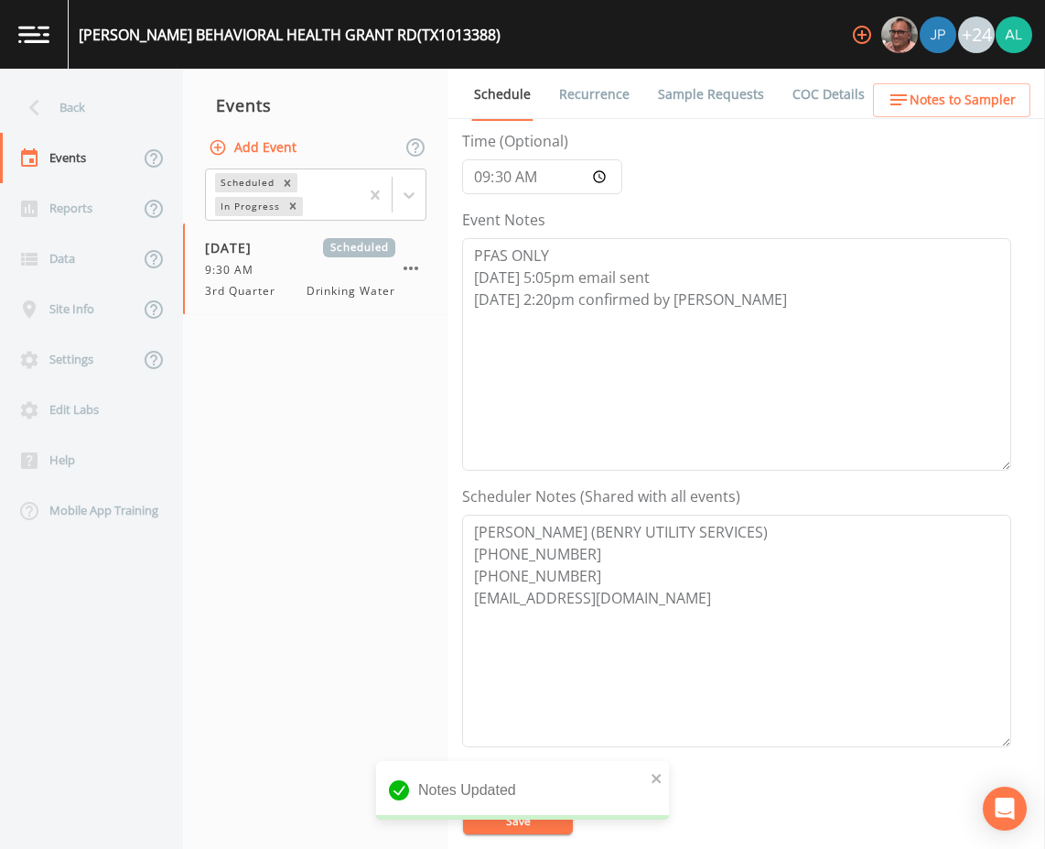
scroll to position [366, 0]
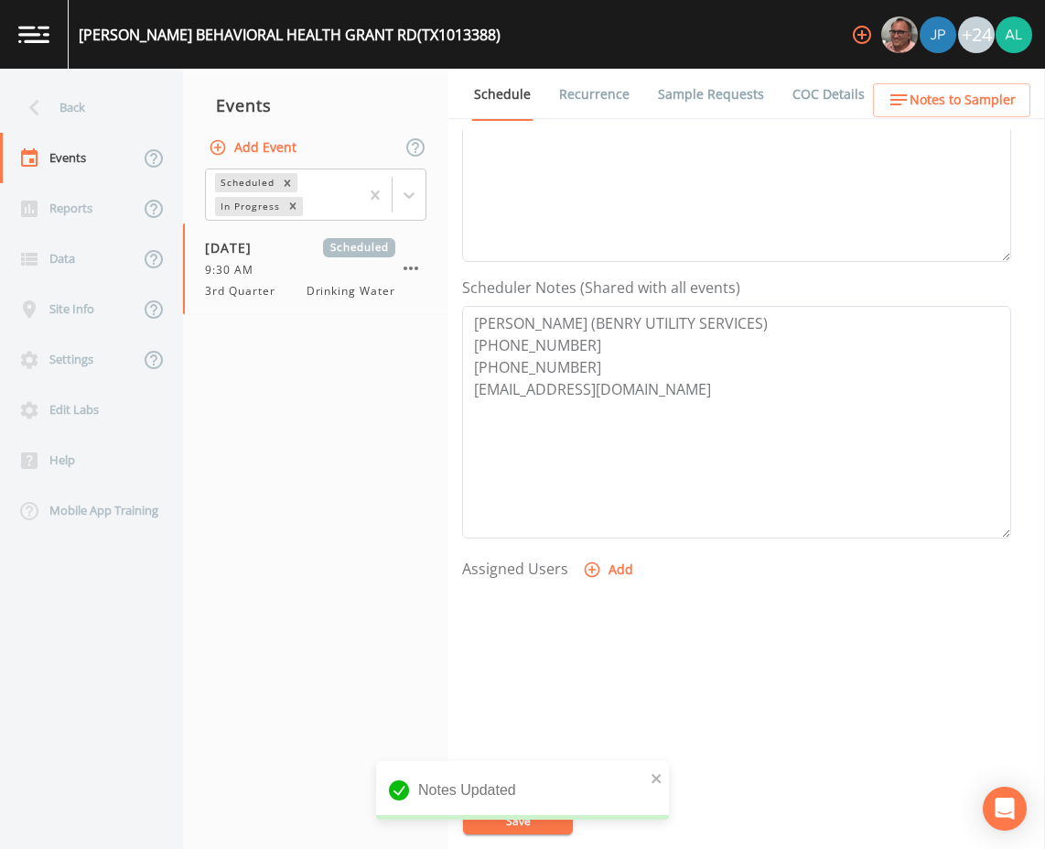
click at [610, 576] on button "Add" at bounding box center [609, 570] width 61 height 34
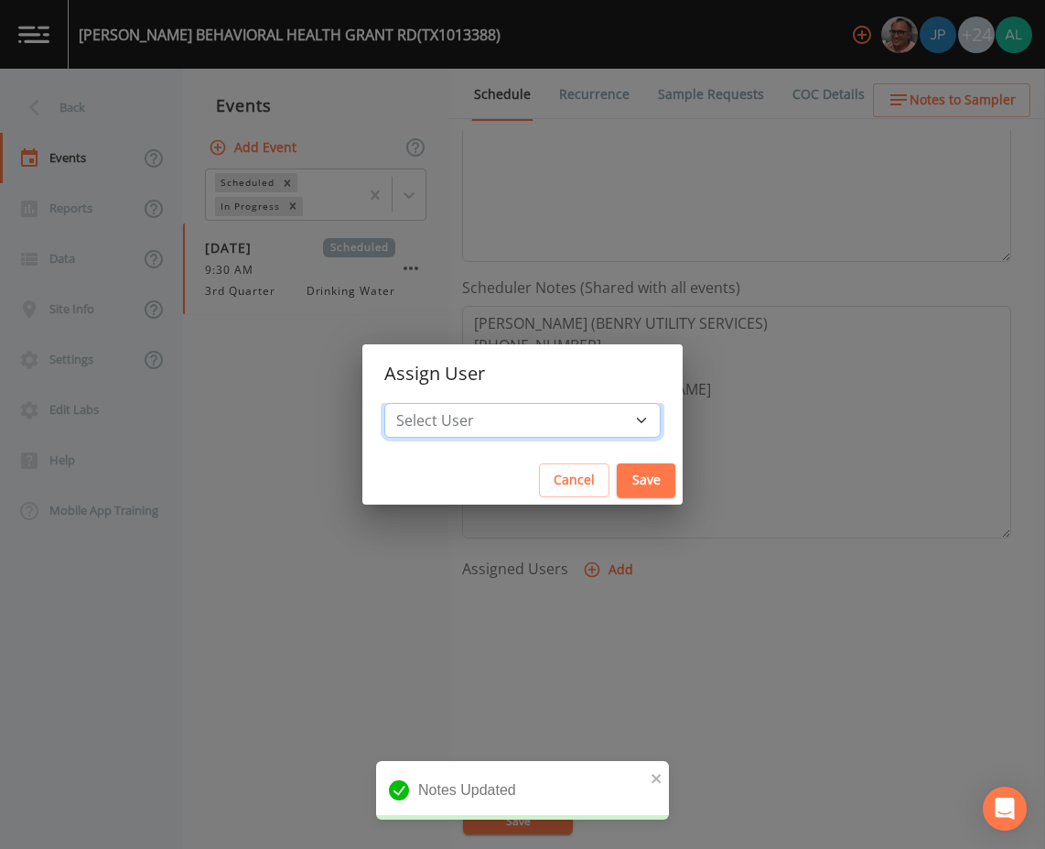
click at [499, 429] on select "Select User [PERSON_NAME] [PERSON_NAME] [PERSON_NAME] [PERSON_NAME] [PERSON_NAM…" at bounding box center [522, 420] width 276 height 35
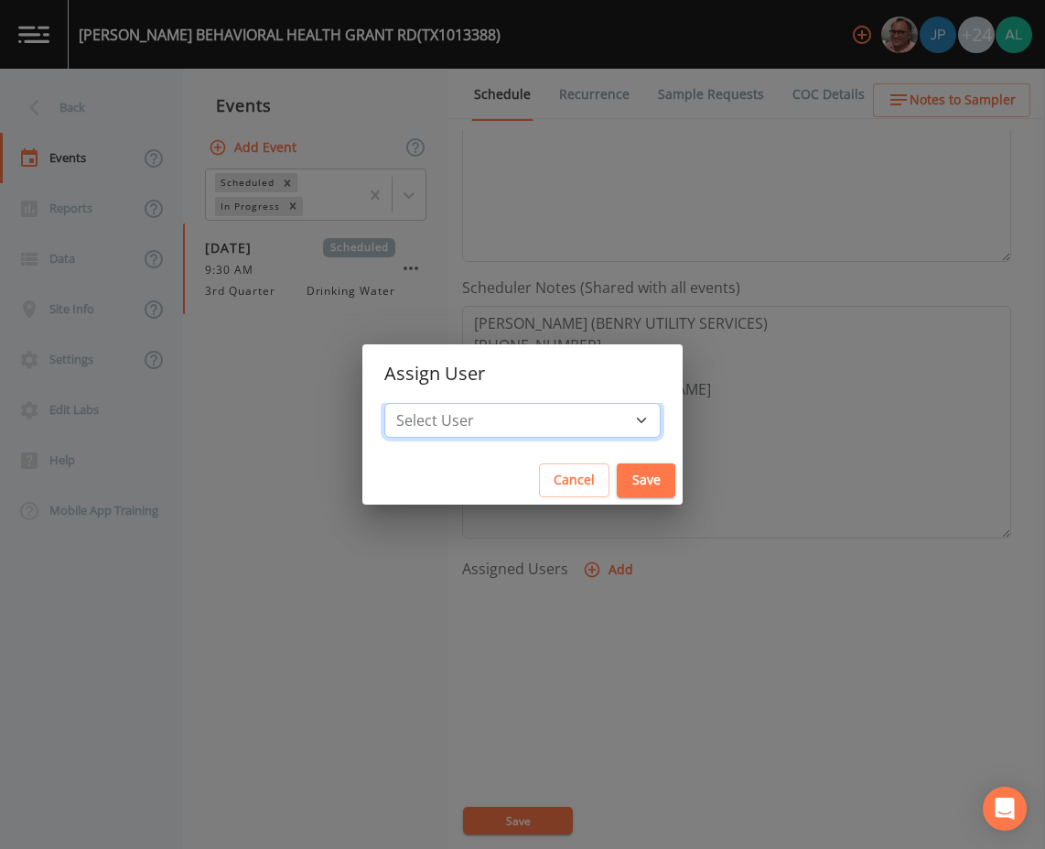
select select "914a0f29-56c2-4065-8e52-23905ef40f2e"
click at [426, 403] on select "Select User [PERSON_NAME] [PERSON_NAME] [PERSON_NAME] [PERSON_NAME] [PERSON_NAM…" at bounding box center [522, 420] width 276 height 35
click at [617, 482] on button "Save" at bounding box center [646, 480] width 59 height 34
select select
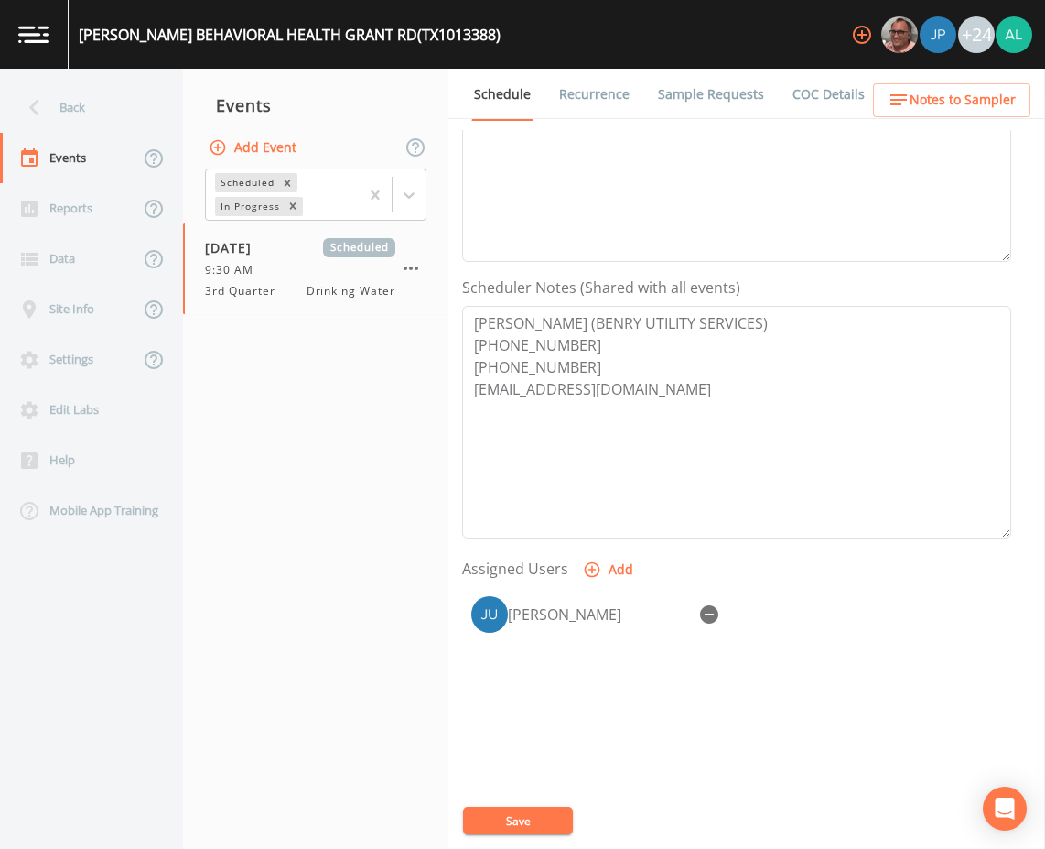
click at [537, 818] on button "Save" at bounding box center [518, 820] width 110 height 27
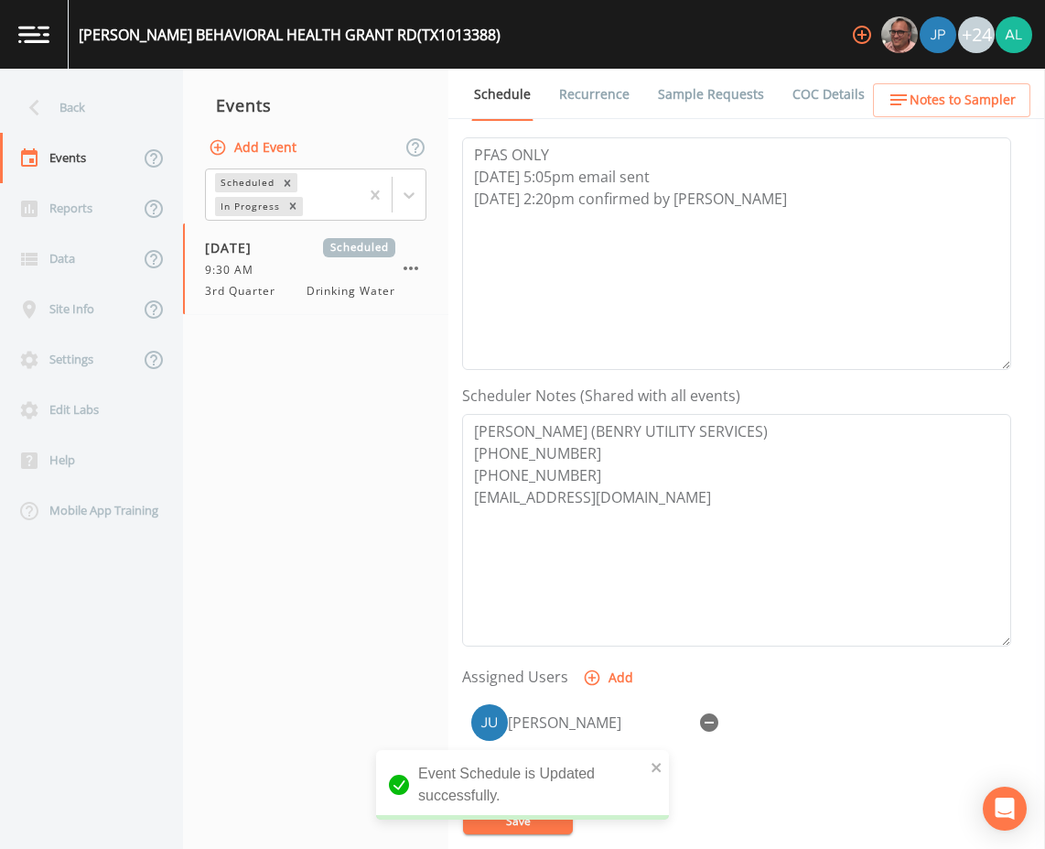
scroll to position [92, 0]
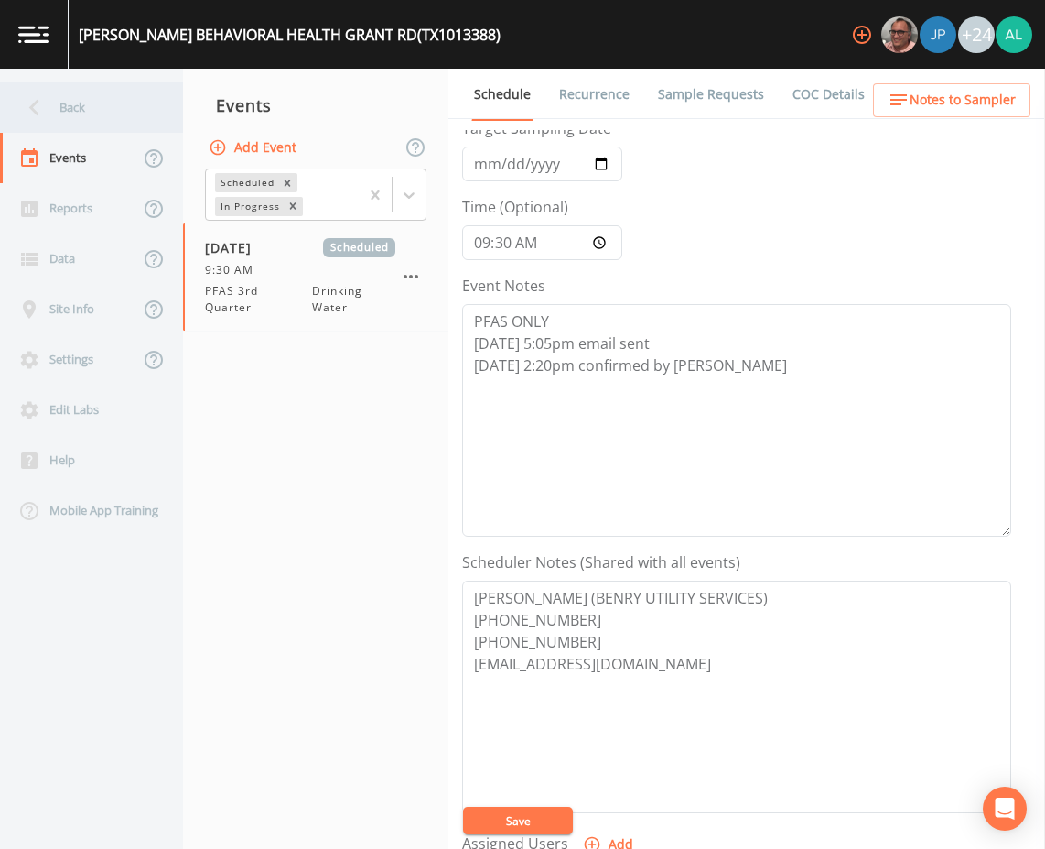
click at [134, 91] on div "Back" at bounding box center [82, 107] width 165 height 50
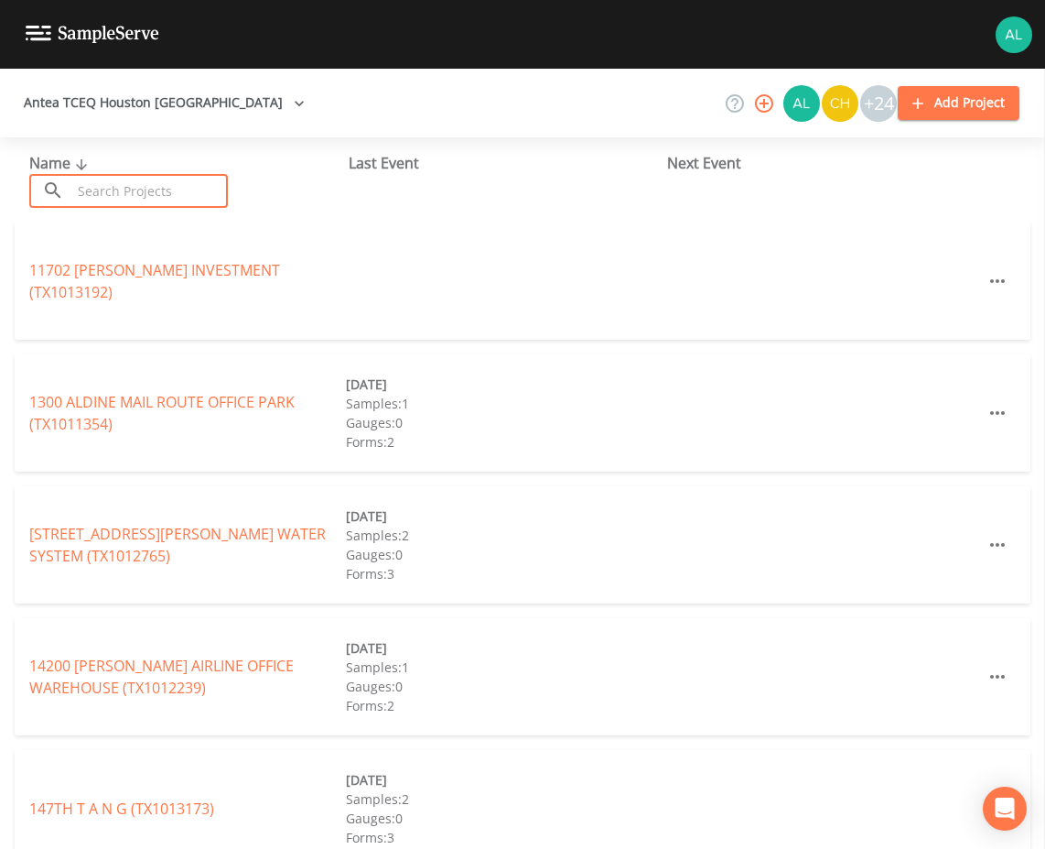
click at [181, 187] on input "text" at bounding box center [149, 191] width 157 height 34
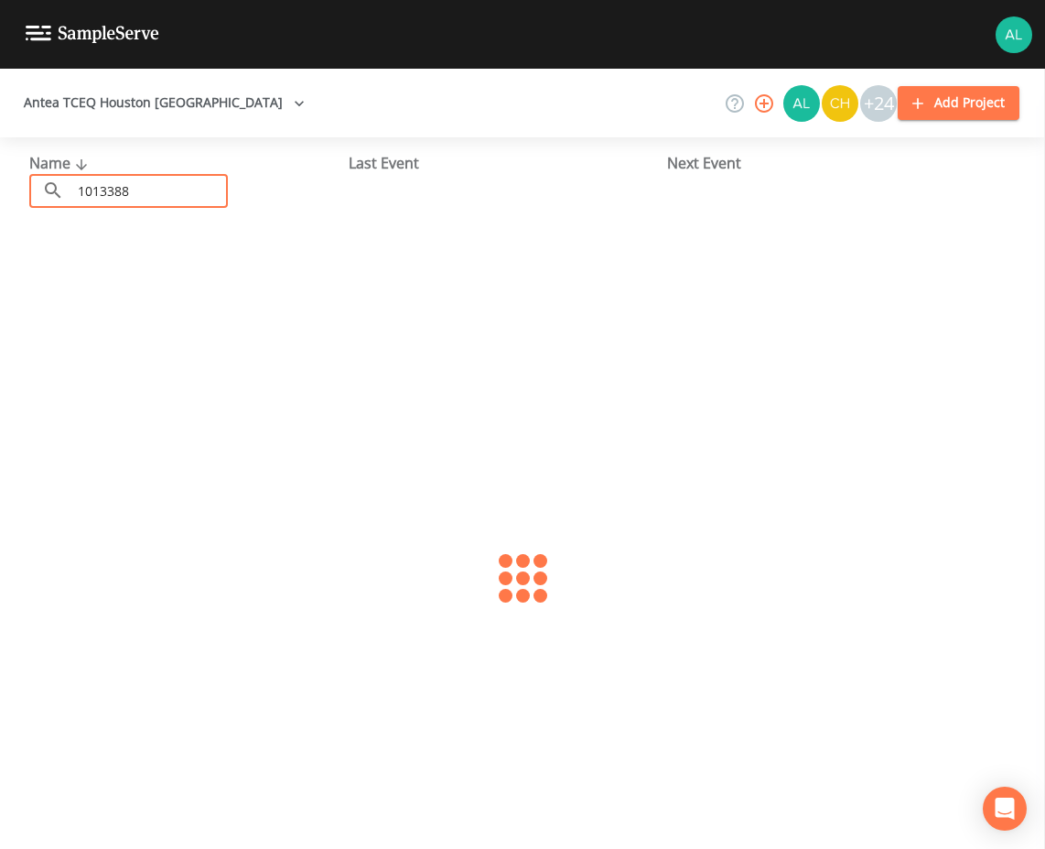
type input "1013388"
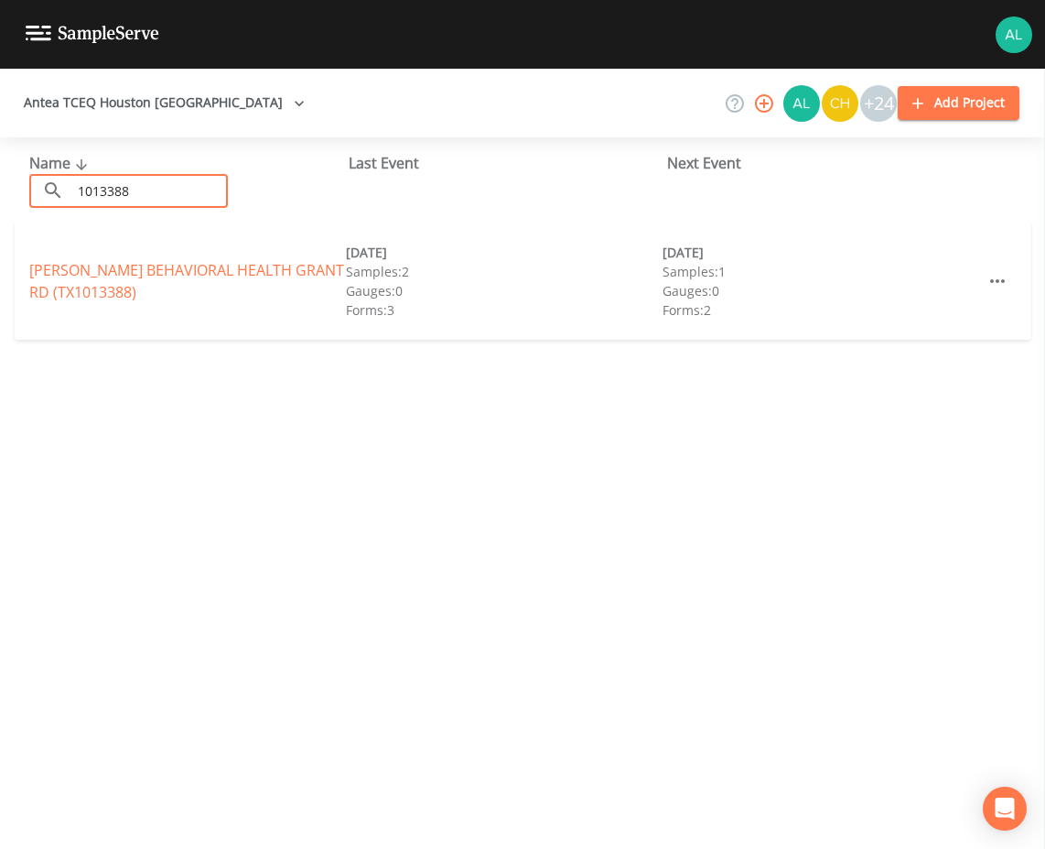
click at [122, 283] on div "[PERSON_NAME] BEHAVIORAL [GEOGRAPHIC_DATA])" at bounding box center [187, 281] width 317 height 44
click at [119, 276] on link "[PERSON_NAME] BEHAVIORAL [GEOGRAPHIC_DATA])" at bounding box center [186, 281] width 315 height 42
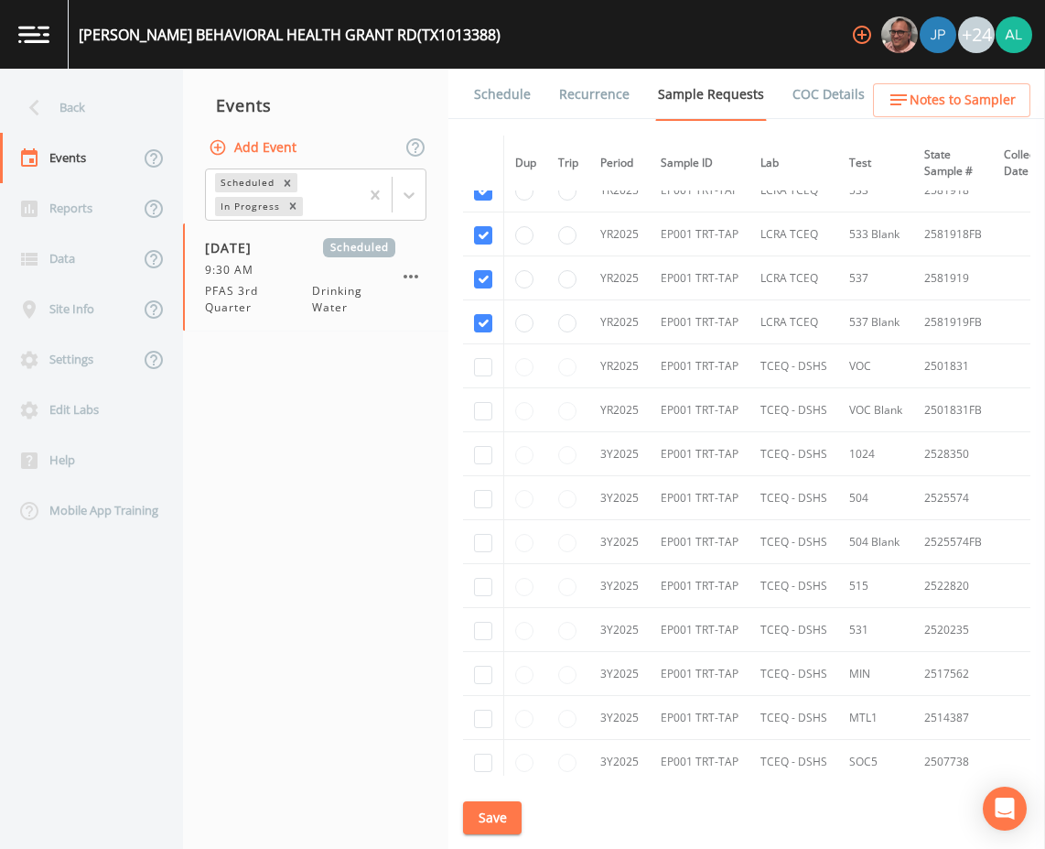
scroll to position [420, 0]
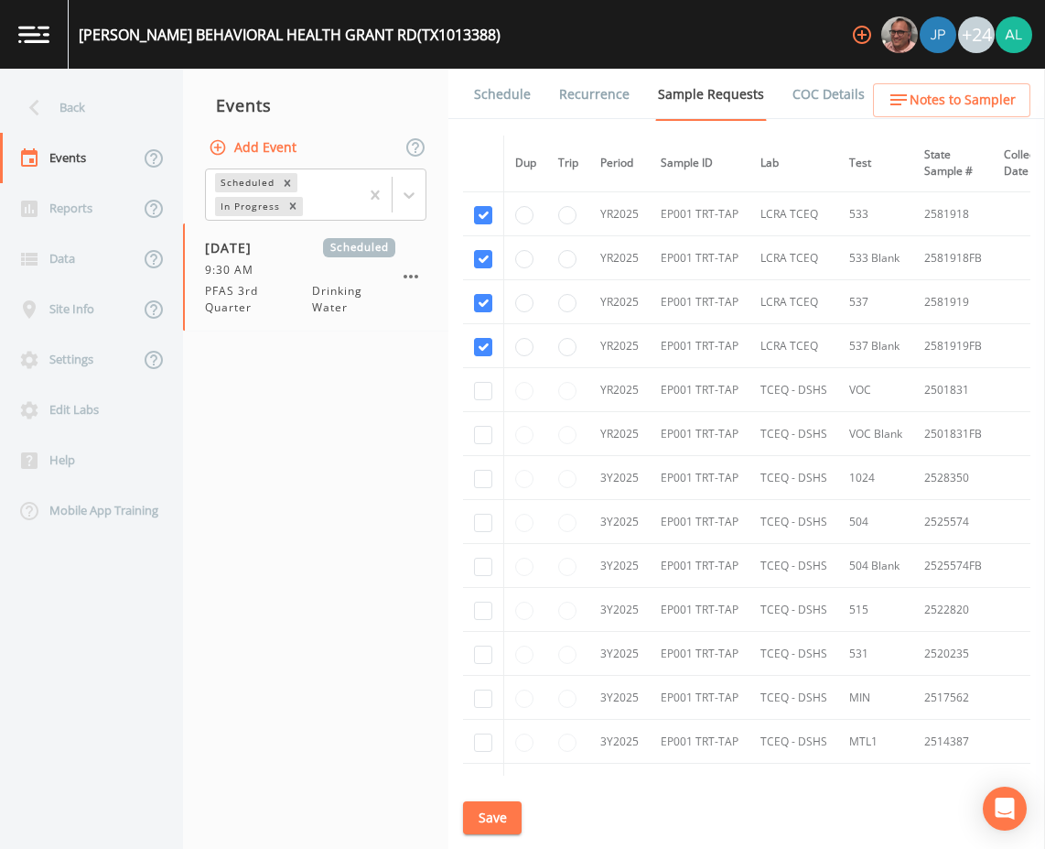
click at [513, 112] on link "Schedule" at bounding box center [502, 94] width 62 height 51
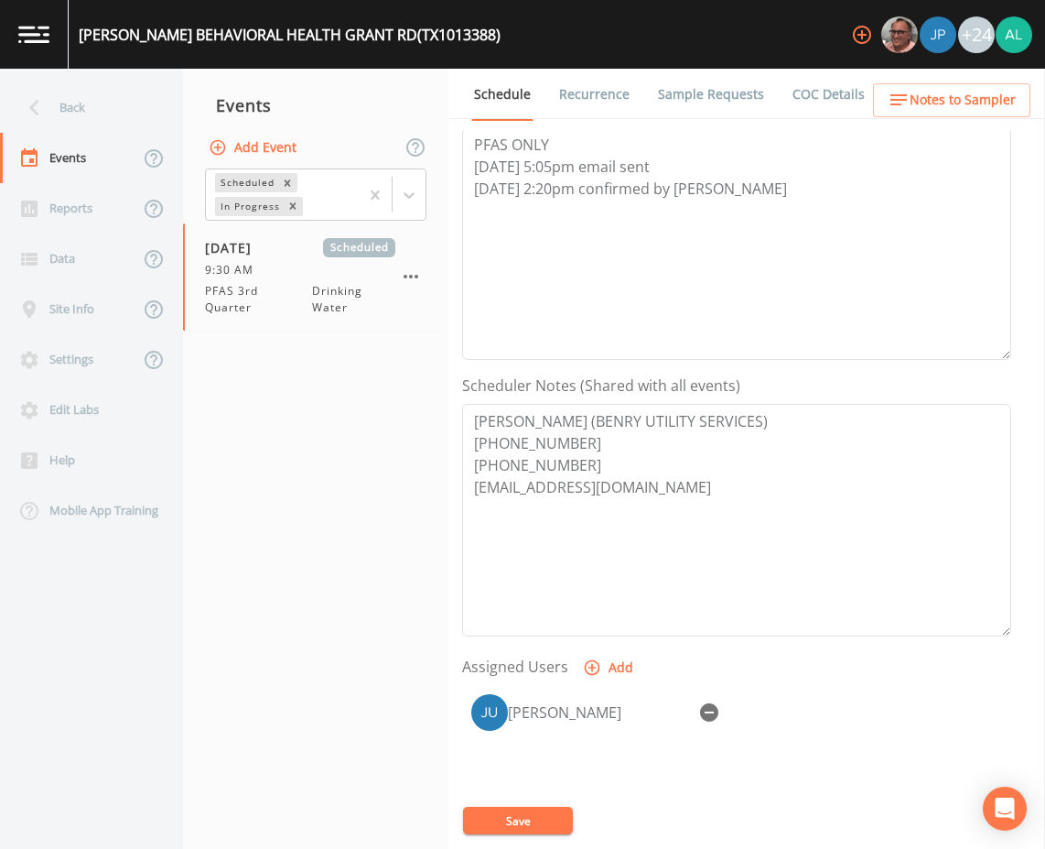
scroll to position [275, 0]
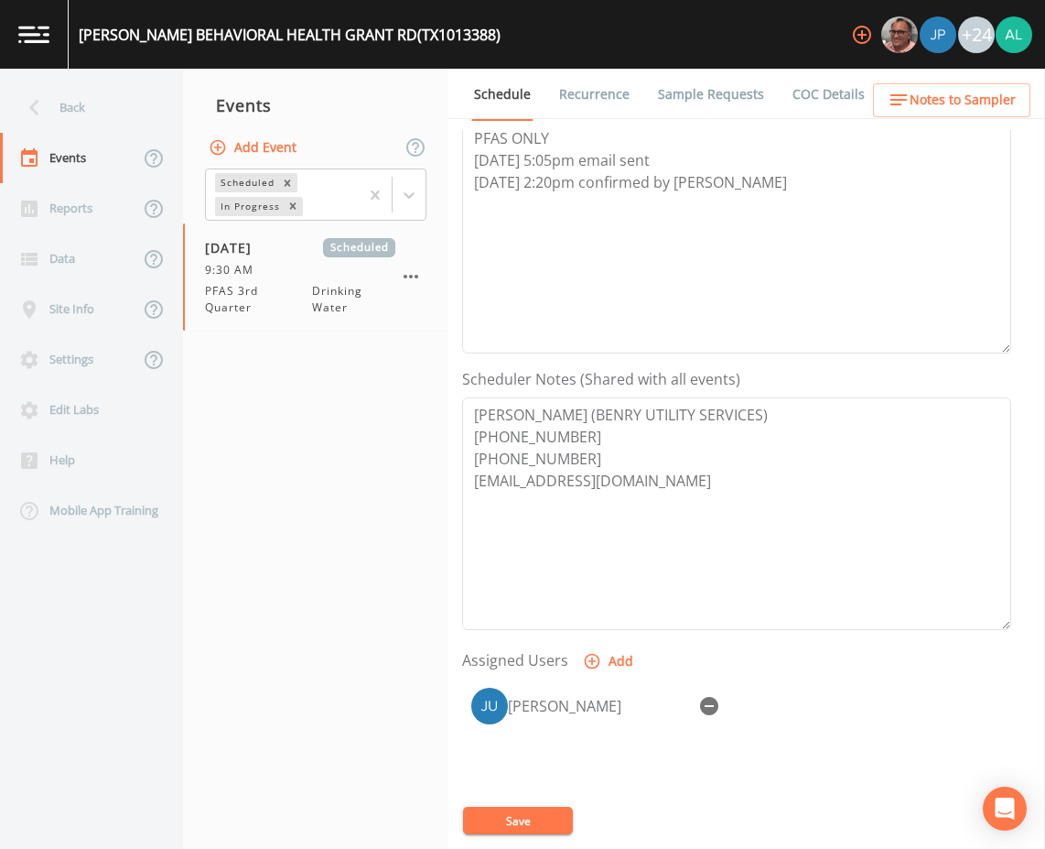
click at [967, 77] on ul "Schedule Recurrence Sample Requests COC Details Forms" at bounding box center [747, 94] width 597 height 50
click at [944, 112] on button "Notes to Sampler" at bounding box center [951, 100] width 157 height 34
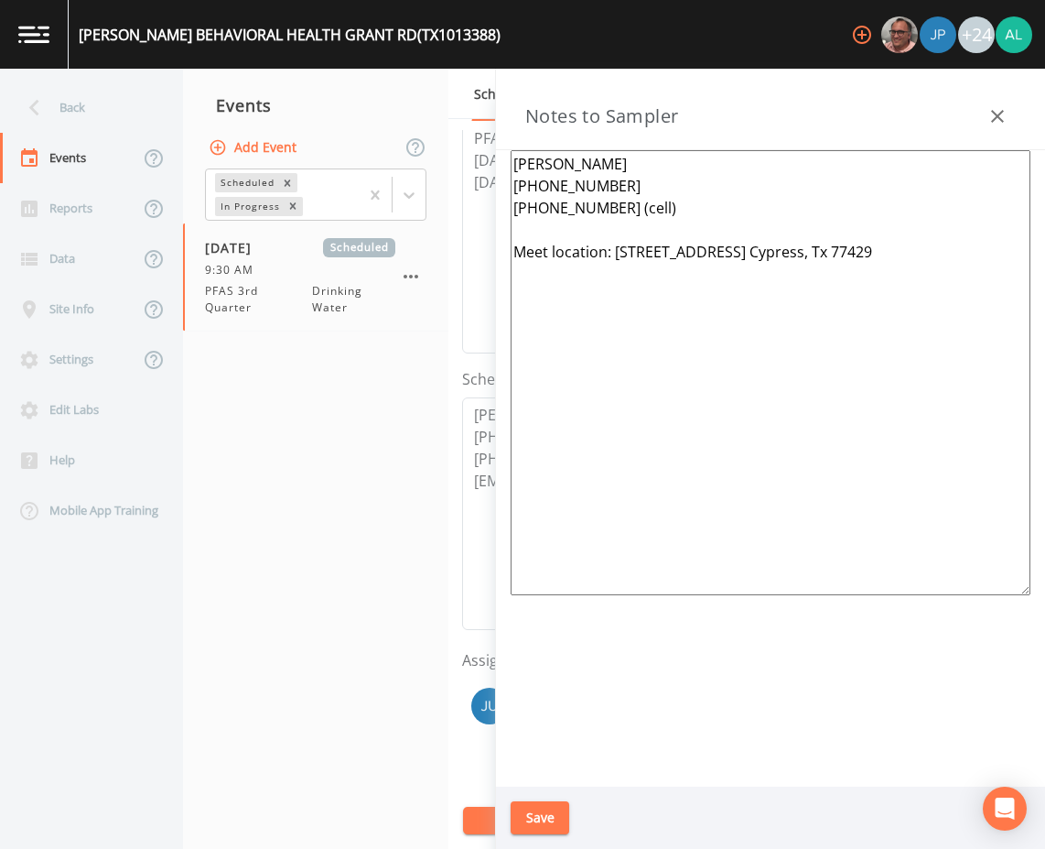
click at [560, 825] on button "Save" at bounding box center [540, 818] width 59 height 34
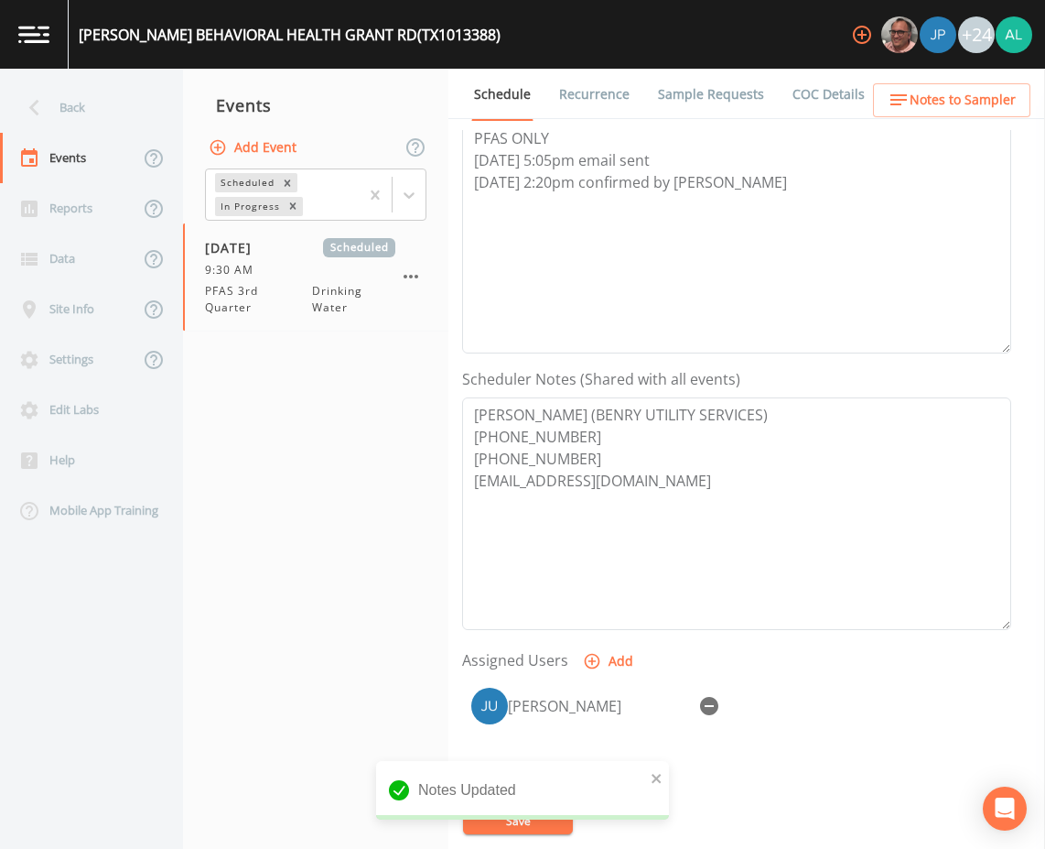
click at [664, 774] on div "Notes Updated" at bounding box center [522, 790] width 293 height 59
click at [92, 97] on div "Back" at bounding box center [82, 107] width 165 height 50
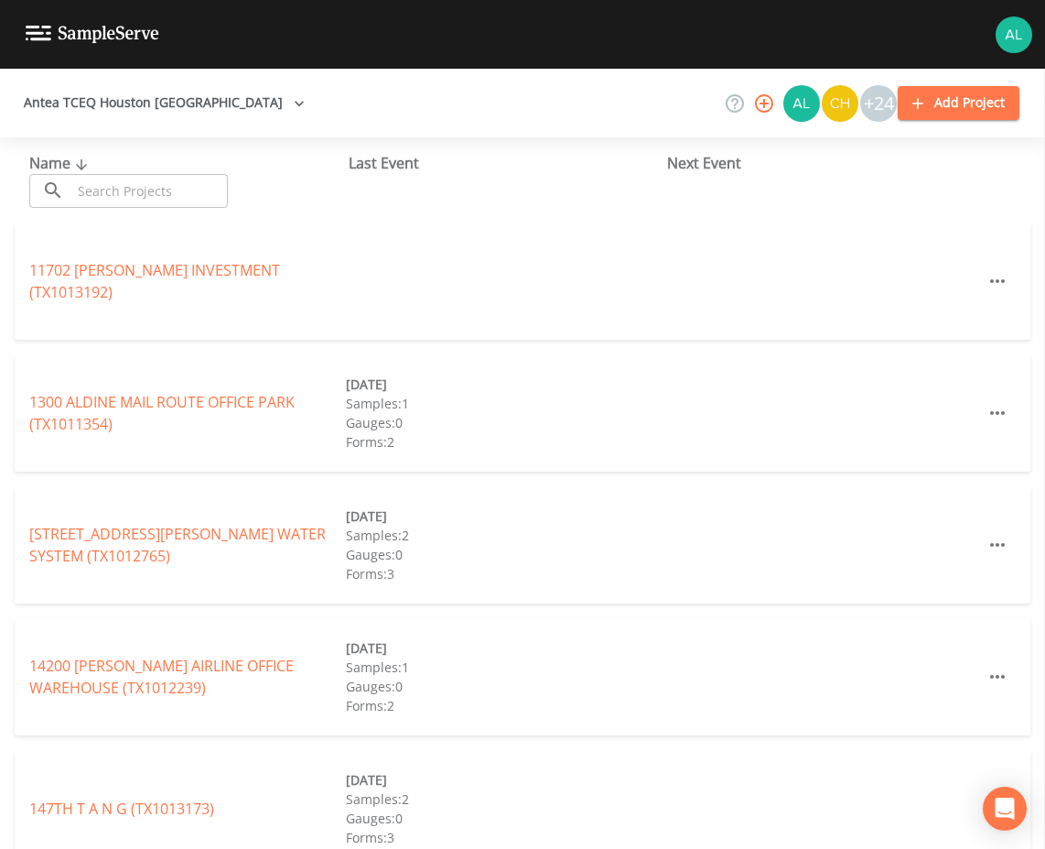
click at [114, 189] on input "text" at bounding box center [149, 191] width 157 height 34
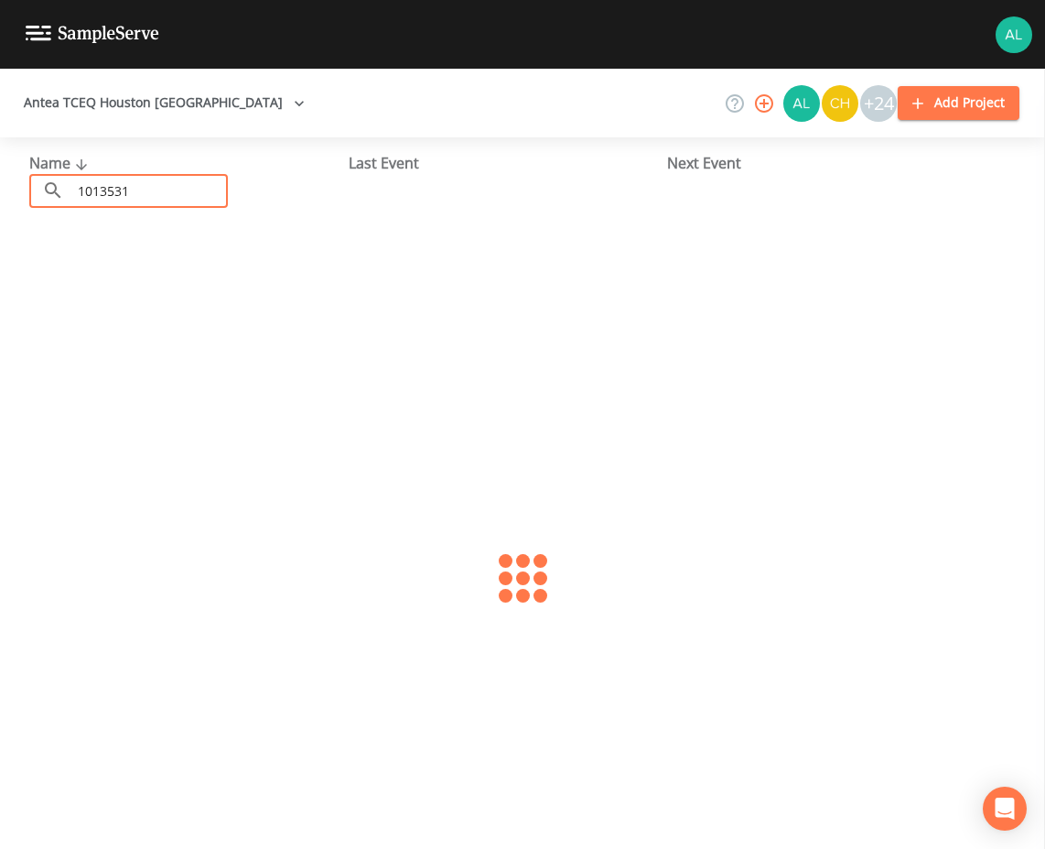
type input "1013531"
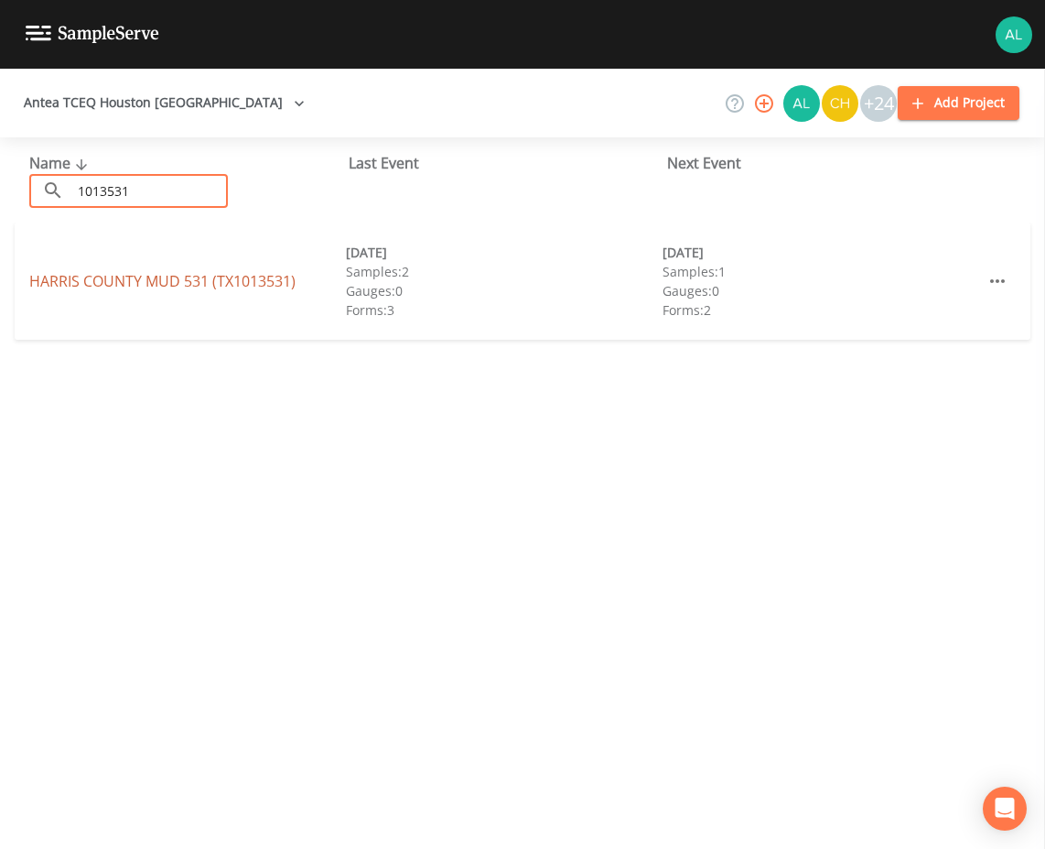
click at [117, 281] on link "[GEOGRAPHIC_DATA] 531 (TX1013531)" at bounding box center [162, 281] width 266 height 20
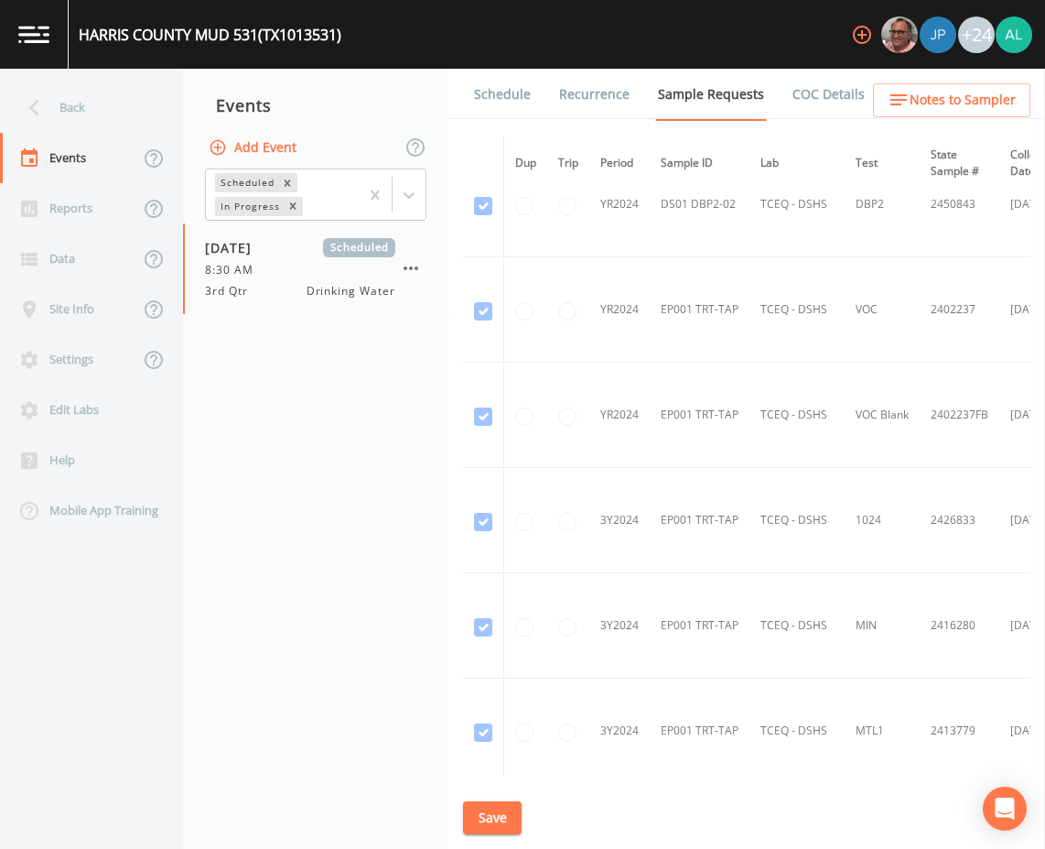
scroll to position [183, 0]
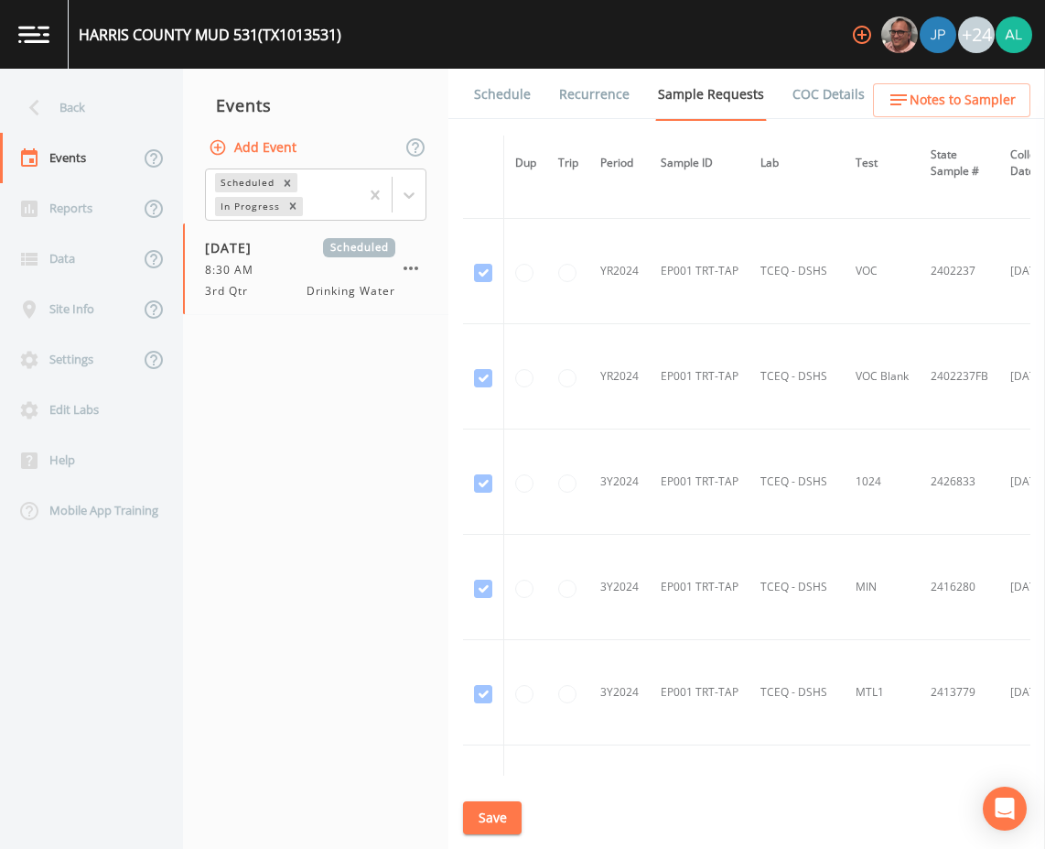
click at [501, 93] on link "Schedule" at bounding box center [502, 94] width 62 height 51
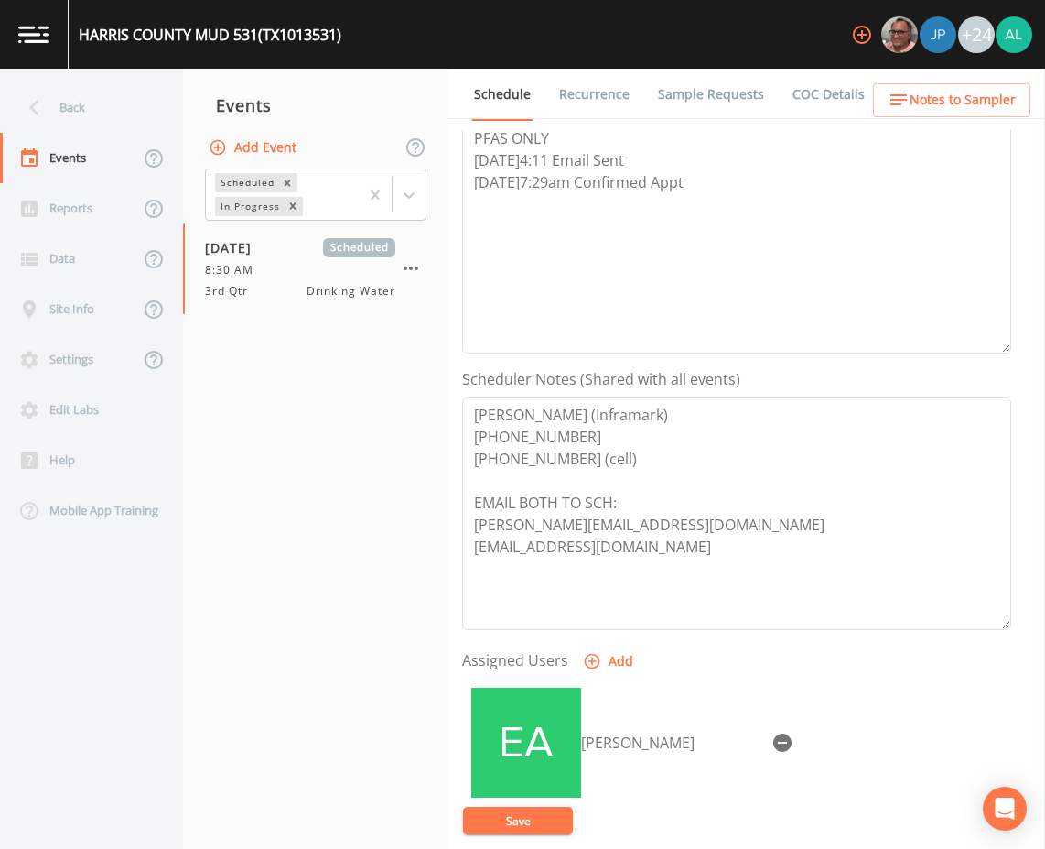
scroll to position [366, 0]
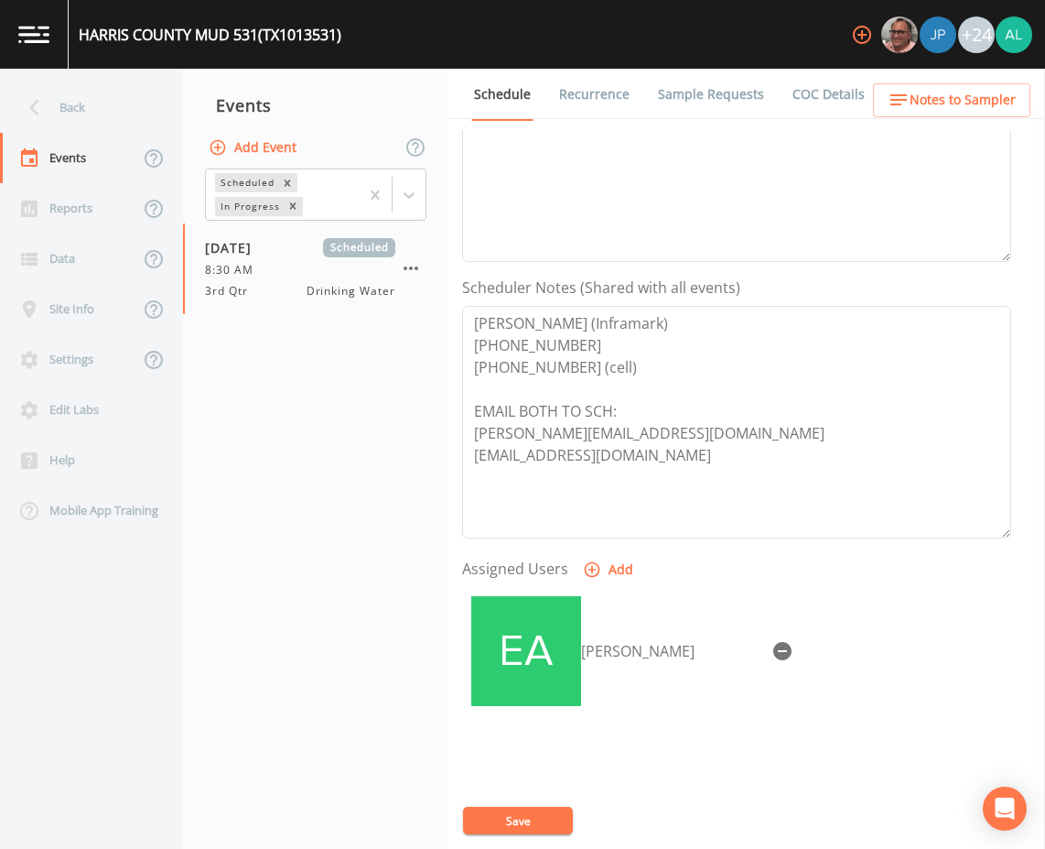
click at [547, 833] on button "Save" at bounding box center [518, 820] width 110 height 27
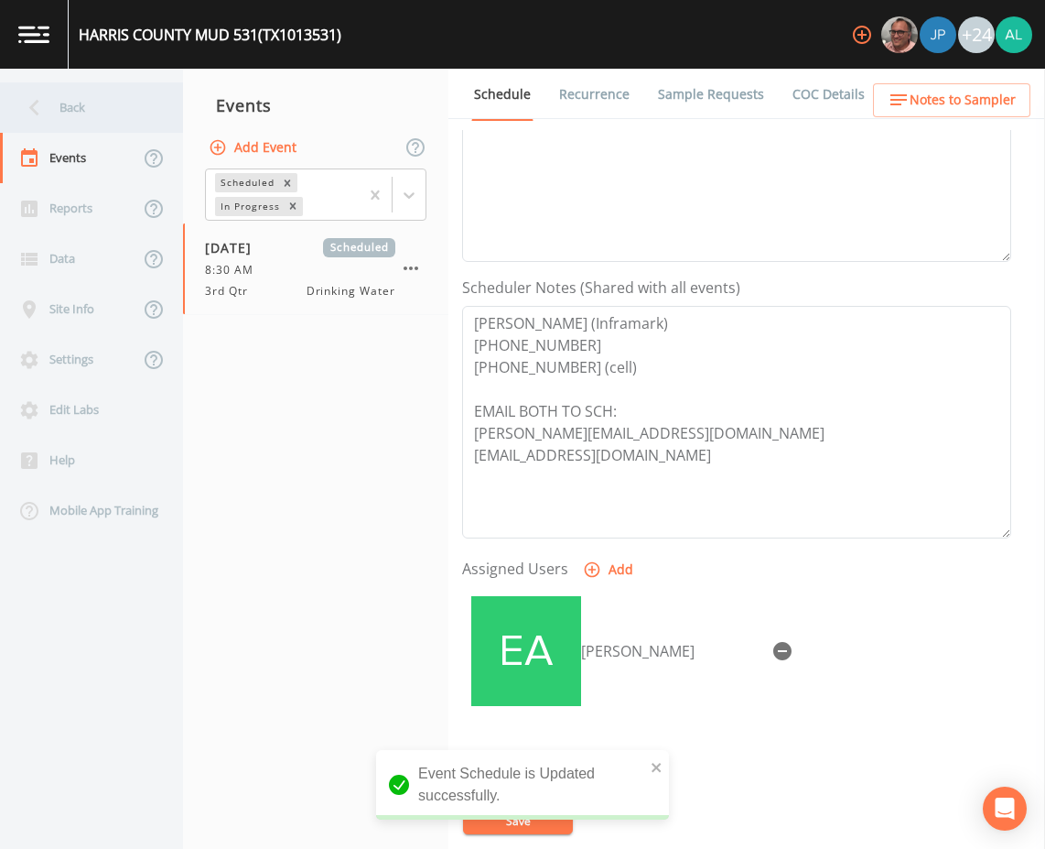
click at [97, 114] on div "Back" at bounding box center [82, 107] width 165 height 50
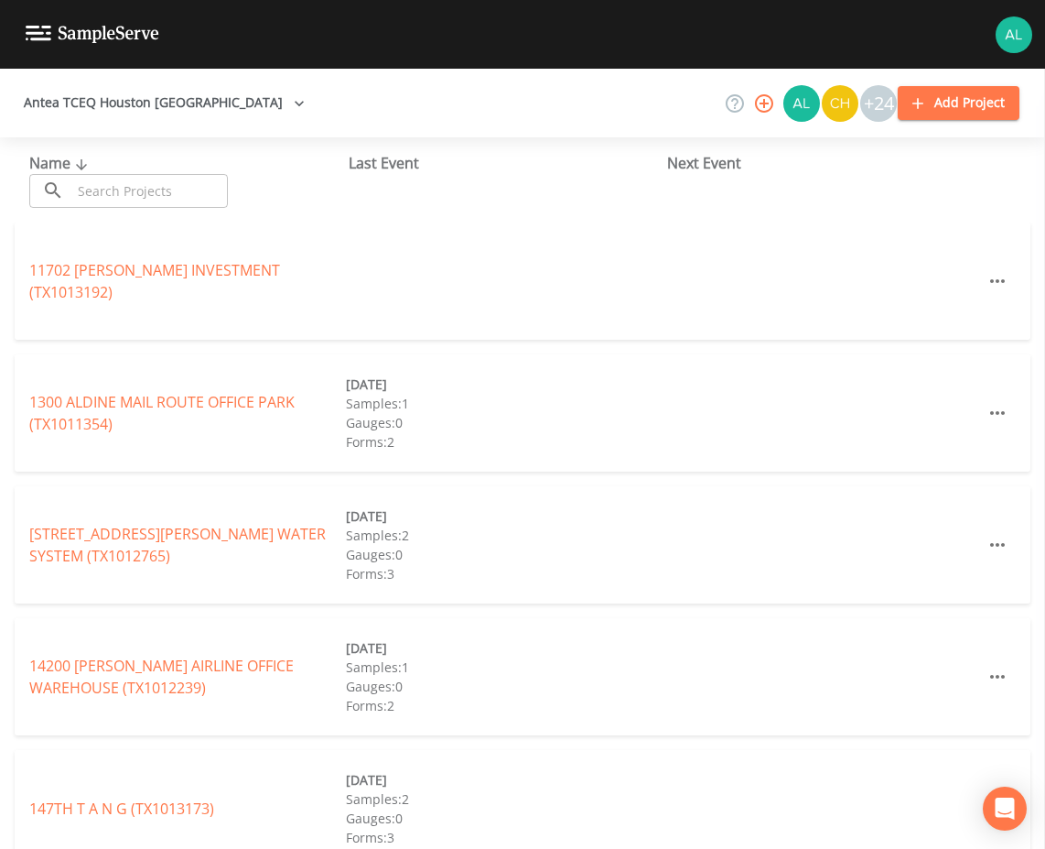
drag, startPoint x: 170, startPoint y: 214, endPoint x: 167, endPoint y: 188, distance: 26.8
click at [168, 212] on div "Name ​ ​ Last Event Next Event" at bounding box center [522, 179] width 1045 height 85
click at [167, 188] on input "text" at bounding box center [149, 191] width 157 height 34
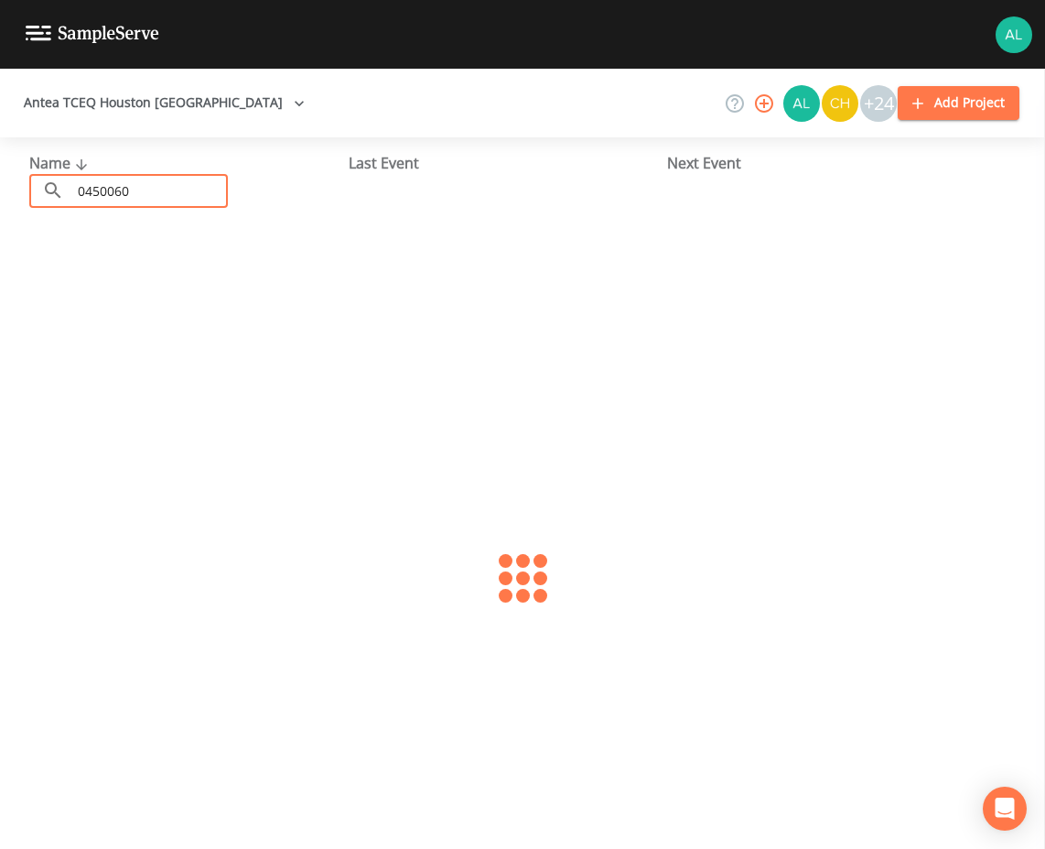
type input "0450060"
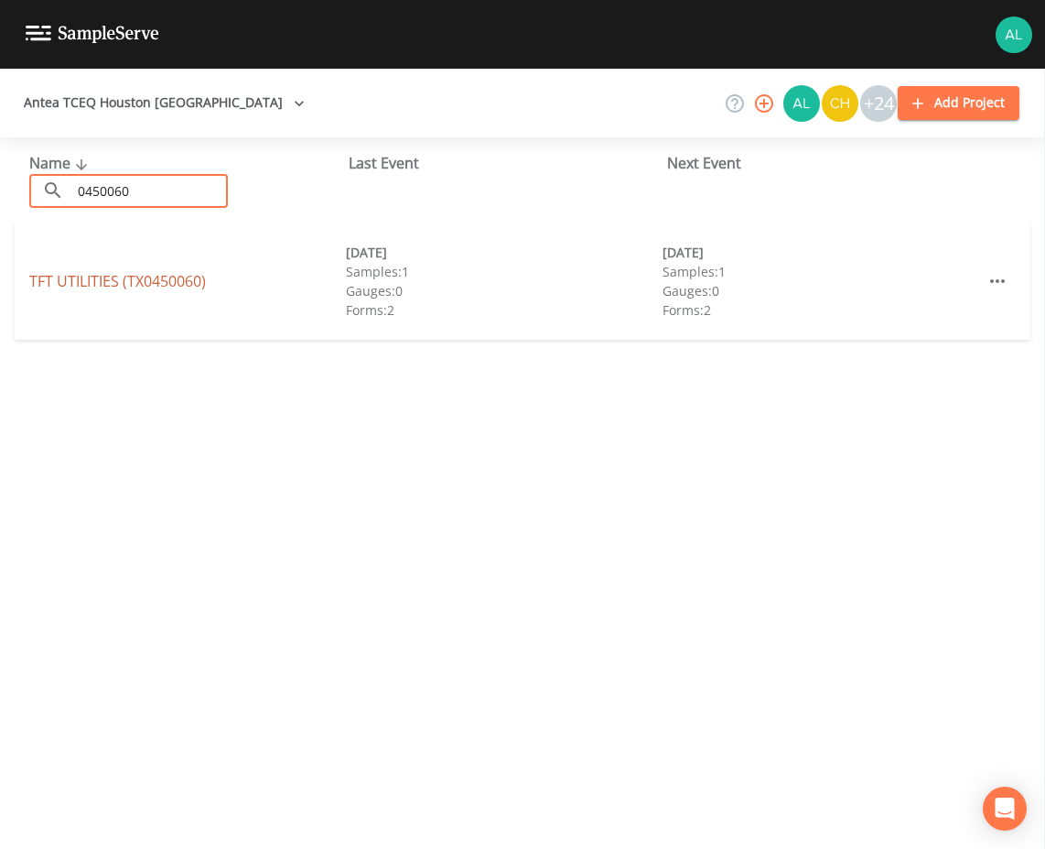
click at [84, 279] on link "TFT UTILITIES (TX0450060)" at bounding box center [117, 281] width 177 height 20
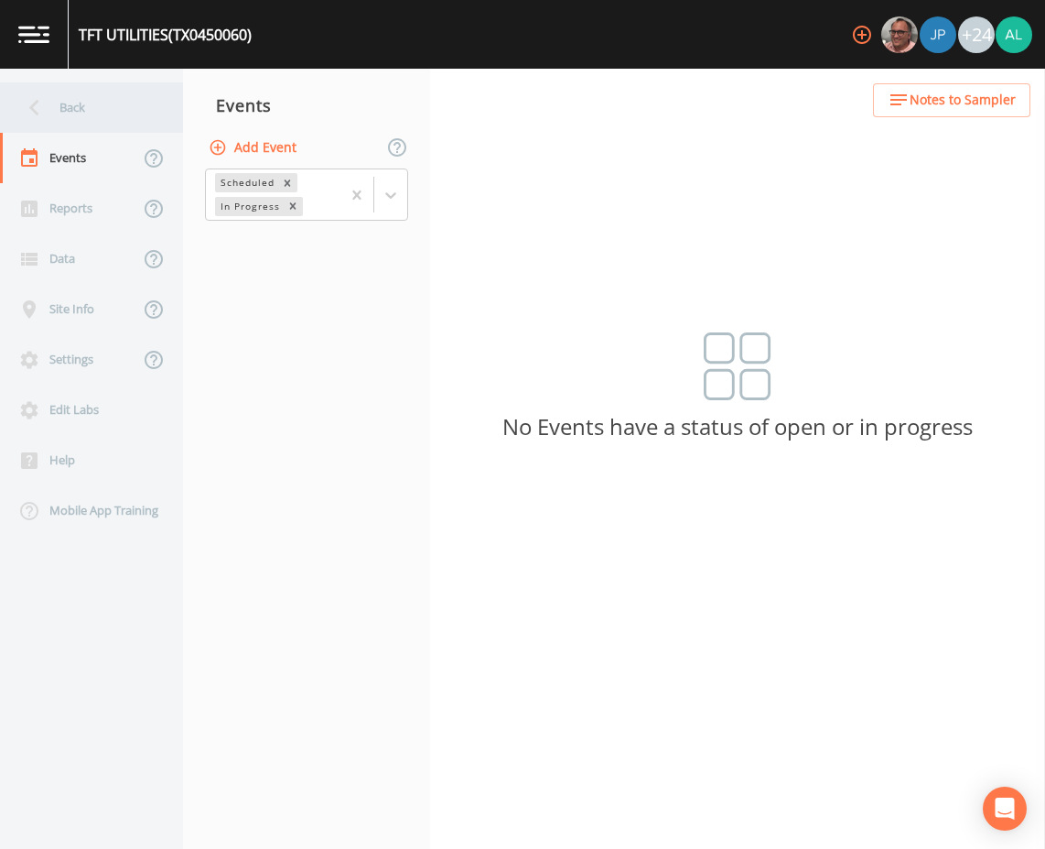
click at [94, 122] on div "Back" at bounding box center [82, 107] width 165 height 50
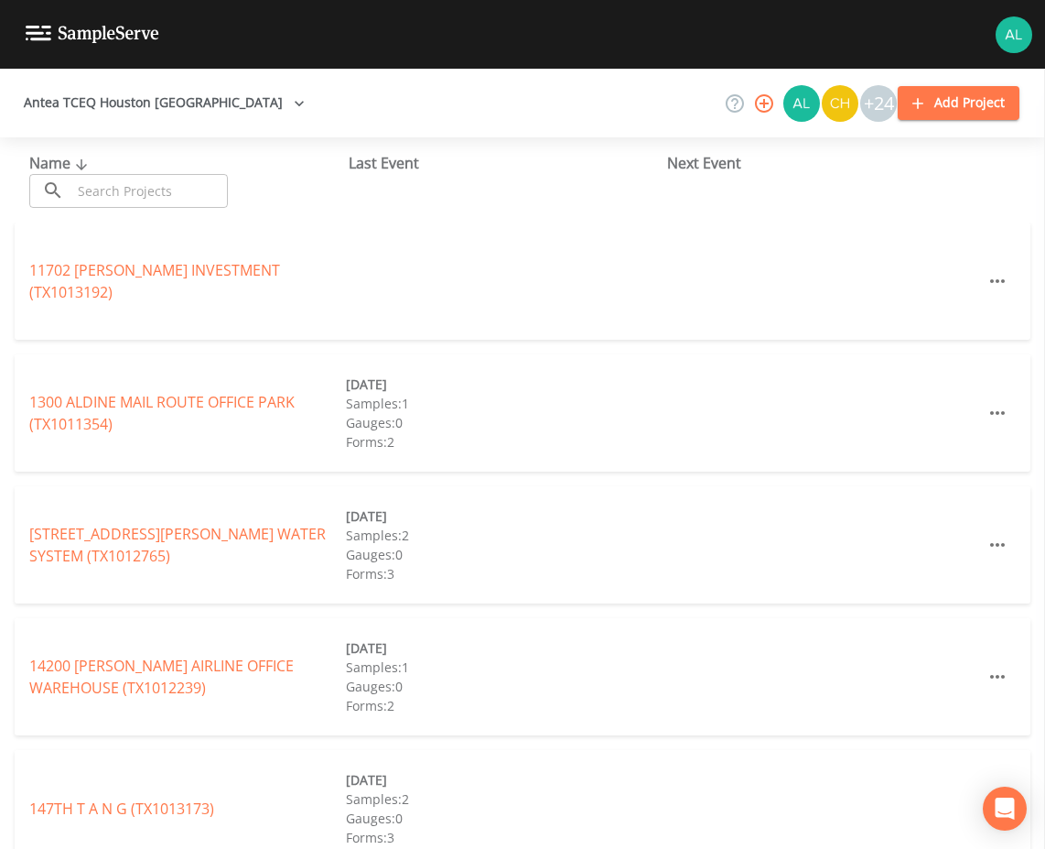
click at [105, 174] on input "text" at bounding box center [149, 191] width 157 height 34
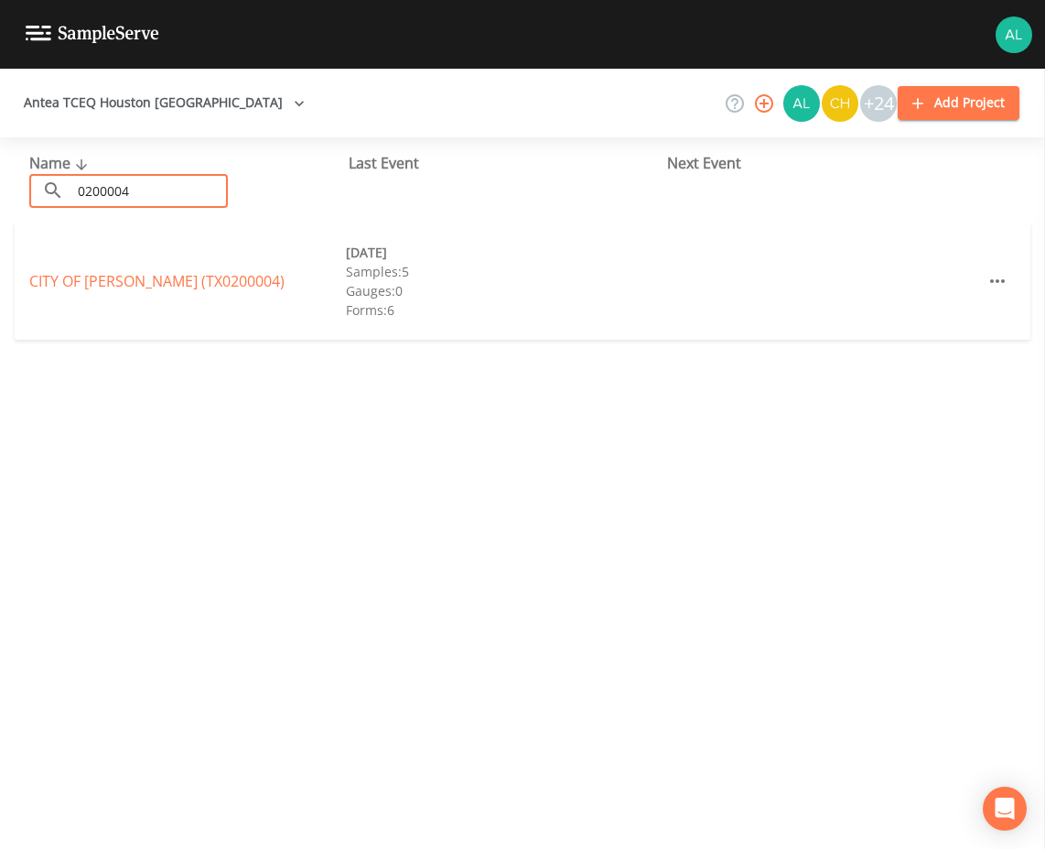
type input "0200004"
click at [144, 262] on div "CITY OF [PERSON_NAME] (TX0200004) [DATE] Samples: 5 Gauges: 0 Forms: 6" at bounding box center [523, 280] width 1016 height 117
click at [133, 296] on div "CITY OF [PERSON_NAME] (TX0200004) [DATE] Samples: 5 Gauges: 0 Forms: 6" at bounding box center [523, 280] width 1016 height 117
click at [139, 272] on link "CITY OF [GEOGRAPHIC_DATA] (TX0200004)" at bounding box center [156, 281] width 255 height 20
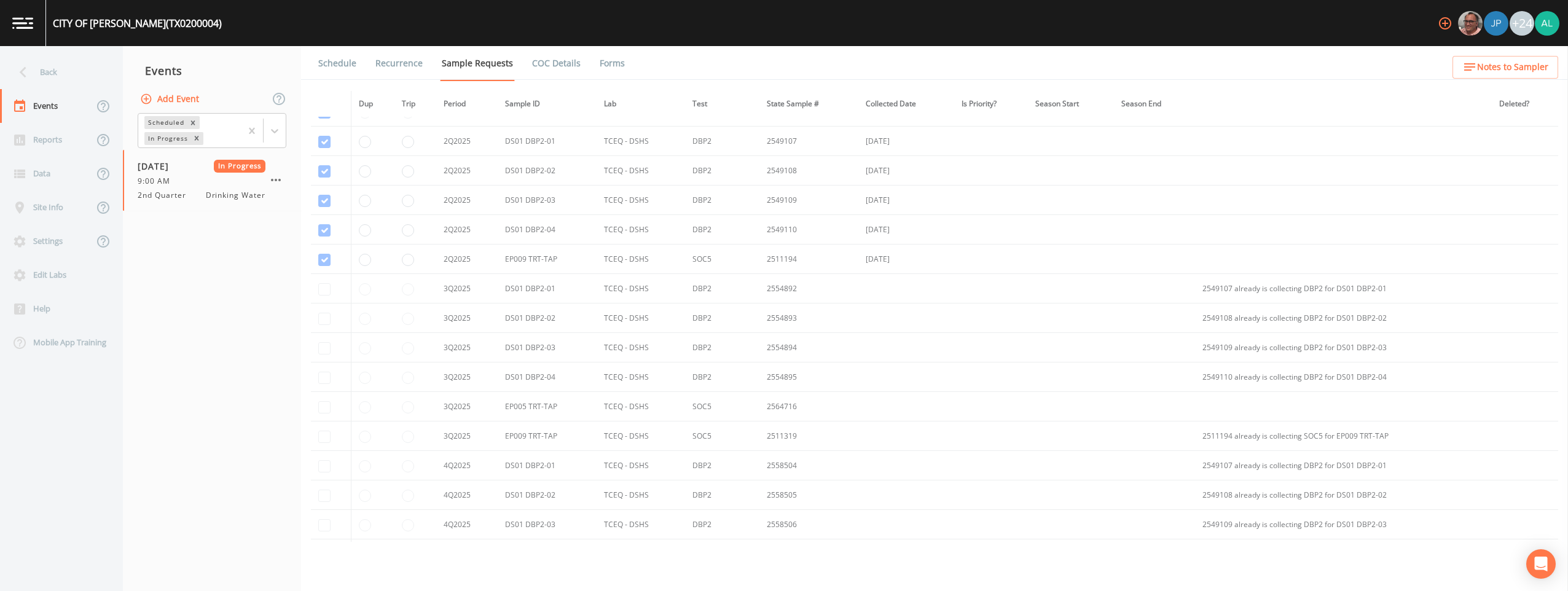
scroll to position [1939, 0]
click at [187, 99] on button "Add Event" at bounding box center [170, 99] width 66 height 23
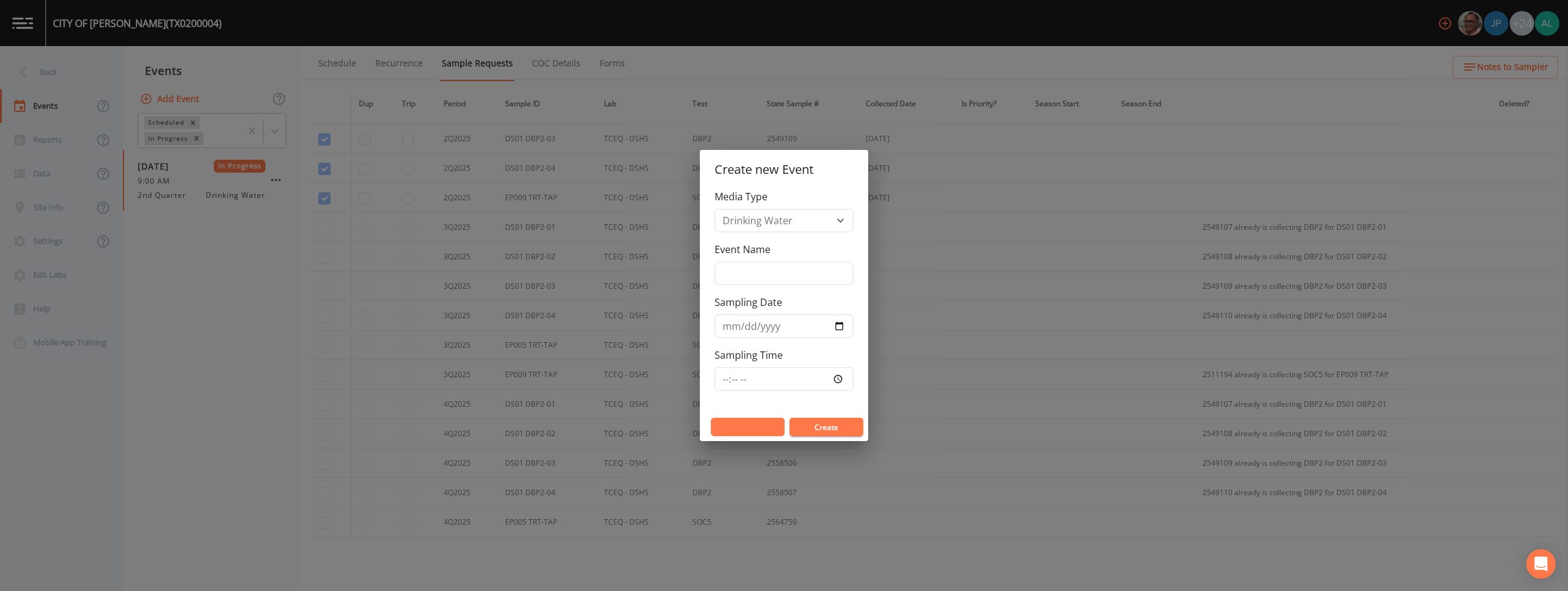
click at [701, 429] on button "Cancel" at bounding box center [748, 427] width 74 height 18
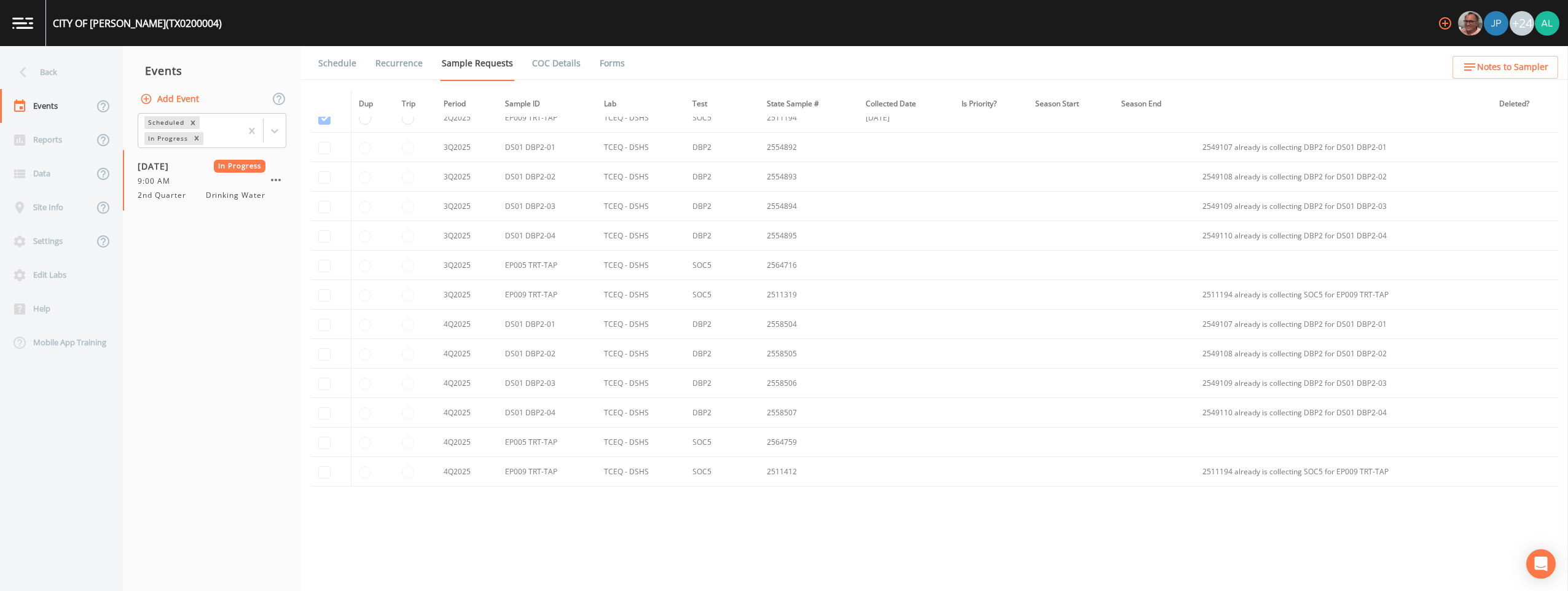
scroll to position [2000, 0]
click at [612, 61] on link "Forms" at bounding box center [612, 63] width 29 height 34
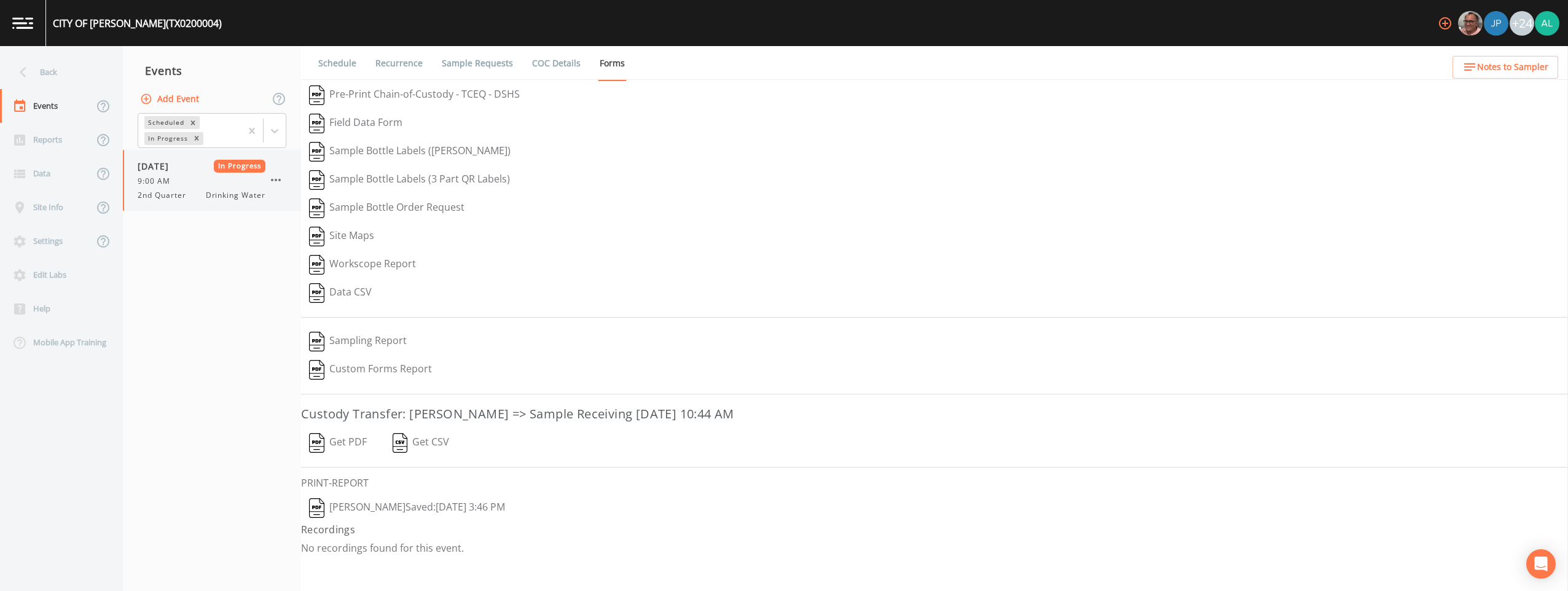
click at [264, 176] on div "9:00 AM" at bounding box center [201, 181] width 128 height 11
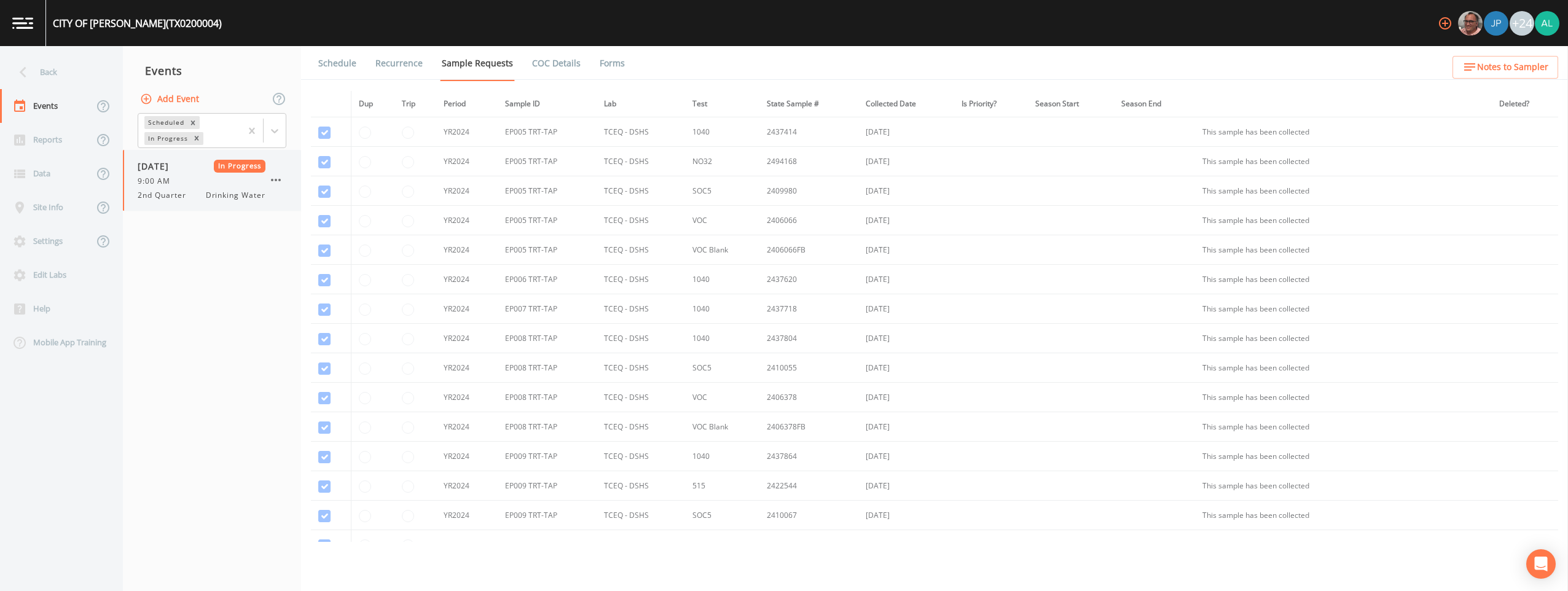
click at [283, 179] on icon "button" at bounding box center [276, 180] width 15 height 15
click at [187, 104] on button "Add Event" at bounding box center [170, 99] width 66 height 23
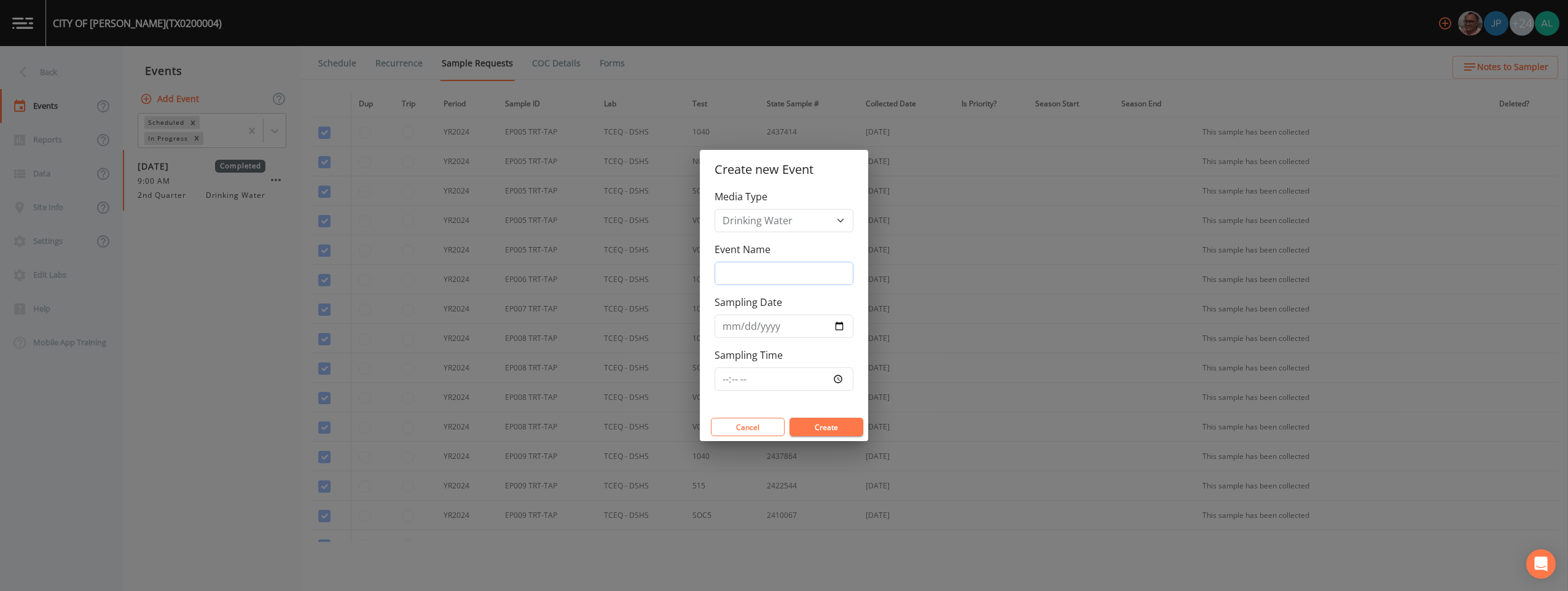
click at [701, 262] on input "Event Name" at bounding box center [784, 273] width 139 height 23
click at [125, 207] on div "Create new Event Media Type Drinking Water Event Name Sampling Date Sampling Ti…" at bounding box center [784, 295] width 1568 height 591
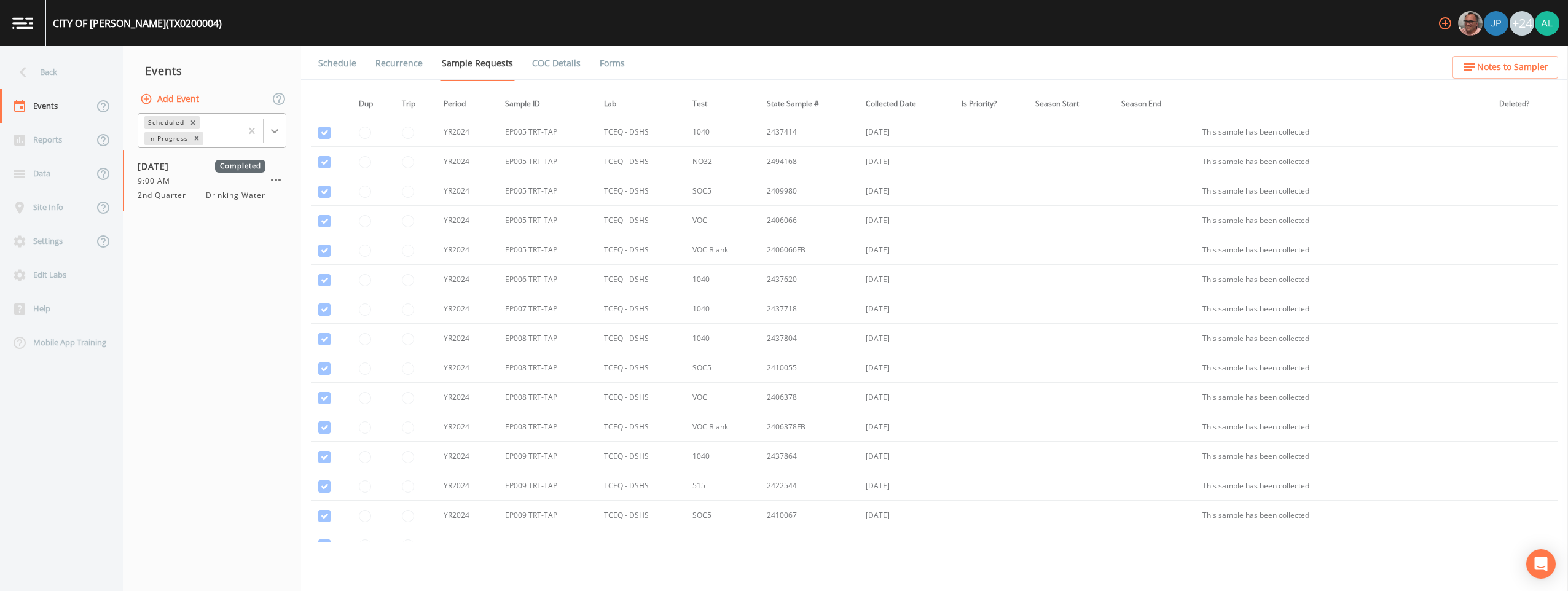
drag, startPoint x: 288, startPoint y: 132, endPoint x: 277, endPoint y: 132, distance: 11.0
click at [287, 132] on div "Scheduled In Progress" at bounding box center [211, 131] width 178 height 38
click at [275, 132] on icon at bounding box center [275, 131] width 7 height 4
click at [194, 155] on div "Completed" at bounding box center [212, 149] width 149 height 11
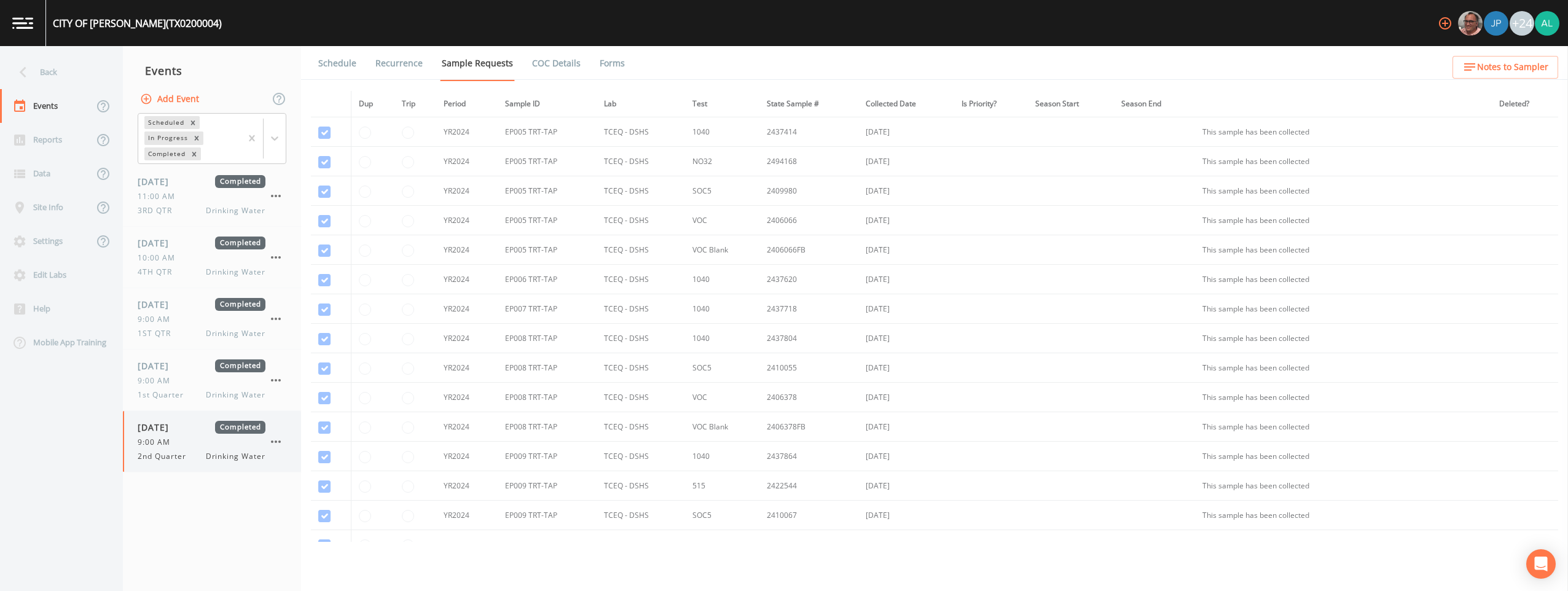
click at [185, 434] on div "[DATE] Completed 9:00 AM 2nd Quarter Drinking Water" at bounding box center [201, 441] width 128 height 41
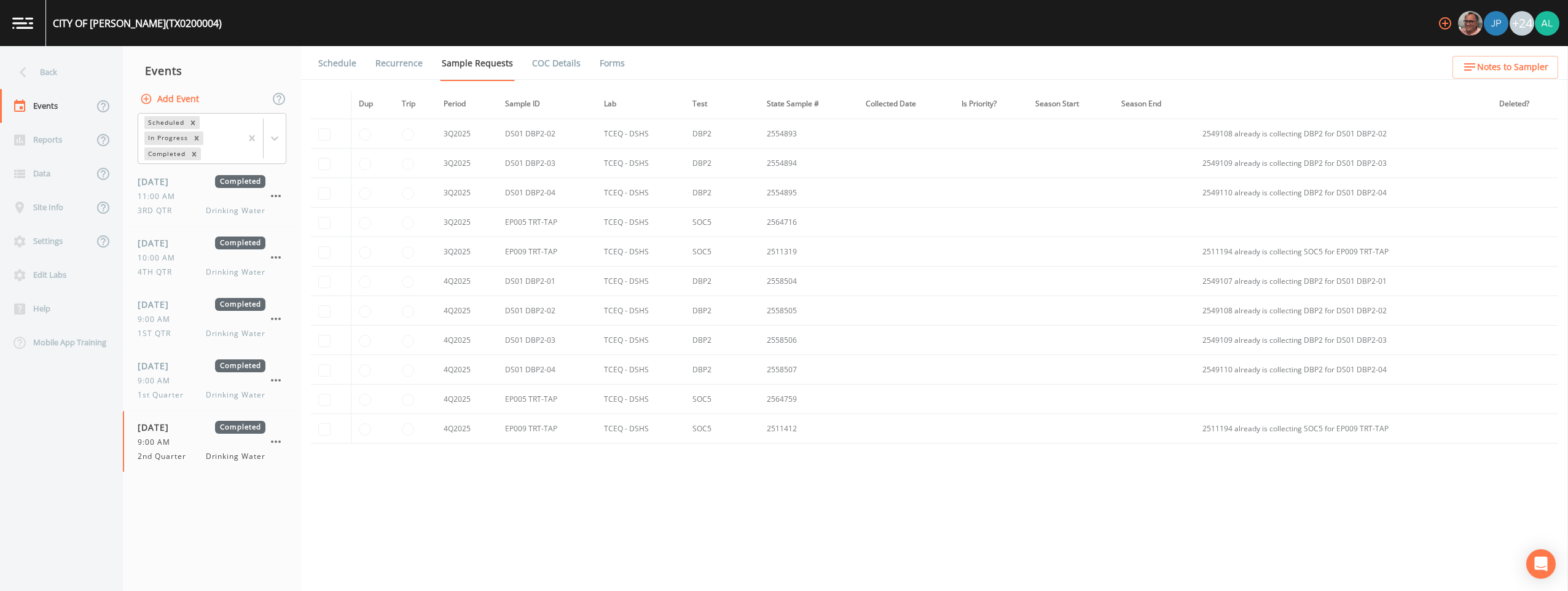
scroll to position [1939, 0]
click at [344, 62] on link "Schedule" at bounding box center [337, 63] width 42 height 34
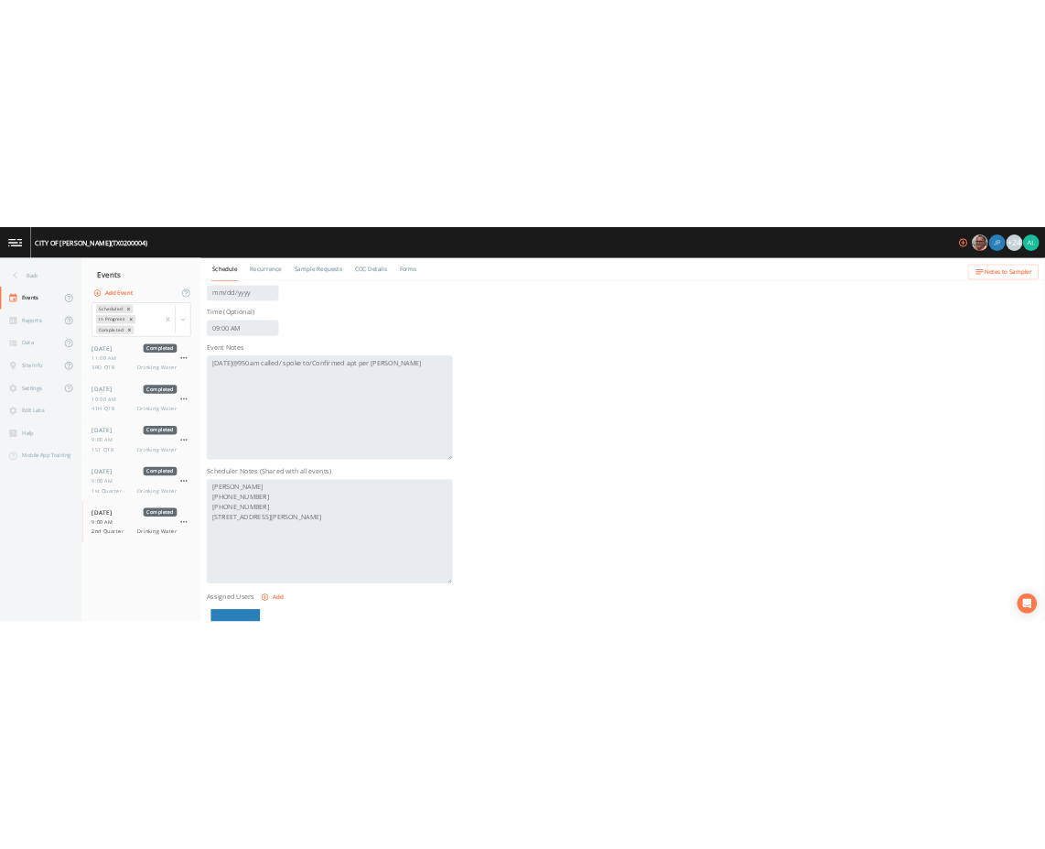
scroll to position [411, 0]
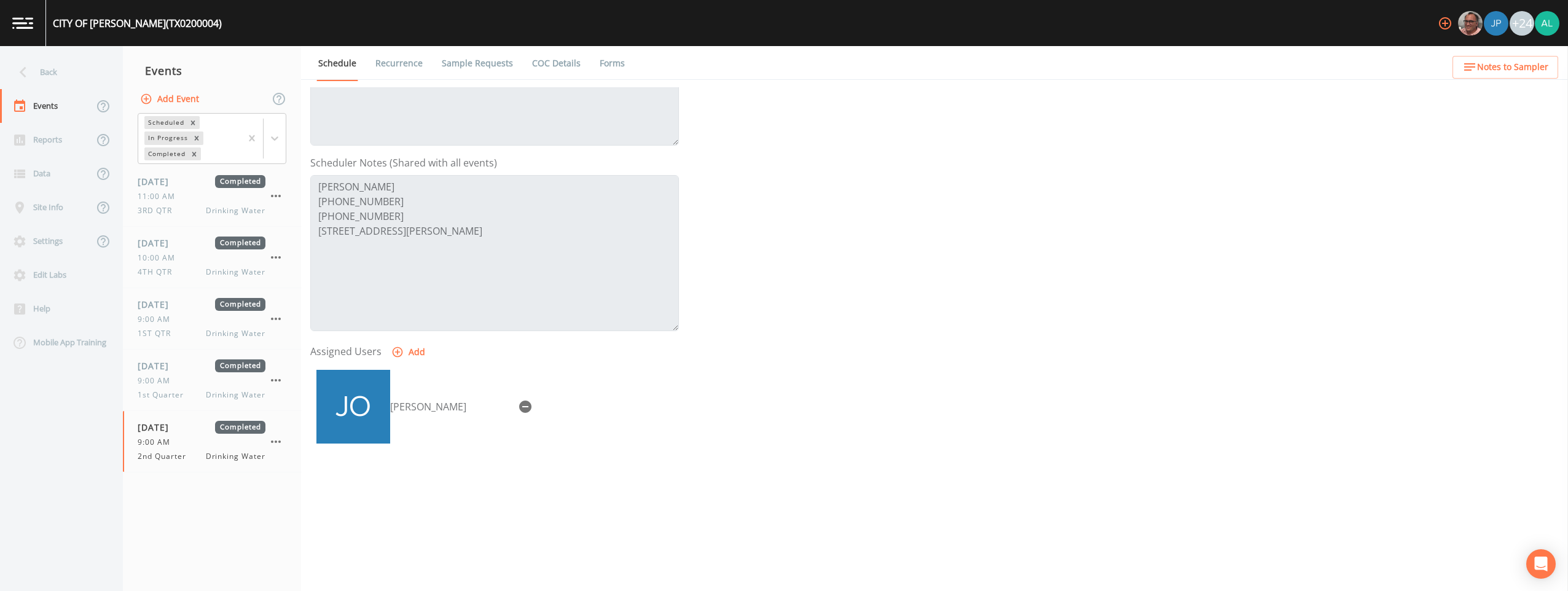
click at [465, 476] on div "[PERSON_NAME]" at bounding box center [494, 428] width 369 height 129
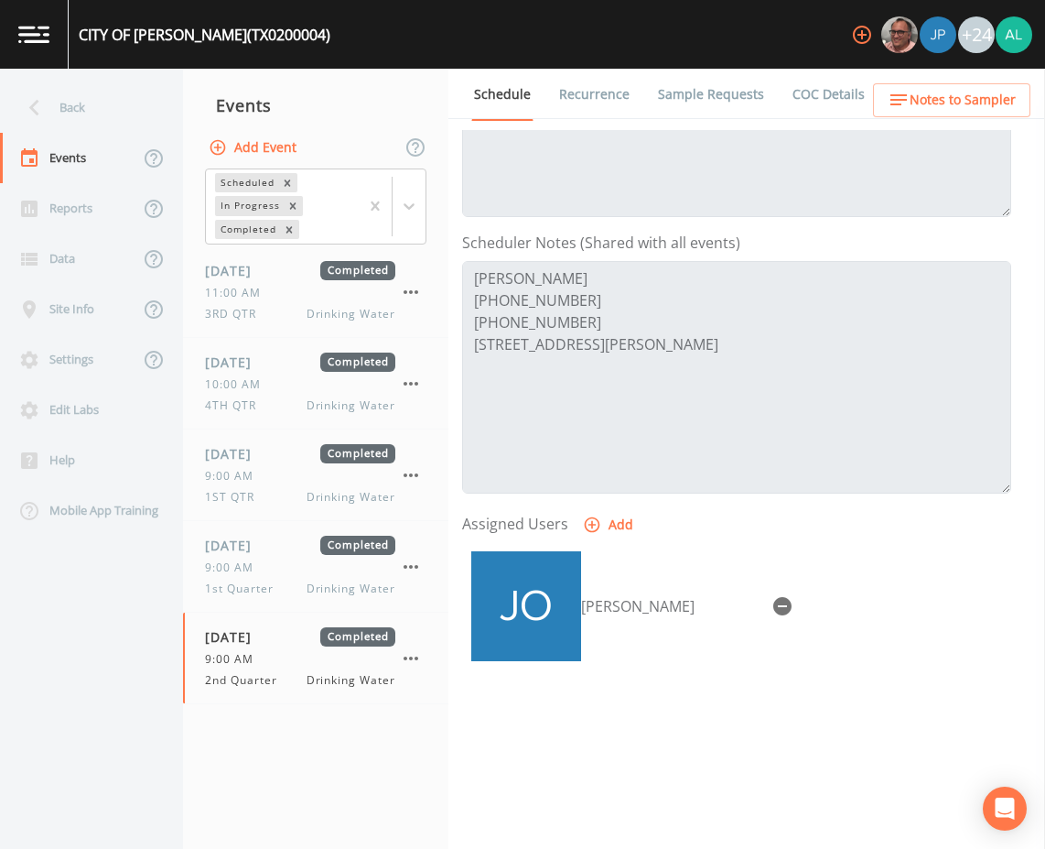
click at [87, 100] on div "Back" at bounding box center [82, 107] width 165 height 50
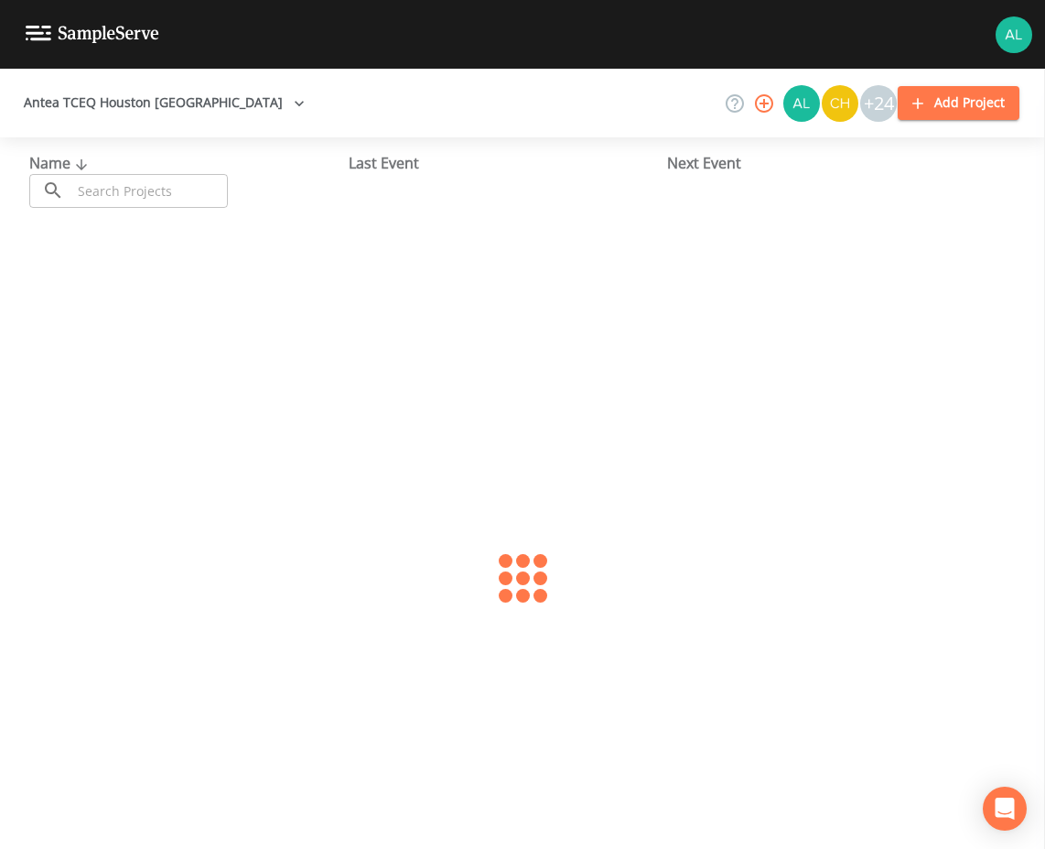
click at [164, 196] on input "text" at bounding box center [149, 191] width 157 height 34
type input "1013658"
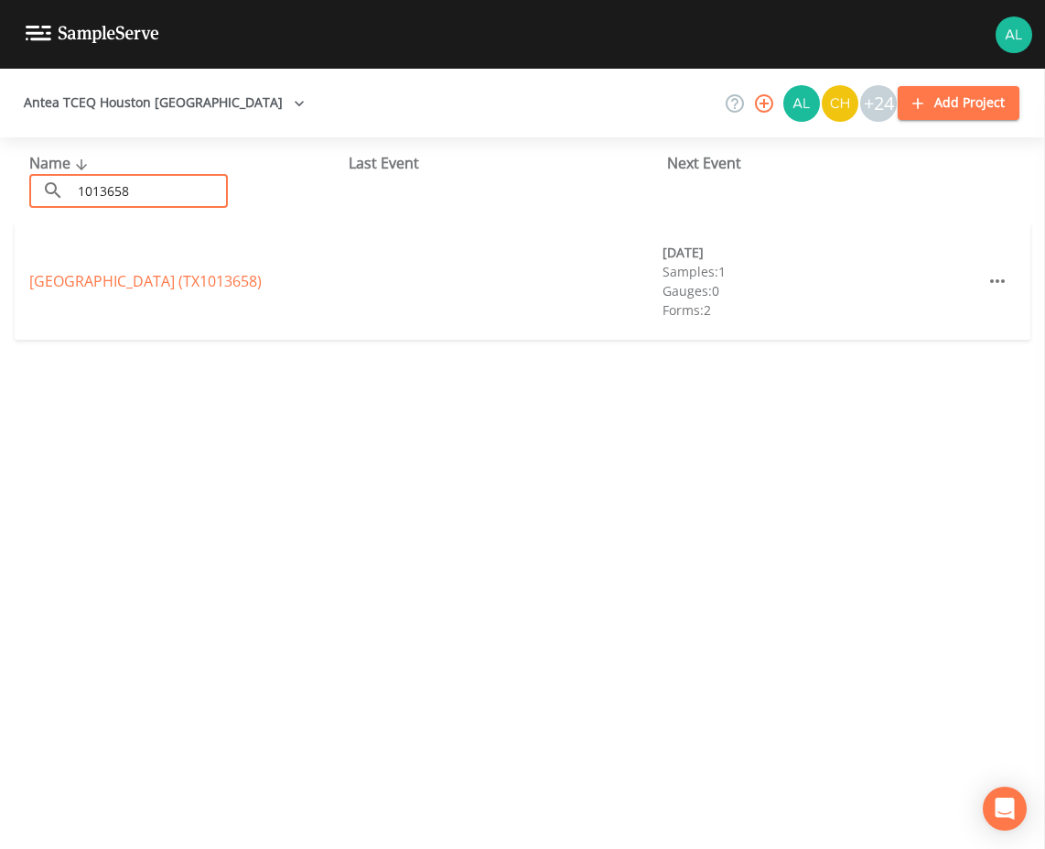
click at [92, 254] on div "[GEOGRAPHIC_DATA] (TX1013658) [DATE] Samples: 1 Gauges: 0 Forms: 2" at bounding box center [523, 280] width 1016 height 117
click at [81, 281] on div "[GEOGRAPHIC_DATA] (TX1013658)" at bounding box center [187, 281] width 317 height 22
click at [30, 290] on link "[GEOGRAPHIC_DATA] (TX1013658)" at bounding box center [145, 281] width 233 height 20
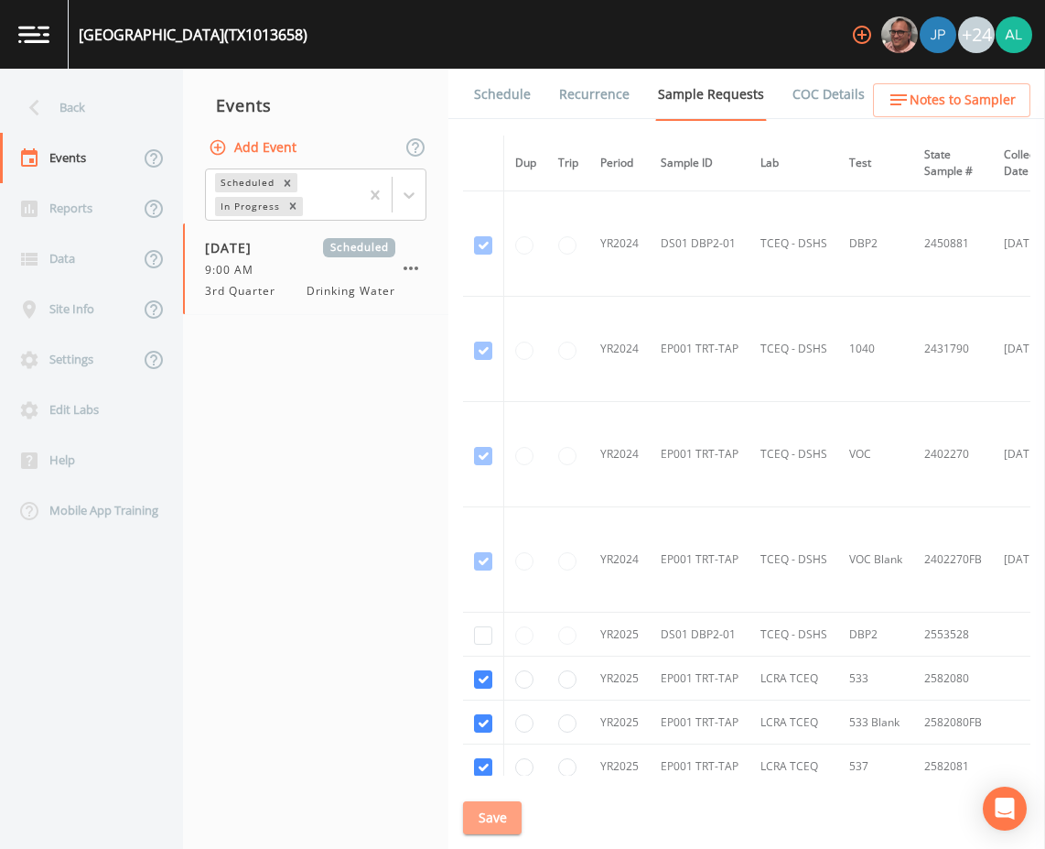
click at [483, 828] on button "Save" at bounding box center [492, 818] width 59 height 34
click at [489, 100] on link "Schedule" at bounding box center [502, 94] width 62 height 51
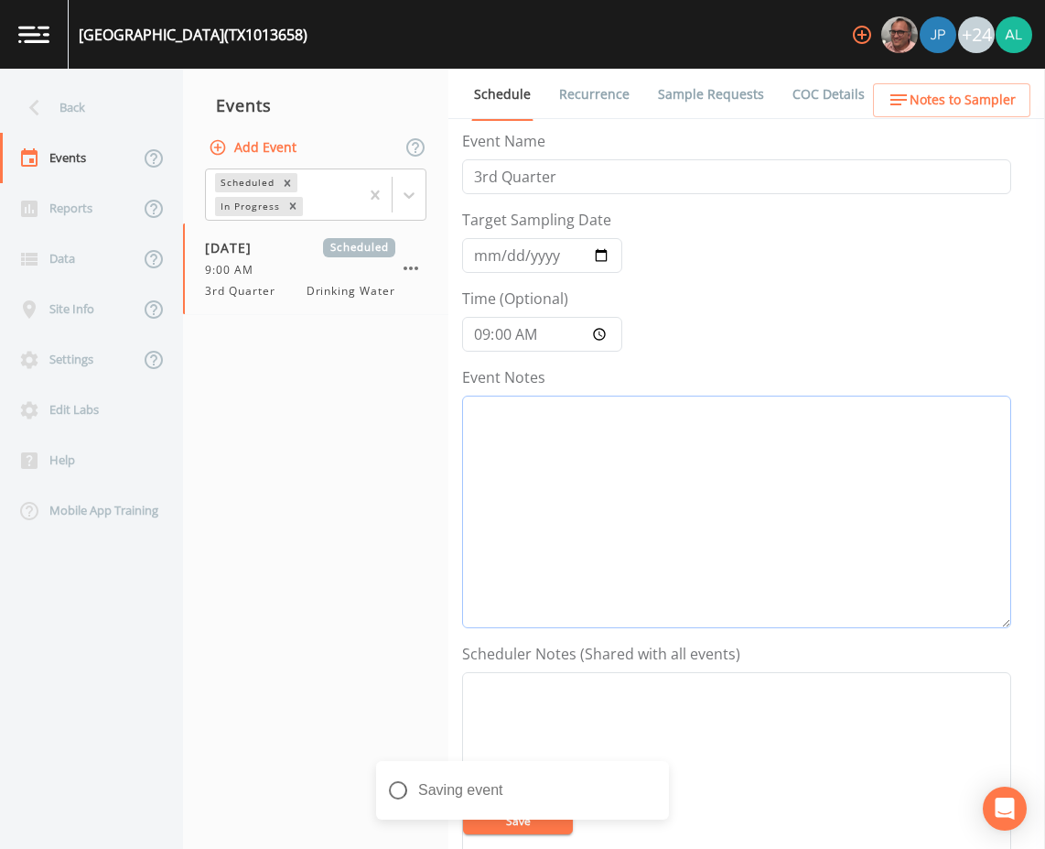
click at [653, 455] on textarea "Event Notes" at bounding box center [736, 511] width 549 height 233
click at [681, 441] on textarea "Event Notes" at bounding box center [736, 511] width 549 height 233
type textarea "8/"
click at [93, 93] on div "Back" at bounding box center [82, 107] width 165 height 50
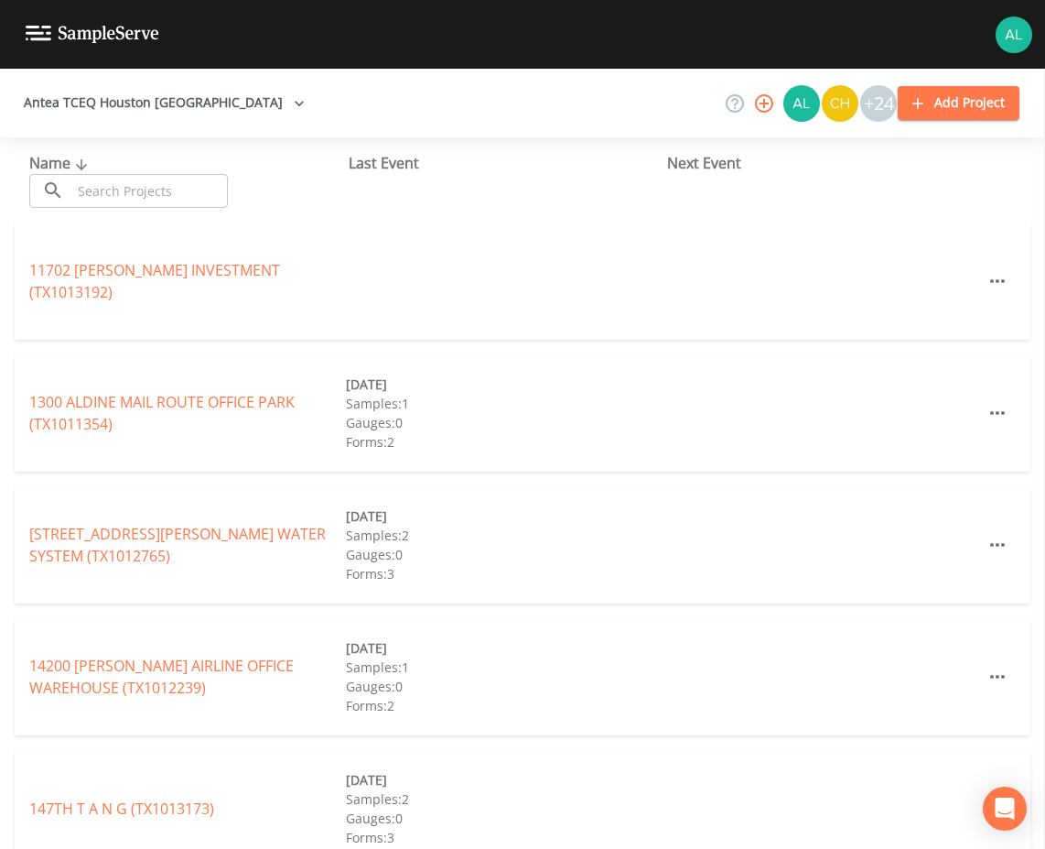
click at [114, 211] on div "Name ​ ​ Last Event Next Event" at bounding box center [522, 179] width 1045 height 85
click at [119, 202] on input "text" at bounding box center [149, 191] width 157 height 34
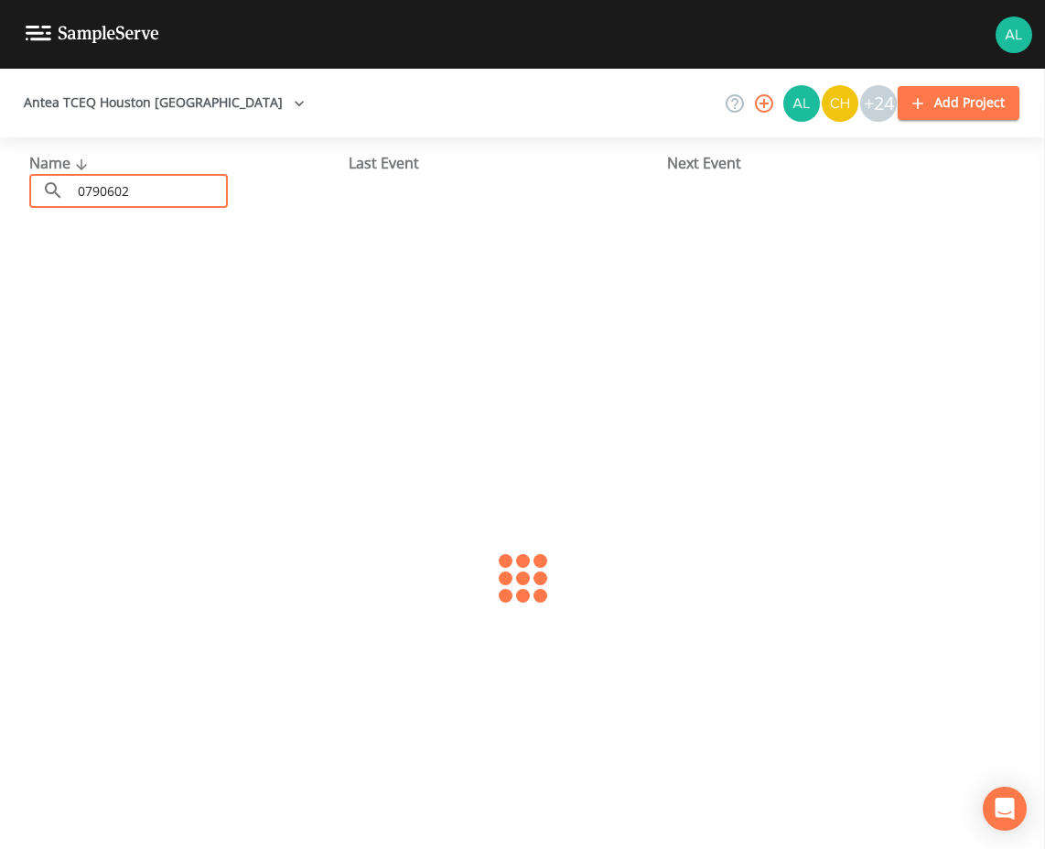
type input "0790602"
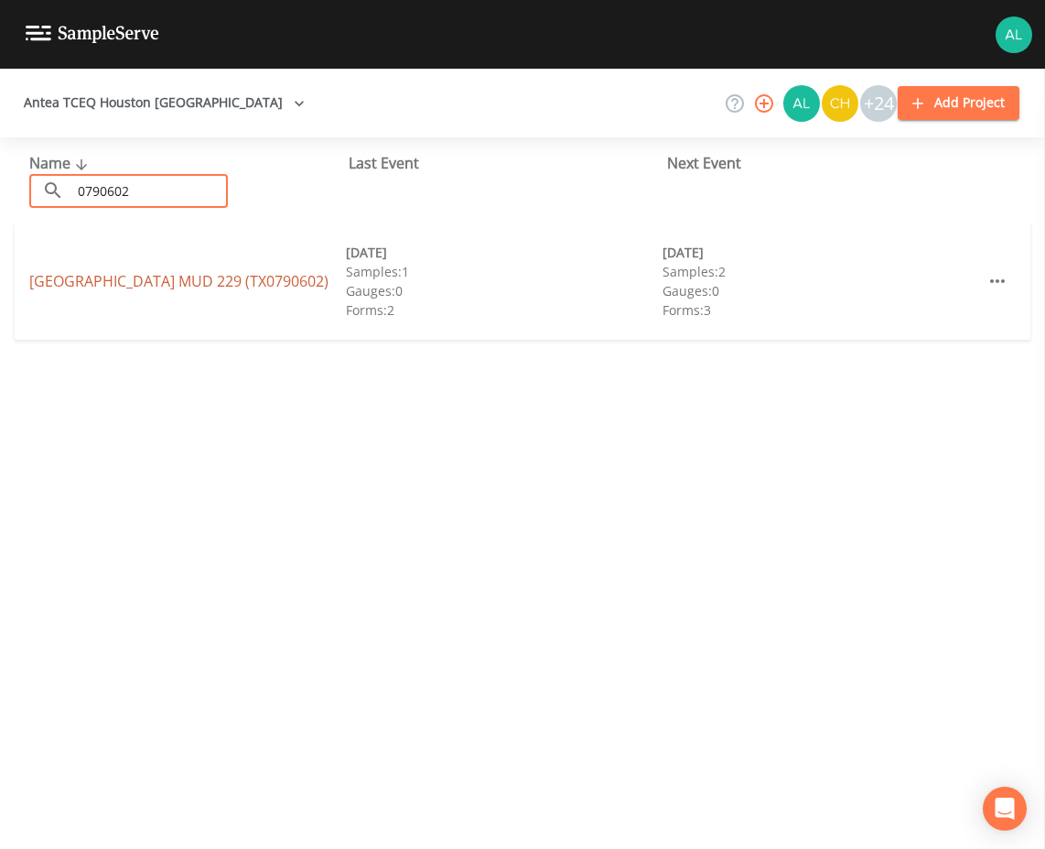
click at [247, 282] on link "[GEOGRAPHIC_DATA] 229 (TX0790602)" at bounding box center [178, 281] width 299 height 20
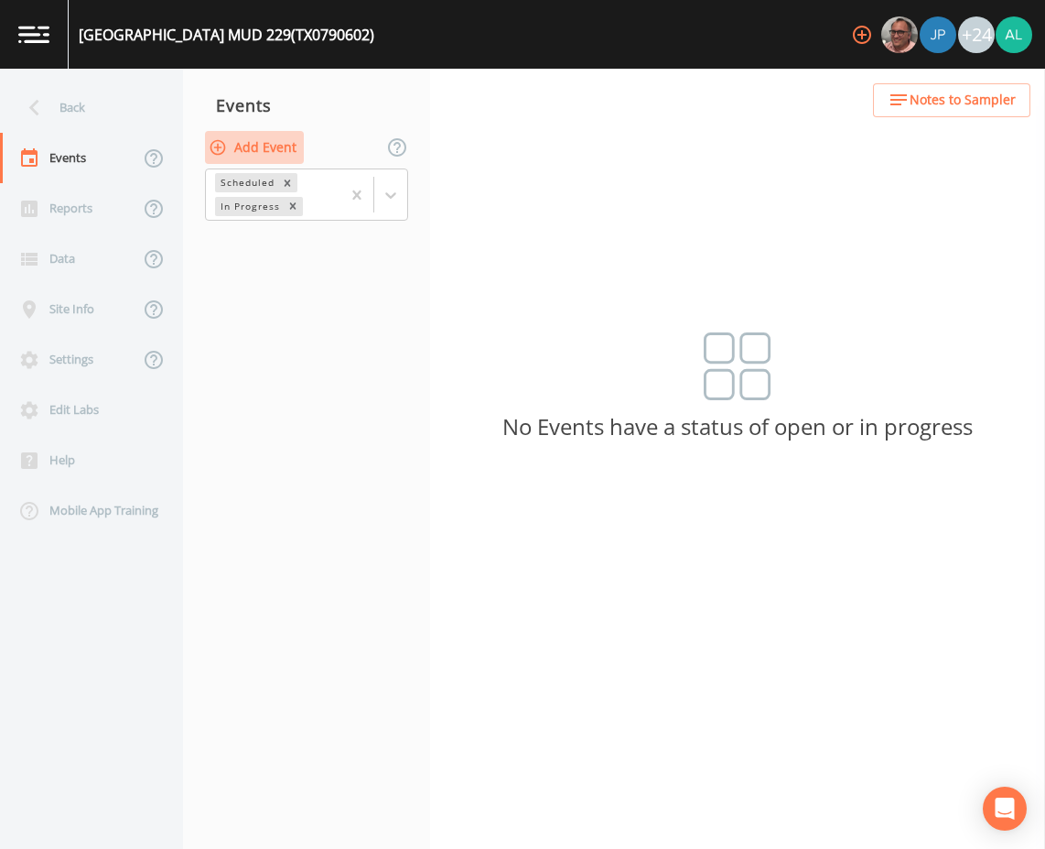
click at [268, 146] on button "Add Event" at bounding box center [254, 148] width 99 height 34
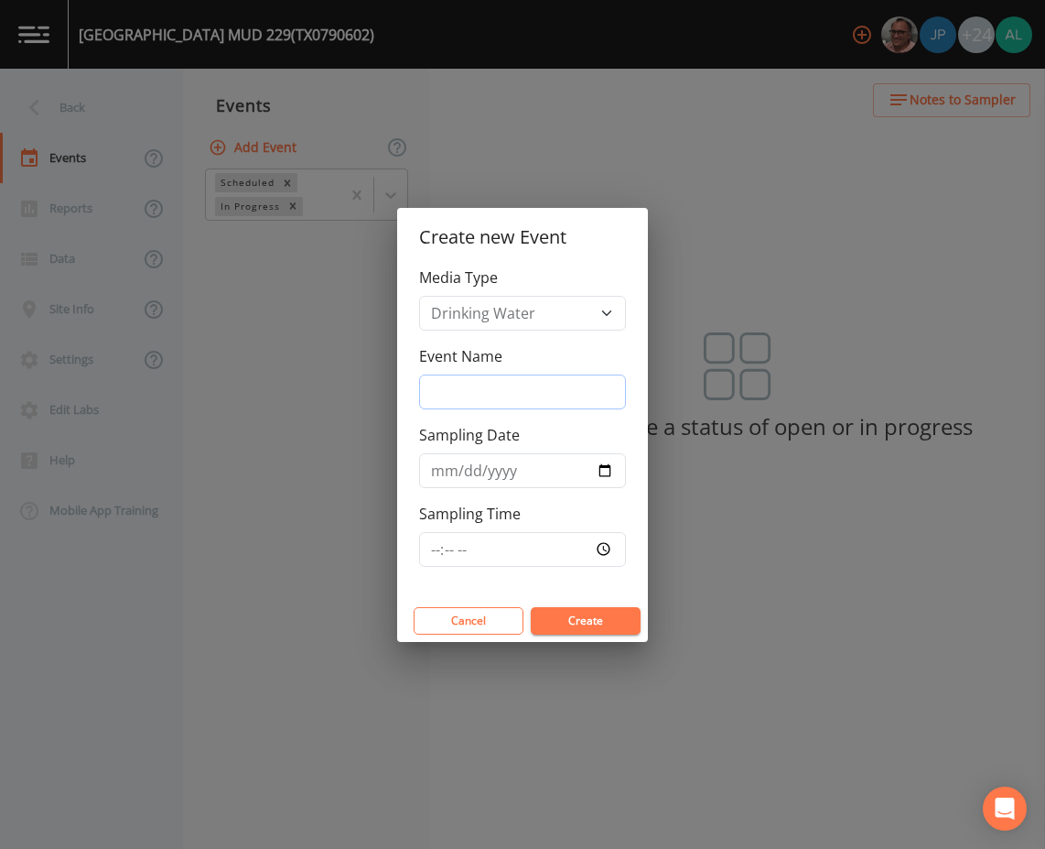
click at [514, 395] on input "Event Name" at bounding box center [522, 391] width 207 height 35
type input "3rd Quarter"
type input "[DATE]"
click at [445, 546] on input "Sampling Time" at bounding box center [522, 549] width 207 height 35
click at [439, 549] on input "Sampling Time" at bounding box center [522, 549] width 207 height 35
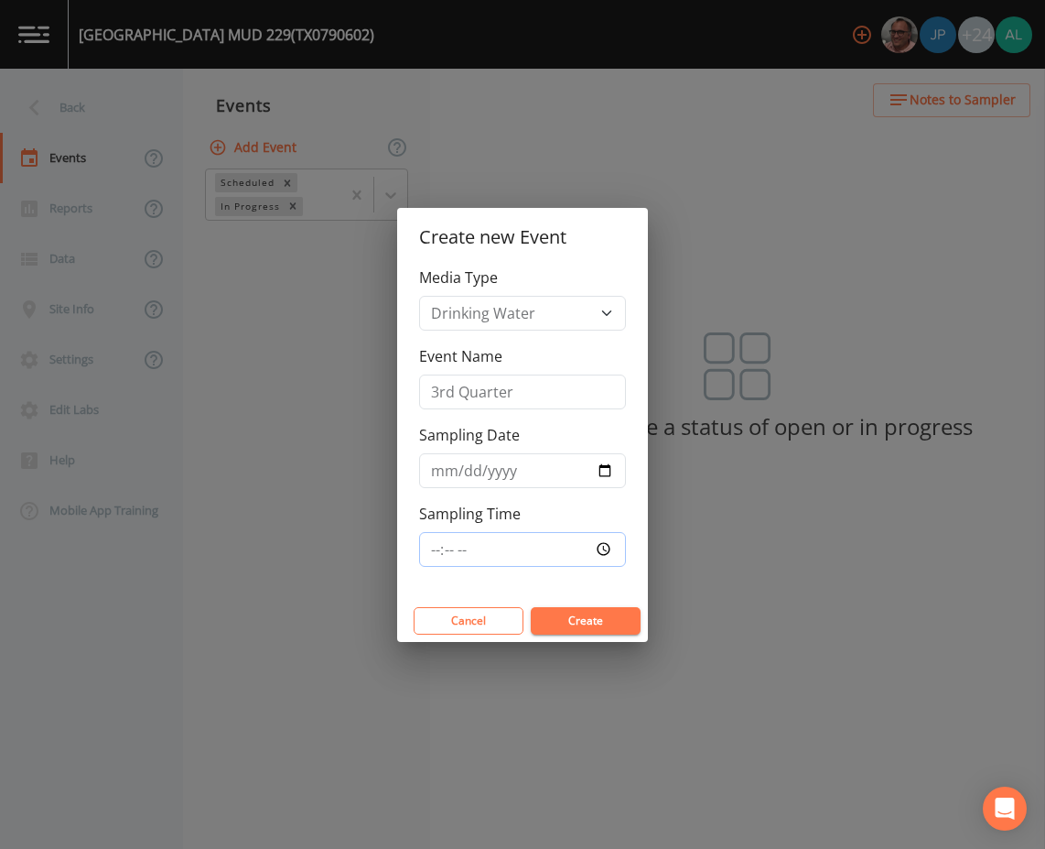
click at [531, 607] on button "Create" at bounding box center [586, 620] width 110 height 27
type input "08:30"
click at [531, 607] on button "Create" at bounding box center [586, 620] width 110 height 27
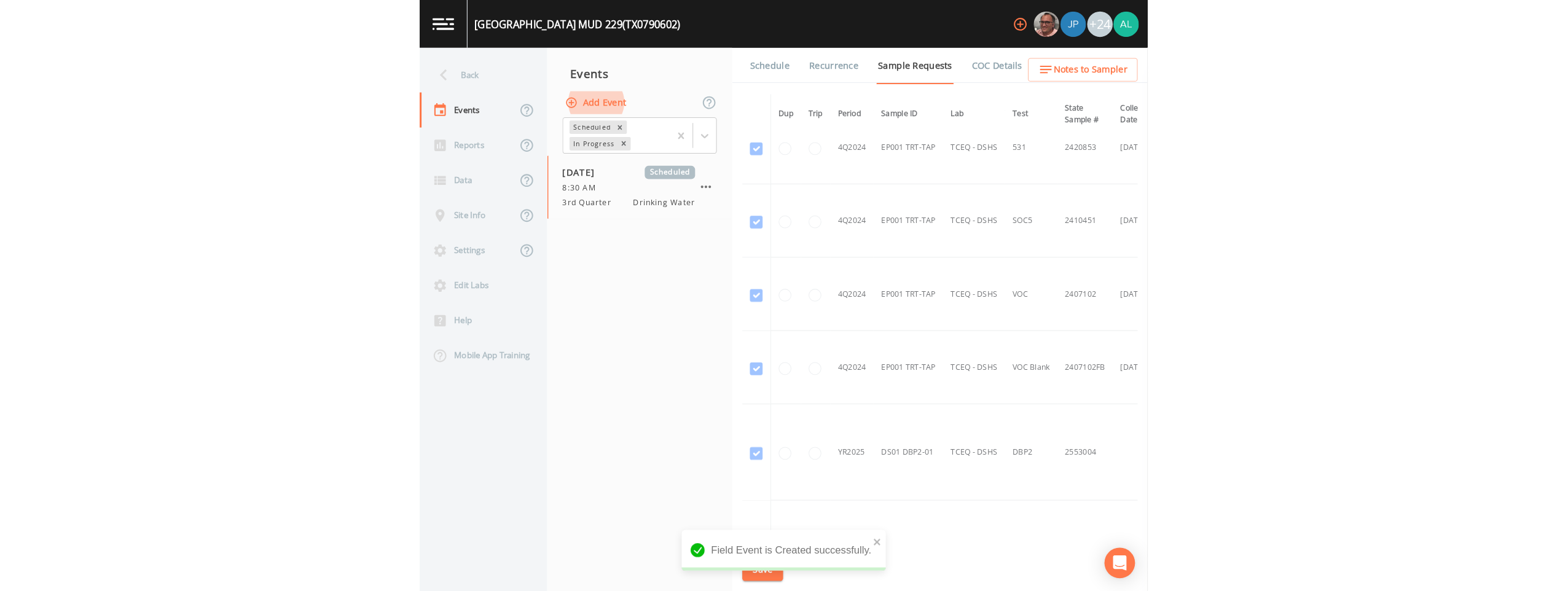
scroll to position [2455, 0]
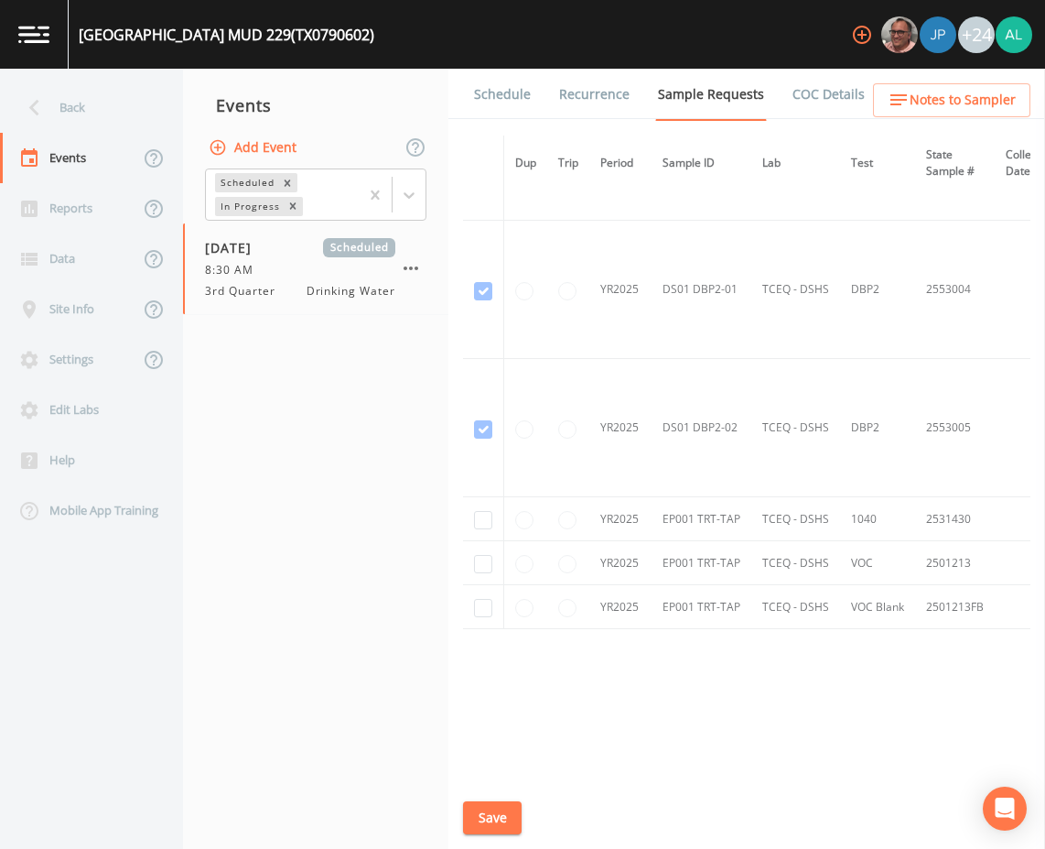
drag, startPoint x: 596, startPoint y: 768, endPoint x: 722, endPoint y: 761, distance: 126.5
click at [722, 761] on div "Dup Trip Period Sample ID Lab Test State Sample # Collected Date Is Priority? S…" at bounding box center [747, 455] width 568 height 640
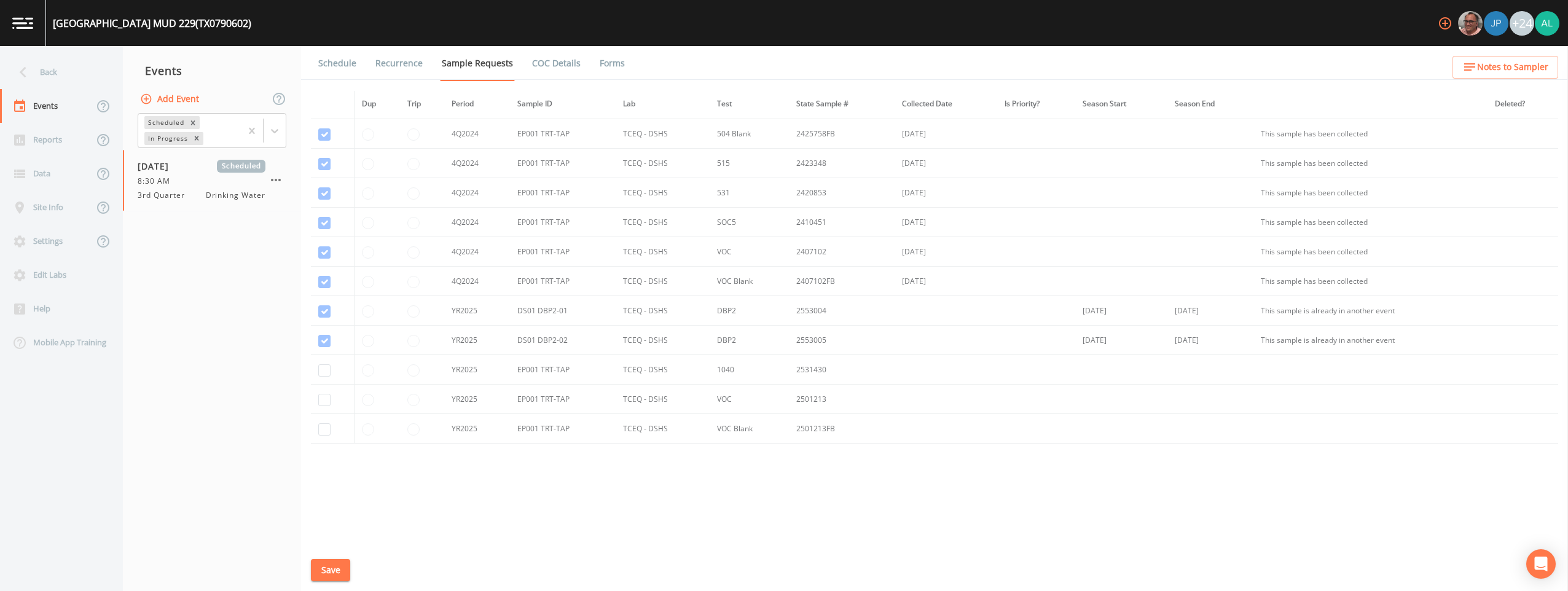
scroll to position [853, 0]
click at [265, 132] on div at bounding box center [275, 131] width 22 height 22
click at [222, 155] on div "Completed" at bounding box center [212, 149] width 149 height 11
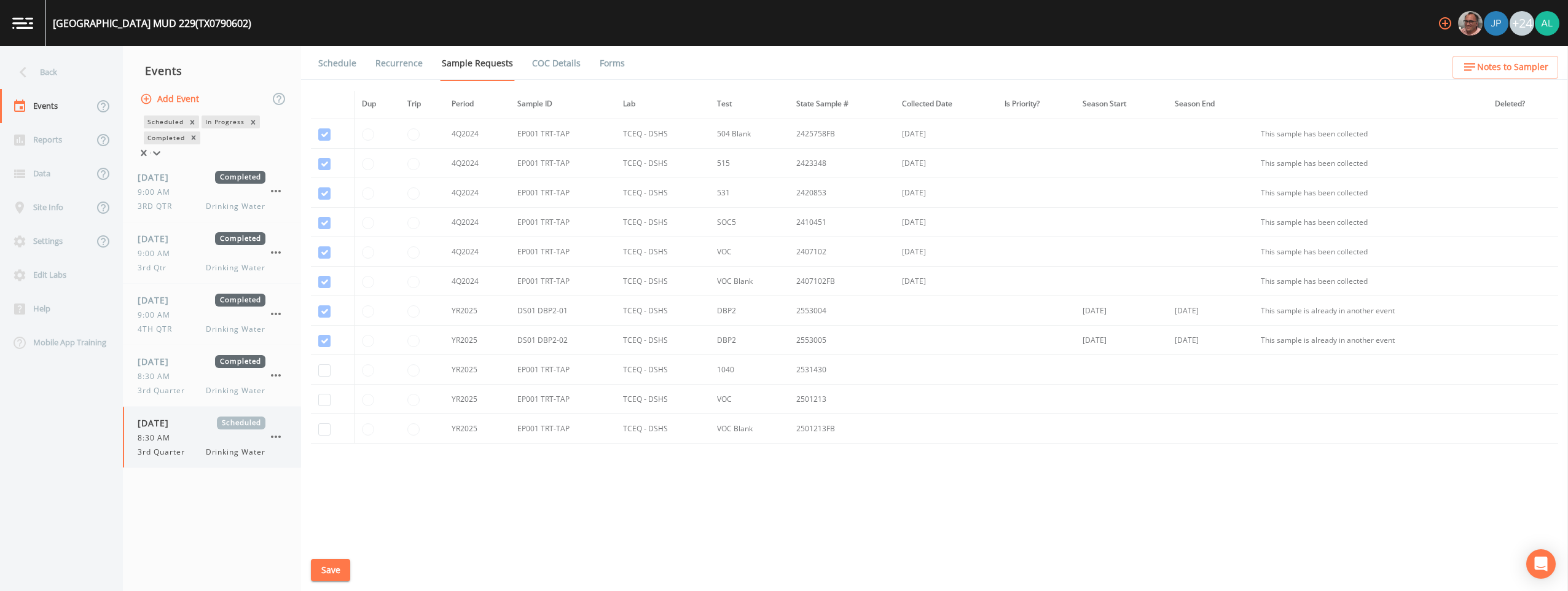
click at [273, 438] on icon "button" at bounding box center [276, 437] width 15 height 15
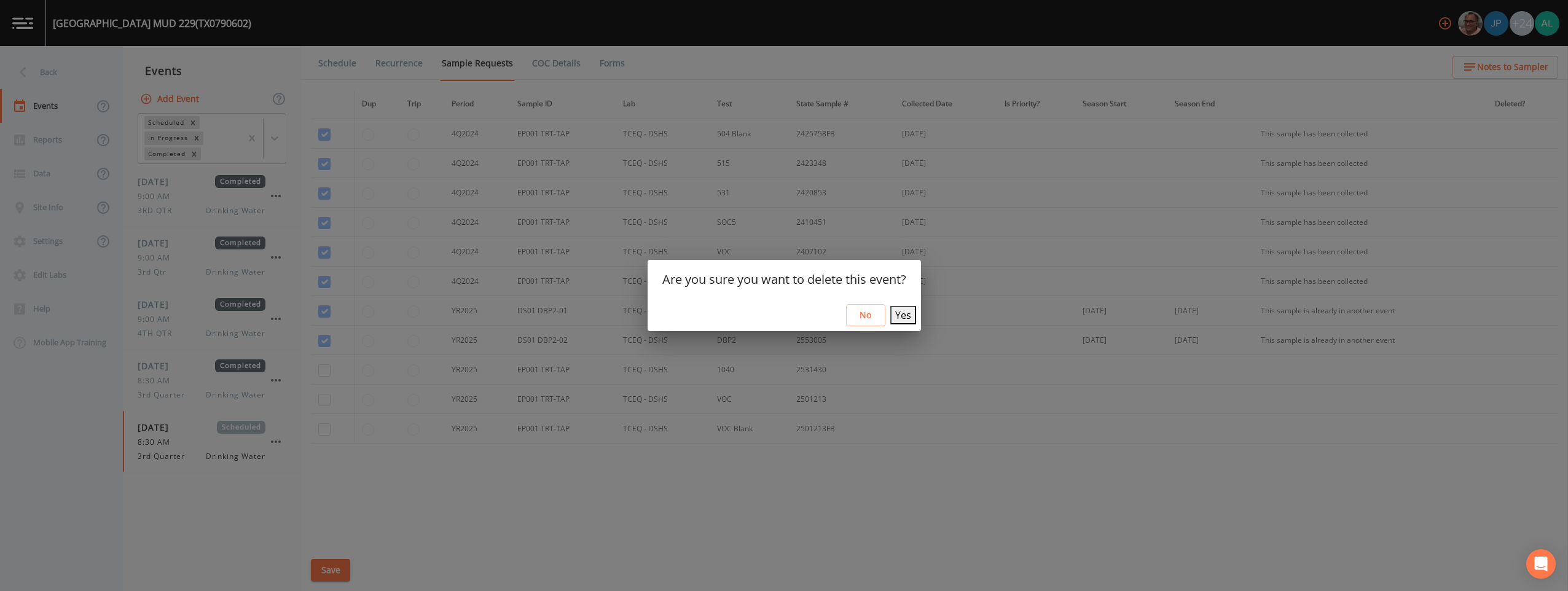
click at [701, 324] on button "Yes" at bounding box center [903, 315] width 26 height 18
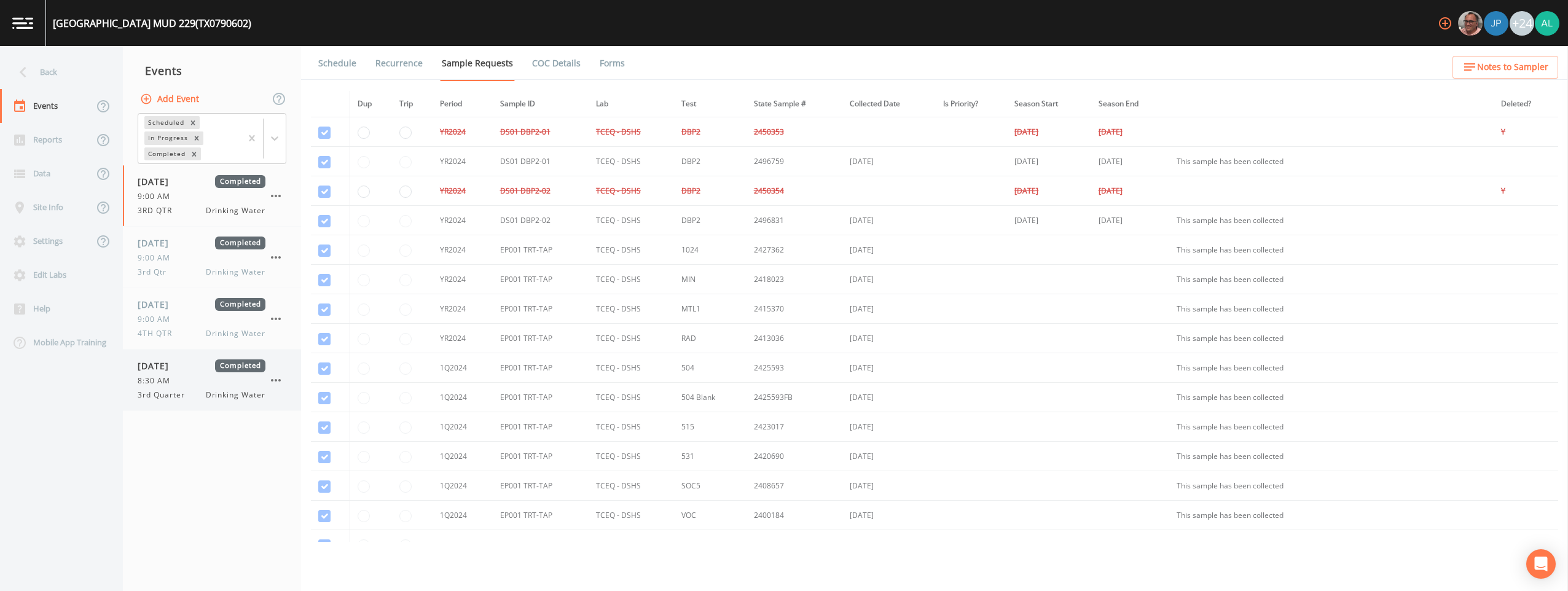
click at [214, 383] on div "8:30 AM" at bounding box center [201, 380] width 128 height 11
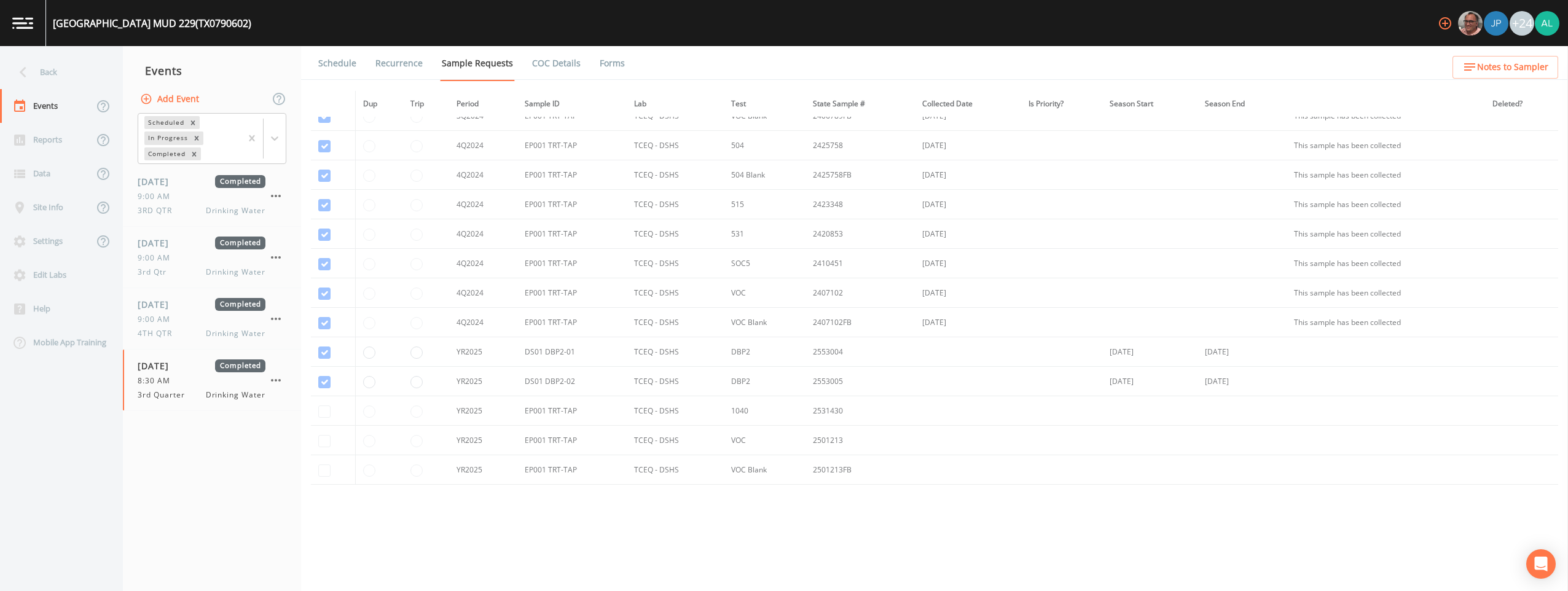
scroll to position [792, 0]
click at [356, 72] on link "Schedule" at bounding box center [337, 63] width 42 height 34
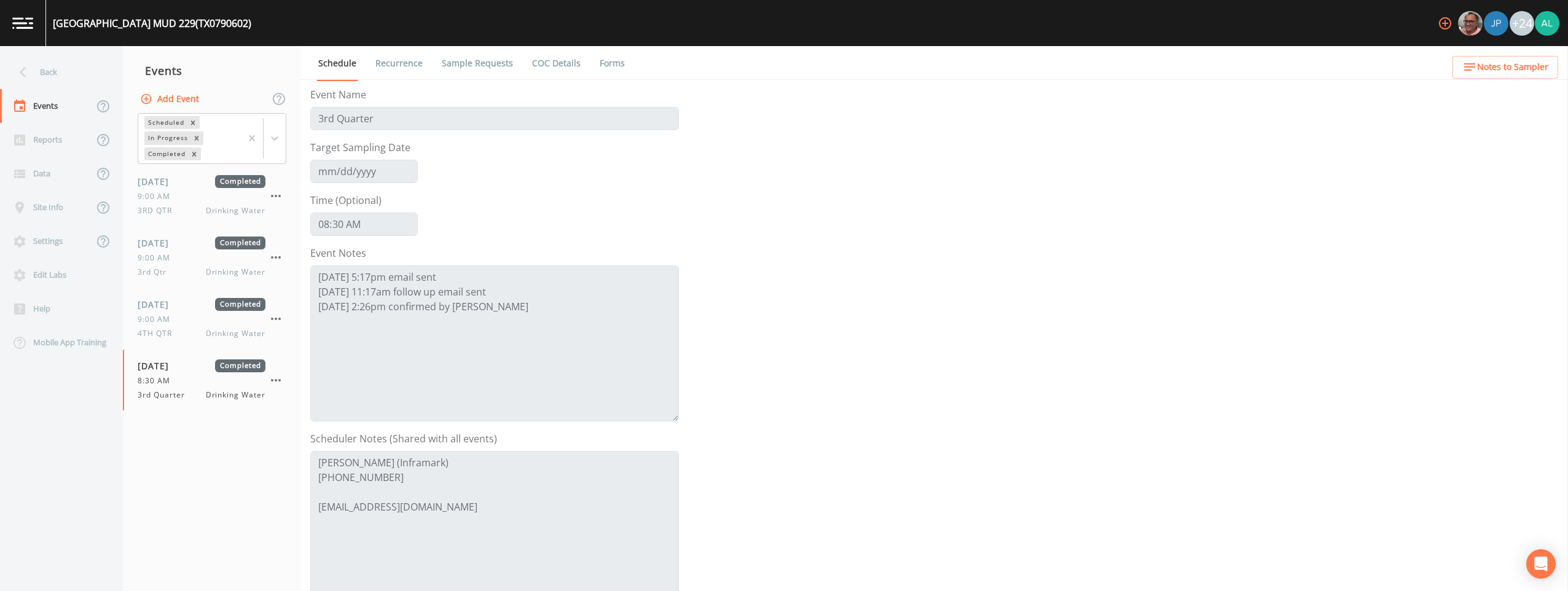
click at [472, 62] on link "Sample Requests" at bounding box center [477, 63] width 75 height 34
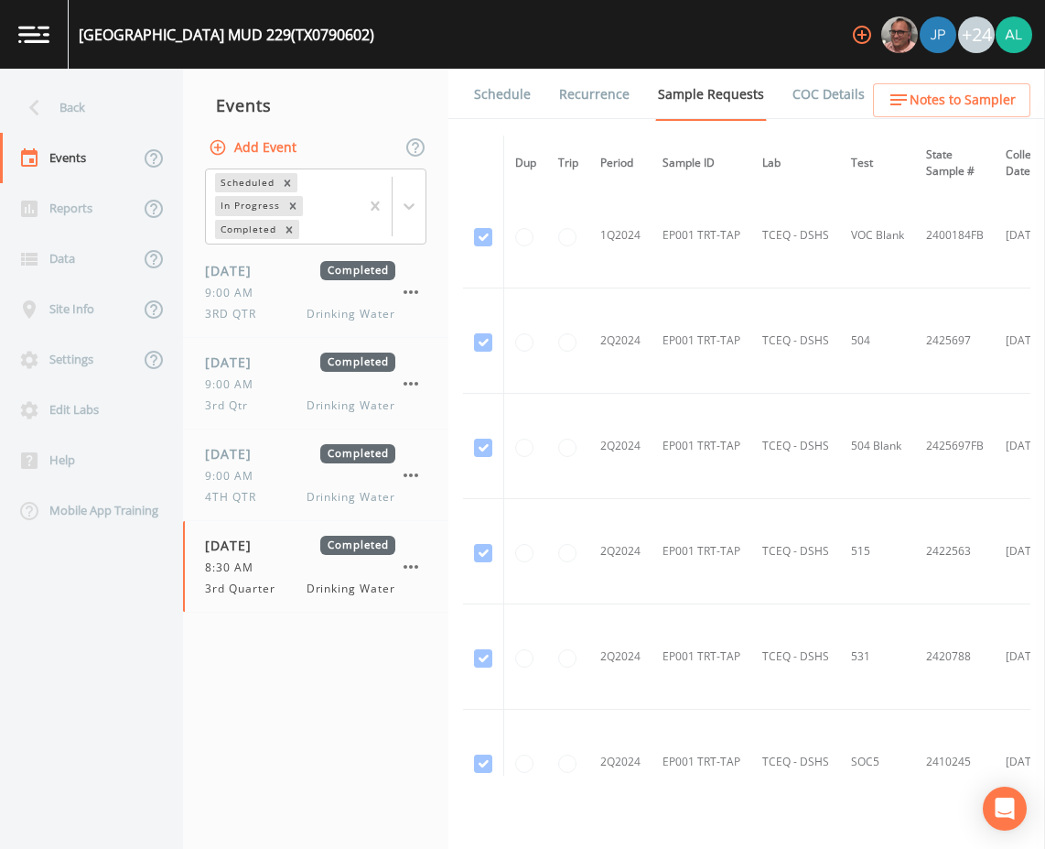
scroll to position [3037, 0]
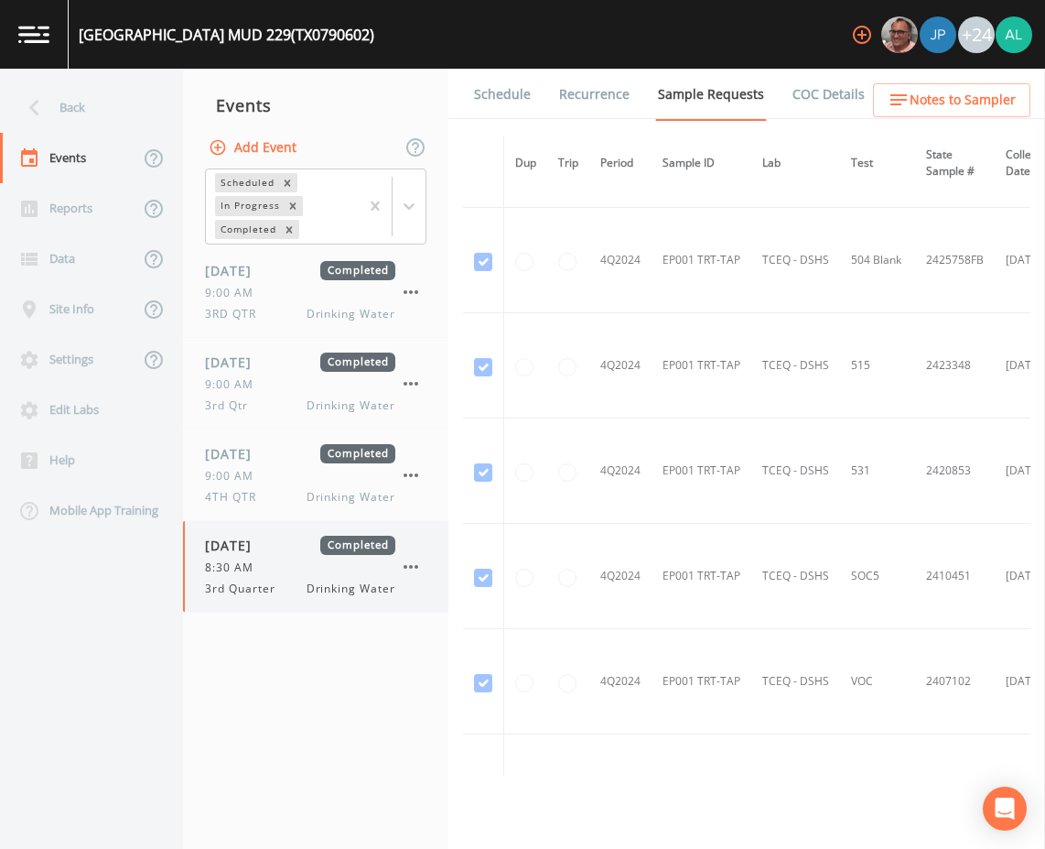
click at [405, 560] on icon "button" at bounding box center [411, 567] width 22 height 22
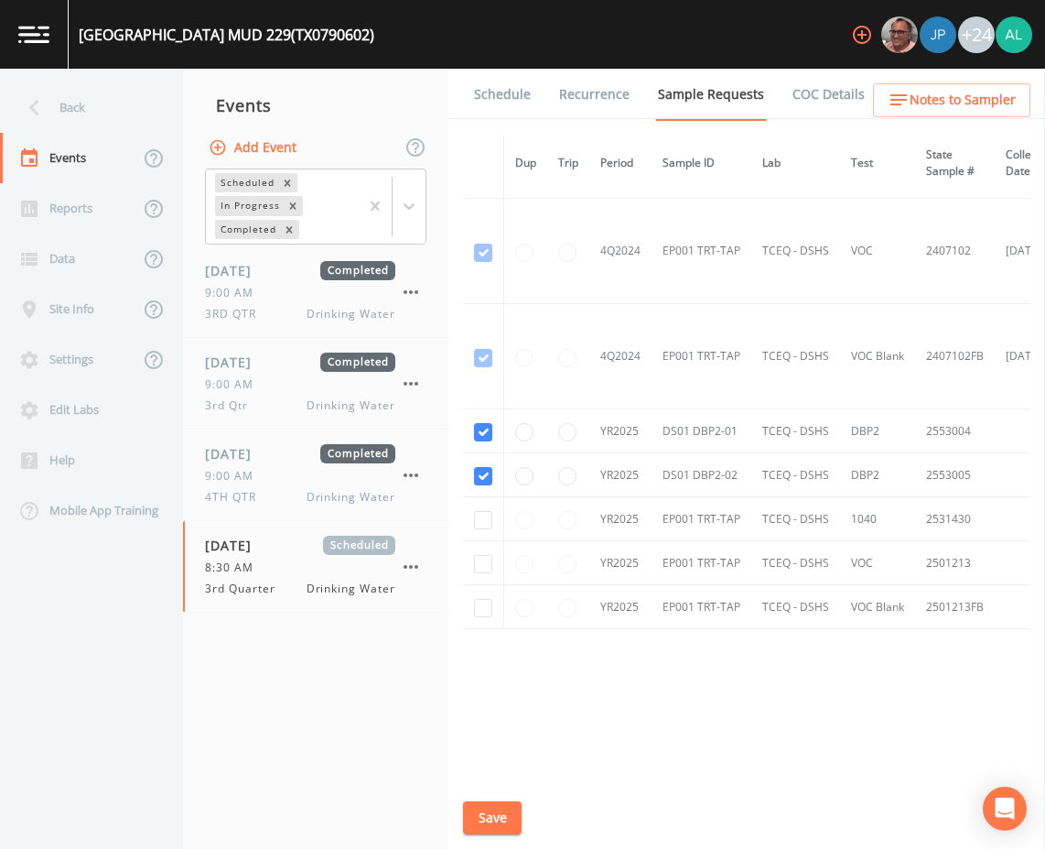
scroll to position [3471, 0]
click at [502, 820] on button "Save" at bounding box center [492, 818] width 59 height 34
click at [493, 70] on link "Schedule" at bounding box center [502, 94] width 62 height 51
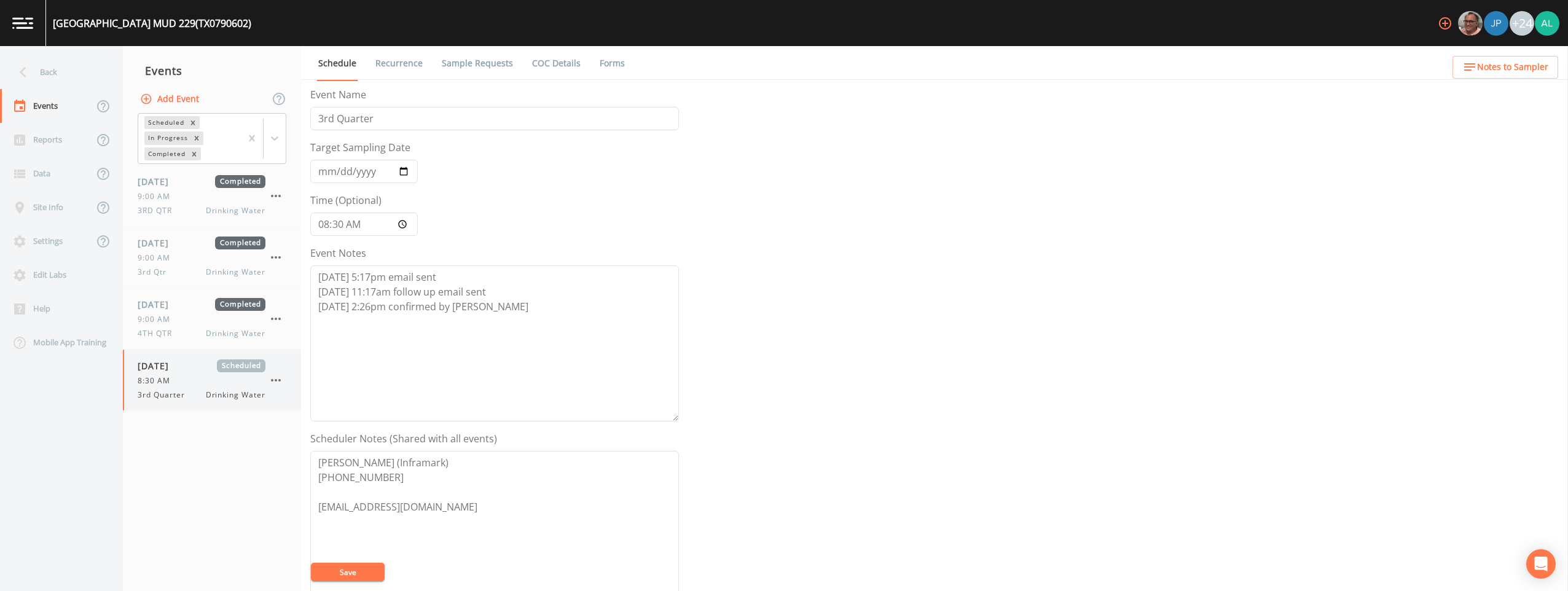
click at [246, 374] on div "[DATE] Scheduled 8:30 AM 3rd Quarter Drinking Water" at bounding box center [201, 380] width 128 height 41
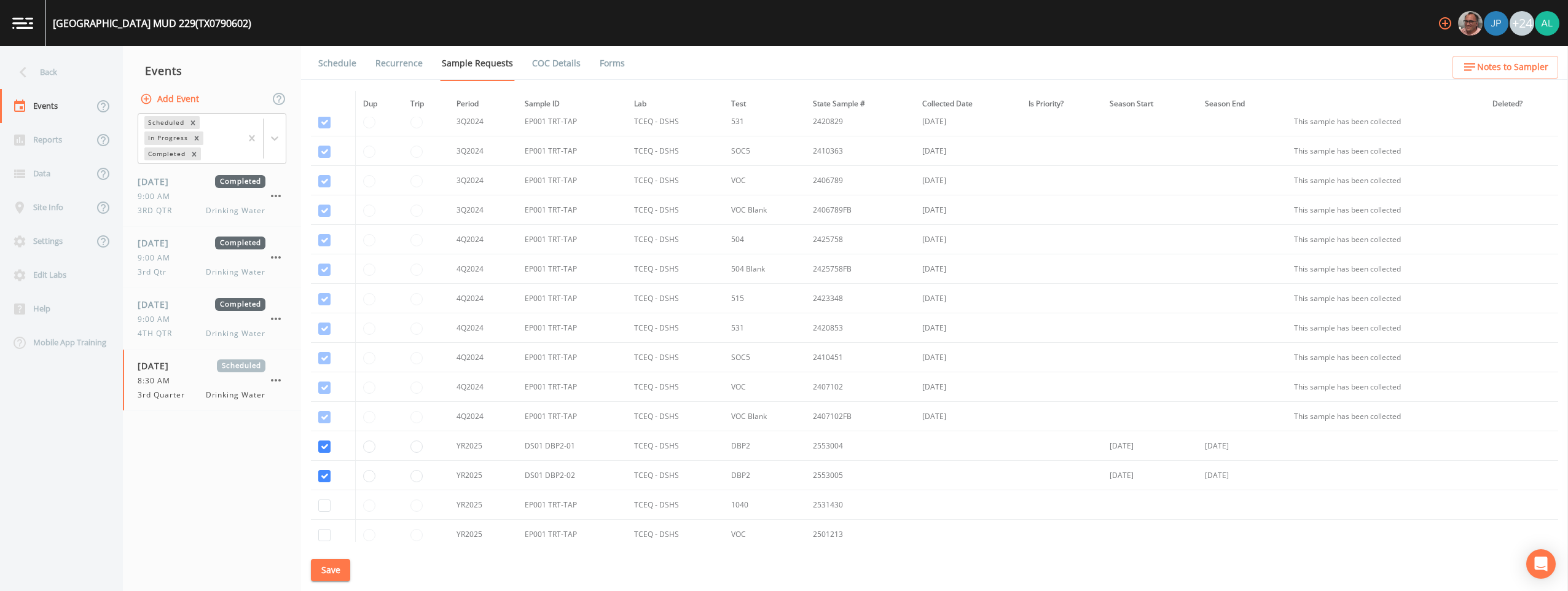
scroll to position [853, 0]
click at [324, 561] on button "Save" at bounding box center [330, 570] width 40 height 23
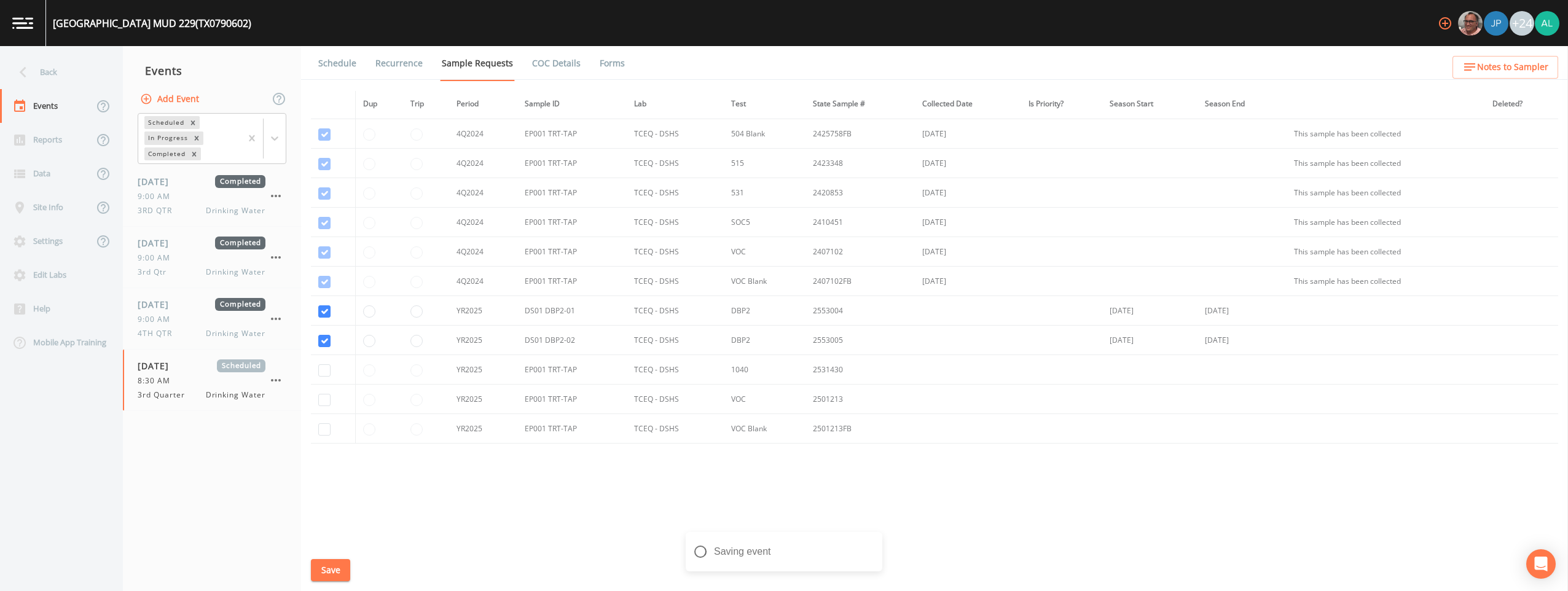
click at [330, 69] on link "Schedule" at bounding box center [337, 63] width 42 height 34
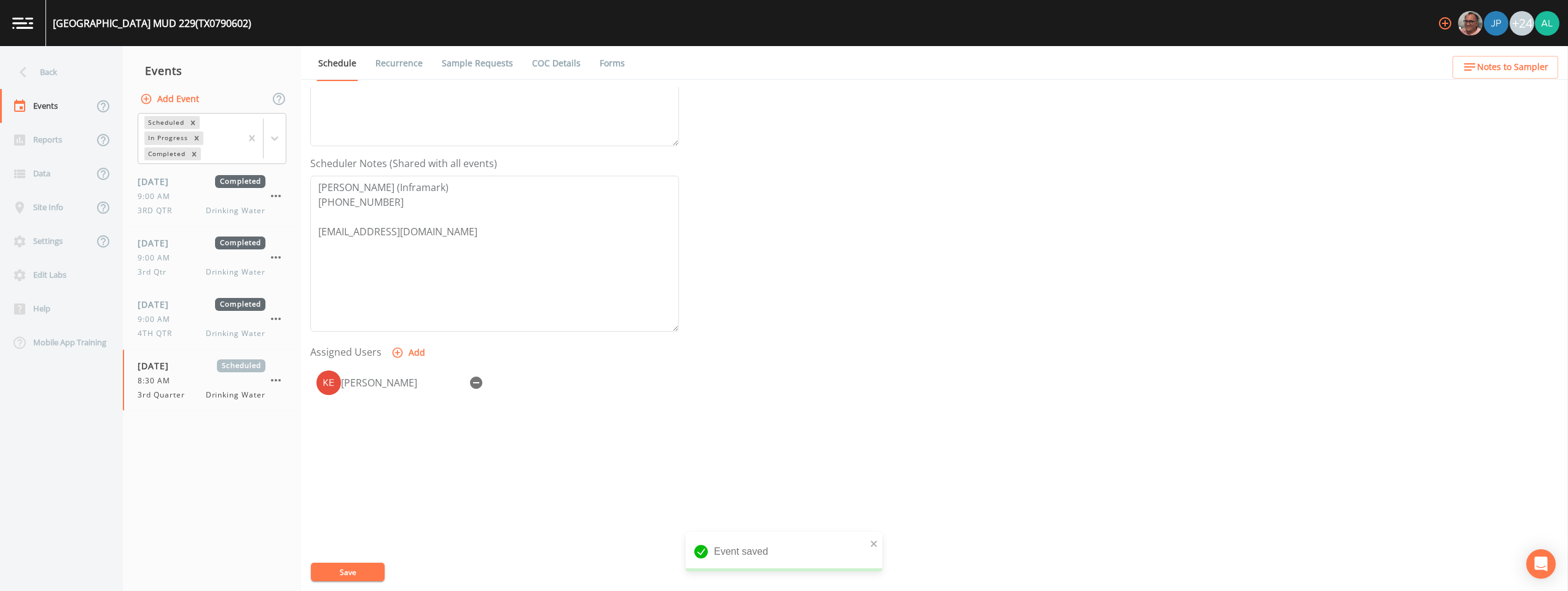
scroll to position [276, 0]
click at [534, 66] on link "COC Details" at bounding box center [556, 63] width 52 height 34
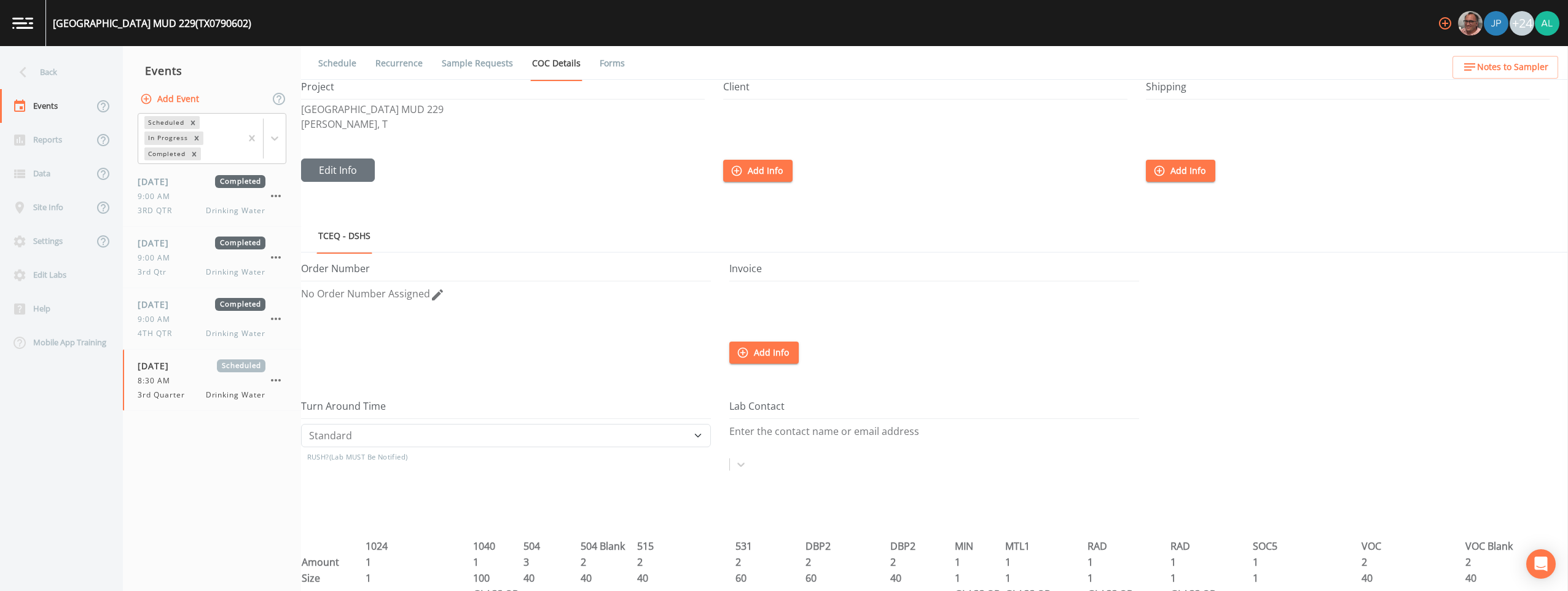
click at [621, 65] on ul "Schedule Recurrence Sample Requests COC Details Forms" at bounding box center [935, 63] width 1267 height 34
click at [615, 58] on link "Forms" at bounding box center [612, 63] width 29 height 34
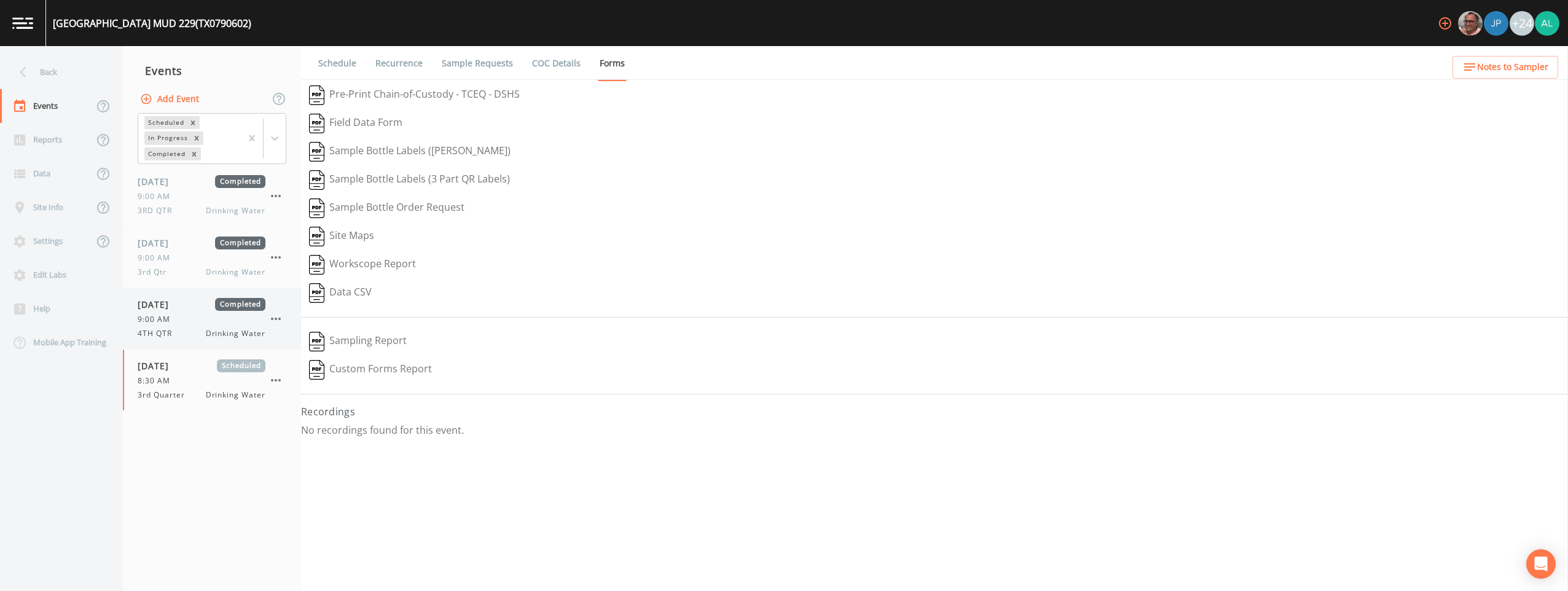
click at [173, 315] on span "9:00 AM" at bounding box center [158, 319] width 40 height 11
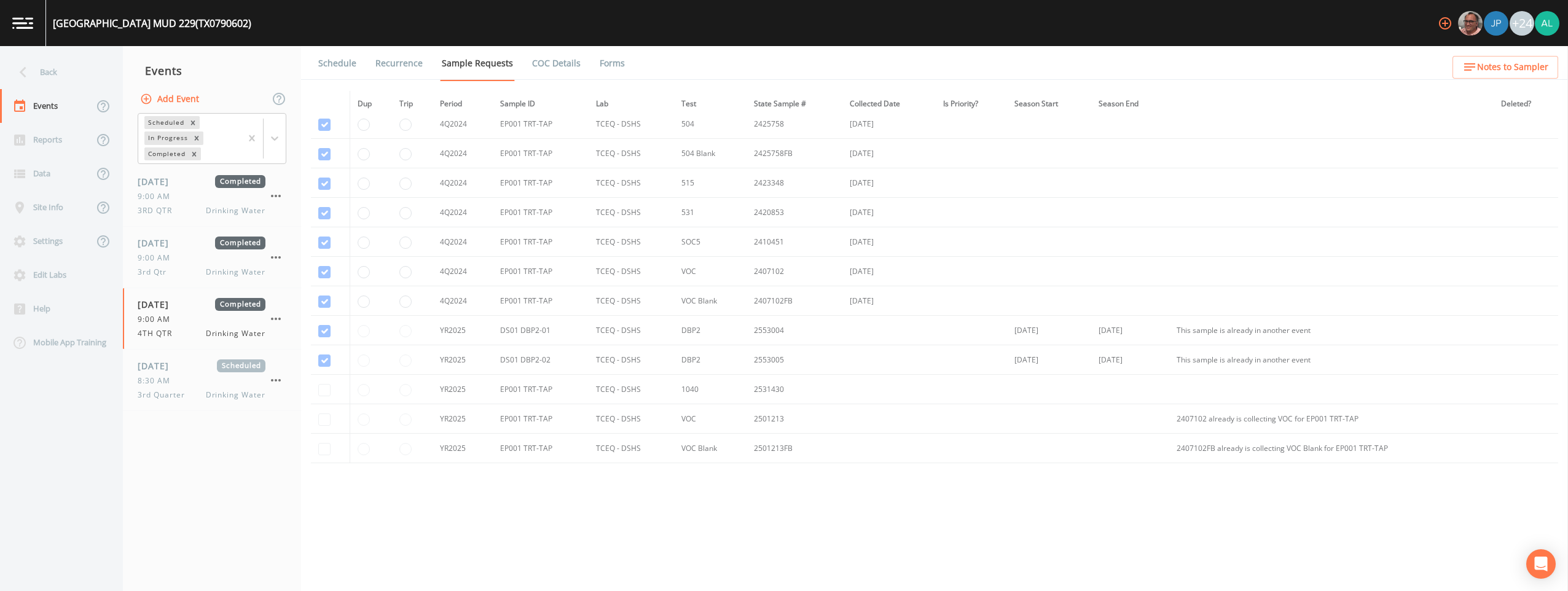
scroll to position [853, 0]
click at [254, 385] on div "8:30 AM" at bounding box center [201, 380] width 128 height 11
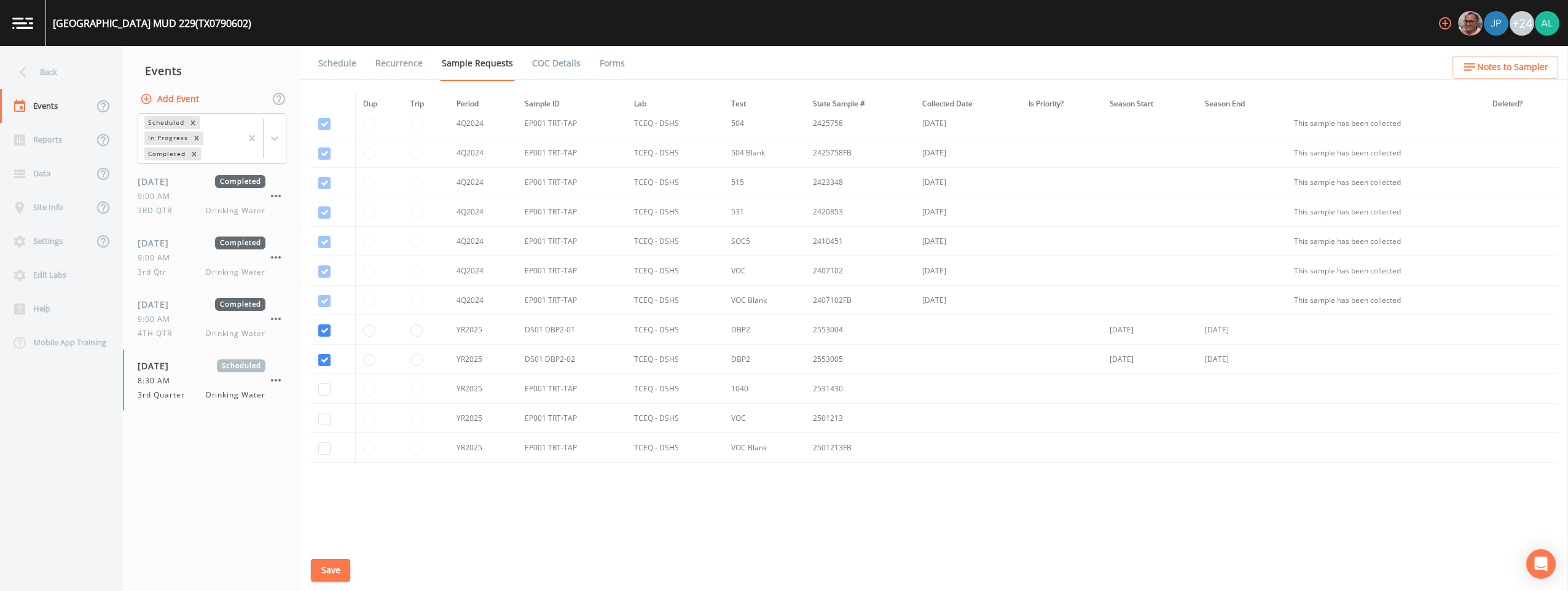
scroll to position [853, 0]
click at [331, 58] on link "Schedule" at bounding box center [337, 63] width 42 height 34
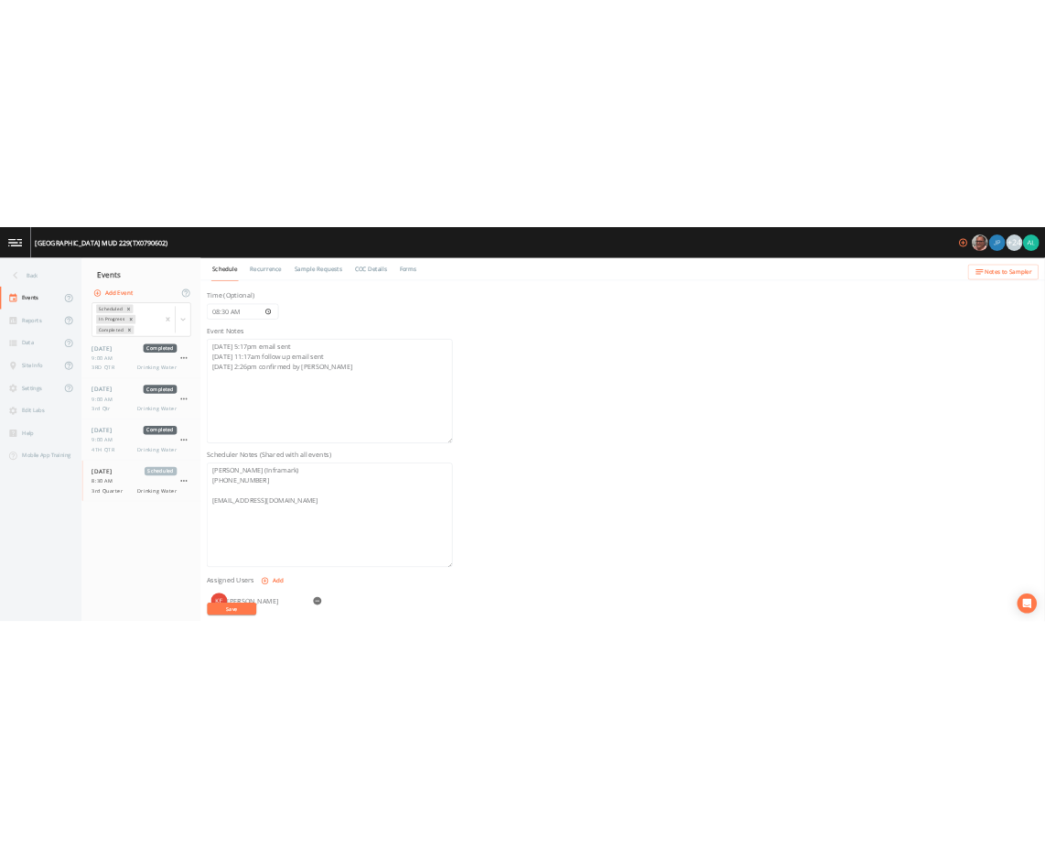
scroll to position [275, 0]
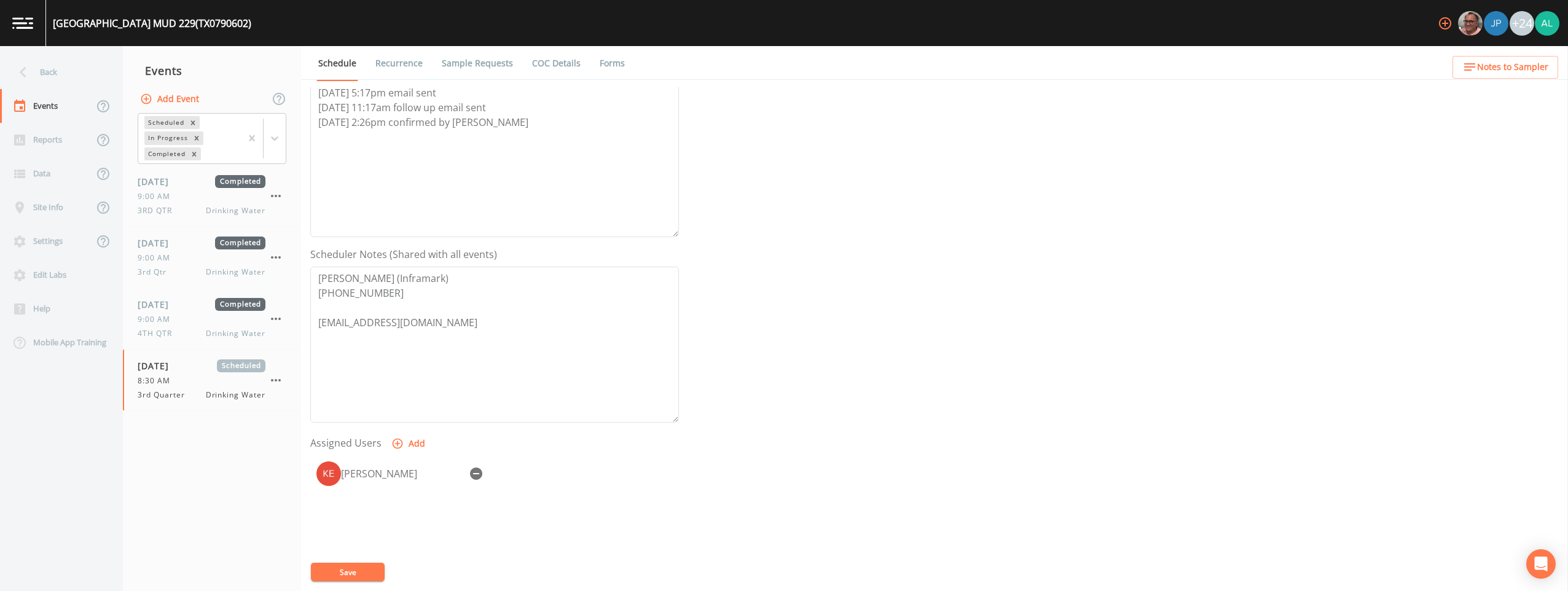
click at [370, 566] on button "Save" at bounding box center [348, 572] width 74 height 18
click at [54, 62] on div "Back" at bounding box center [55, 72] width 111 height 34
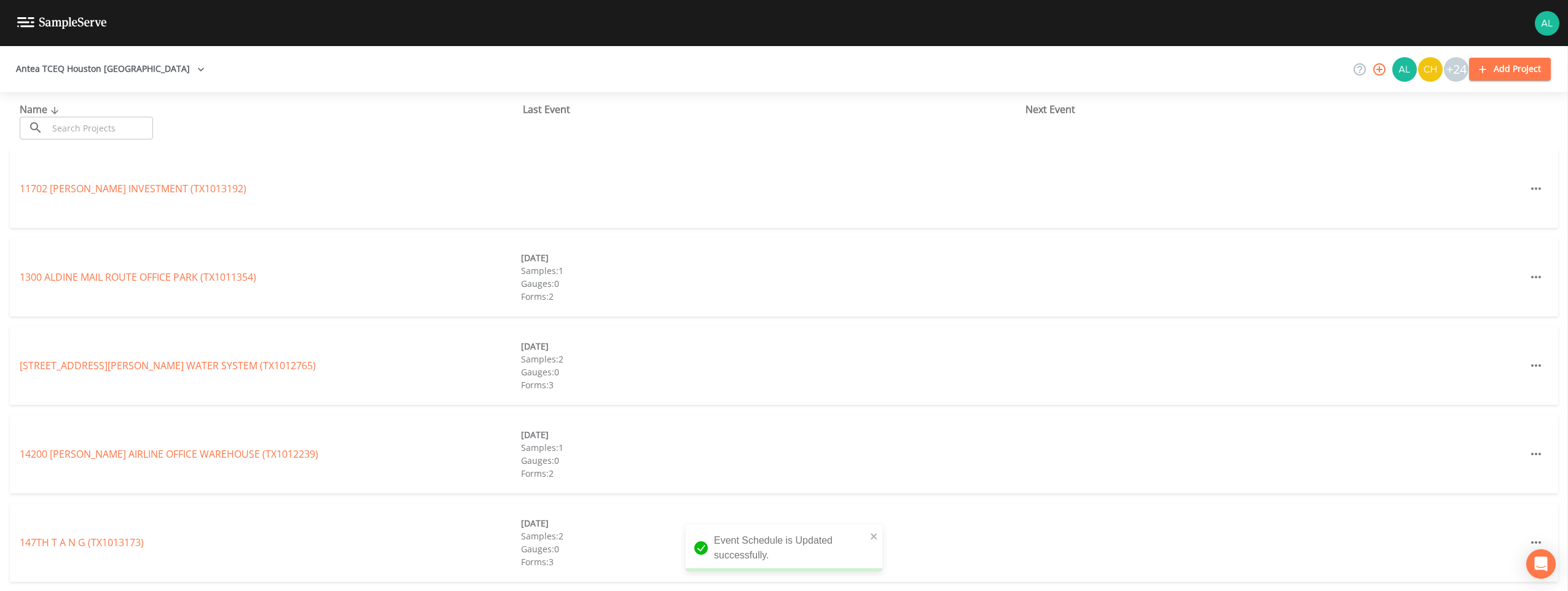
click at [80, 122] on input "text" at bounding box center [100, 128] width 105 height 23
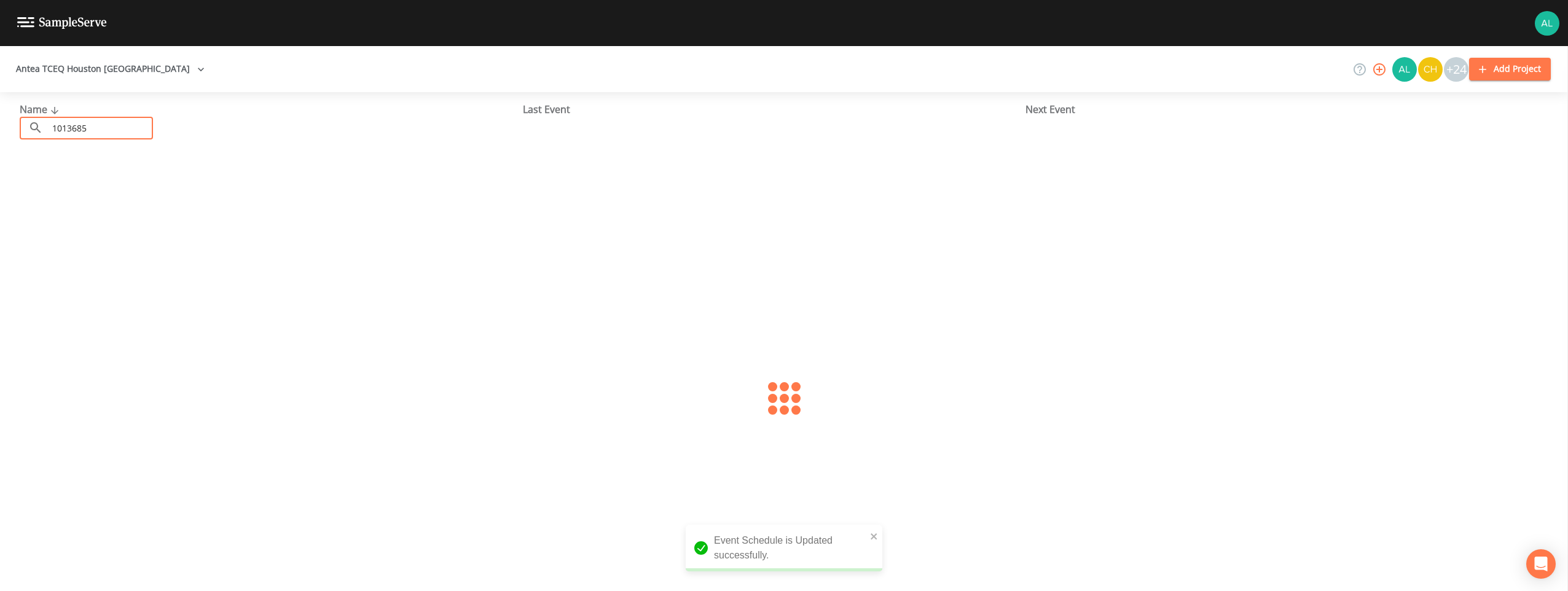
type input "1013685"
click at [79, 187] on link "SOUTHERN Q BBQ (TX1013685)" at bounding box center [91, 189] width 142 height 13
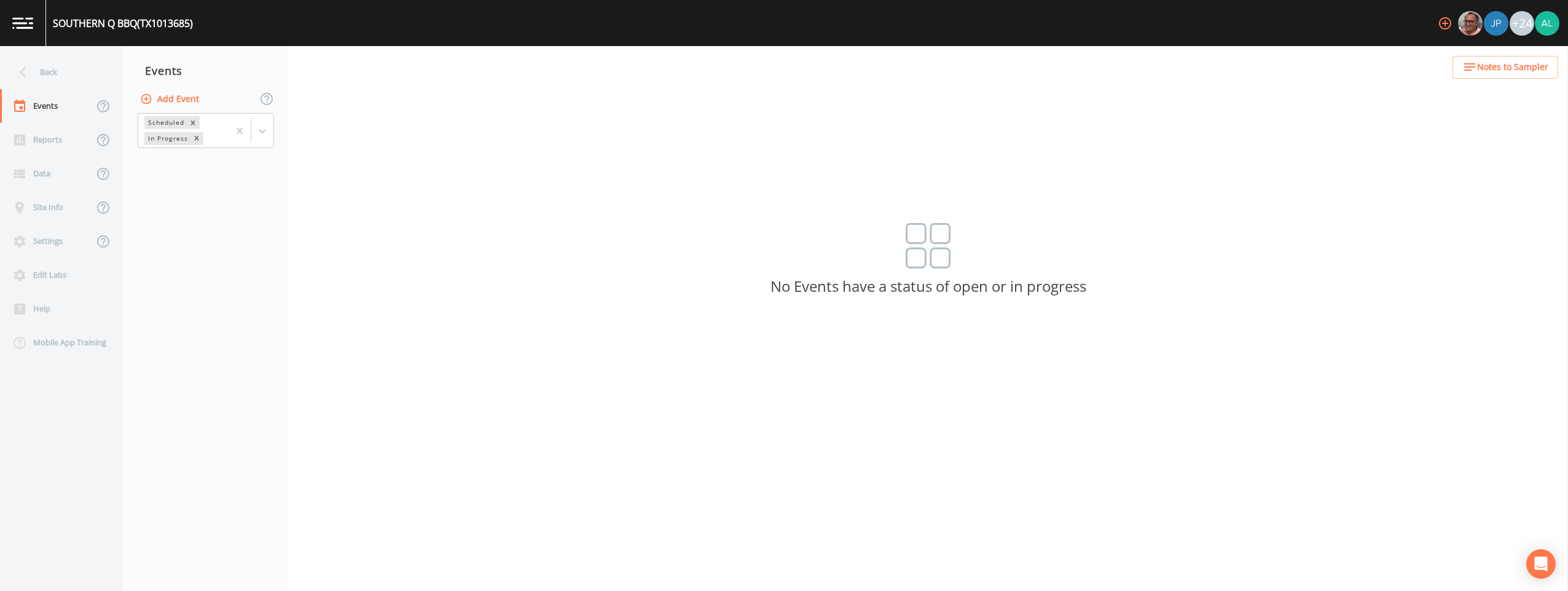
click at [54, 71] on div "Back" at bounding box center [55, 72] width 111 height 34
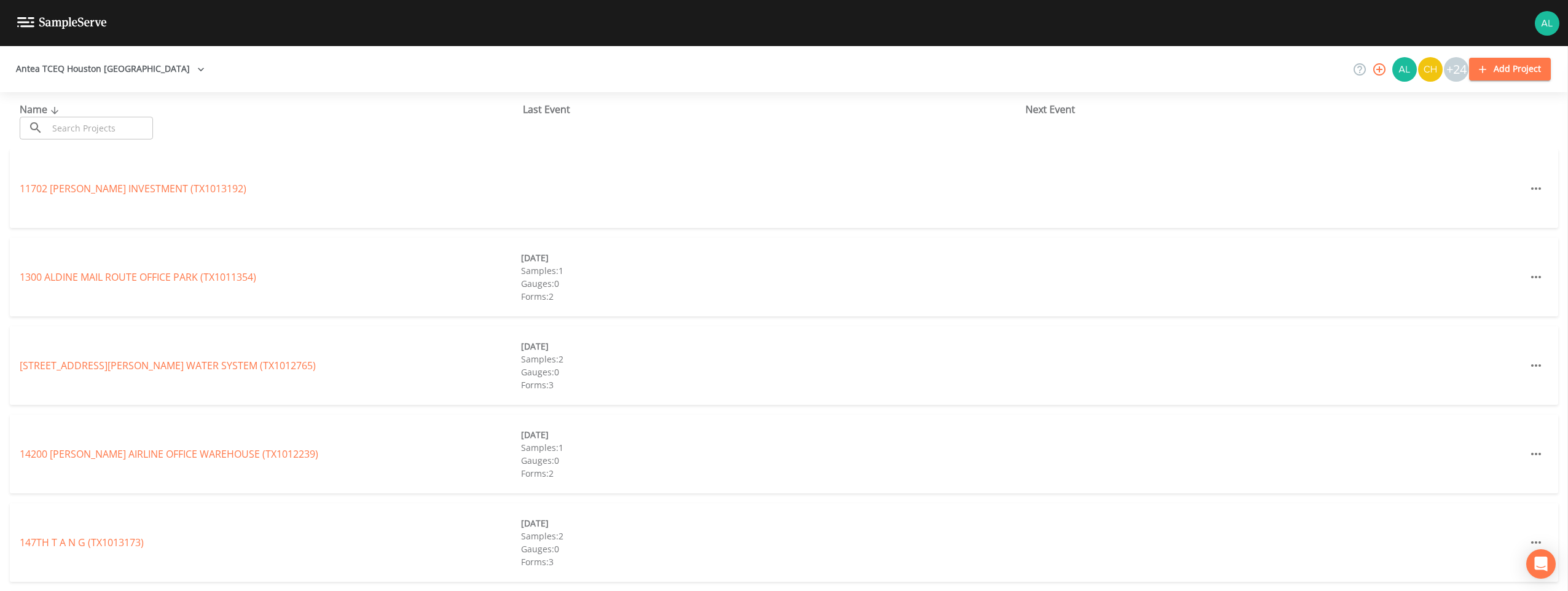
click at [88, 136] on input "text" at bounding box center [100, 128] width 105 height 23
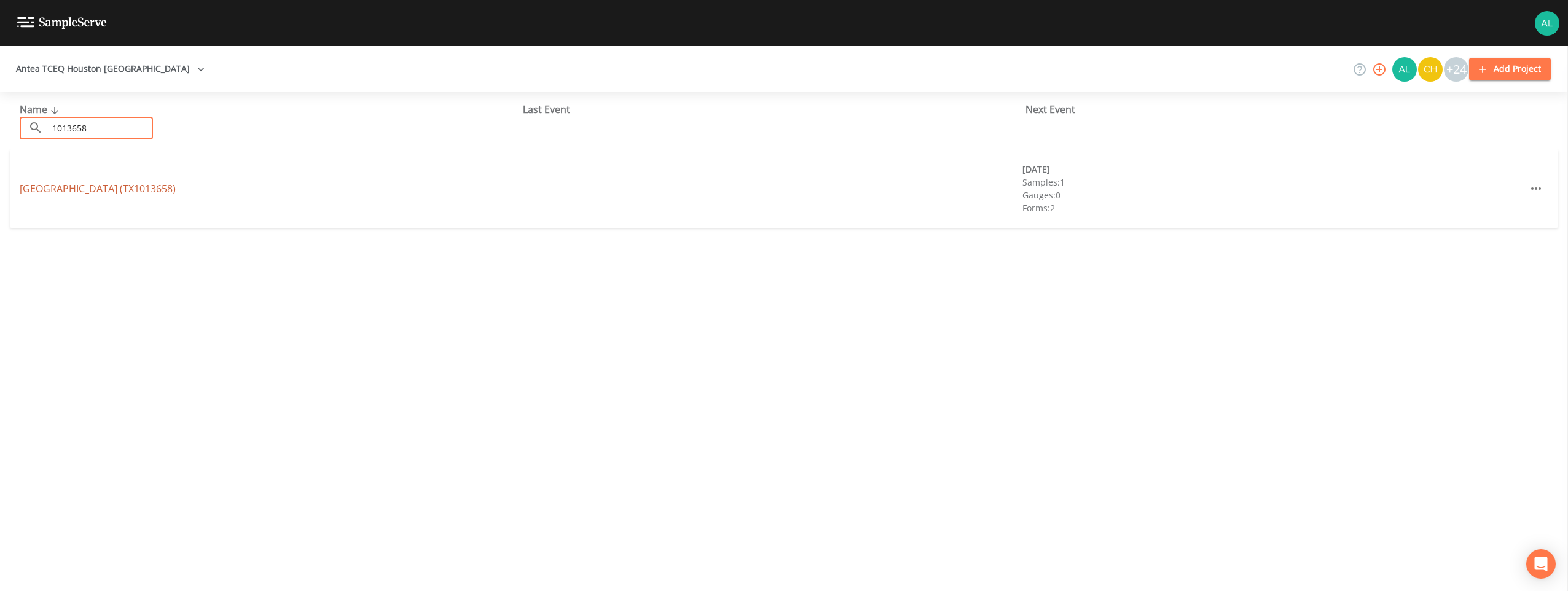
type input "1013658"
click at [126, 182] on link "[GEOGRAPHIC_DATA] (TX1013658)" at bounding box center [97, 189] width 156 height 13
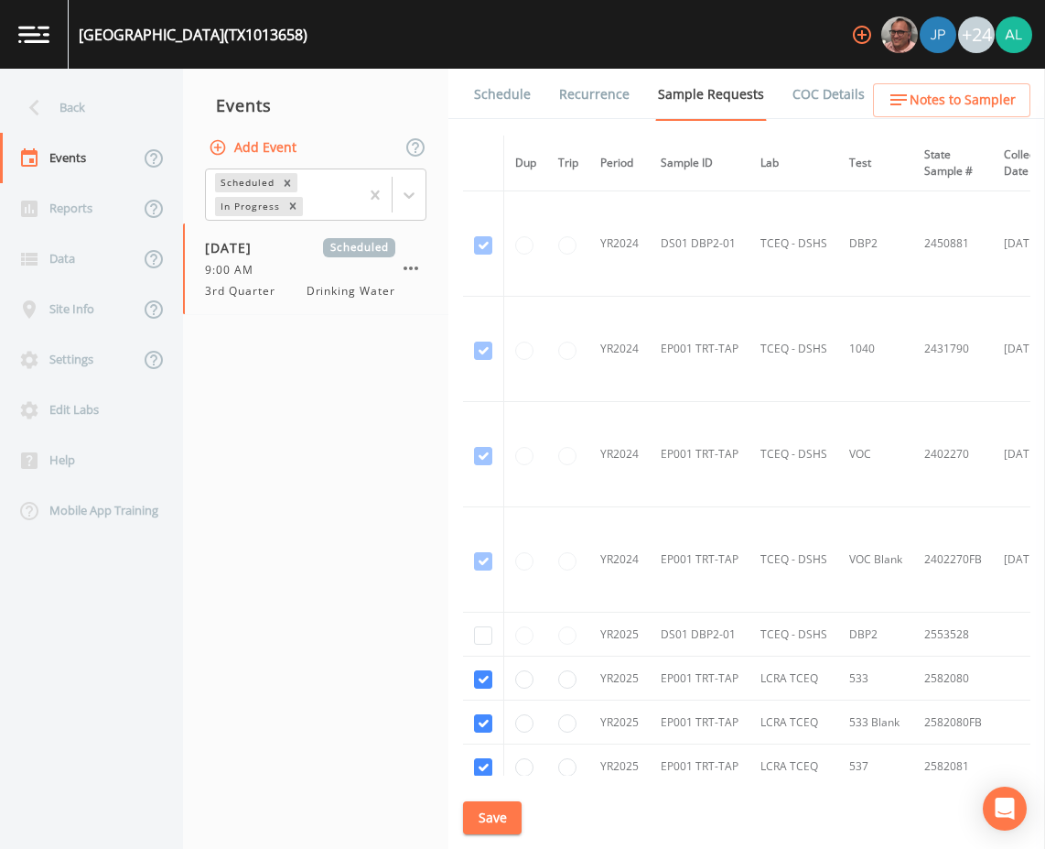
click at [503, 818] on button "Save" at bounding box center [492, 818] width 59 height 34
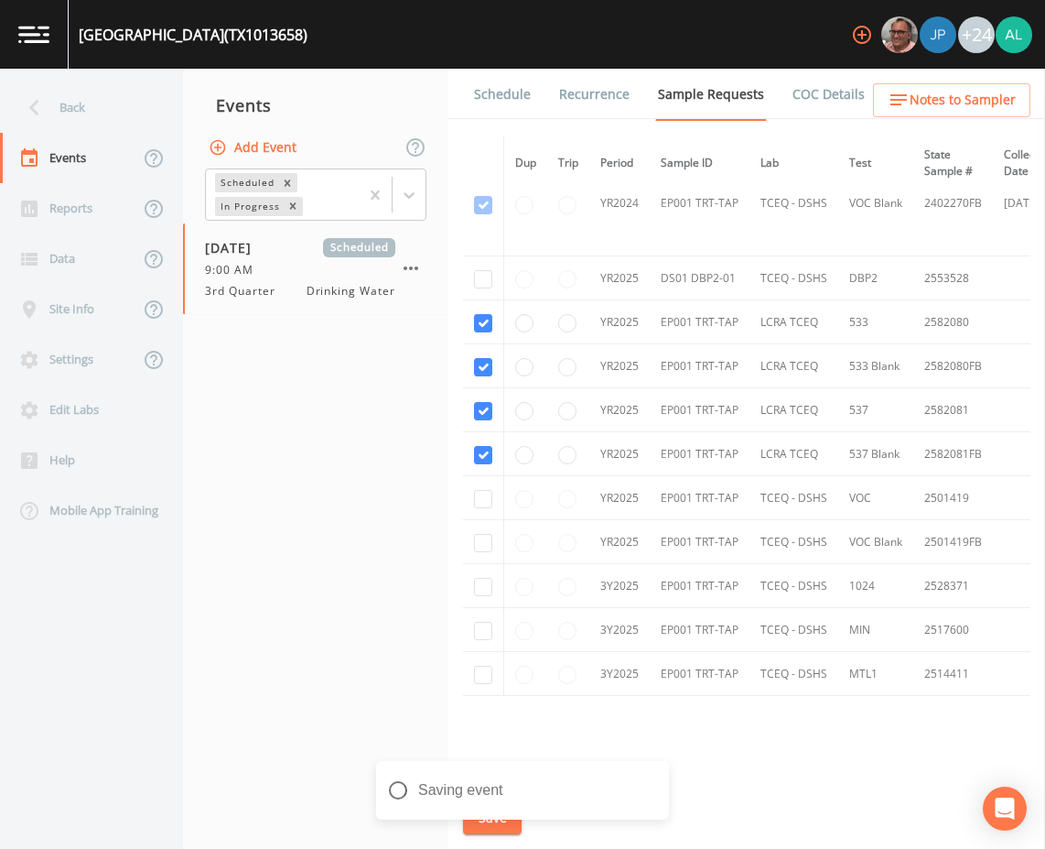
scroll to position [366, 0]
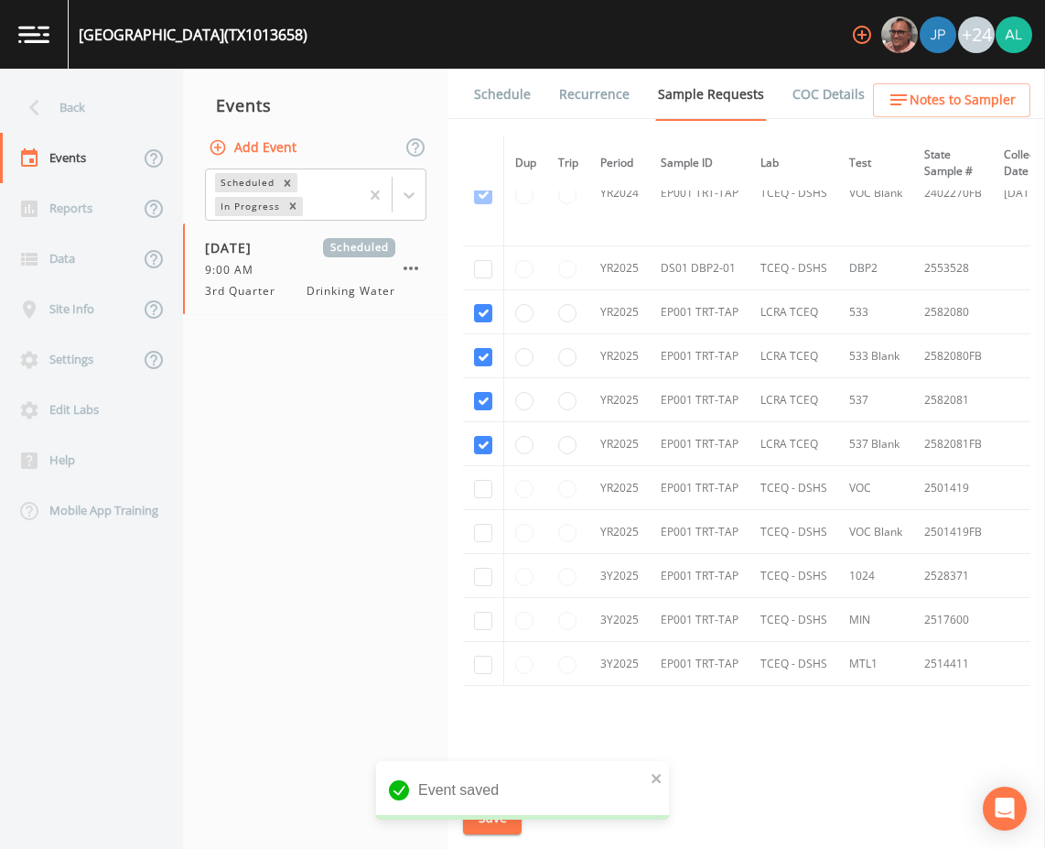
click at [498, 111] on link "Schedule" at bounding box center [502, 94] width 62 height 51
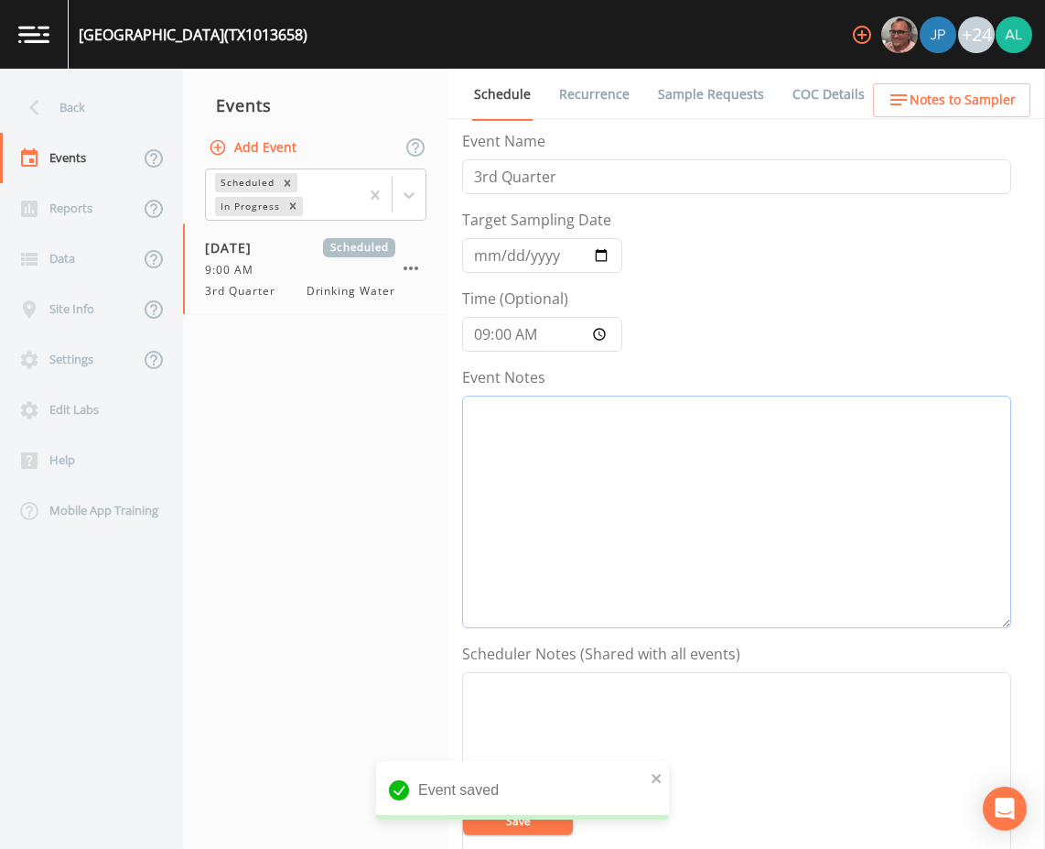
click at [579, 450] on textarea "Event Notes" at bounding box center [736, 511] width 549 height 233
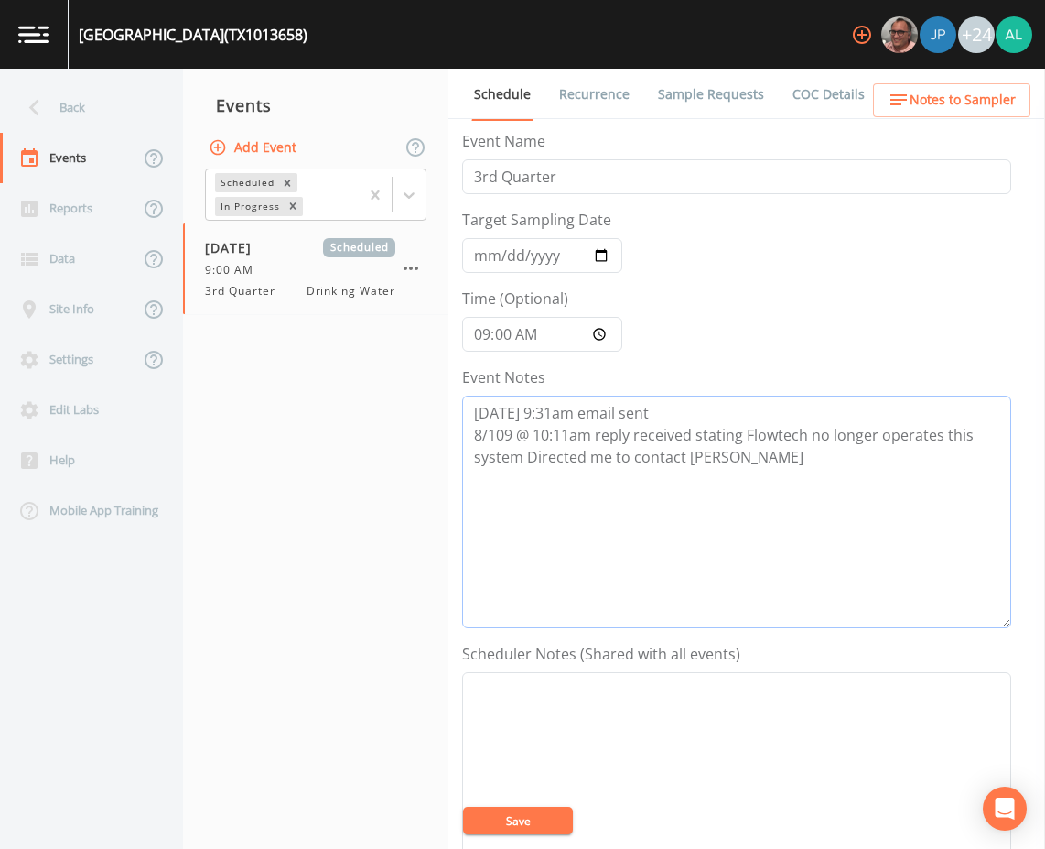
click at [823, 460] on textarea "[DATE] 9:31am email sent 8/109 @ 10:11am reply received stating Flowtech no lon…" at bounding box center [736, 511] width 549 height 233
click at [503, 435] on textarea "[DATE] 9:31am email sent 8/109 @ 10:11am reply received stating Flowtech no lon…" at bounding box center [736, 511] width 549 height 233
click at [874, 468] on textarea "[DATE] 9:31am email sent [DATE] 10:11am reply received stating Flowtech no long…" at bounding box center [736, 511] width 549 height 233
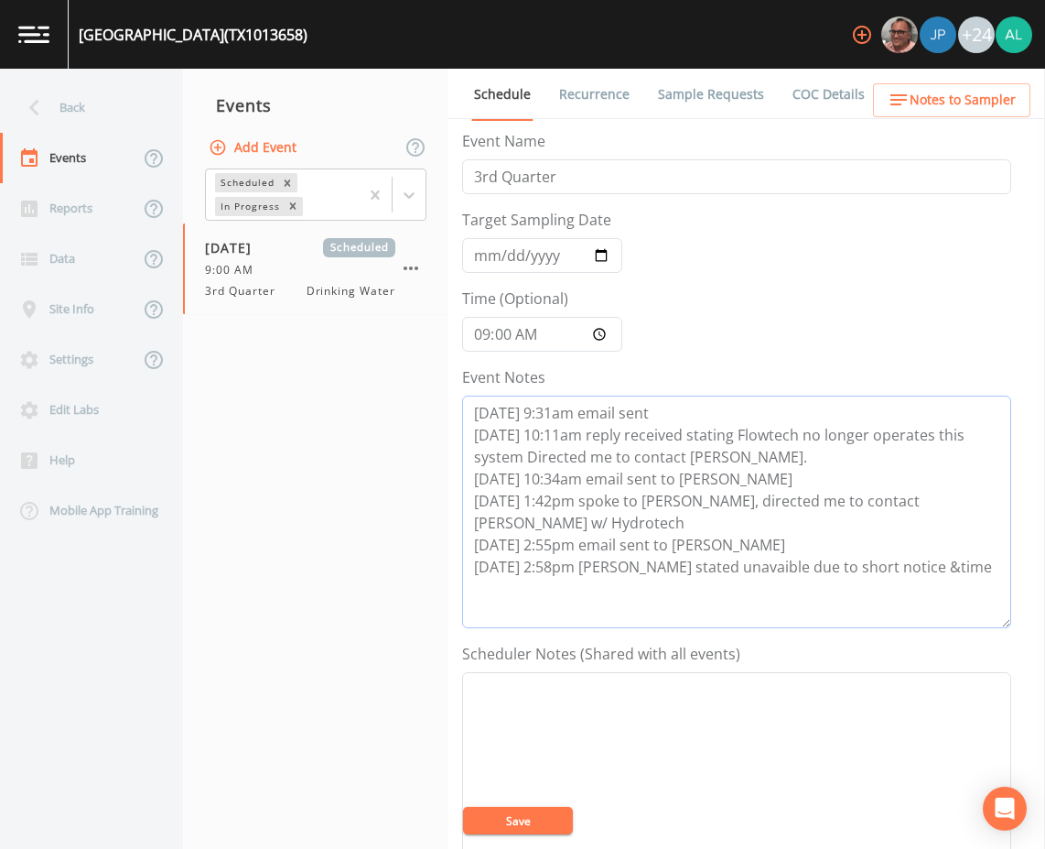
drag, startPoint x: 677, startPoint y: 554, endPoint x: 677, endPoint y: 530, distance: 23.8
click at [735, 547] on textarea "[DATE] 9:31am email sent [DATE] 10:11am reply received stating Flowtech no long…" at bounding box center [736, 511] width 549 height 233
click at [958, 551] on textarea "[DATE] 9:31am email sent [DATE] 10:11am reply received stating Flowtech no long…" at bounding box center [736, 511] width 549 height 233
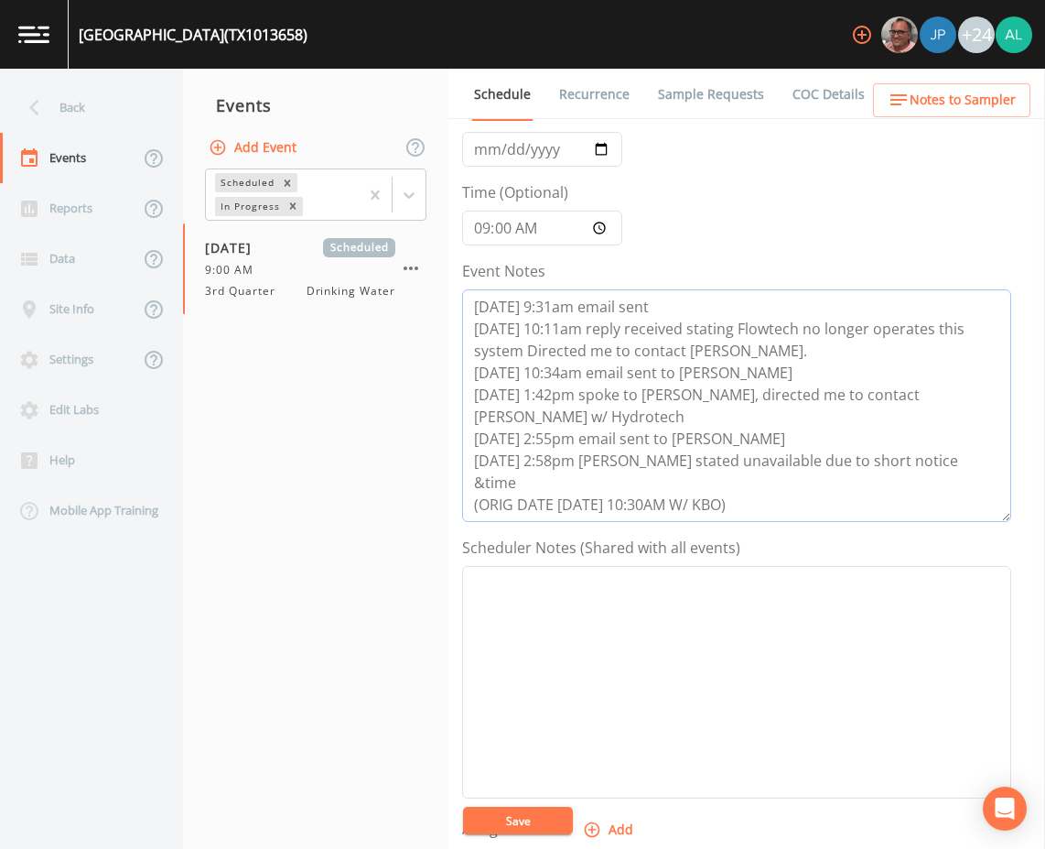
scroll to position [275, 0]
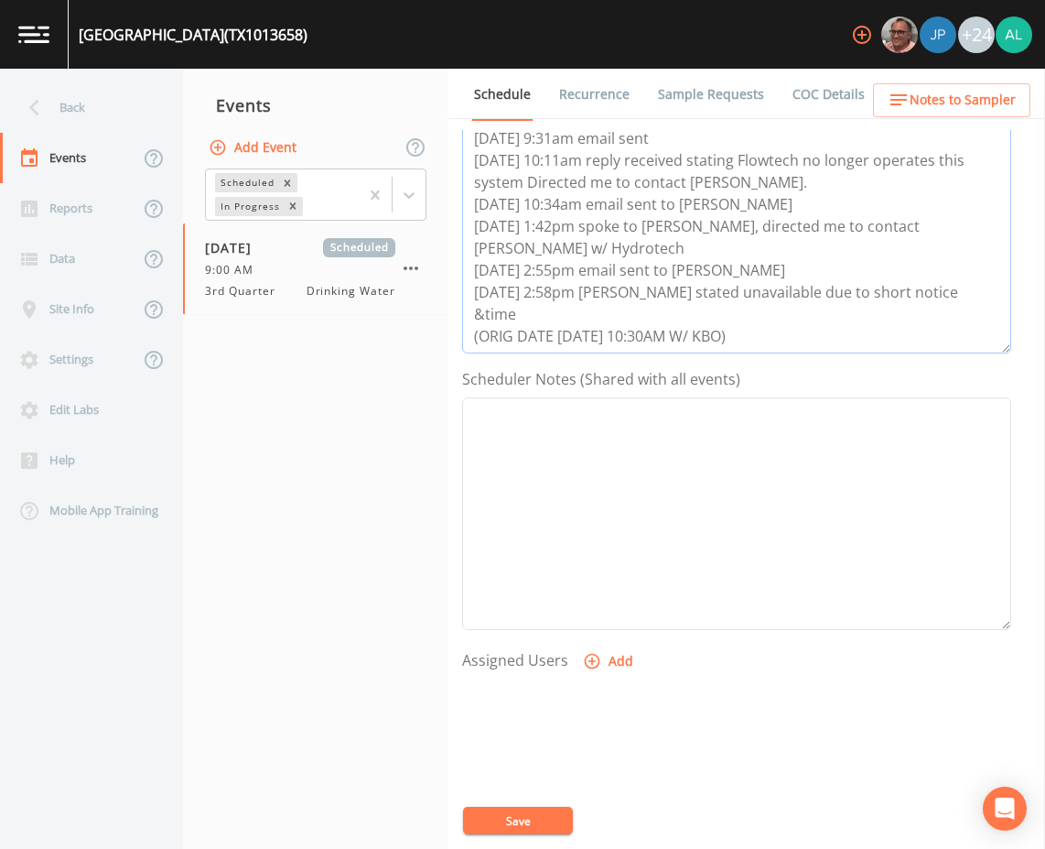
type textarea "[DATE] 9:31am email sent [DATE] 10:11am reply received stating Flowtech no long…"
click at [535, 809] on form "Event Name 3rd Quarter Target Sampling Date [DATE] Time (Optional) 09:00:00 Eve…" at bounding box center [736, 362] width 549 height 1015
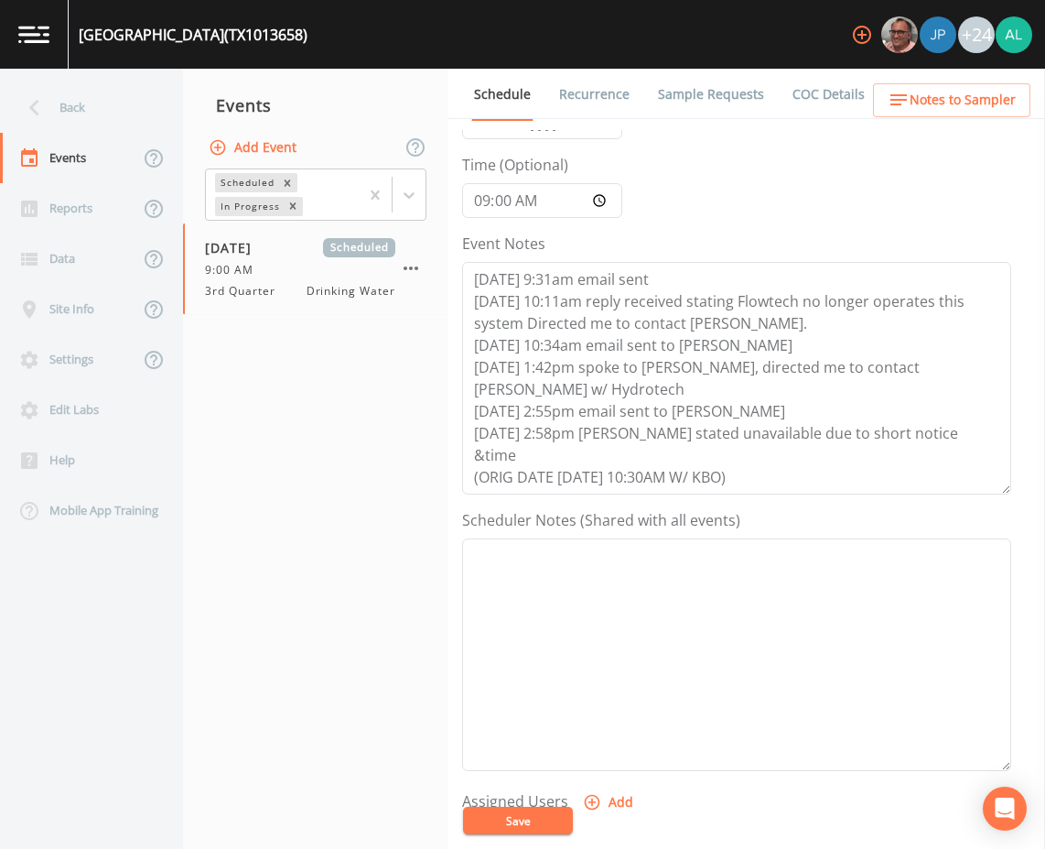
scroll to position [0, 0]
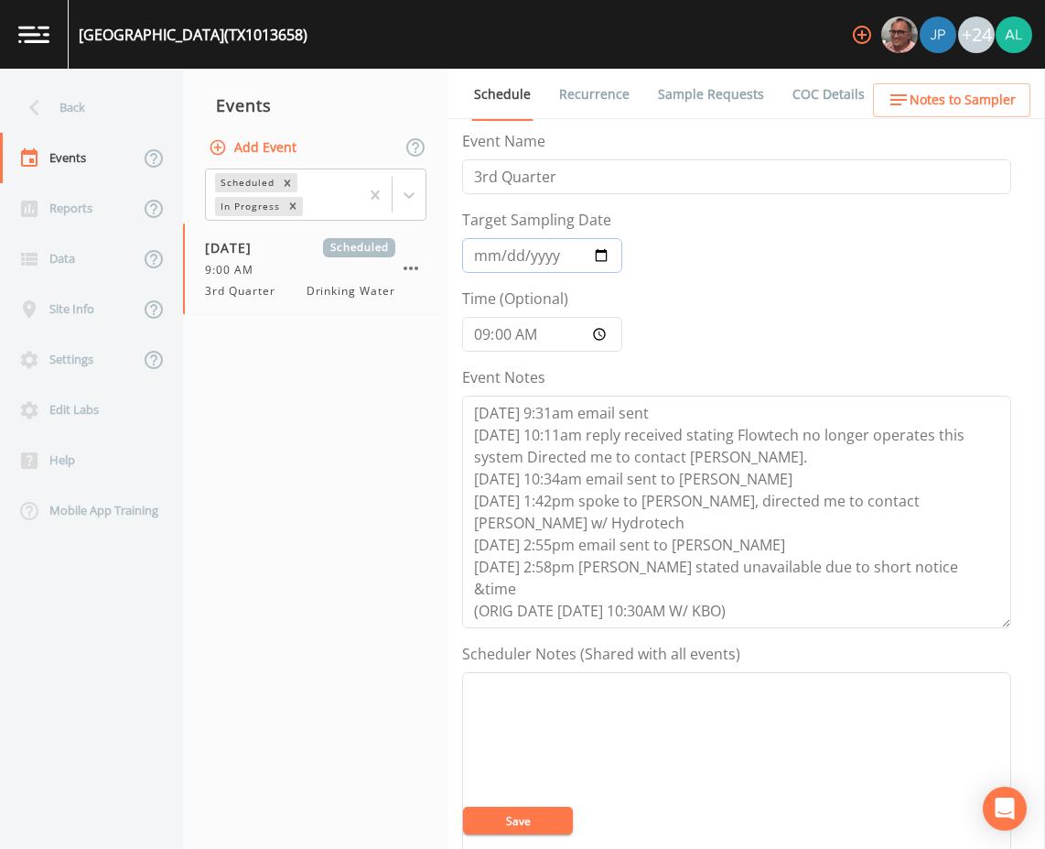
click at [478, 260] on input "[DATE]" at bounding box center [542, 255] width 160 height 35
click at [482, 334] on input "09:00:00" at bounding box center [542, 334] width 160 height 35
click at [958, 110] on span "Notes to Sampler" at bounding box center [963, 100] width 106 height 23
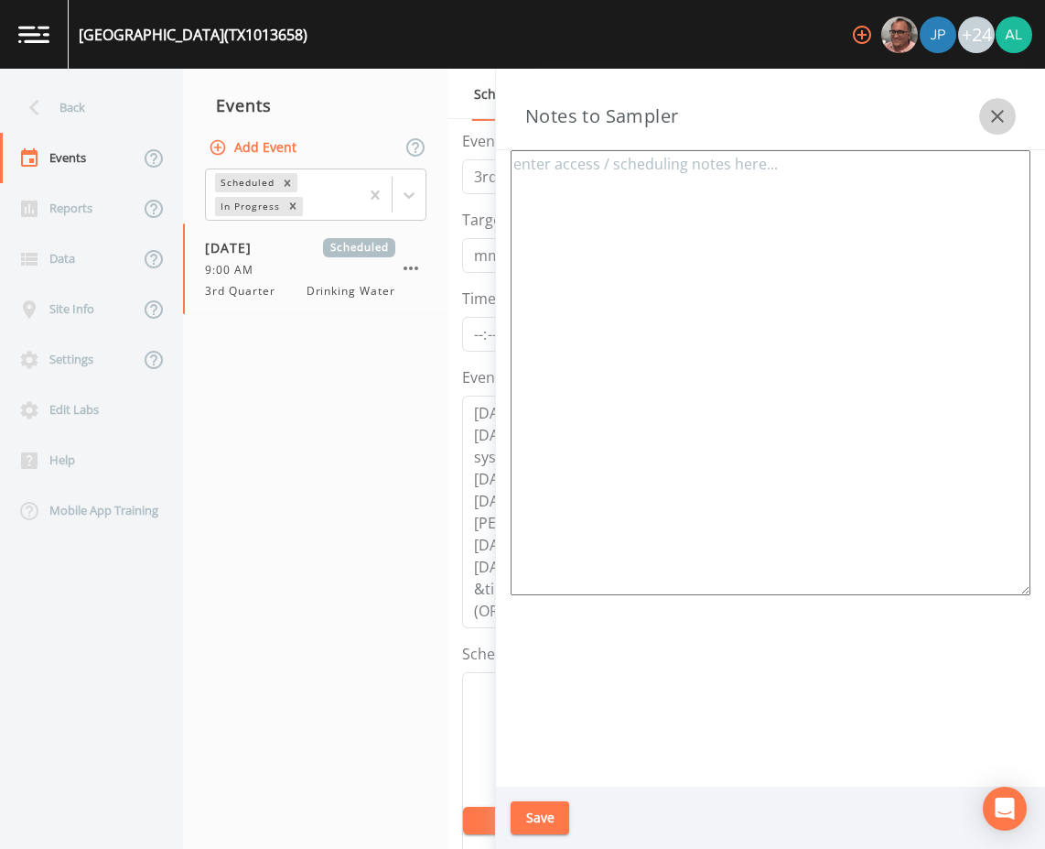
click at [991, 124] on icon "button" at bounding box center [998, 116] width 22 height 22
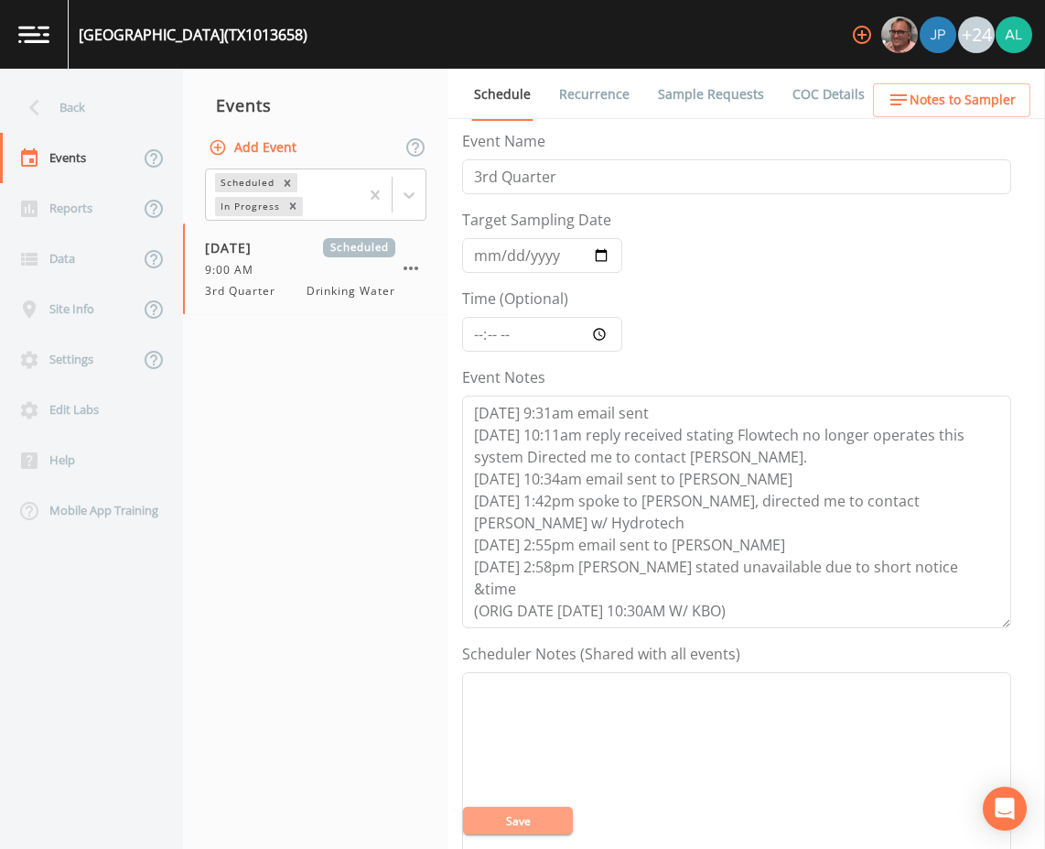
click at [536, 815] on button "Save" at bounding box center [518, 820] width 110 height 27
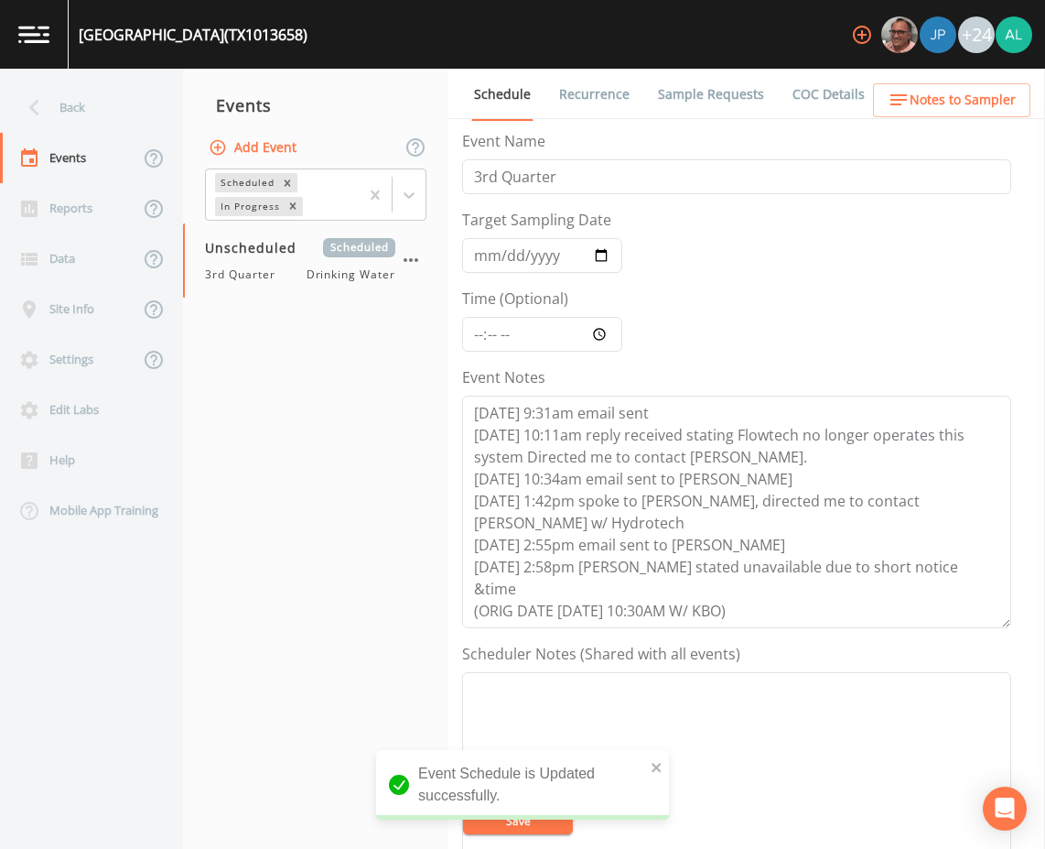
scroll to position [92, 0]
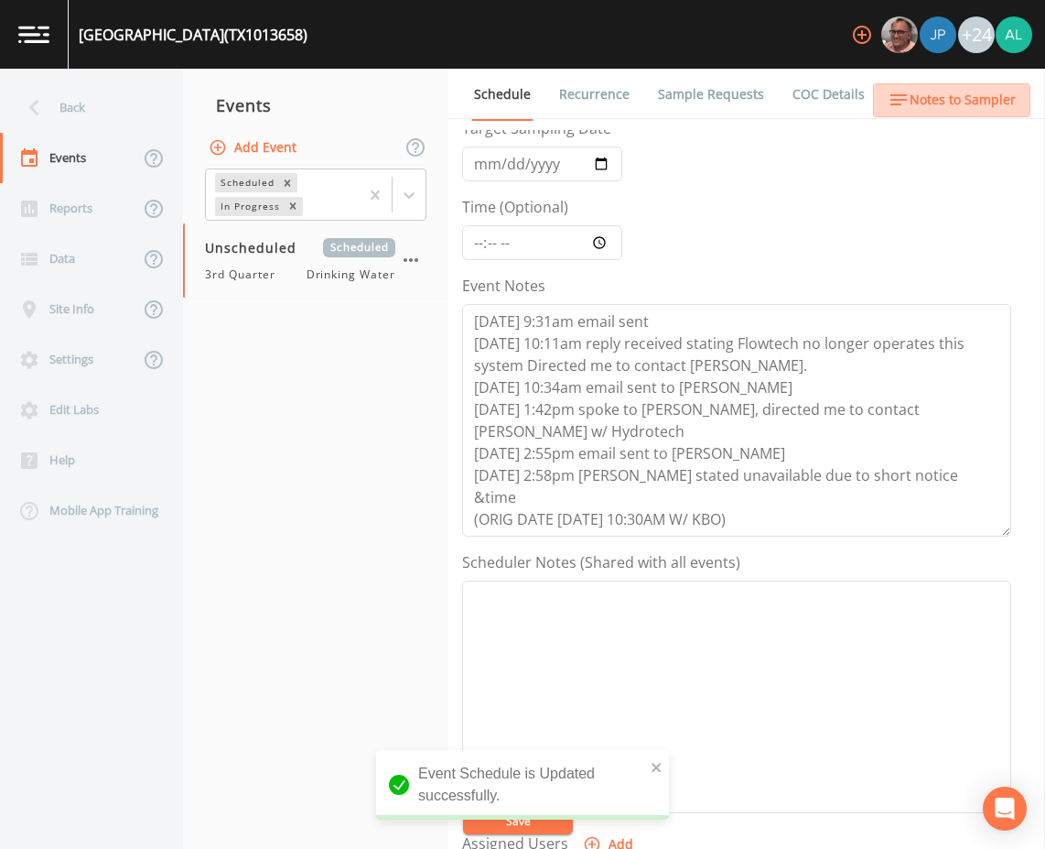
click at [969, 110] on span "Notes to Sampler" at bounding box center [963, 100] width 106 height 23
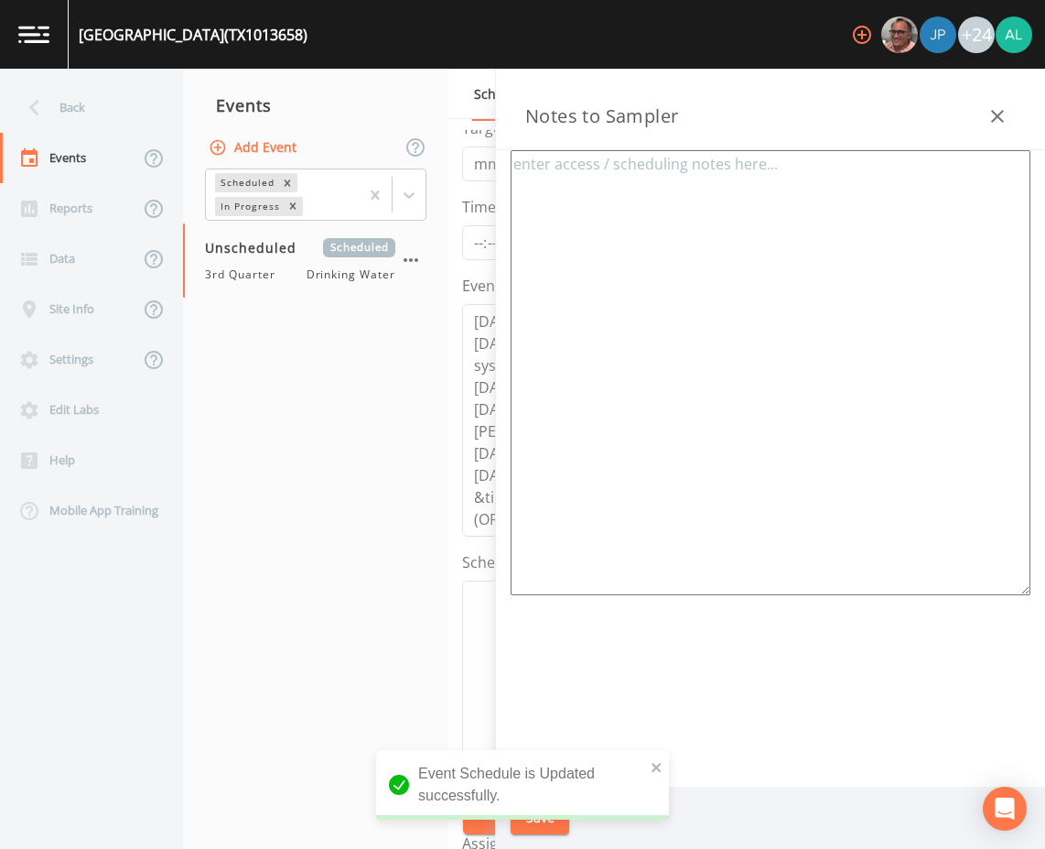
click at [696, 214] on textarea at bounding box center [771, 372] width 520 height 445
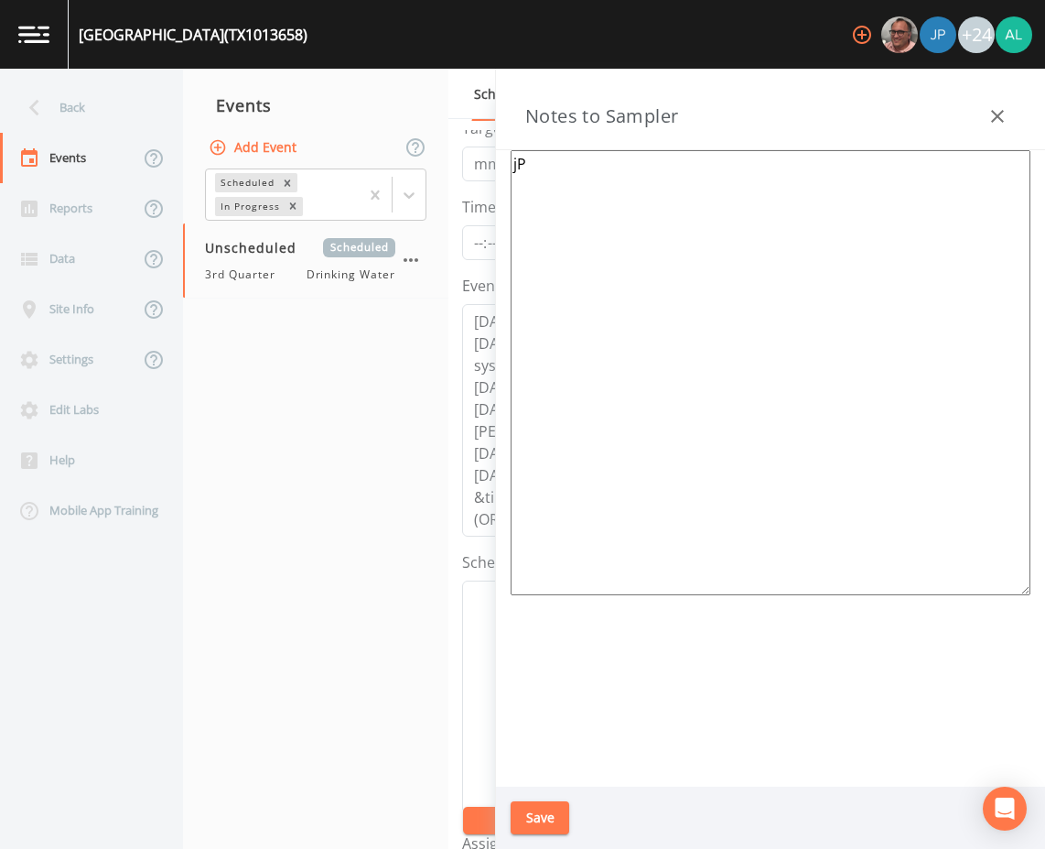
type textarea "j"
type textarea "[PERSON_NAME]"
click at [537, 808] on button "Save" at bounding box center [540, 818] width 59 height 34
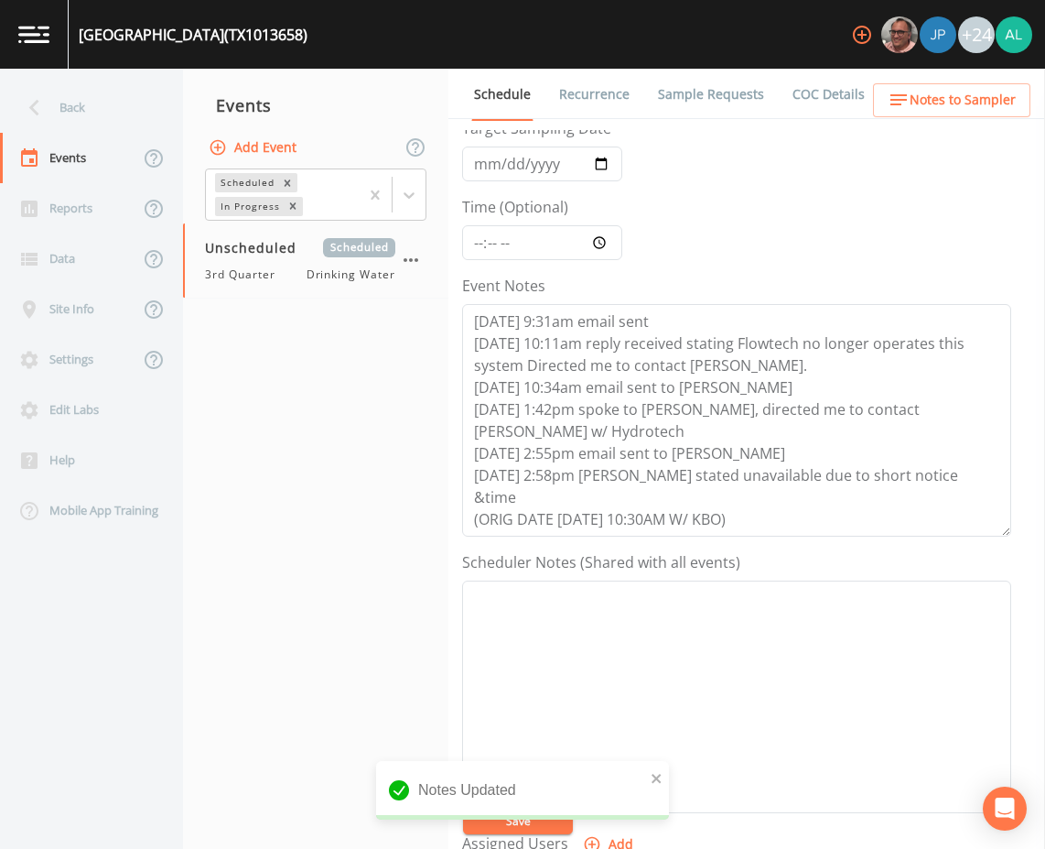
click at [488, 824] on div "Notes Updated" at bounding box center [522, 797] width 293 height 73
click at [652, 774] on icon "close" at bounding box center [657, 778] width 13 height 15
click at [518, 818] on div "Notes Updated" at bounding box center [522, 797] width 293 height 73
click at [518, 818] on button "Save" at bounding box center [518, 820] width 110 height 27
click at [505, 816] on button "Save" at bounding box center [518, 820] width 110 height 27
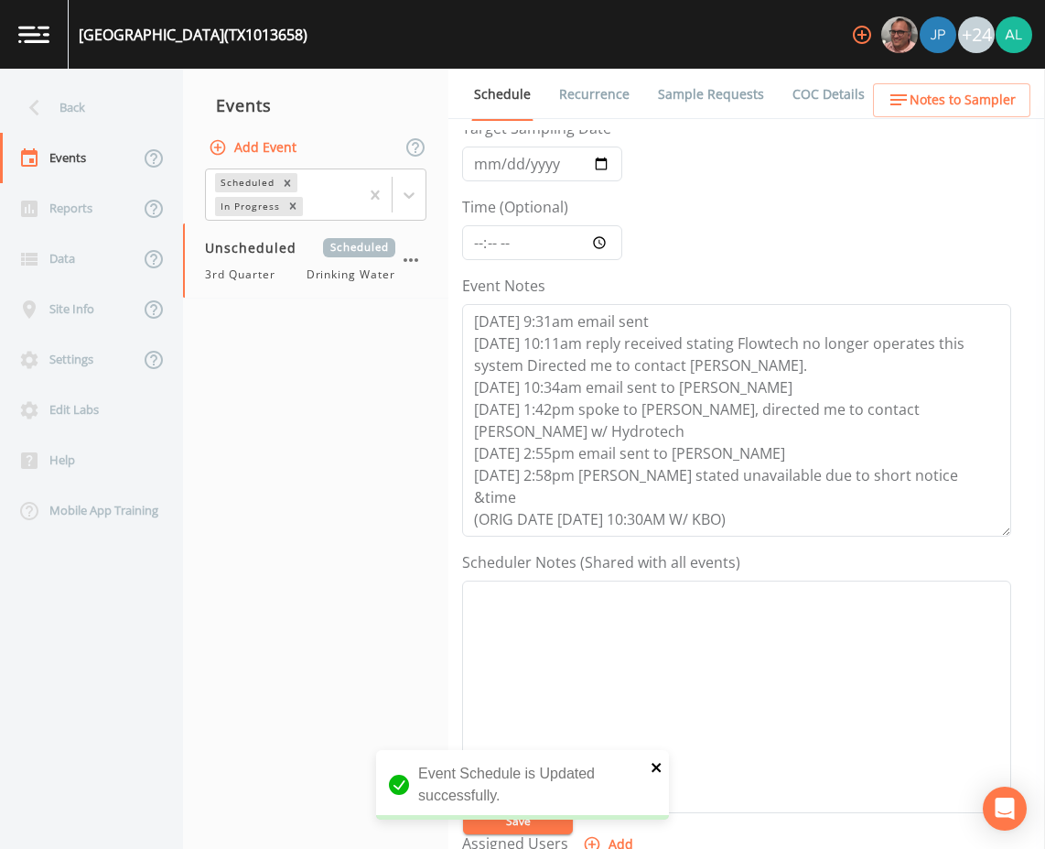
click at [661, 768] on icon "close" at bounding box center [657, 767] width 13 height 15
click at [530, 823] on div "Event Schedule is Updated successfully." at bounding box center [522, 792] width 293 height 84
click at [530, 823] on button "Save" at bounding box center [518, 820] width 110 height 27
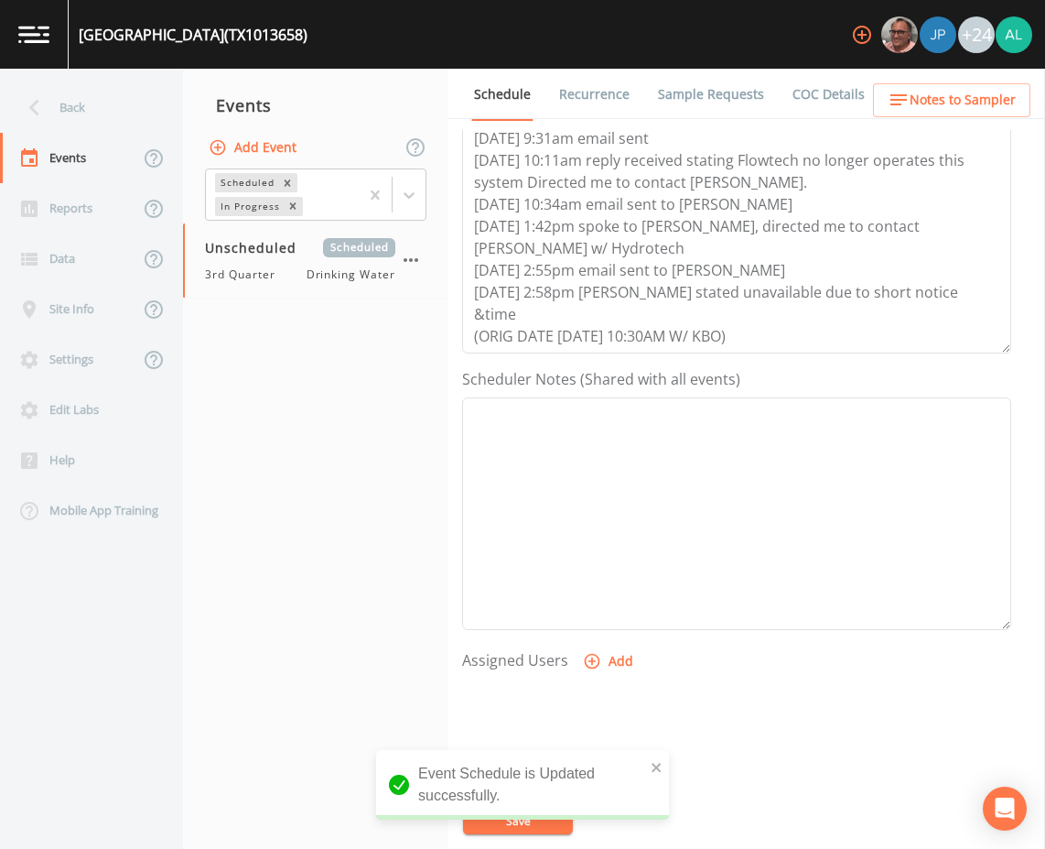
scroll to position [0, 0]
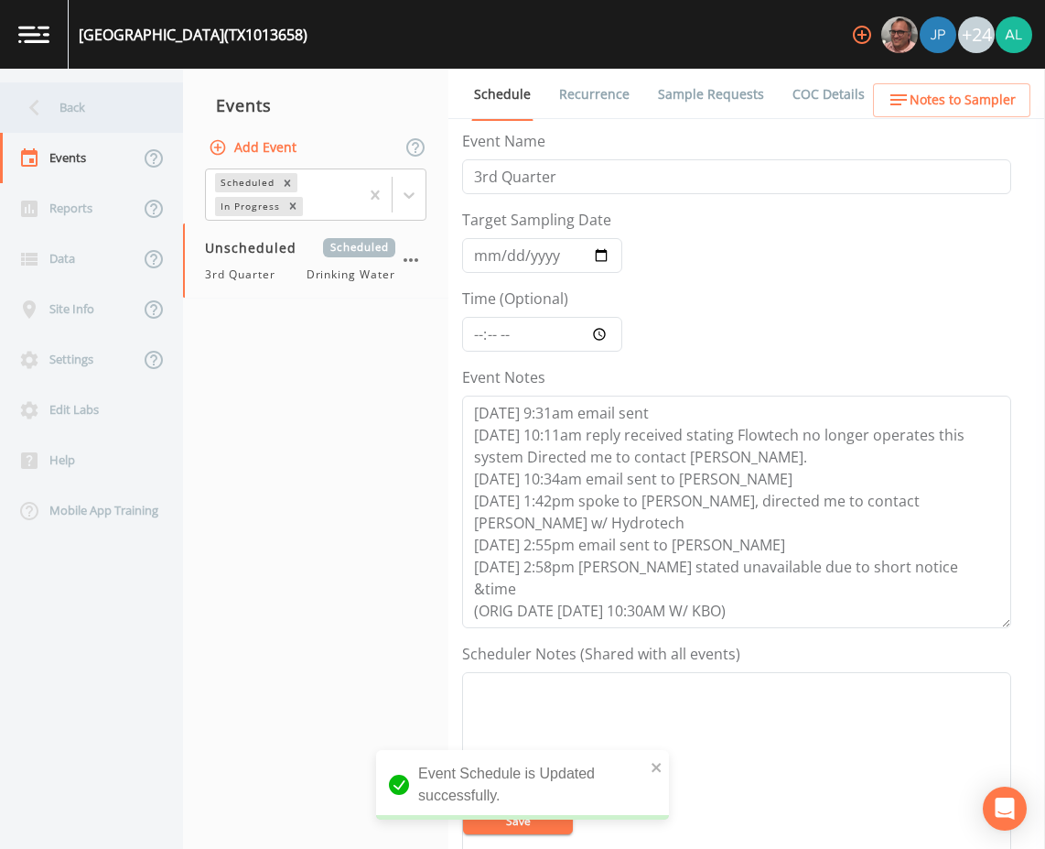
click at [93, 123] on div "Back" at bounding box center [82, 107] width 165 height 50
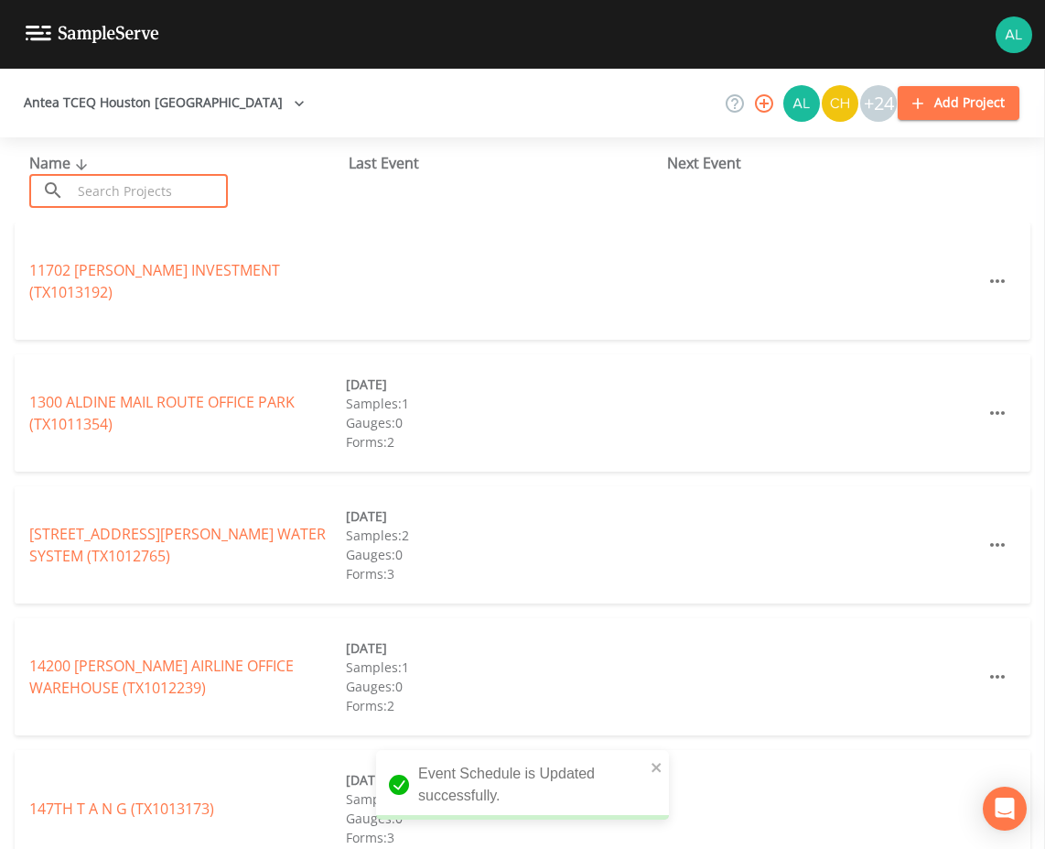
click at [123, 182] on input "text" at bounding box center [149, 191] width 157 height 34
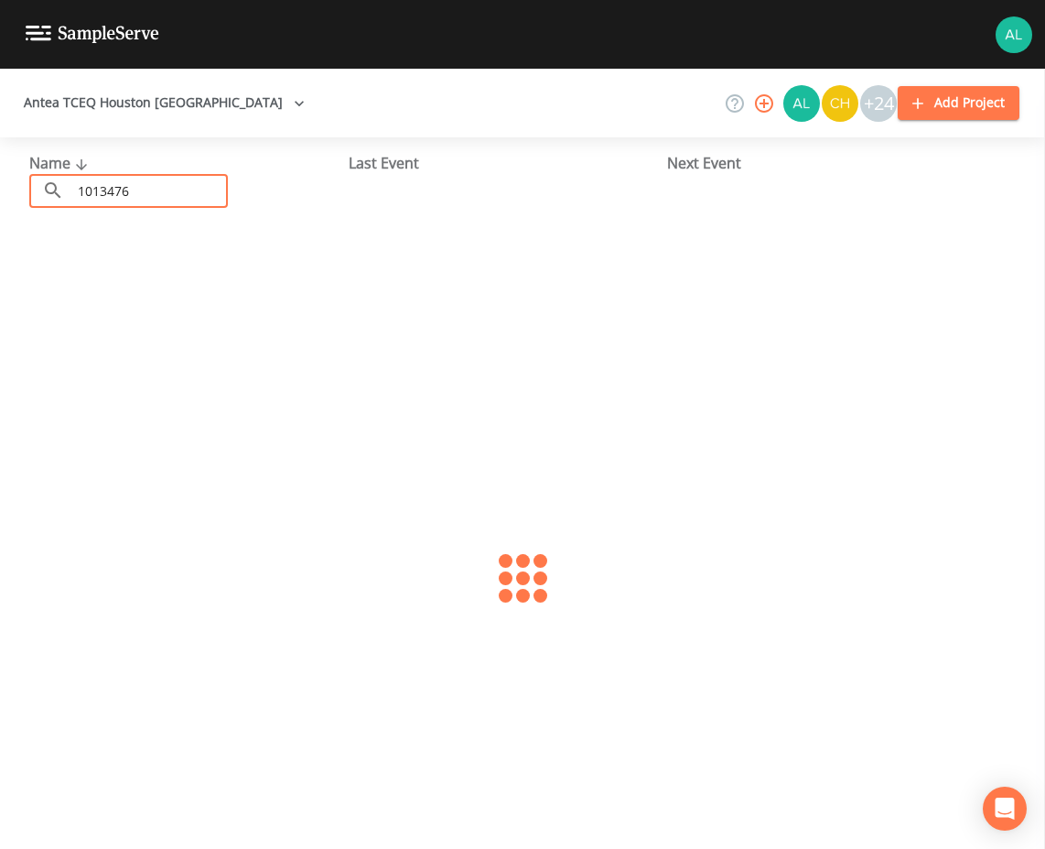
type input "1013476"
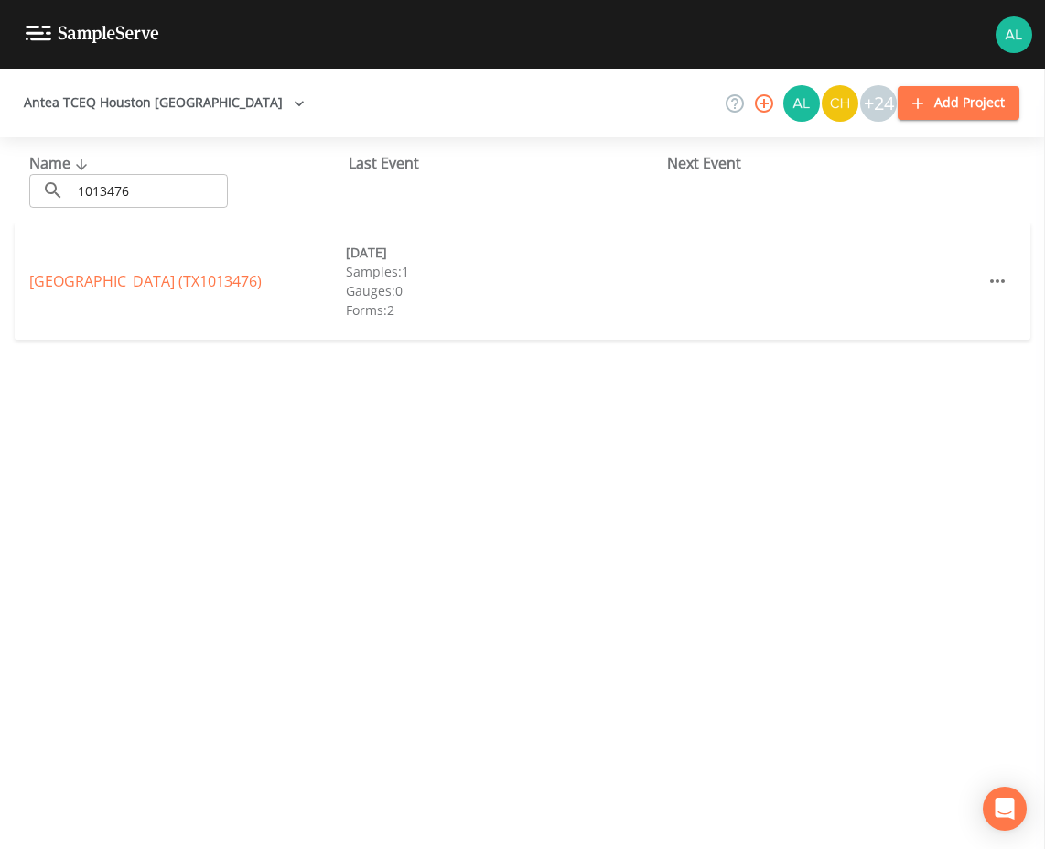
click at [123, 298] on div "[GEOGRAPHIC_DATA] (TX1013476) [DATE] Samples: 1 Gauges: 0 Forms: 2" at bounding box center [523, 280] width 1016 height 117
click at [126, 286] on link "[GEOGRAPHIC_DATA] (TX1013476)" at bounding box center [145, 281] width 233 height 20
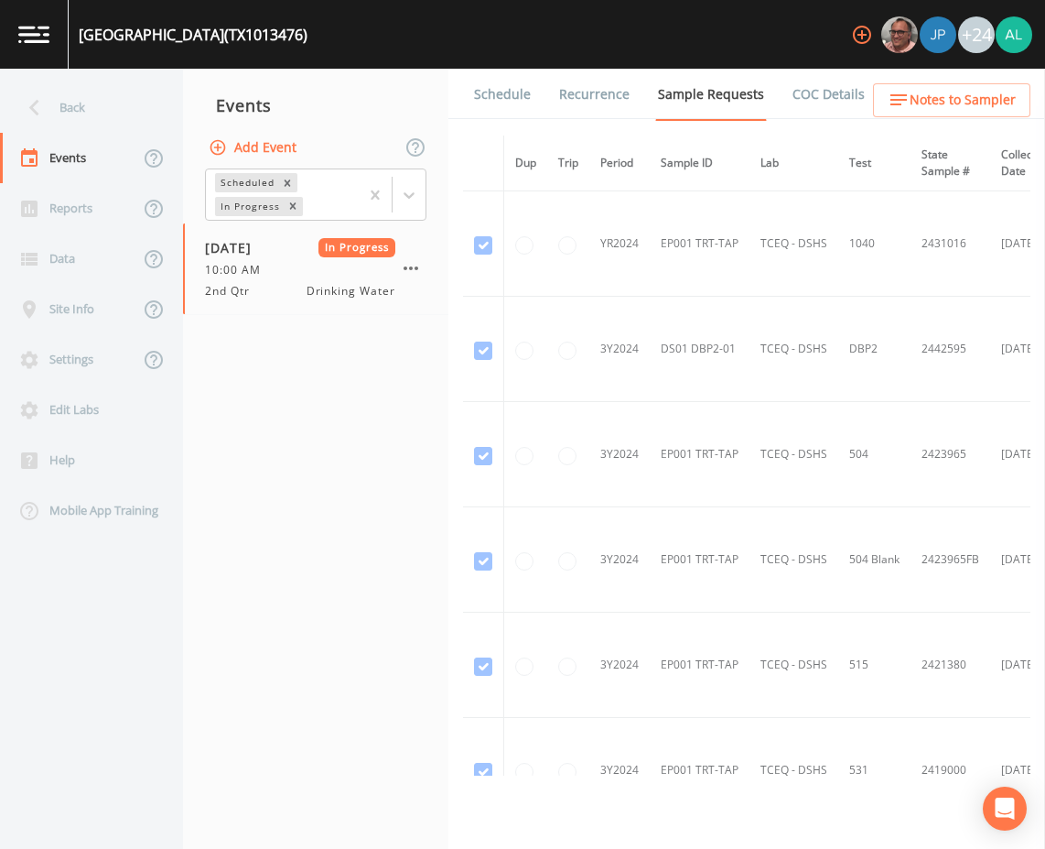
click at [271, 146] on button "Add Event" at bounding box center [254, 148] width 99 height 34
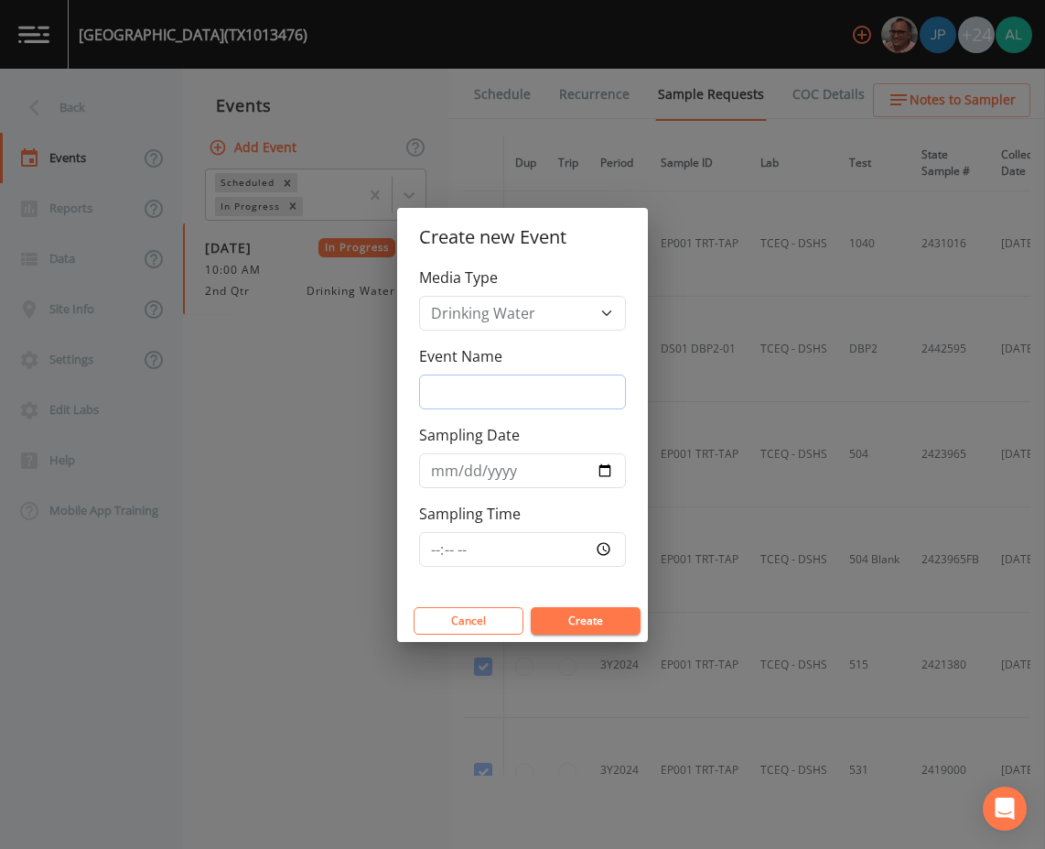
click at [527, 384] on input "Event Name" at bounding box center [522, 391] width 207 height 35
type input "3rd Quarter"
type input "[DATE]"
click at [431, 547] on input "Sampling Time" at bounding box center [522, 549] width 207 height 35
type input "08:30"
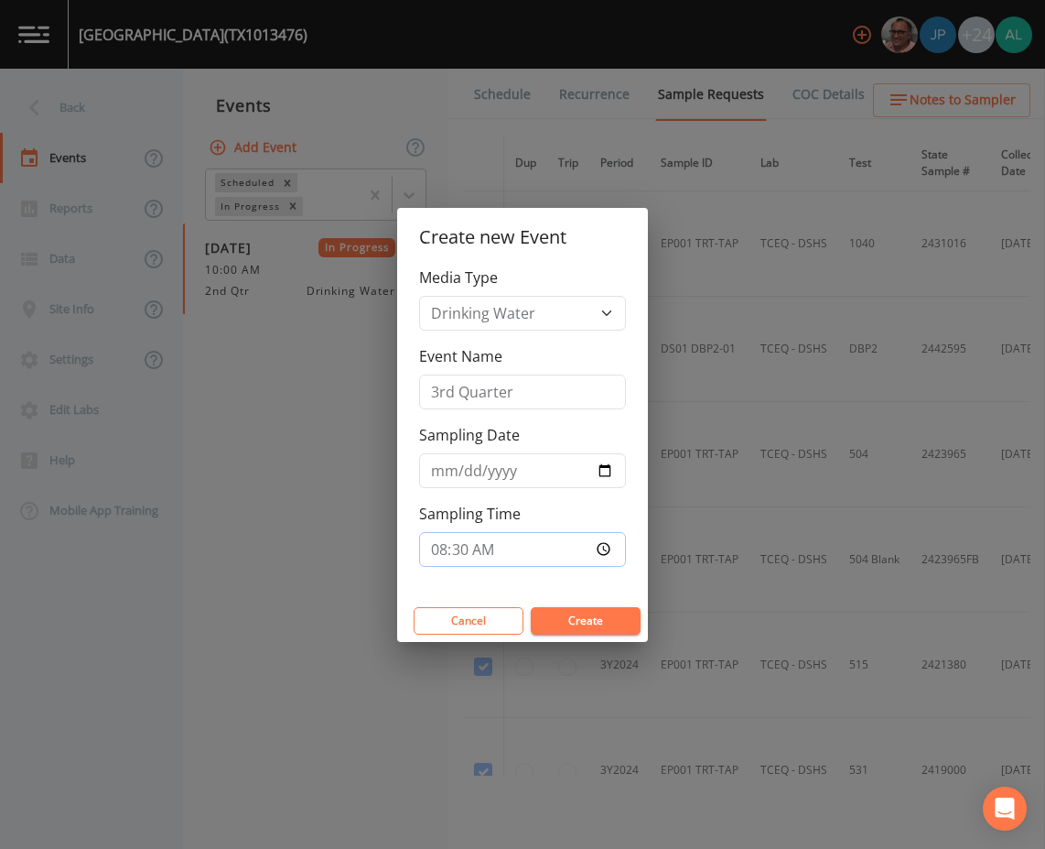
click at [531, 607] on button "Create" at bounding box center [586, 620] width 110 height 27
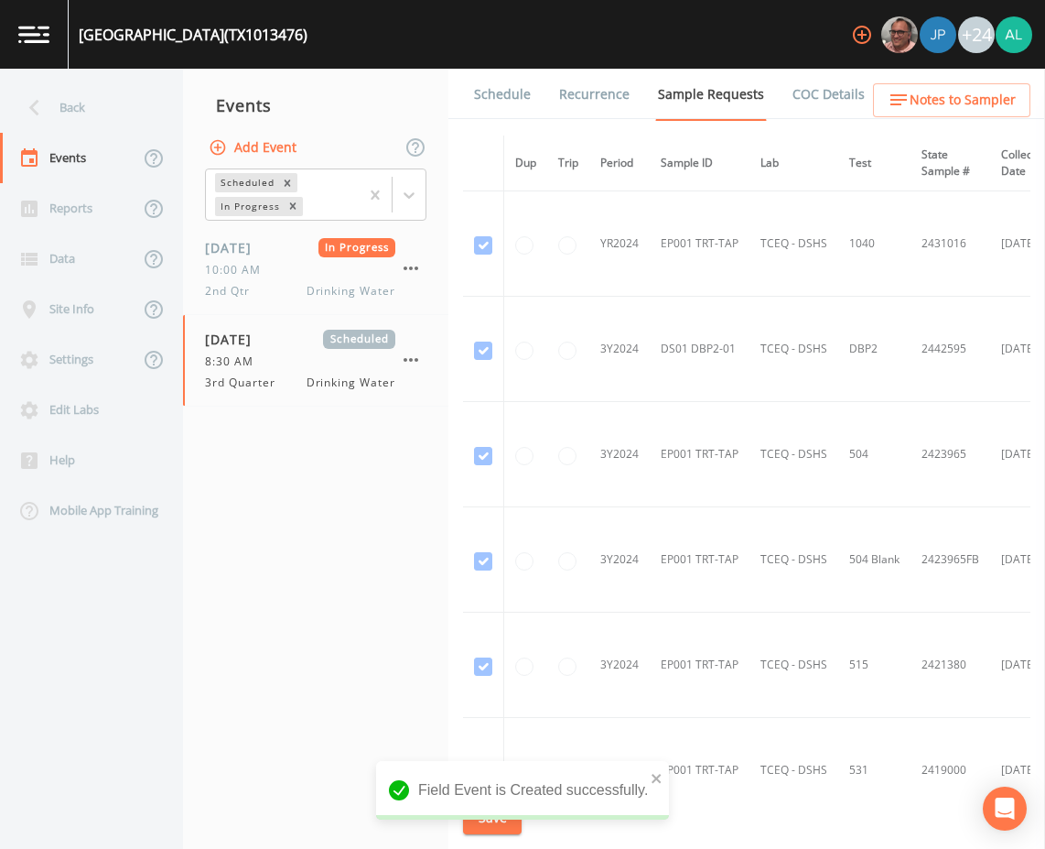
click at [301, 555] on nav "Events Add Event Scheduled In Progress [DATE] In Progress 10:00 AM 2nd Qtr Drin…" at bounding box center [315, 459] width 265 height 780
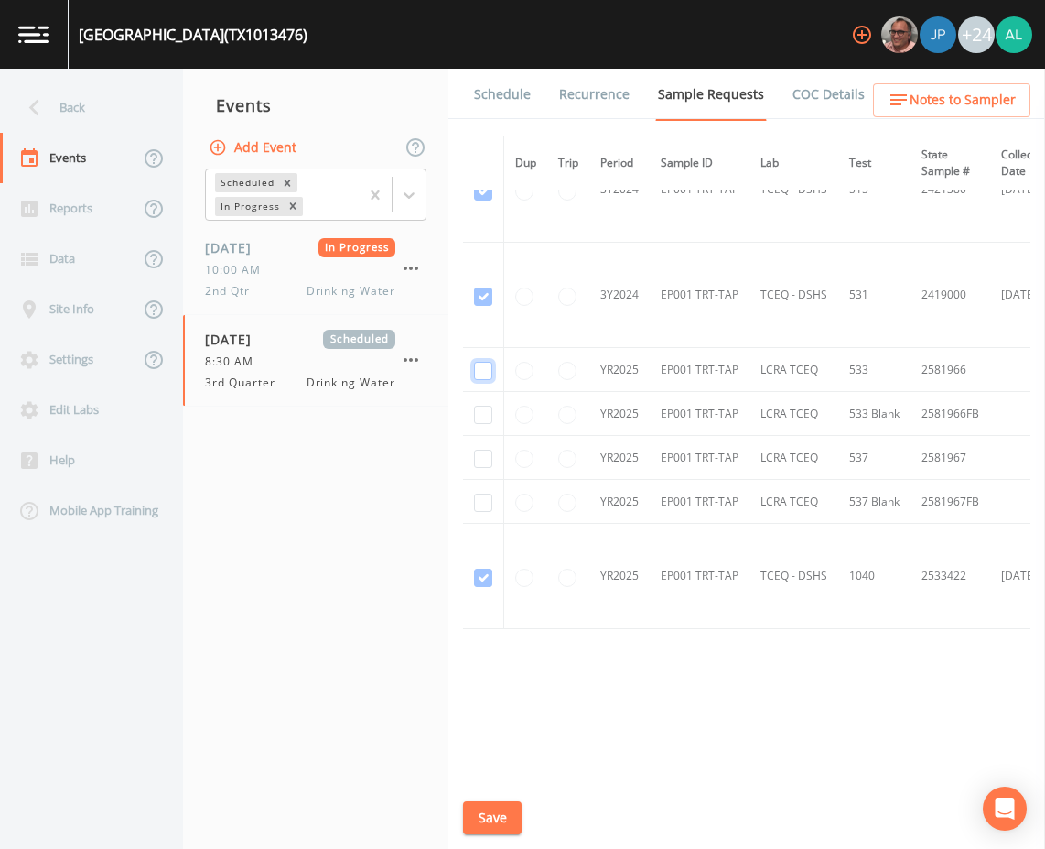
click at [489, 362] on input "checkbox" at bounding box center [483, 371] width 18 height 18
checkbox input "true"
click at [485, 420] on td at bounding box center [483, 414] width 41 height 44
click at [485, 465] on td at bounding box center [483, 458] width 41 height 44
click at [472, 436] on td at bounding box center [483, 458] width 41 height 44
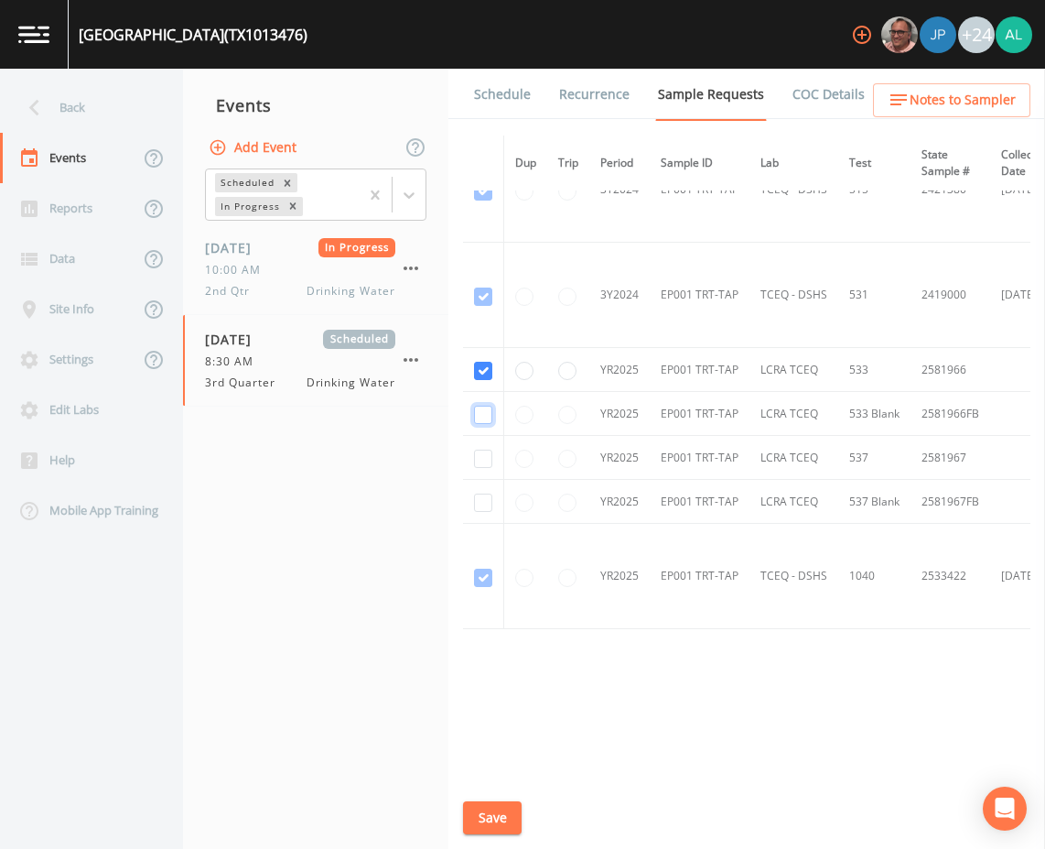
click at [485, 406] on input "checkbox" at bounding box center [483, 415] width 18 height 18
checkbox input "true"
click at [488, 450] on input "checkbox" at bounding box center [483, 458] width 18 height 18
checkbox input "true"
click at [491, 509] on td at bounding box center [483, 502] width 41 height 44
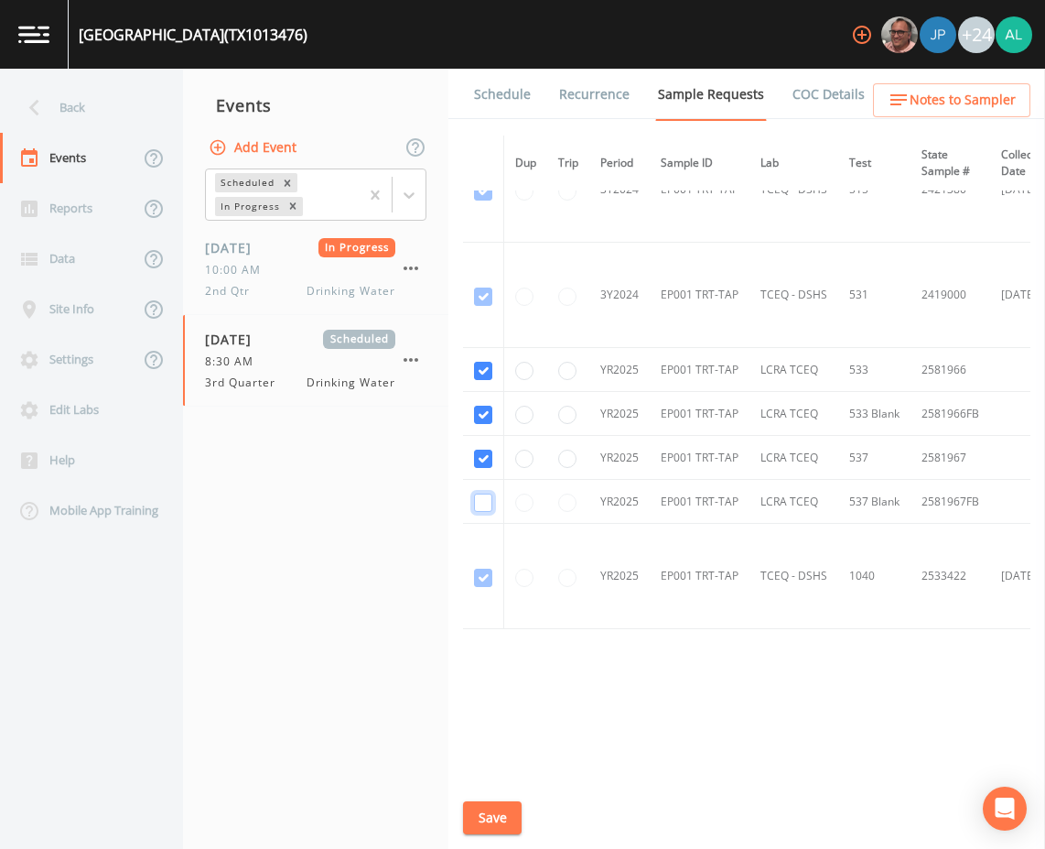
click at [486, 495] on input "checkbox" at bounding box center [483, 502] width 18 height 18
checkbox input "true"
click at [495, 807] on button "Save" at bounding box center [492, 818] width 59 height 34
click at [518, 96] on link "Schedule" at bounding box center [502, 94] width 62 height 51
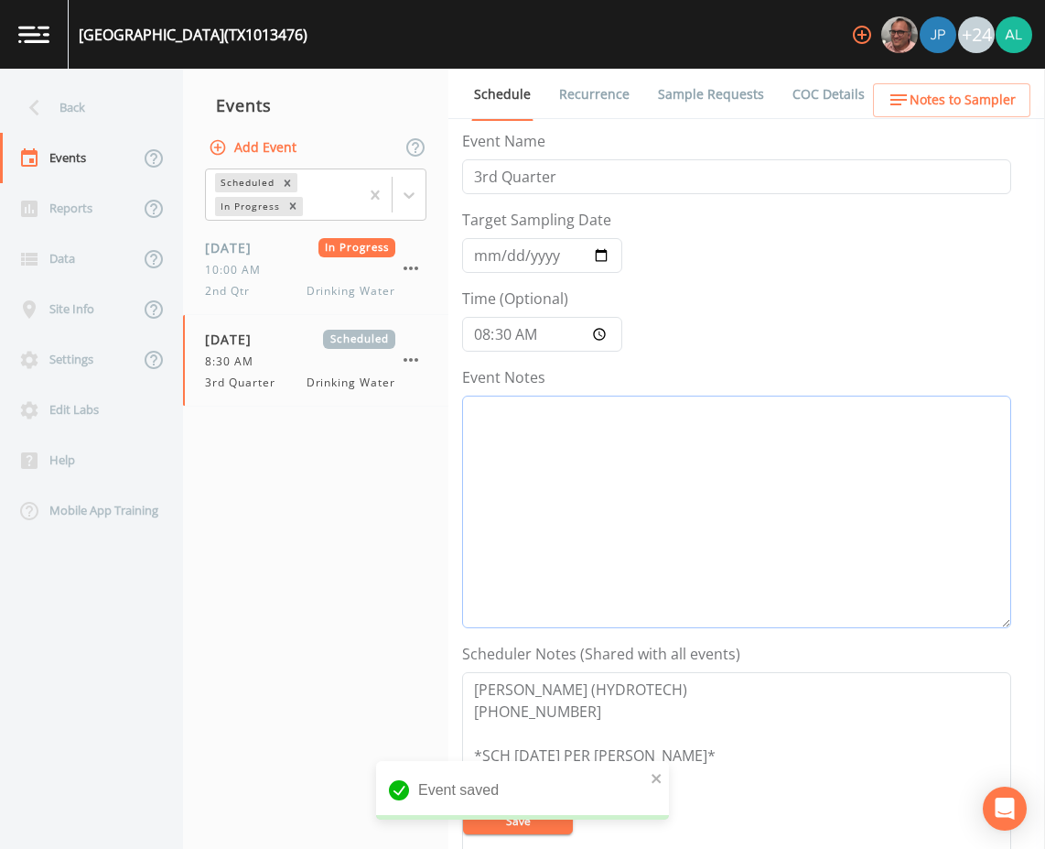
click at [547, 442] on textarea "Event Notes" at bounding box center [736, 511] width 549 height 233
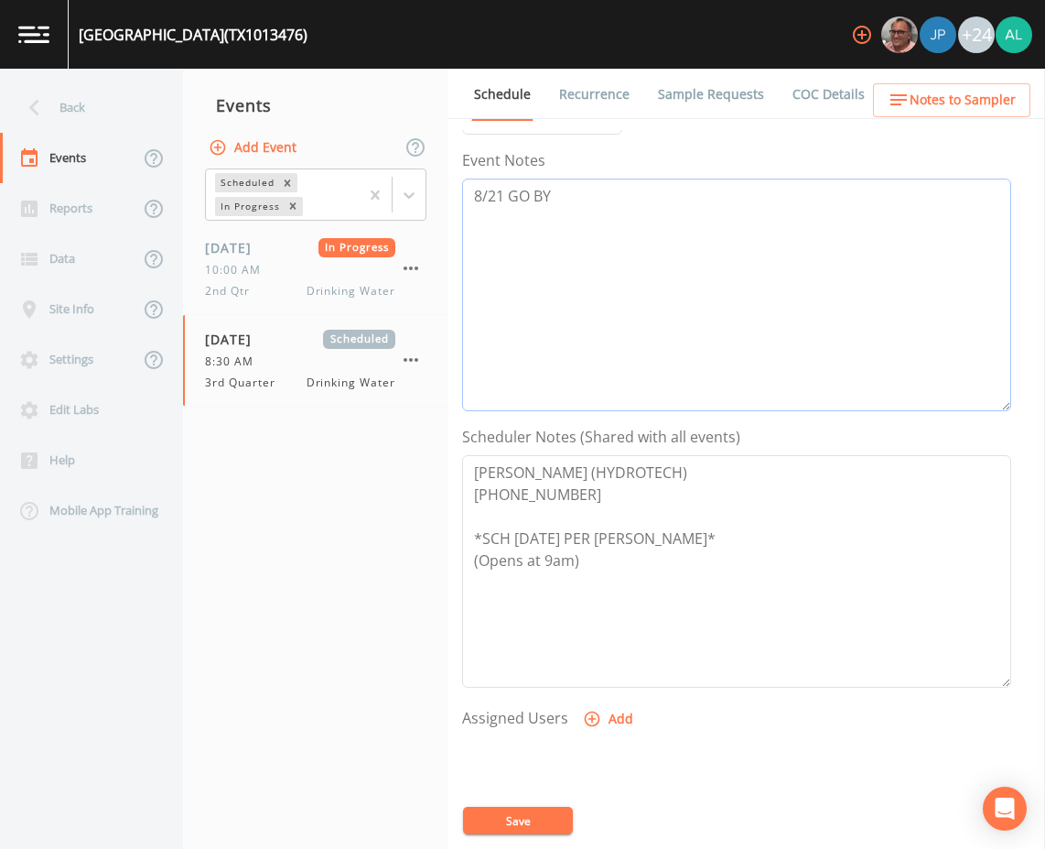
scroll to position [443, 0]
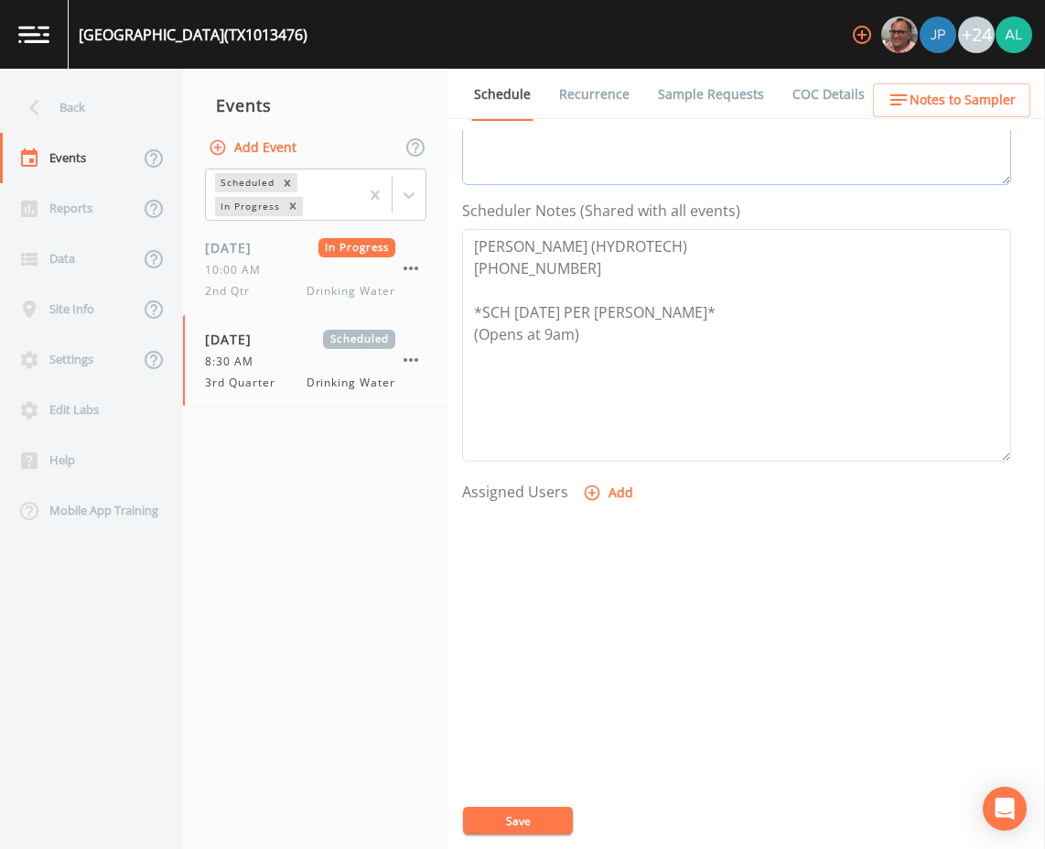
type textarea "8/21 GO BY"
click at [597, 501] on button "Add" at bounding box center [609, 493] width 61 height 34
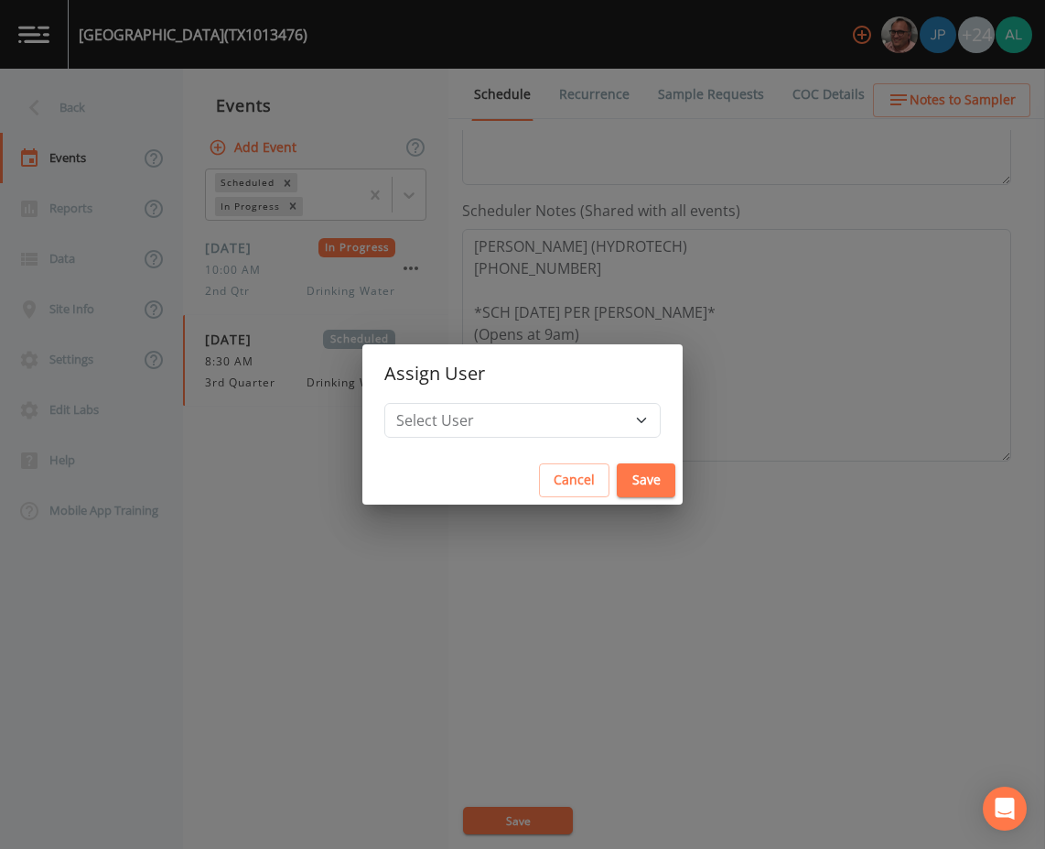
click at [461, 400] on h2 "Assign User" at bounding box center [523, 373] width 320 height 59
click at [461, 407] on select "Select User [PERSON_NAME] [PERSON_NAME] [PERSON_NAME] [PERSON_NAME] [PERSON_NAM…" at bounding box center [522, 420] width 276 height 35
select select "37eecc1f-c5fe-476e-b72b-30cfa15dcfe6"
click at [426, 403] on select "Select User [PERSON_NAME] [PERSON_NAME] [PERSON_NAME] [PERSON_NAME] [PERSON_NAM…" at bounding box center [522, 420] width 276 height 35
click at [617, 472] on button "Save" at bounding box center [646, 480] width 59 height 34
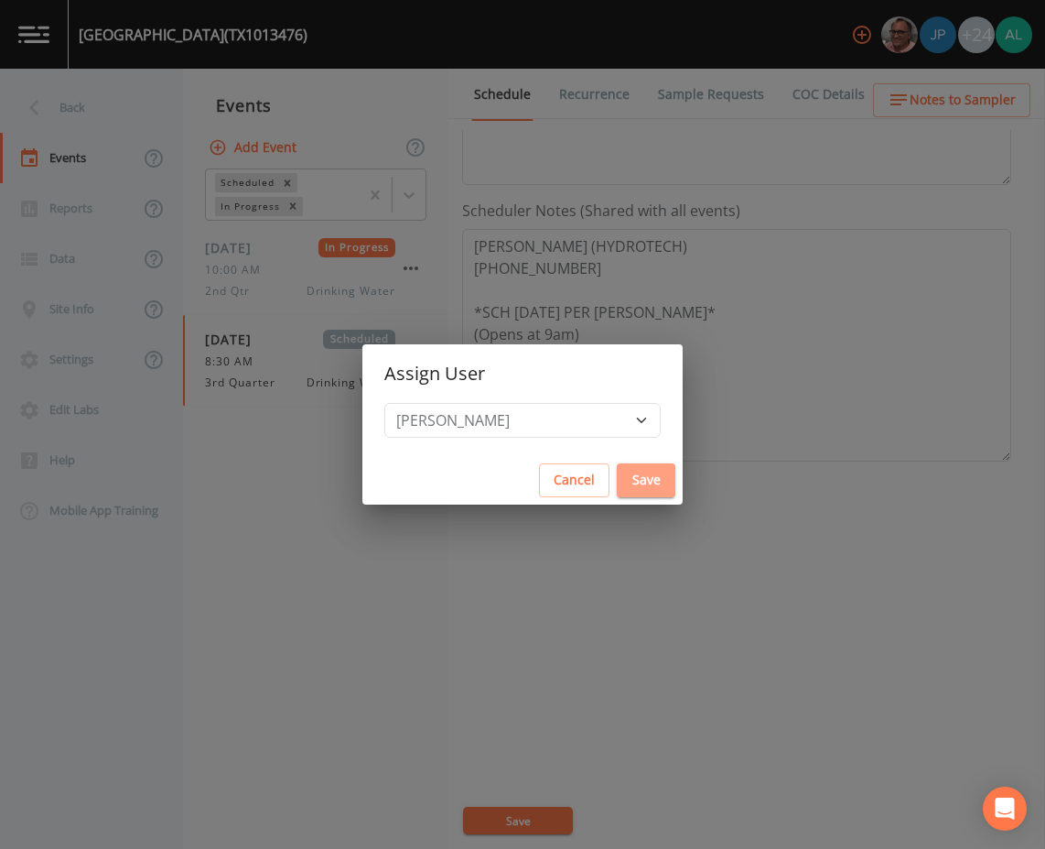
select select
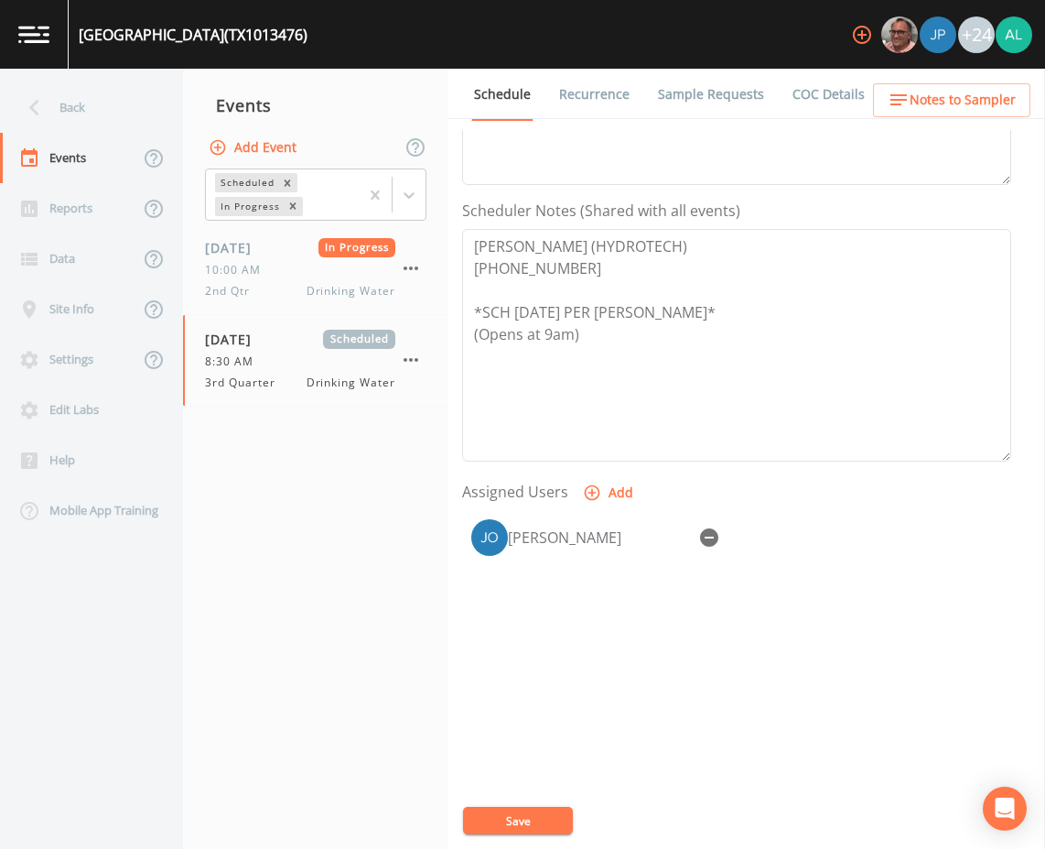
click at [506, 812] on button "Save" at bounding box center [518, 820] width 110 height 27
click at [969, 76] on ul "Schedule Recurrence Sample Requests COC Details Forms" at bounding box center [747, 94] width 597 height 50
click at [962, 93] on span "Notes to Sampler" at bounding box center [963, 100] width 106 height 23
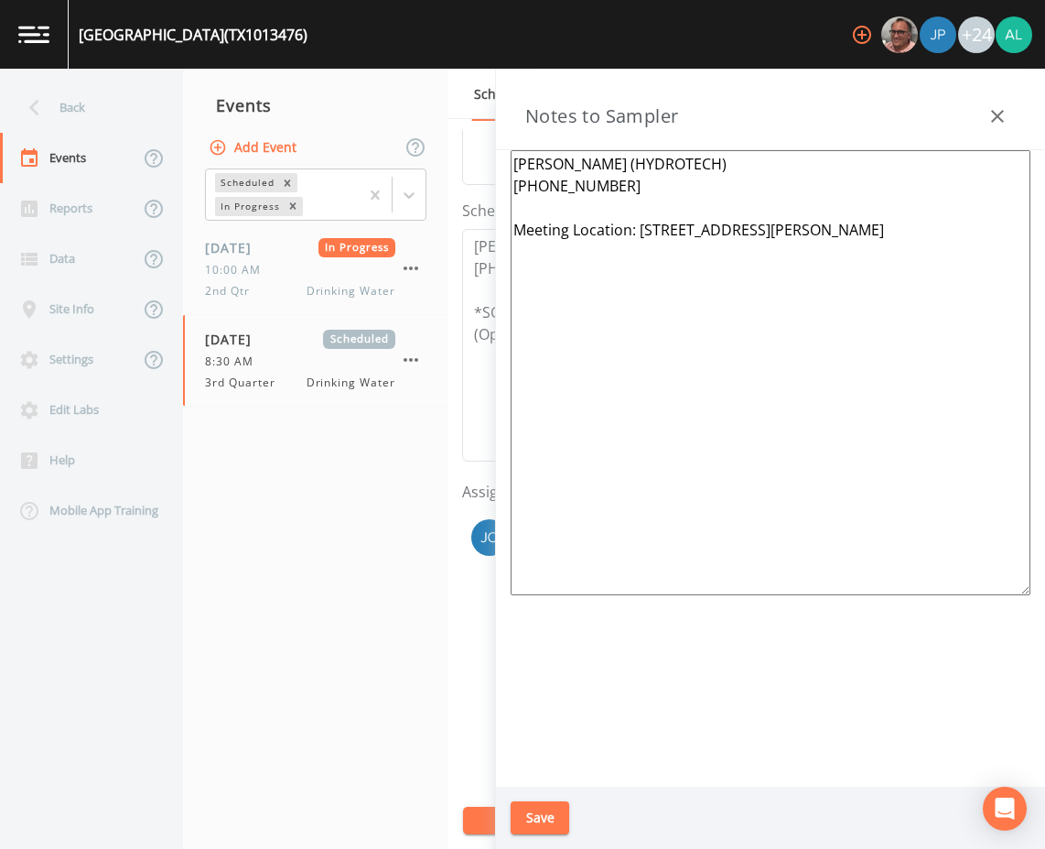
click at [517, 813] on button "Save" at bounding box center [540, 818] width 59 height 34
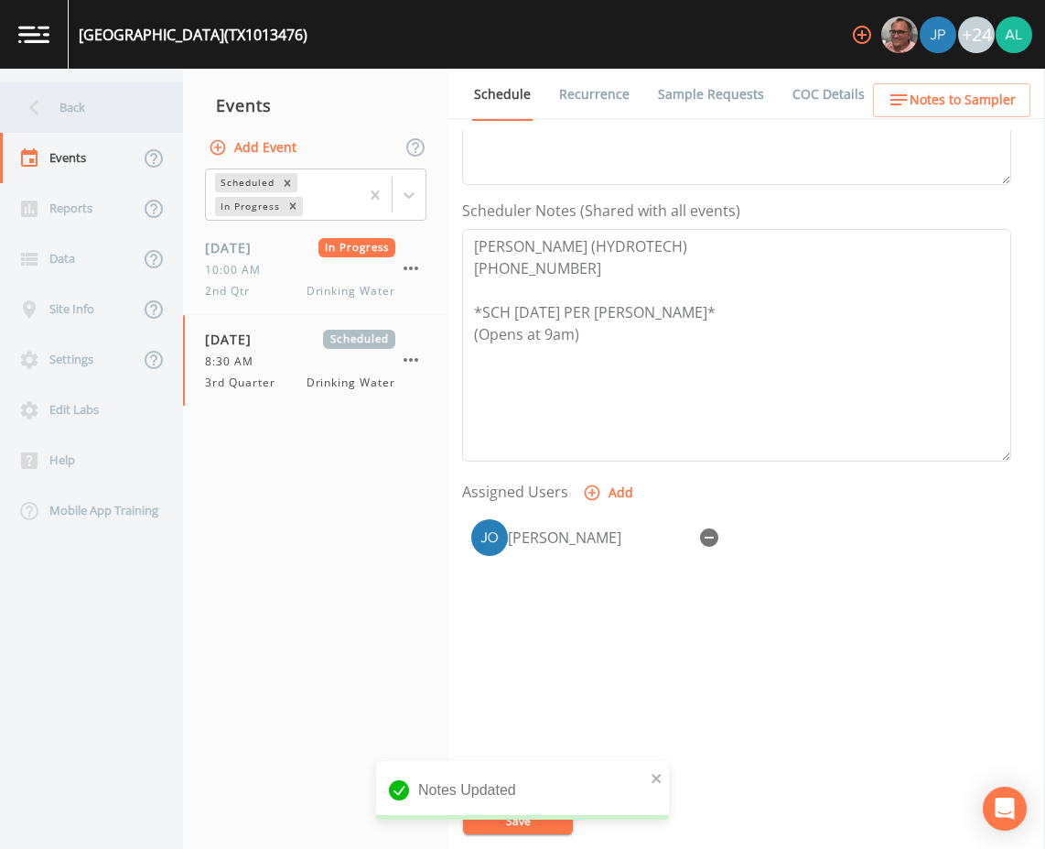
click at [122, 103] on div "Back" at bounding box center [82, 107] width 165 height 50
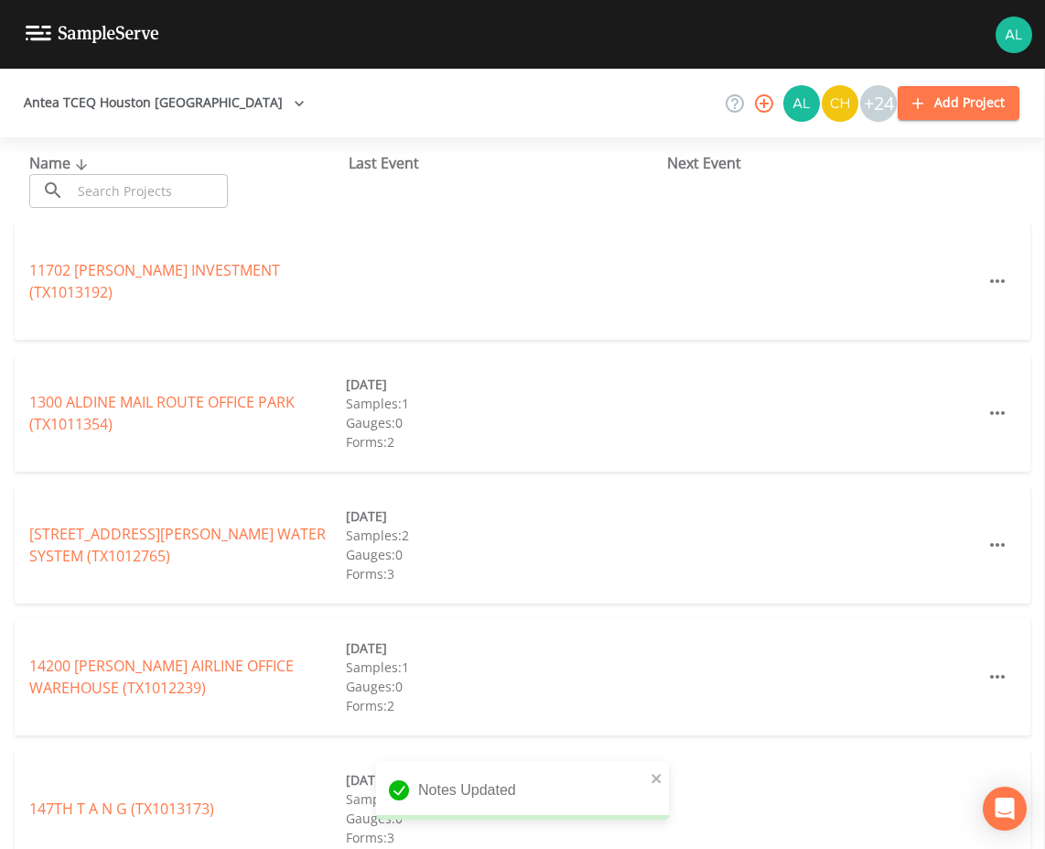
click at [119, 180] on input "text" at bounding box center [149, 191] width 157 height 34
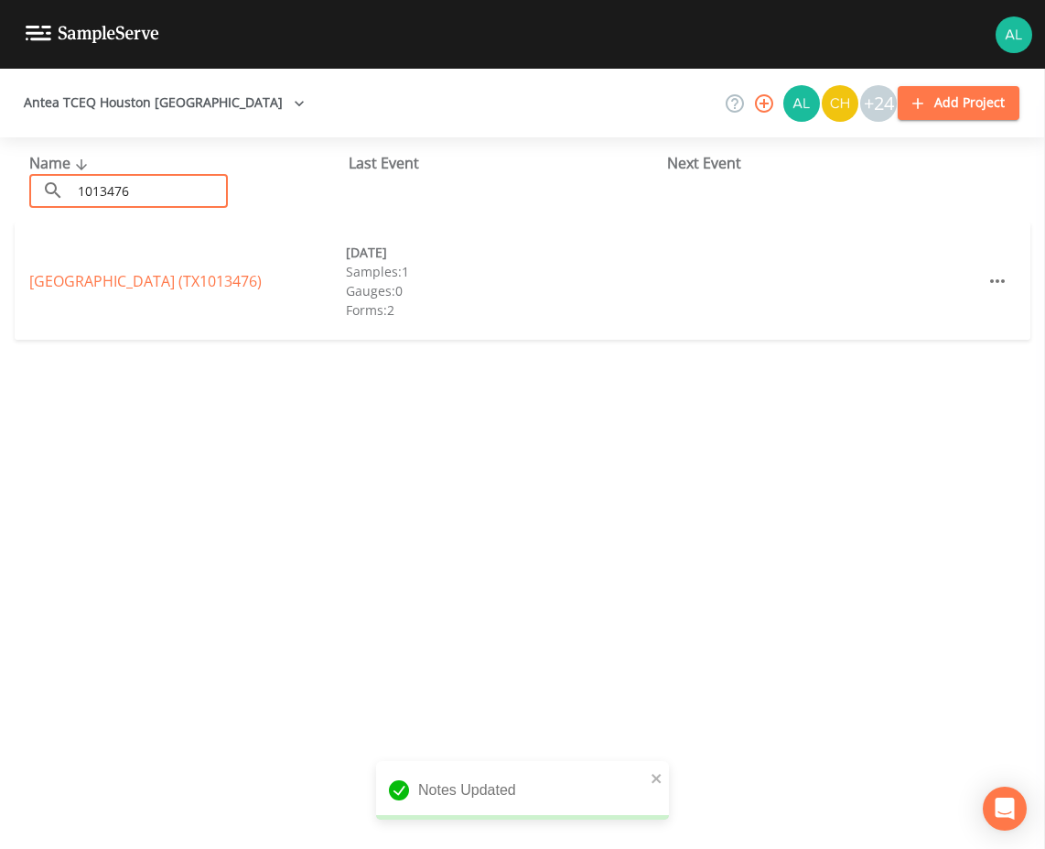
type input "1013476"
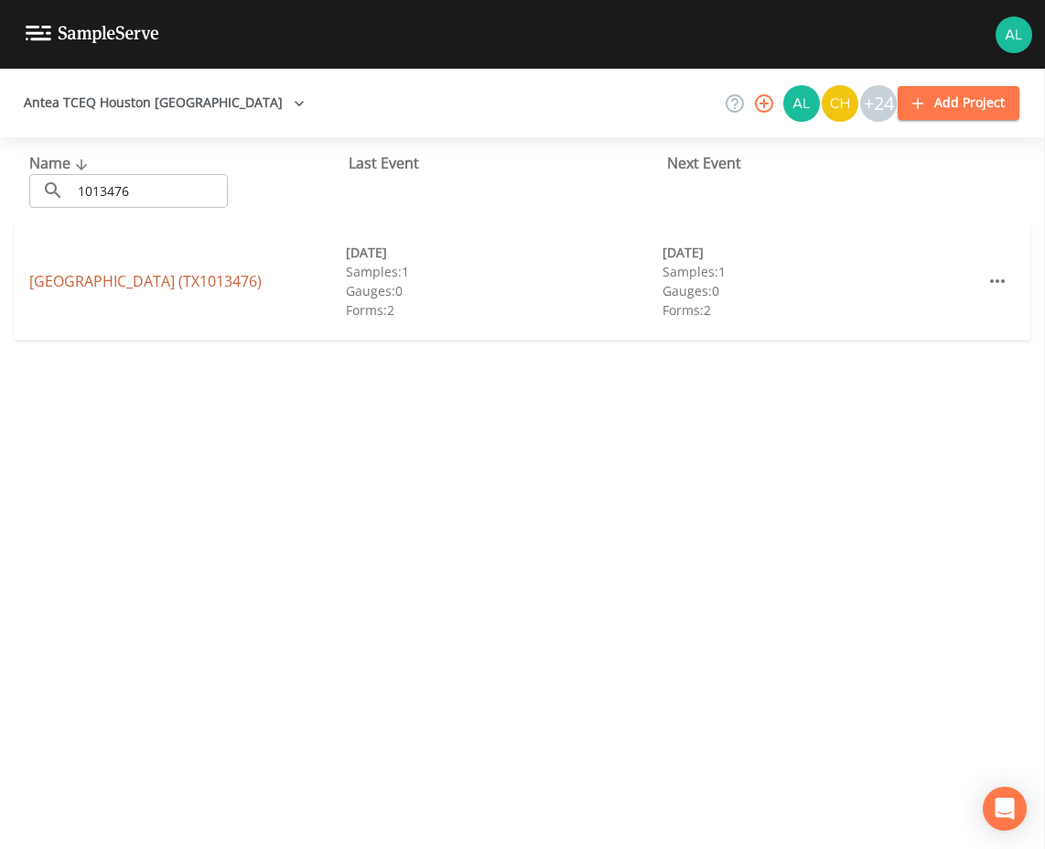
click at [93, 274] on link "[GEOGRAPHIC_DATA] (TX1013476)" at bounding box center [145, 281] width 233 height 20
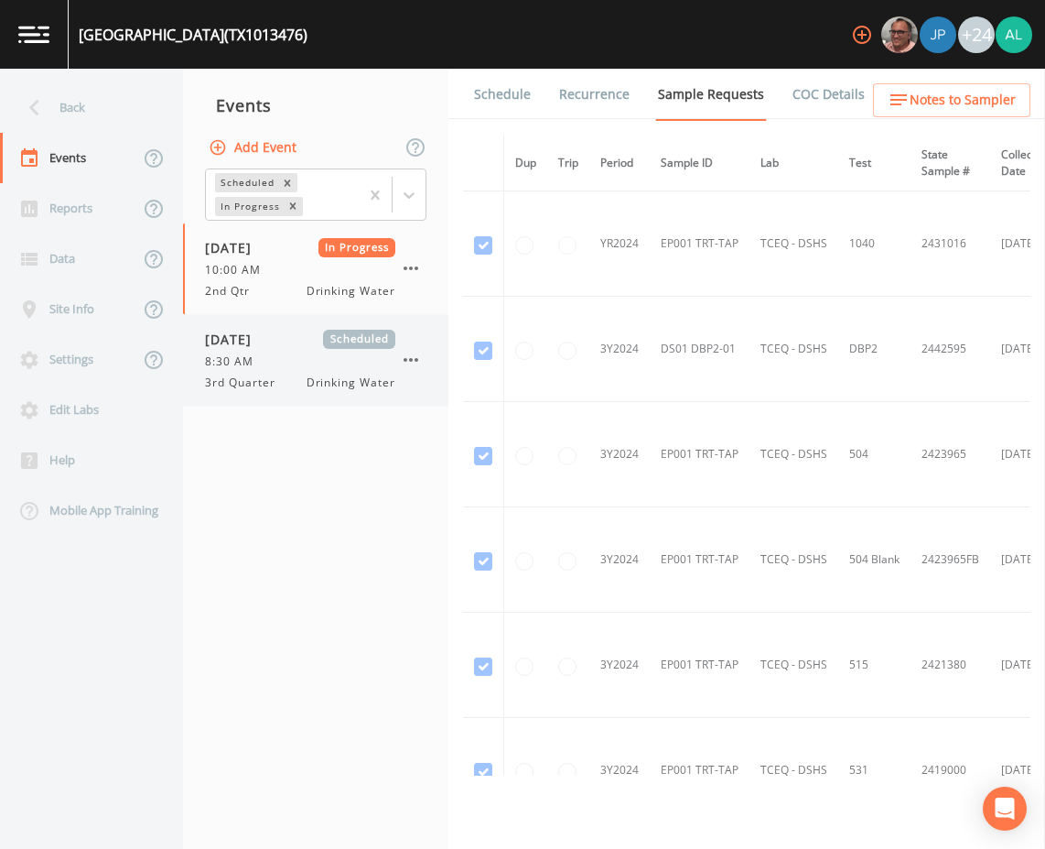
click at [330, 351] on div "[DATE] Scheduled 8:30 AM 3rd Quarter Drinking Water" at bounding box center [300, 360] width 190 height 61
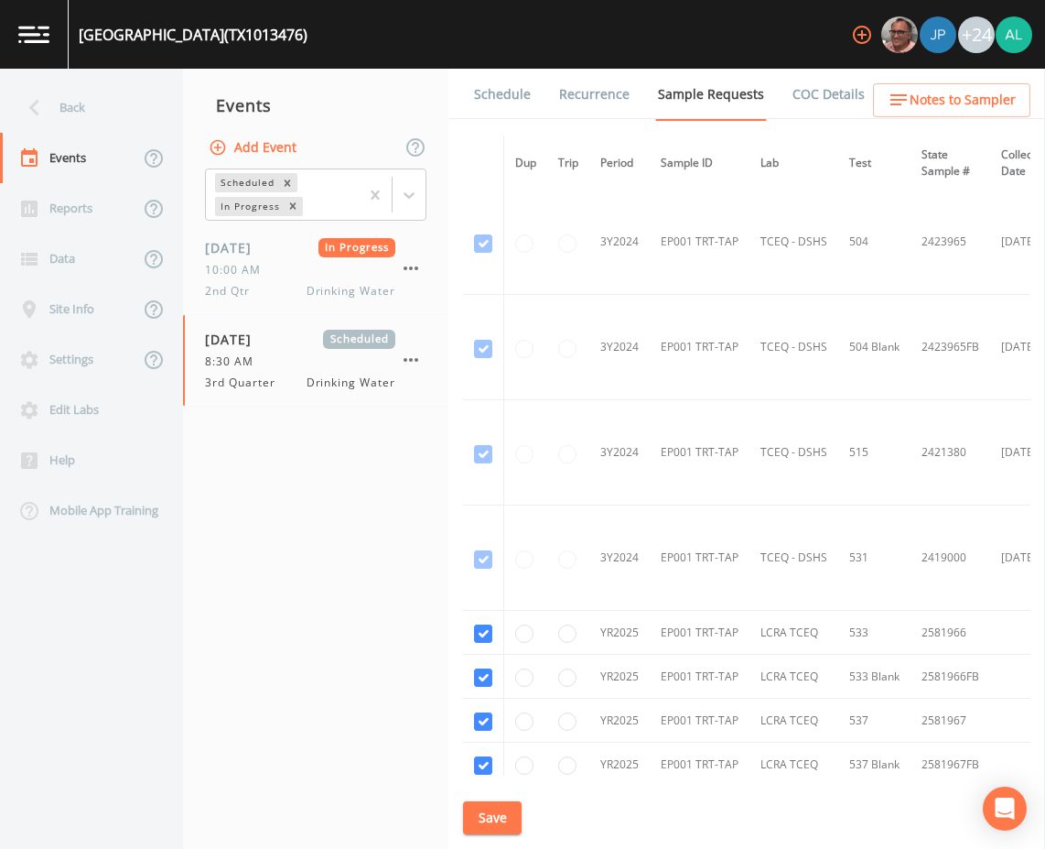
scroll to position [480, 0]
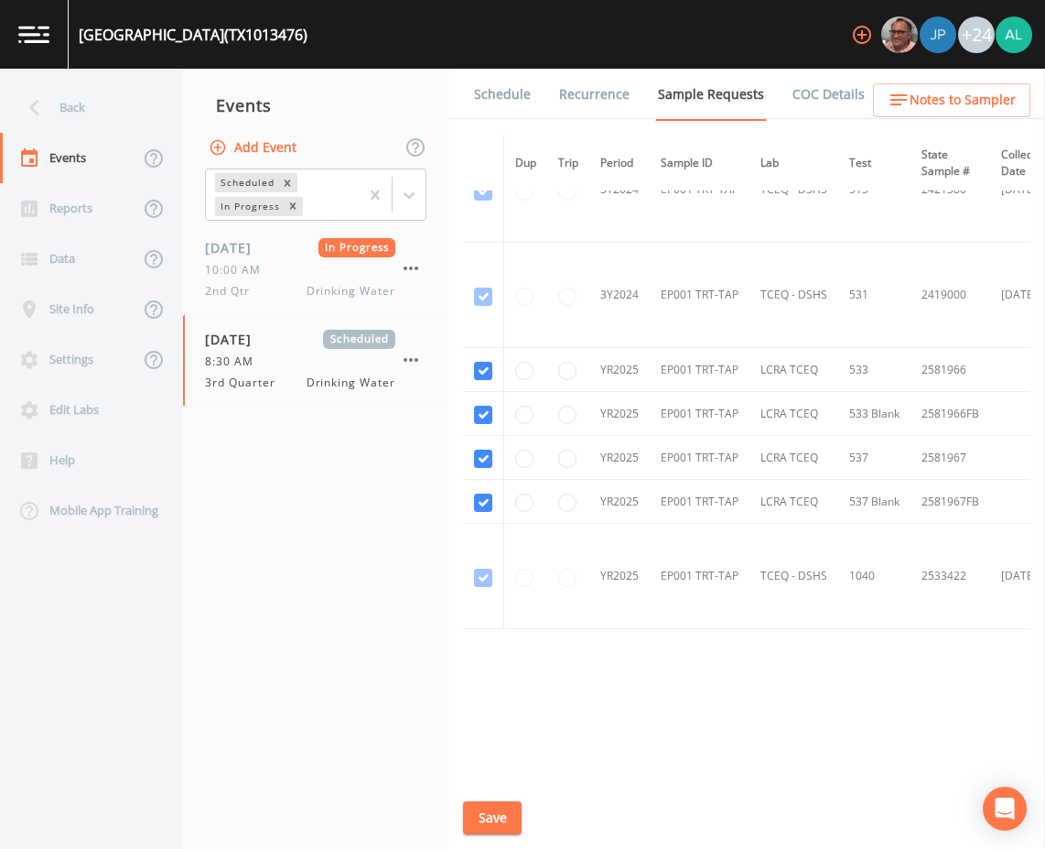
click at [482, 821] on button "Save" at bounding box center [492, 818] width 59 height 34
click at [511, 101] on link "Schedule" at bounding box center [502, 94] width 62 height 51
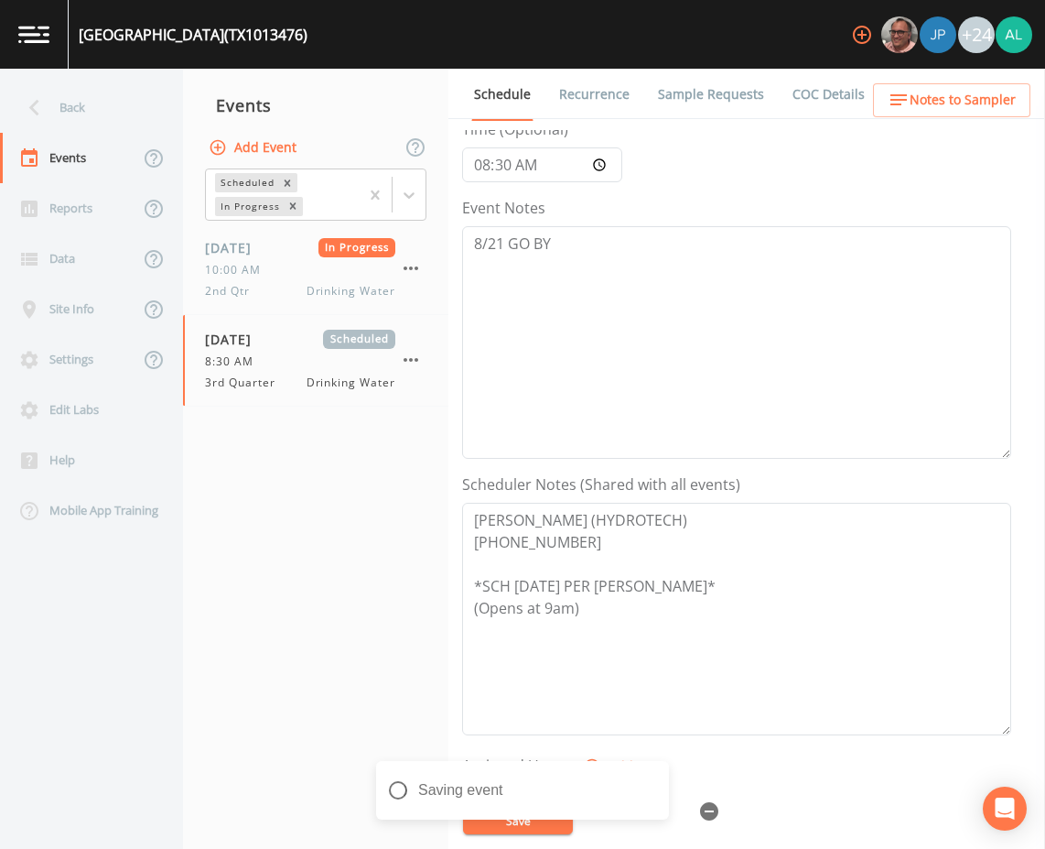
scroll to position [443, 0]
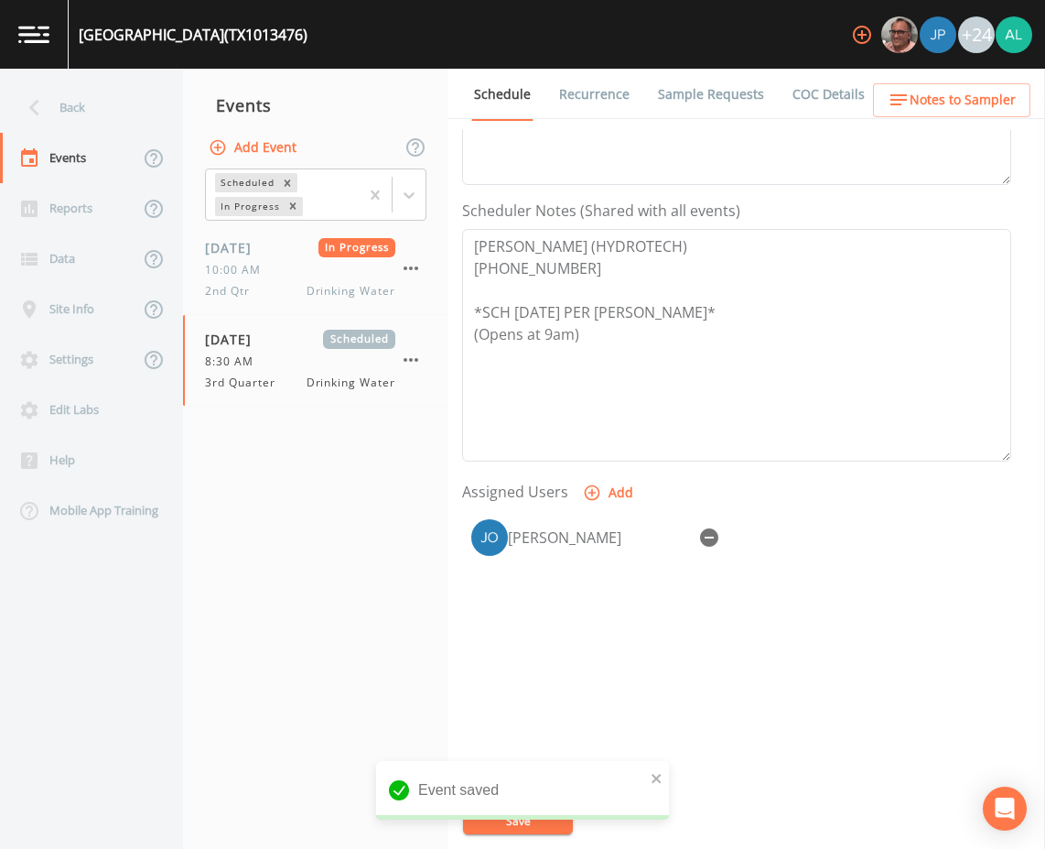
click at [904, 116] on button "Notes to Sampler" at bounding box center [951, 100] width 157 height 34
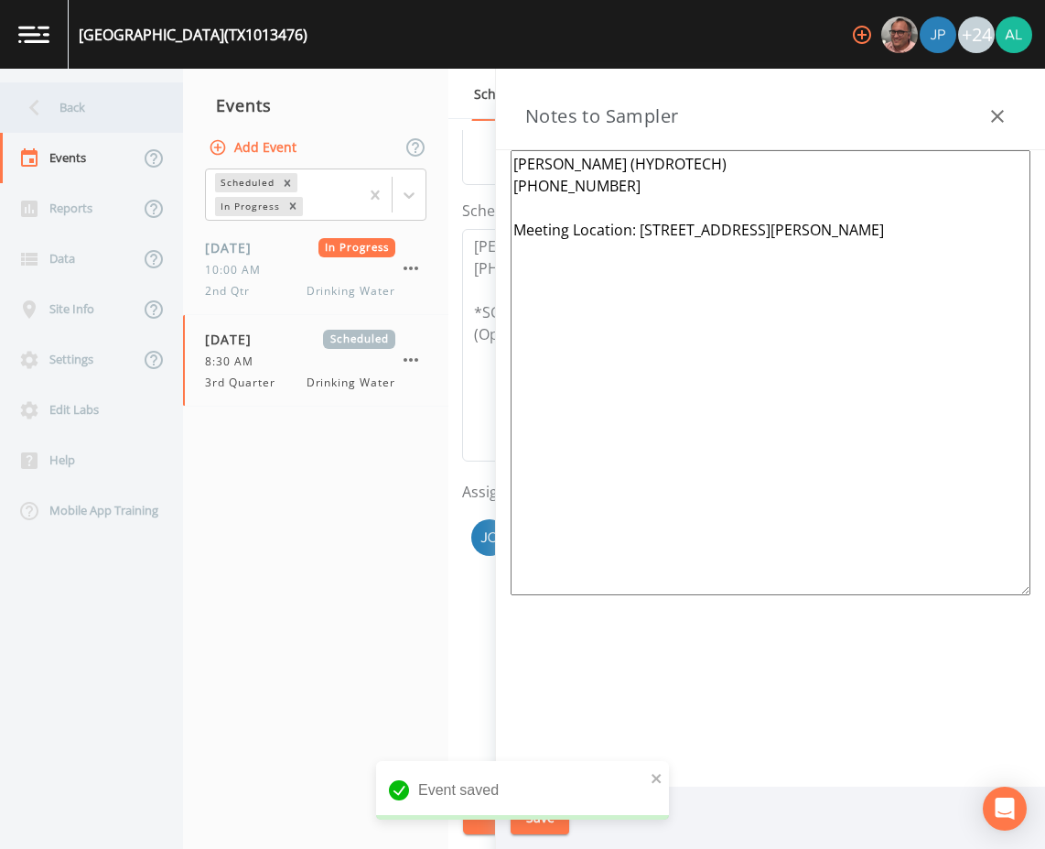
click at [120, 109] on div "Back" at bounding box center [82, 107] width 165 height 50
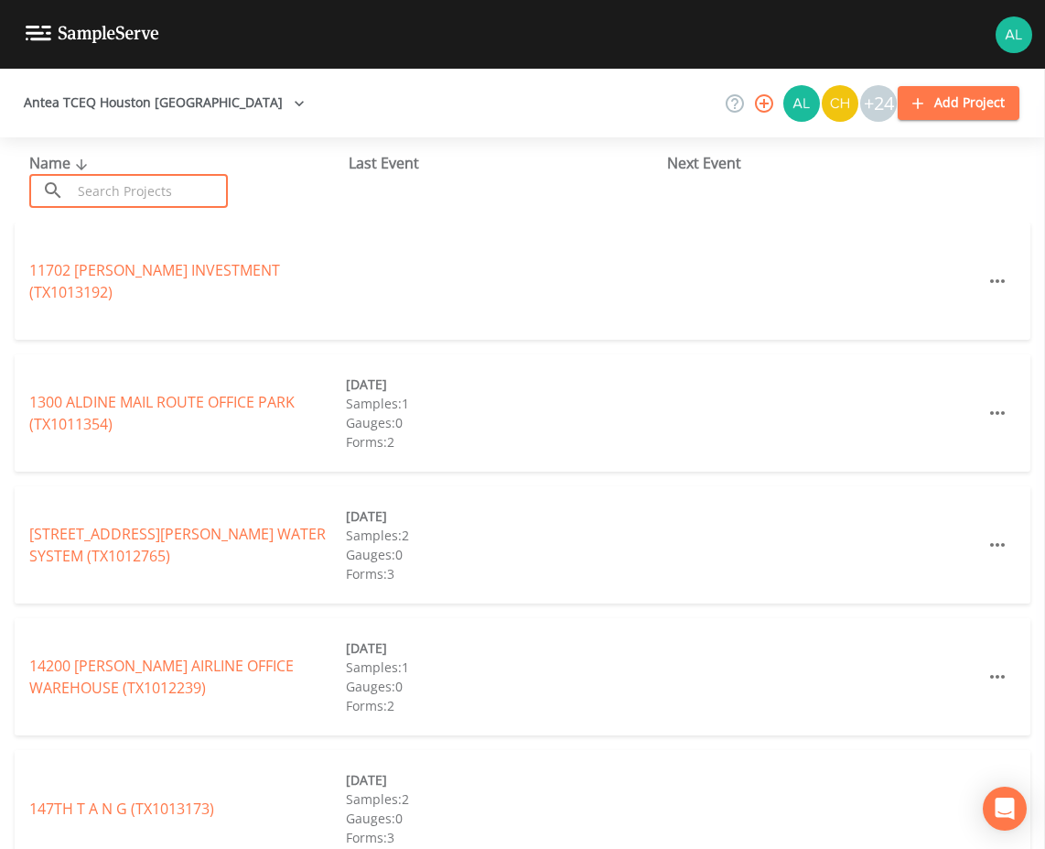
click at [131, 197] on input "text" at bounding box center [149, 191] width 157 height 34
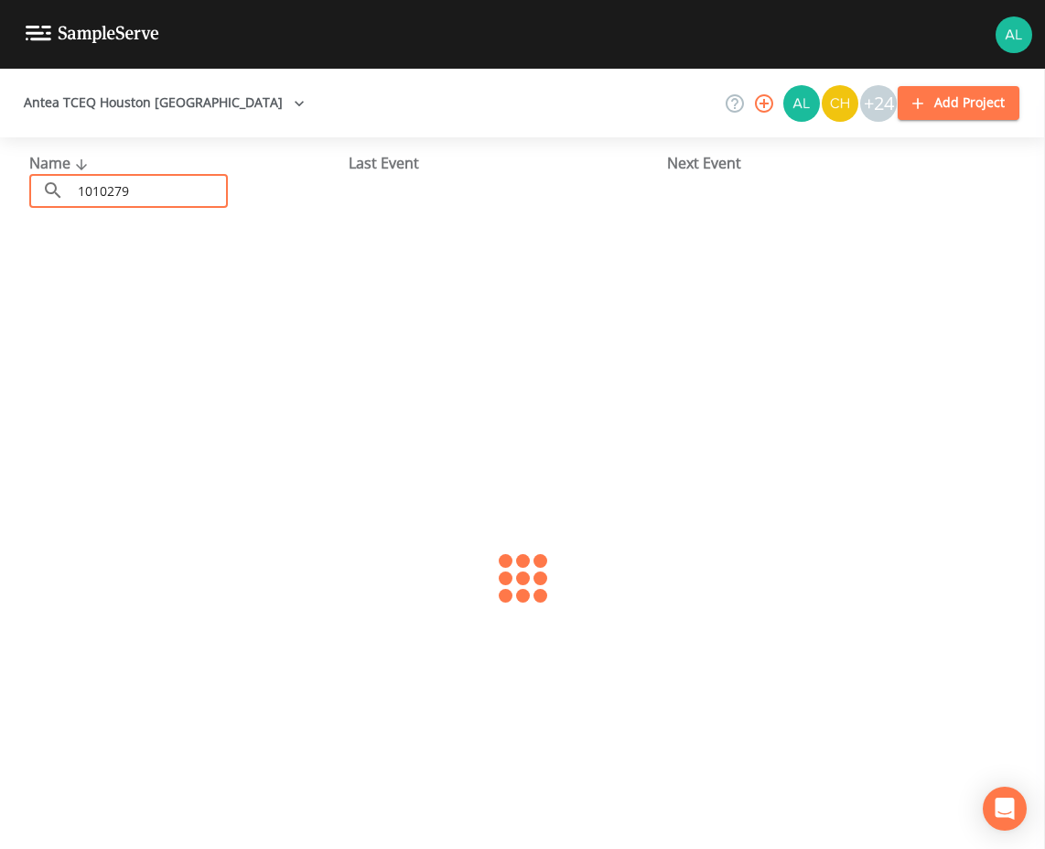
type input "1010279"
click at [97, 291] on link "[GEOGRAPHIC_DATA] (TX1010279)" at bounding box center [145, 281] width 233 height 20
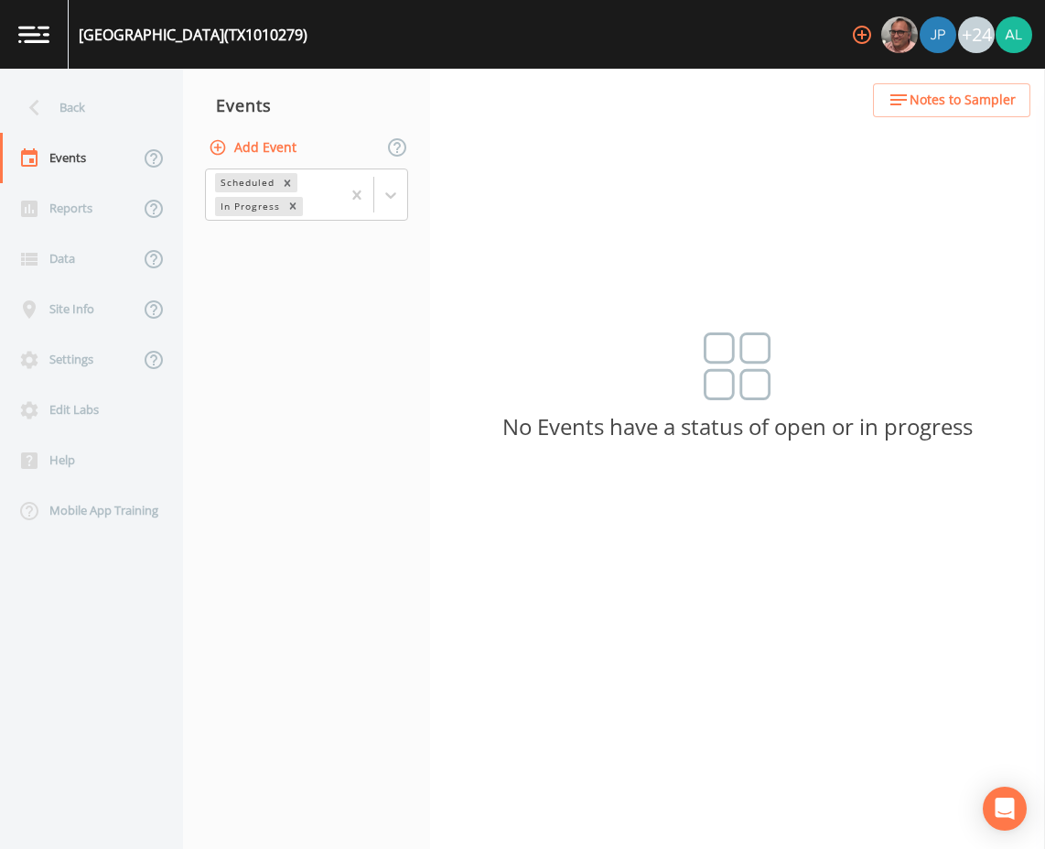
click at [278, 135] on button "Add Event" at bounding box center [254, 148] width 99 height 34
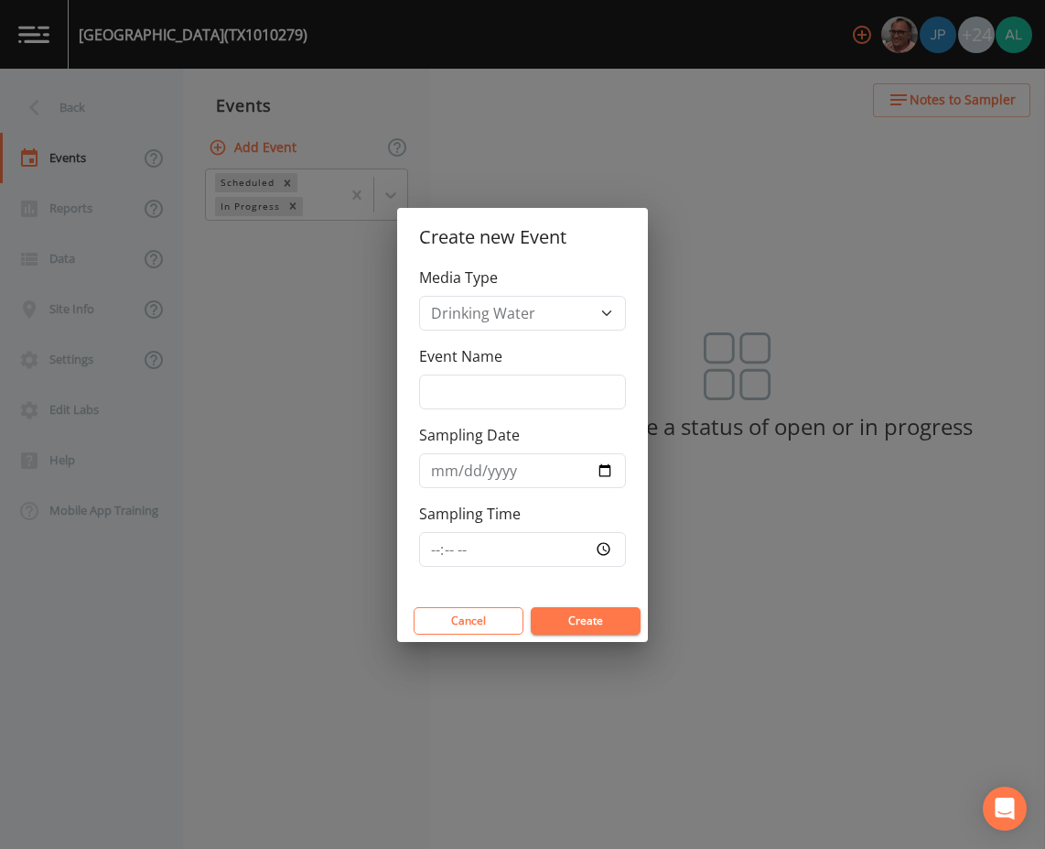
click at [444, 364] on label "Event Name" at bounding box center [460, 356] width 83 height 22
click at [444, 374] on input "Event Name" at bounding box center [522, 391] width 207 height 35
click at [458, 385] on input "Event Name" at bounding box center [522, 391] width 207 height 35
type input "3rd Quarter"
type input "[DATE]"
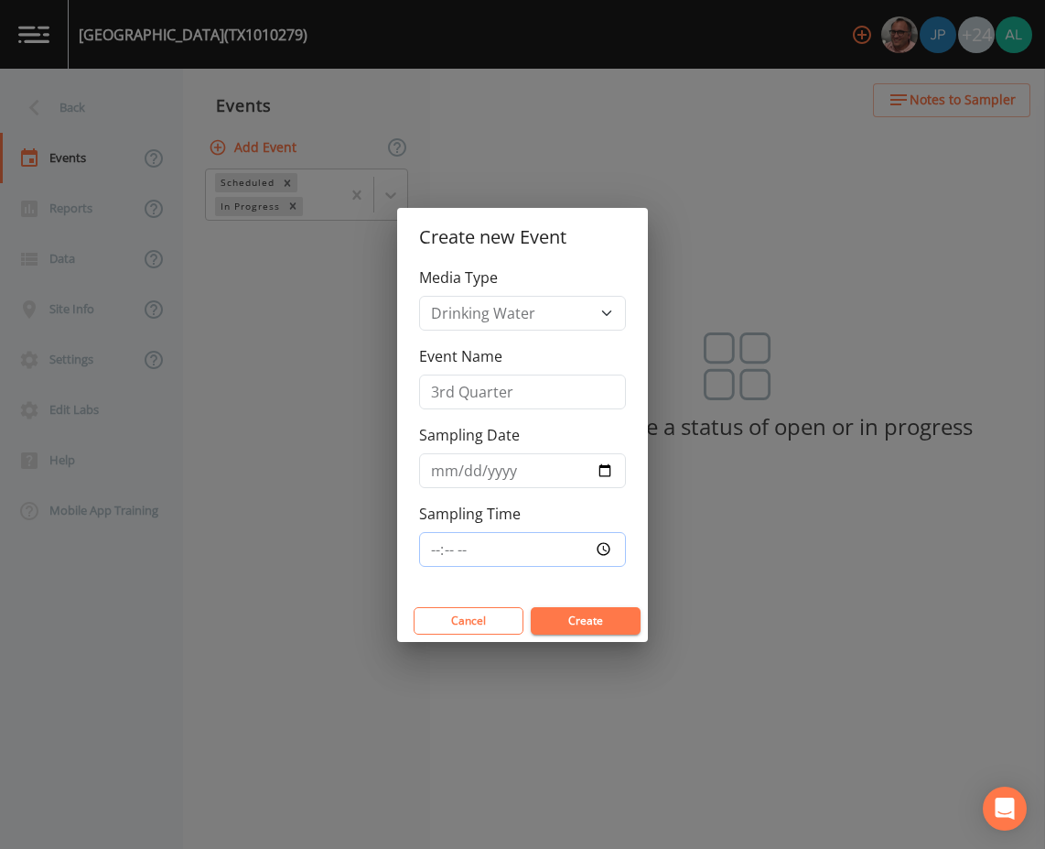
click at [430, 552] on input "Sampling Time" at bounding box center [522, 549] width 207 height 35
type input "08:00"
click at [531, 607] on button "Create" at bounding box center [586, 620] width 110 height 27
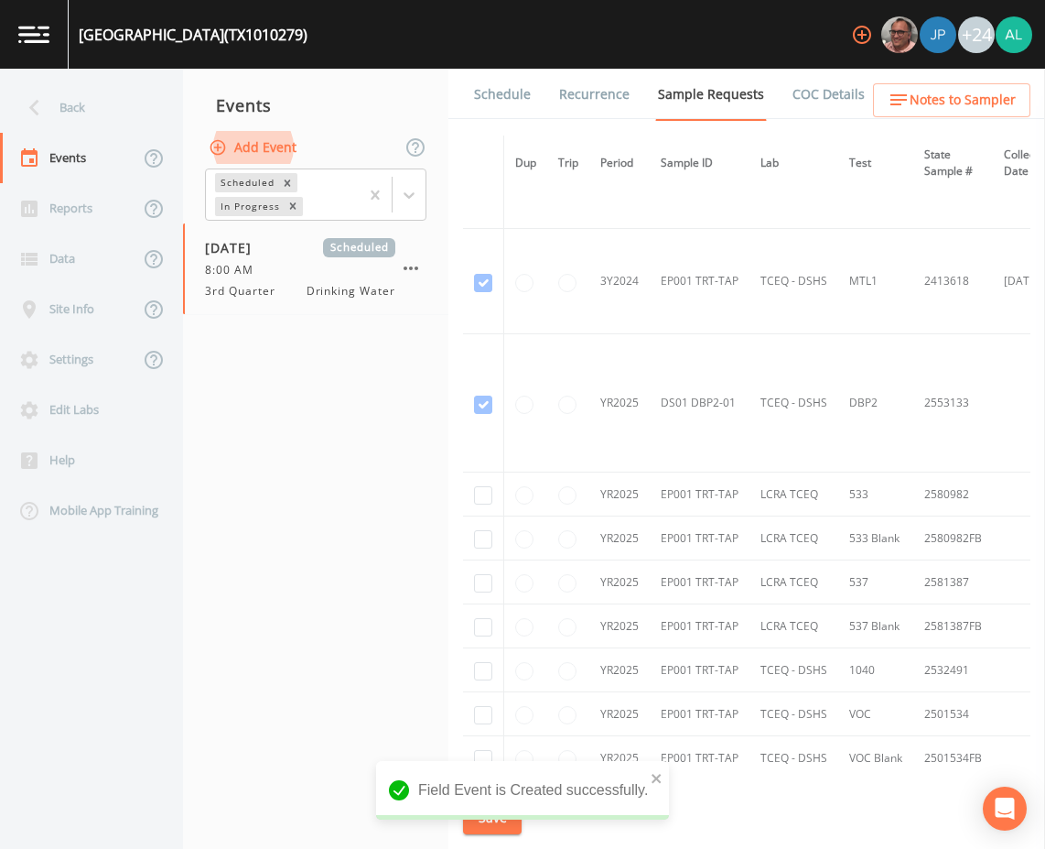
scroll to position [1004, 0]
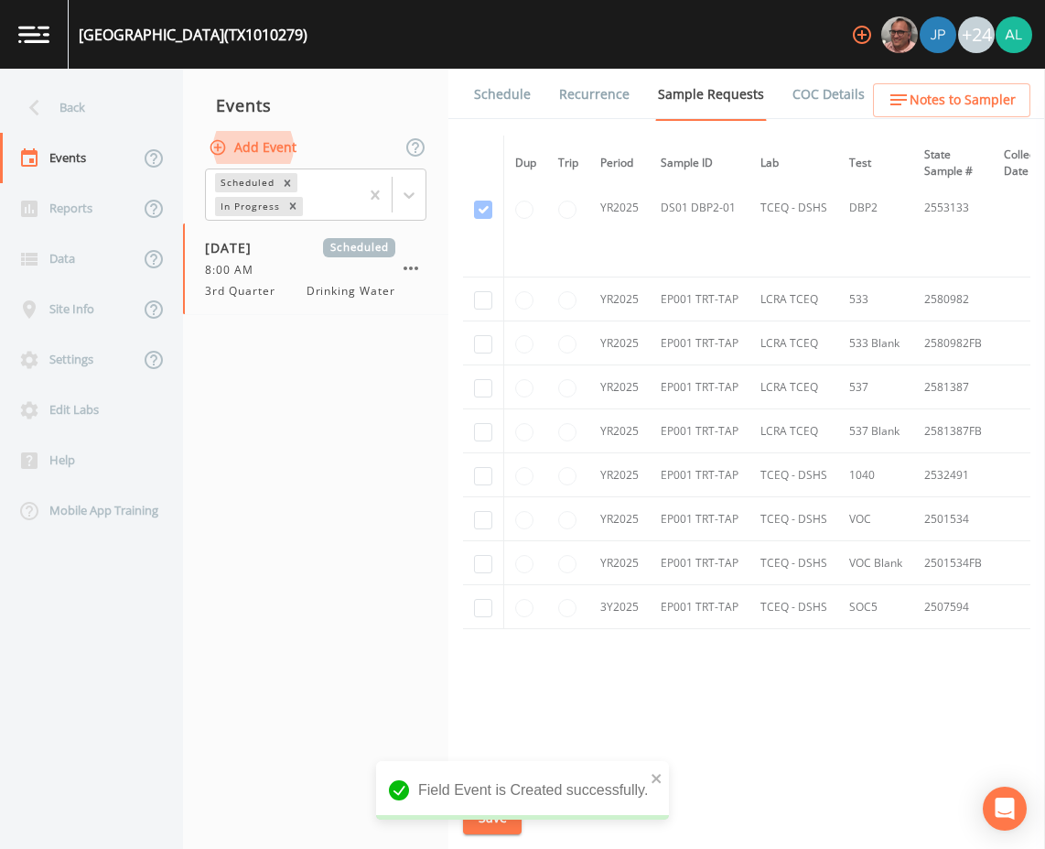
click at [466, 288] on td at bounding box center [483, 299] width 41 height 44
click at [476, 303] on td at bounding box center [483, 299] width 41 height 44
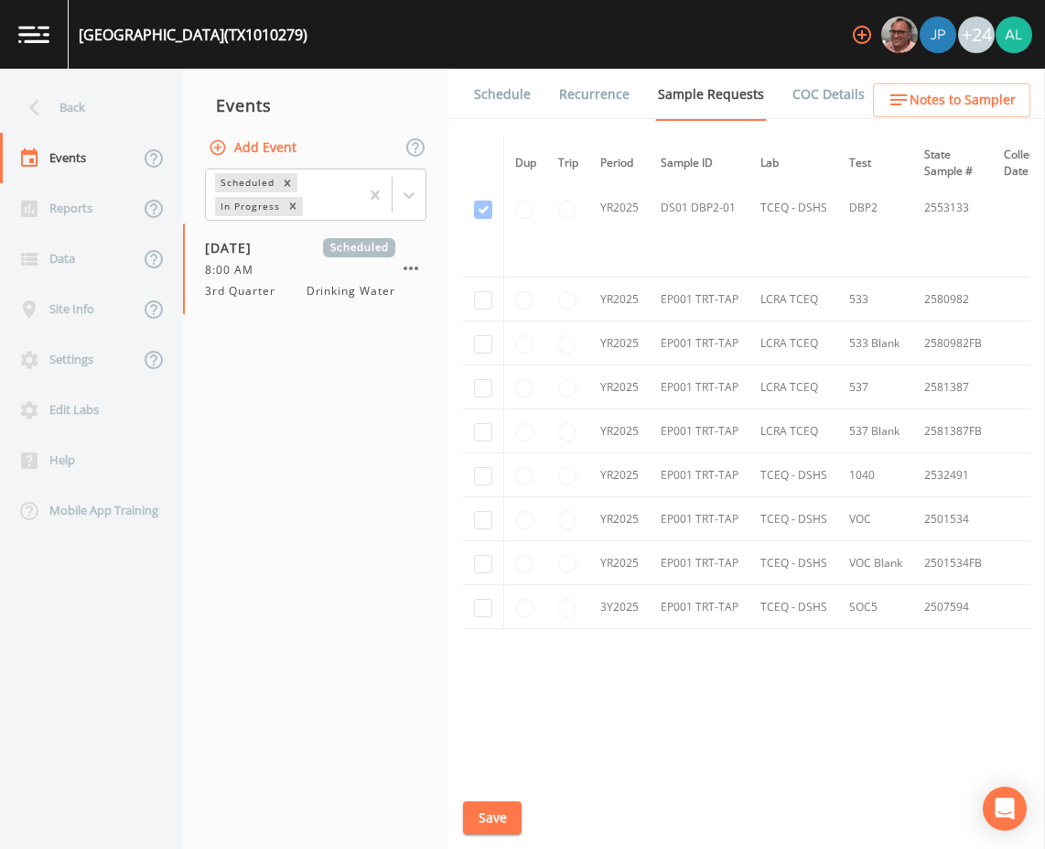
drag, startPoint x: 476, startPoint y: 303, endPoint x: 485, endPoint y: 304, distance: 9.2
click at [485, 304] on td at bounding box center [483, 299] width 41 height 44
click at [485, 301] on input "checkbox" at bounding box center [483, 300] width 18 height 18
checkbox input "true"
click at [482, 335] on input "checkbox" at bounding box center [483, 344] width 18 height 18
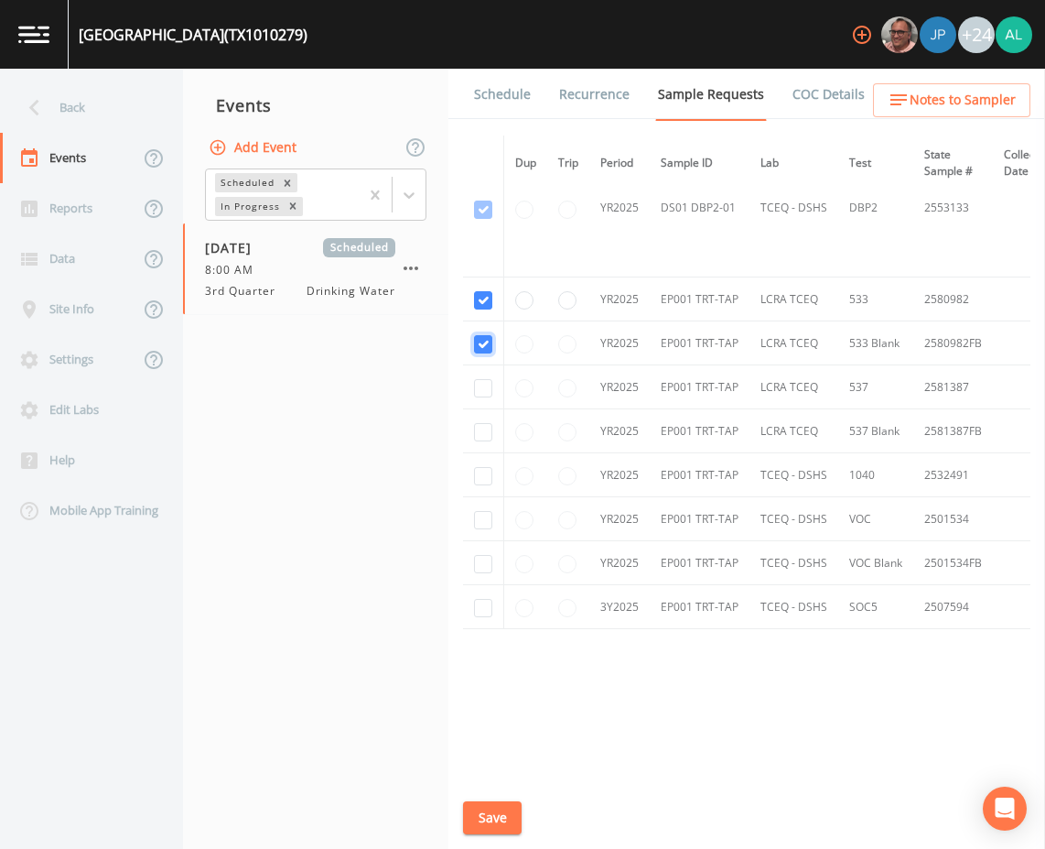
checkbox input "true"
click at [485, 389] on input "checkbox" at bounding box center [483, 388] width 18 height 18
checkbox input "true"
click at [487, 434] on input "checkbox" at bounding box center [483, 432] width 18 height 18
checkbox input "true"
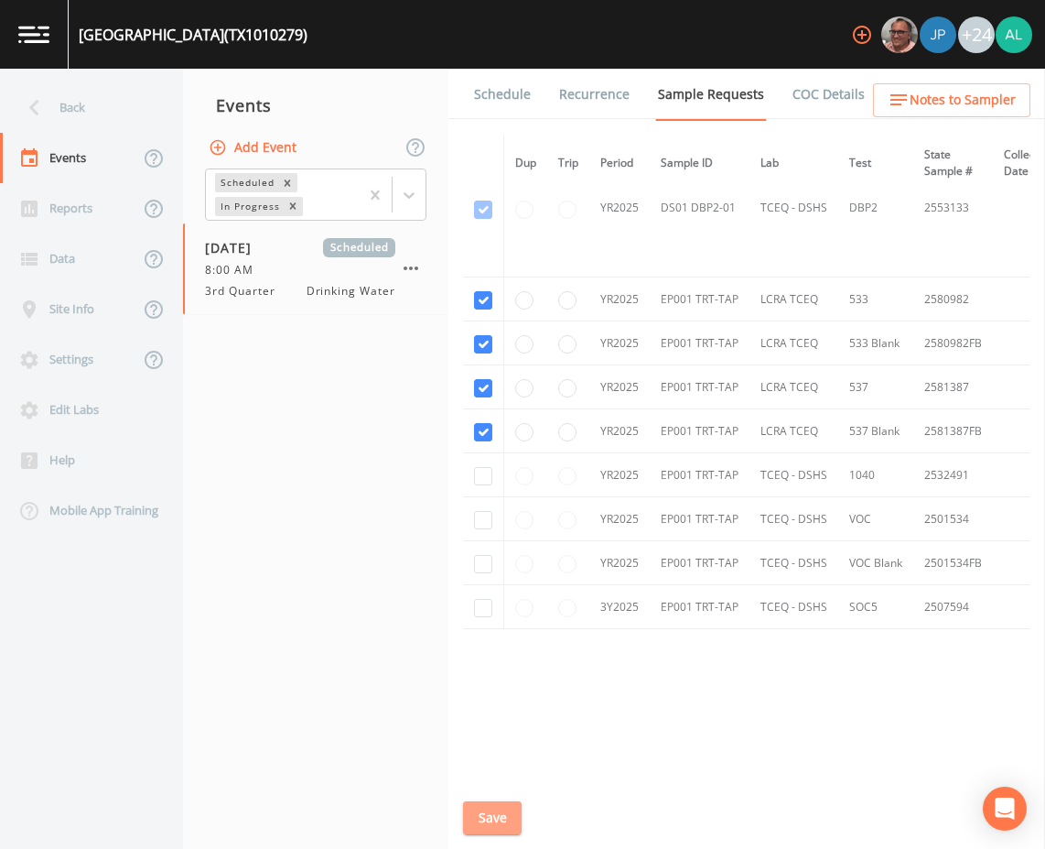
click at [467, 824] on button "Save" at bounding box center [492, 818] width 59 height 34
click at [485, 102] on link "Schedule" at bounding box center [502, 94] width 62 height 51
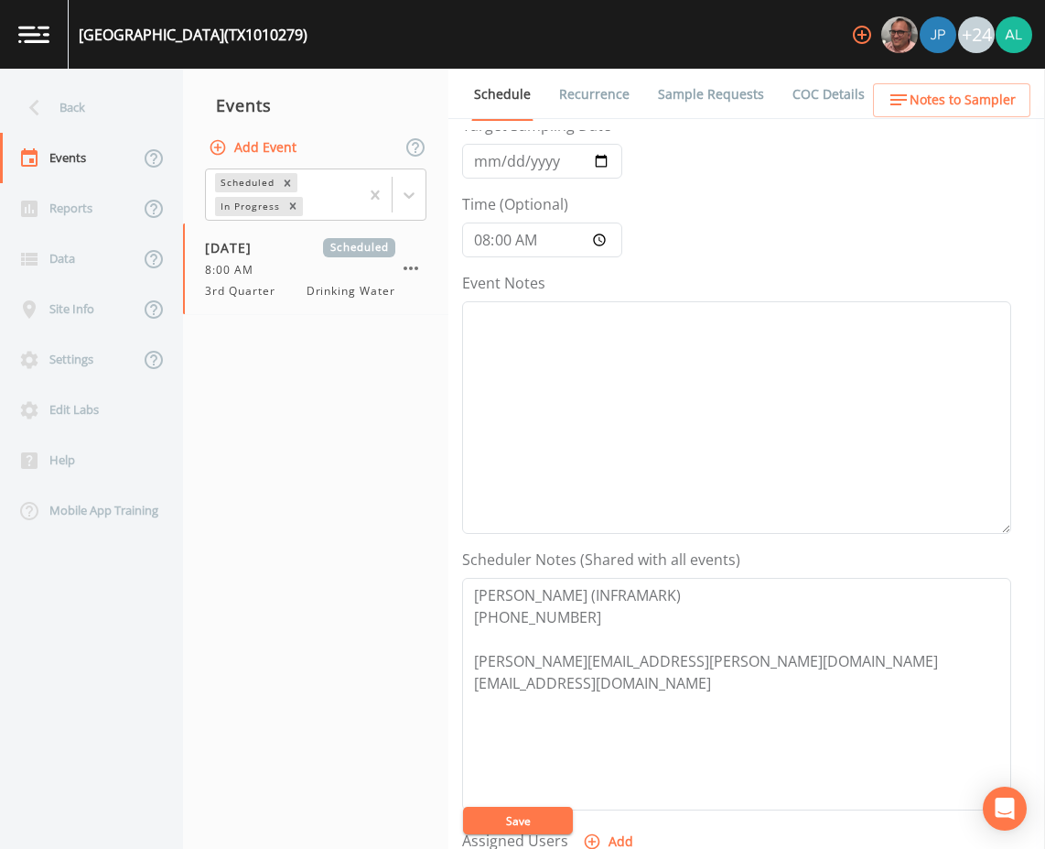
scroll to position [183, 0]
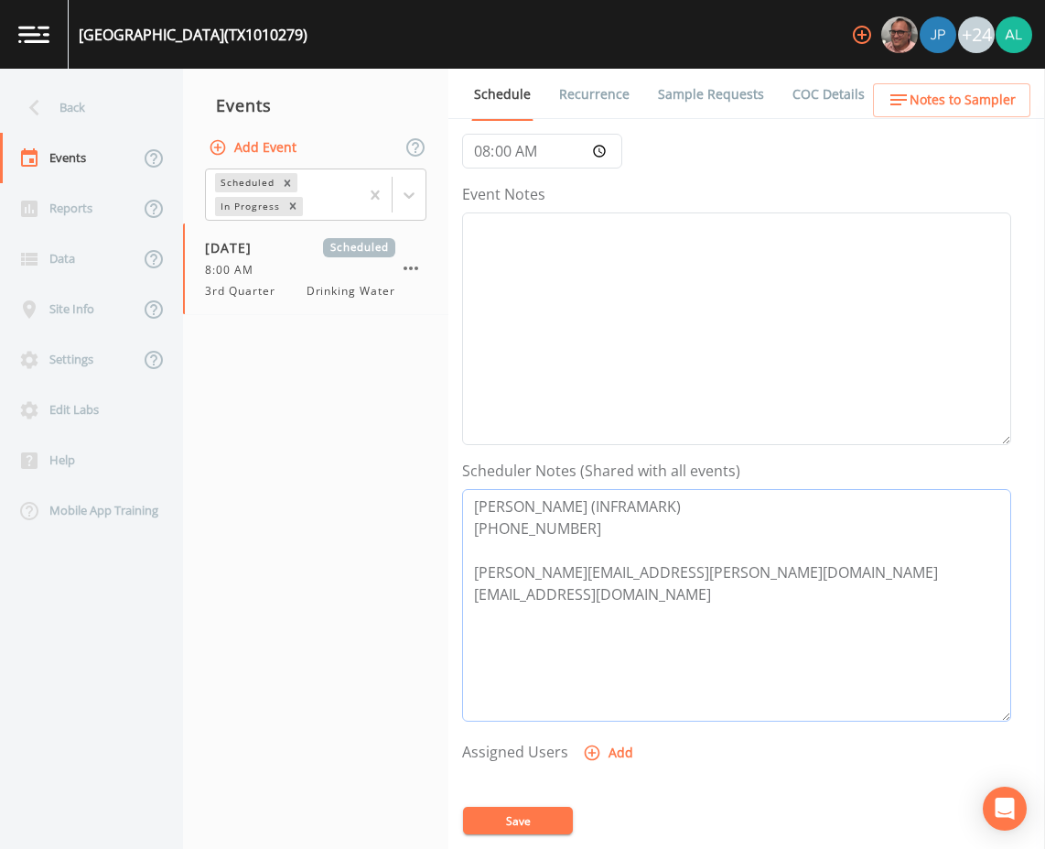
drag, startPoint x: 690, startPoint y: 571, endPoint x: 455, endPoint y: 567, distance: 235.3
click at [455, 567] on div "Schedule Recurrence Sample Requests COC Details Forms Event Name 3rd Quarter Ta…" at bounding box center [747, 459] width 597 height 780
drag, startPoint x: 810, startPoint y: 606, endPoint x: 380, endPoint y: 604, distance: 430.3
click at [380, 604] on div "Back Events Reports Data Site Info Settings Edit Labs Help Mobile App Training …" at bounding box center [522, 459] width 1045 height 780
click at [538, 271] on textarea "Event Notes" at bounding box center [736, 328] width 549 height 233
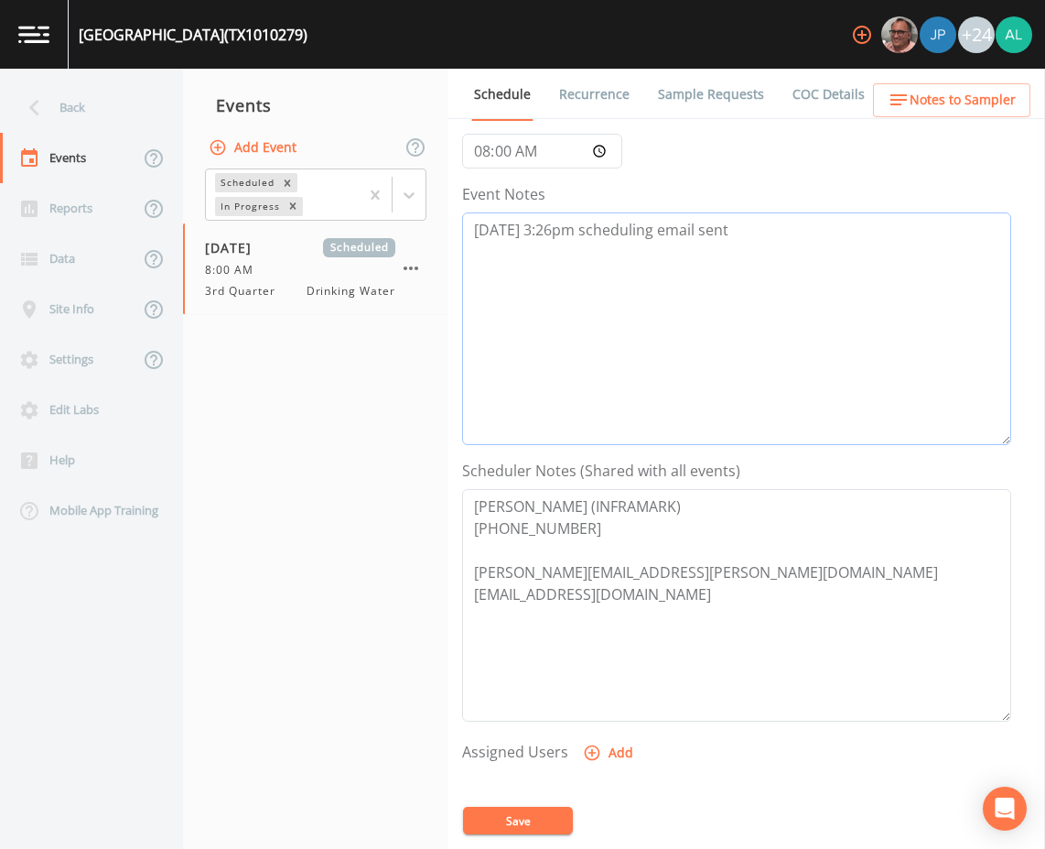
type textarea "[DATE] 3:26pm scheduling email sent"
click at [505, 818] on button "Save" at bounding box center [518, 820] width 110 height 27
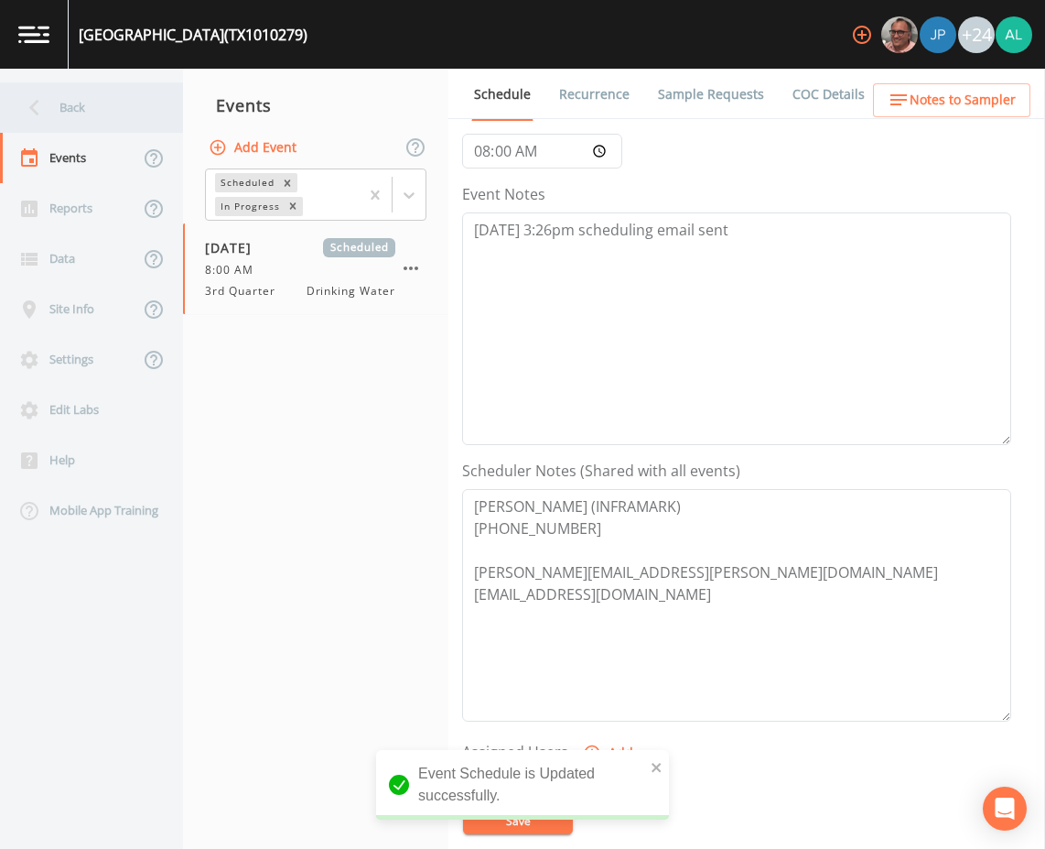
click at [115, 111] on div "Back" at bounding box center [82, 107] width 165 height 50
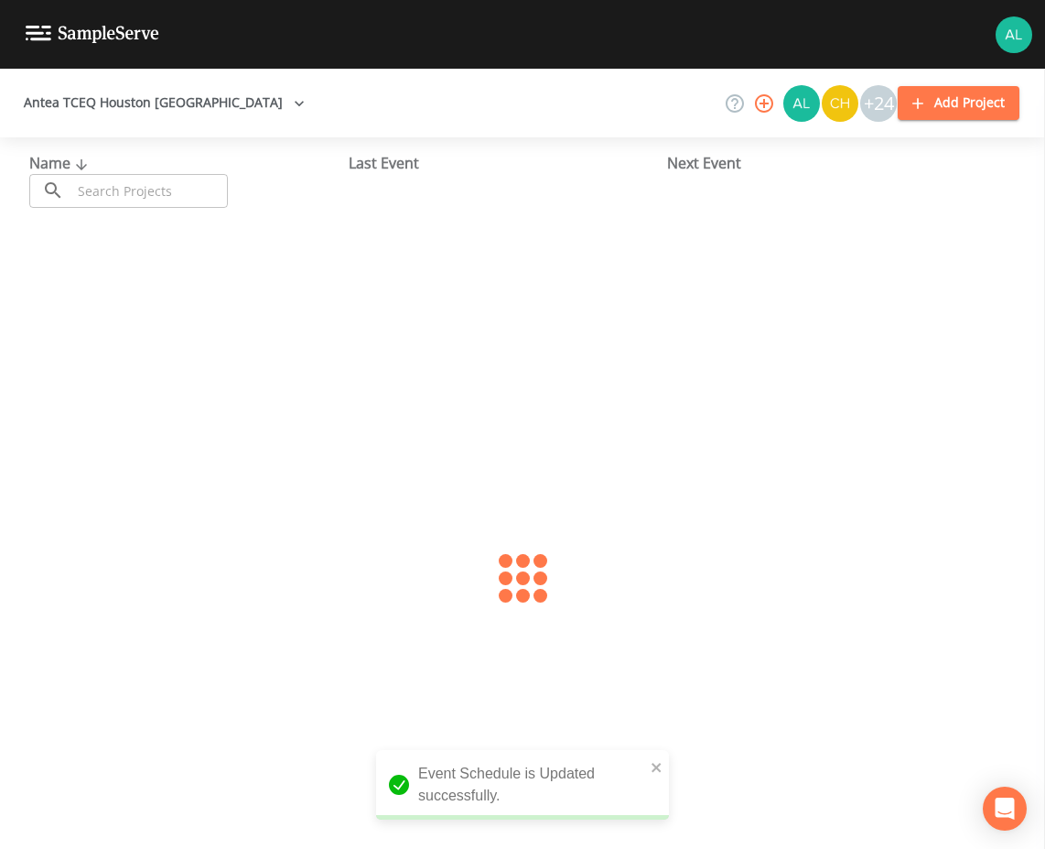
click at [118, 187] on input "text" at bounding box center [149, 191] width 157 height 34
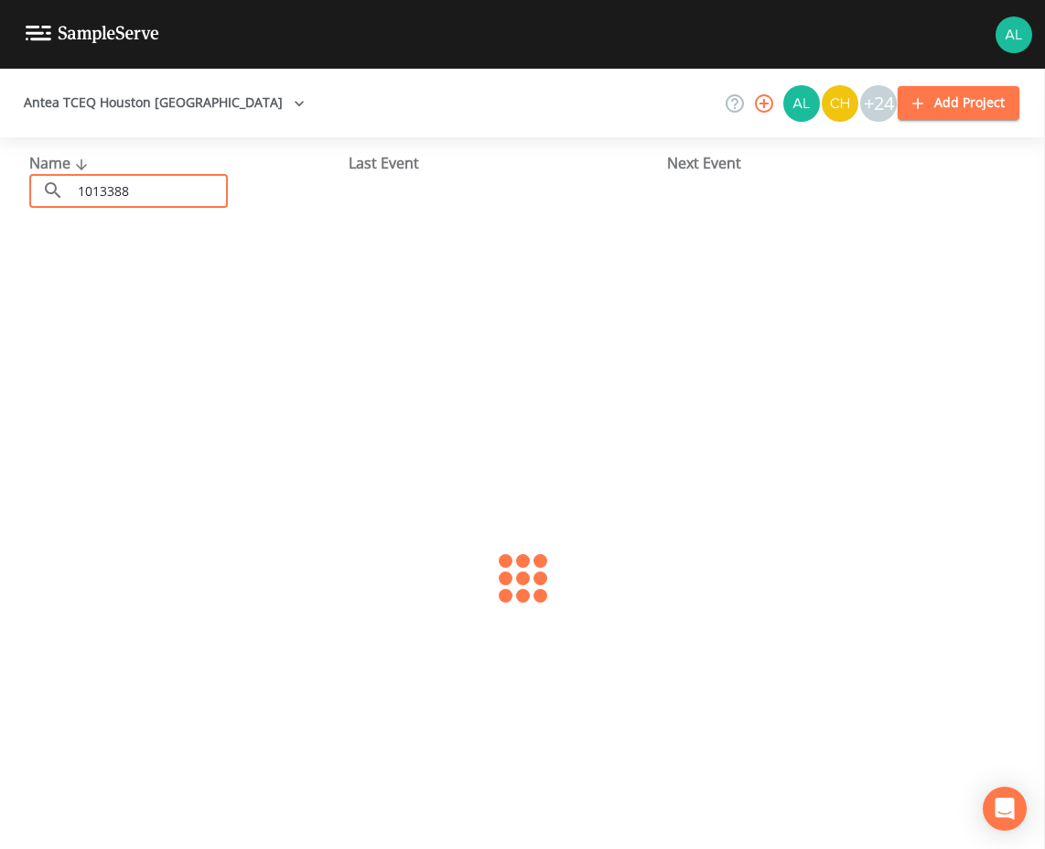
type input "1013388"
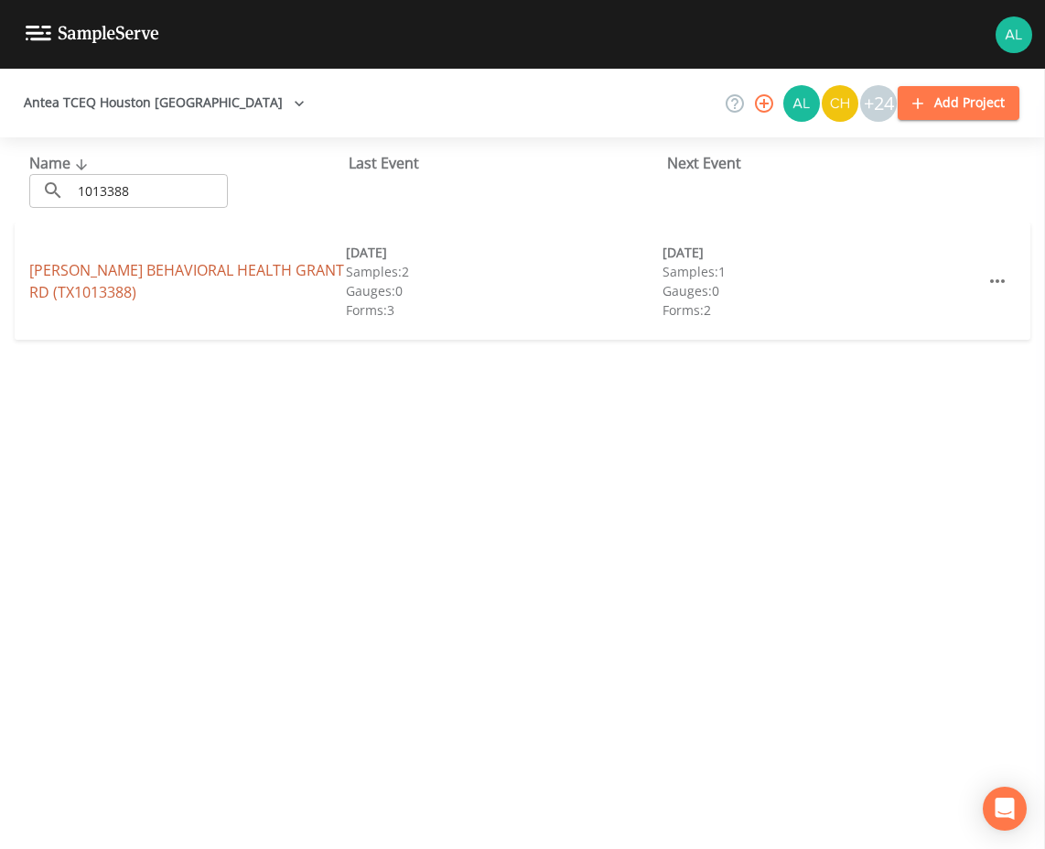
click at [114, 279] on link "[PERSON_NAME] BEHAVIORAL [GEOGRAPHIC_DATA])" at bounding box center [186, 281] width 315 height 42
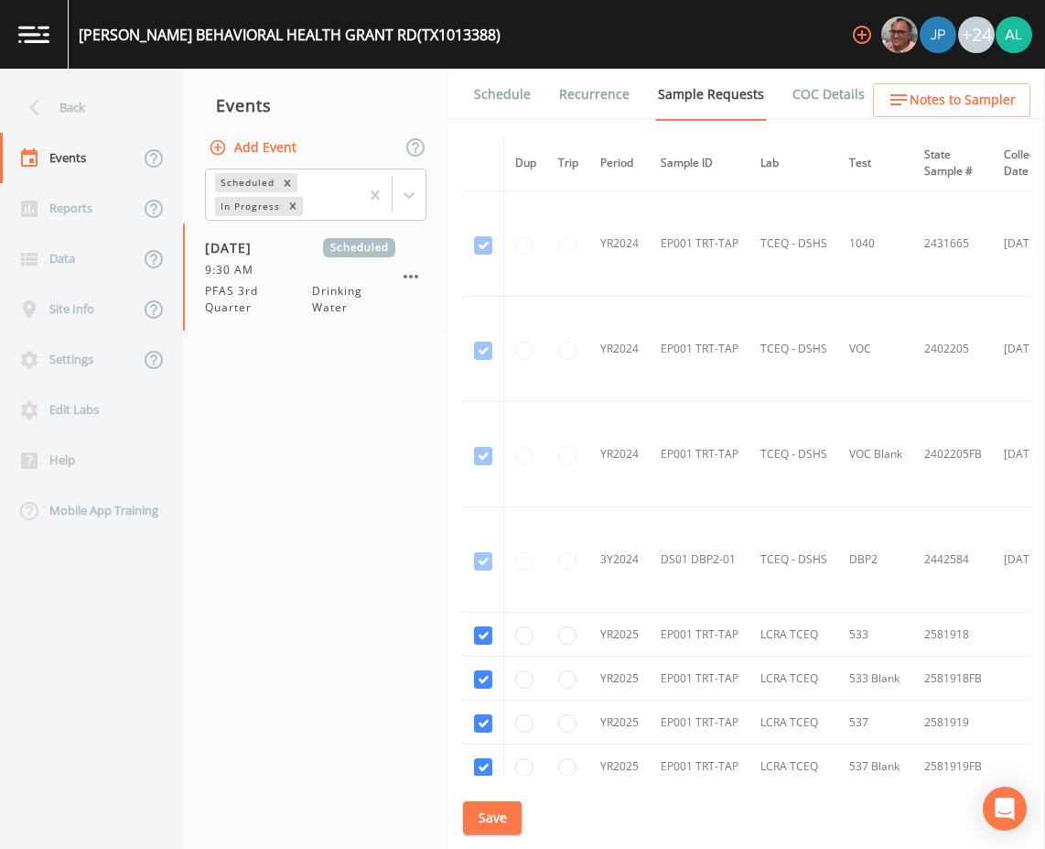
click at [490, 113] on link "Schedule" at bounding box center [502, 94] width 62 height 51
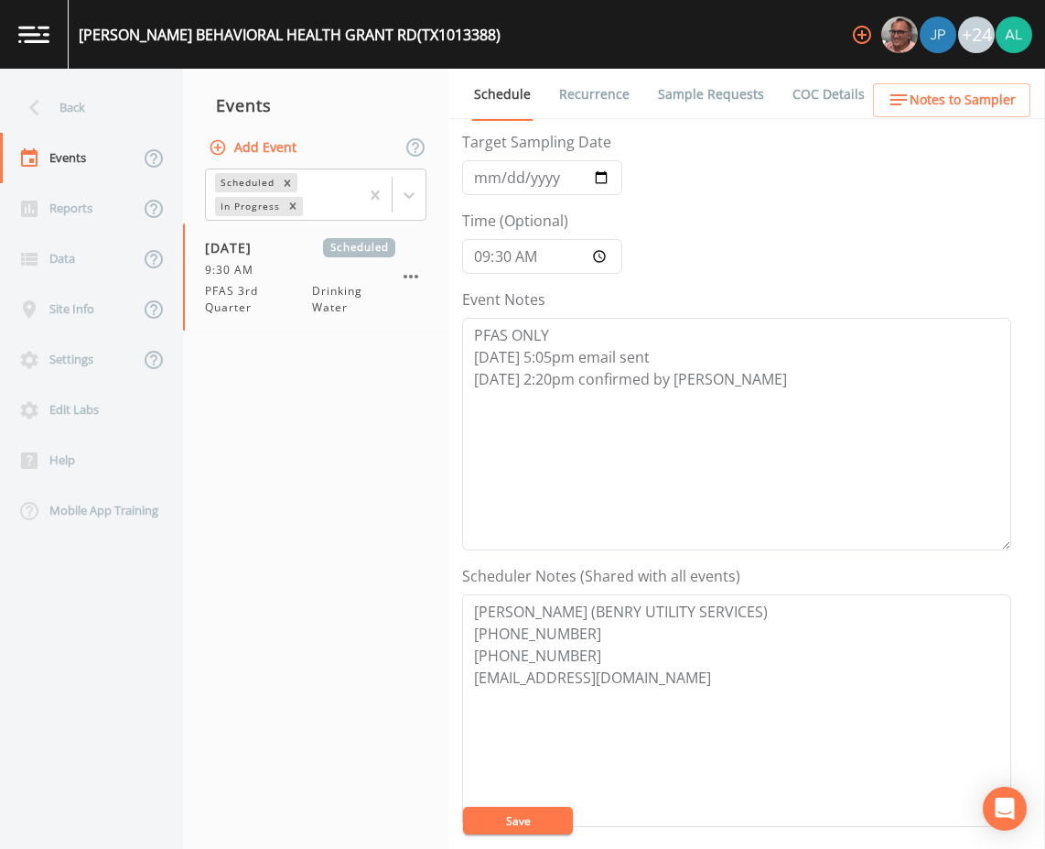
scroll to position [183, 0]
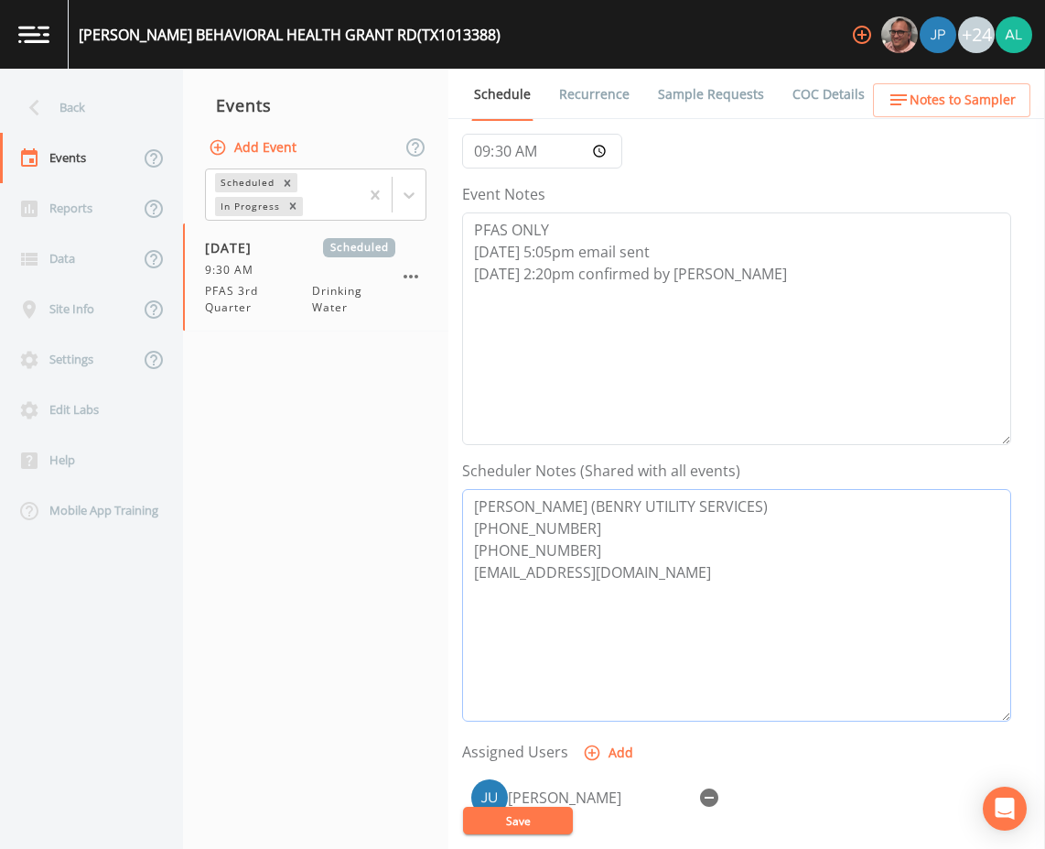
drag, startPoint x: 649, startPoint y: 565, endPoint x: 448, endPoint y: 570, distance: 201.5
click at [448, 570] on div "Back Events Reports Data Site Info Settings Edit Labs Help Mobile App Training …" at bounding box center [522, 459] width 1045 height 780
click at [929, 110] on span "Notes to Sampler" at bounding box center [963, 100] width 106 height 23
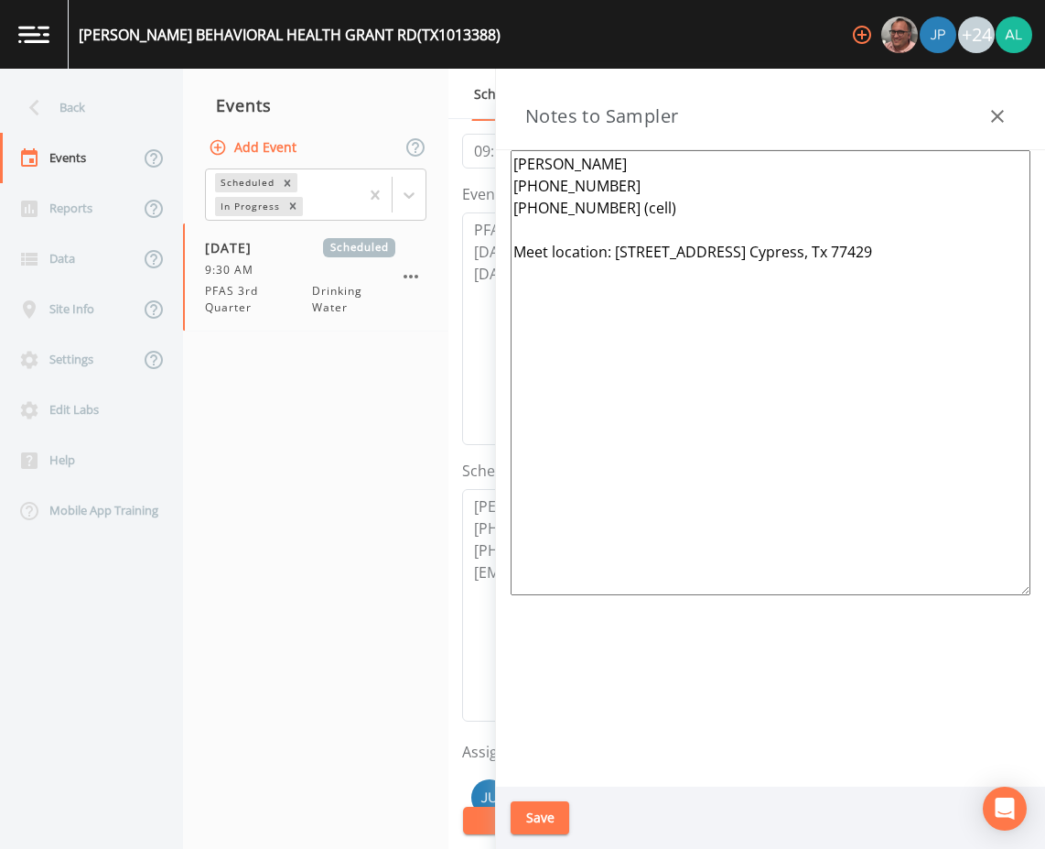
drag, startPoint x: 886, startPoint y: 262, endPoint x: 615, endPoint y: 256, distance: 271.0
click at [615, 256] on textarea "[PERSON_NAME] [PHONE_NUMBER] [PHONE_NUMBER] (cell) Meet location: [STREET_ADDRE…" at bounding box center [771, 372] width 520 height 445
drag, startPoint x: 978, startPoint y: 136, endPoint x: 997, endPoint y: 119, distance: 25.9
click at [986, 126] on div "Notes to Sampler" at bounding box center [770, 109] width 549 height 81
click at [997, 119] on icon "button" at bounding box center [998, 116] width 22 height 22
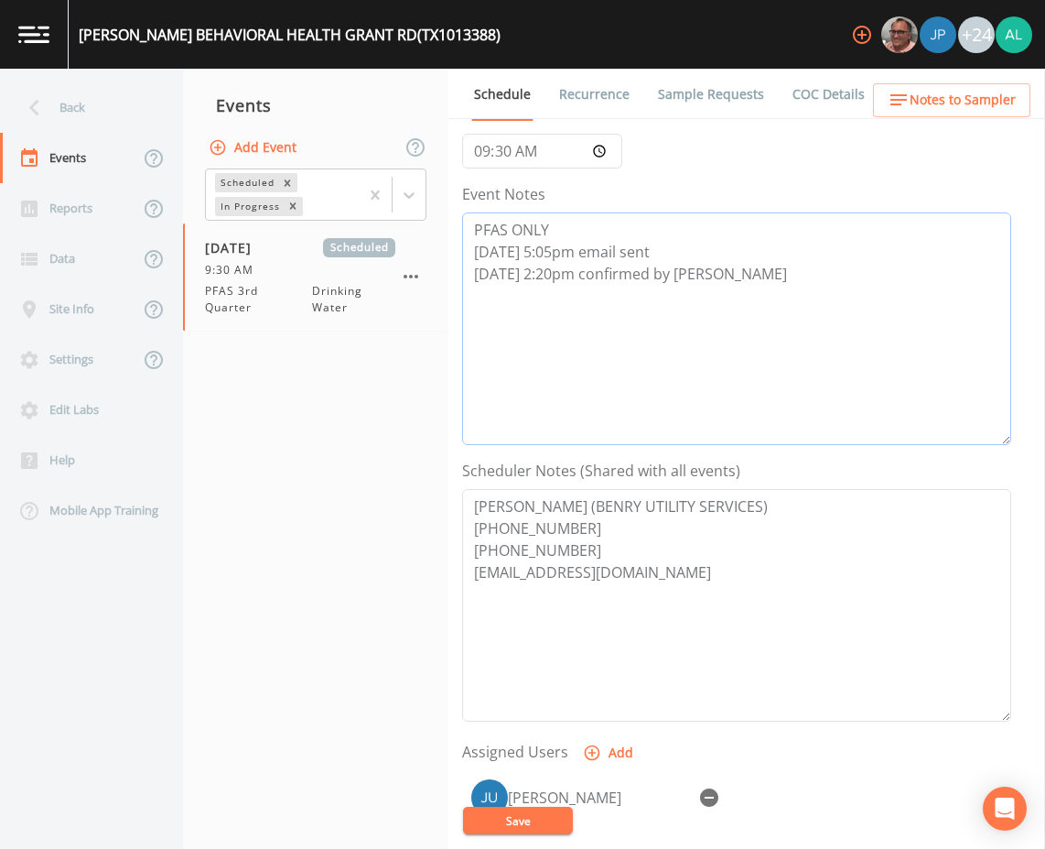
click at [722, 293] on textarea "PFAS ONLY [DATE] 5:05pm email sent [DATE] 2:20pm confirmed by [PERSON_NAME]" at bounding box center [736, 328] width 549 height 233
type textarea "PFAS ONLY [DATE] 5:05pm email sent [DATE] 2:20pm confirmed by [PERSON_NAME] [DA…"
click at [558, 817] on button "Save" at bounding box center [518, 820] width 110 height 27
click at [519, 828] on button "Save" at bounding box center [518, 820] width 110 height 27
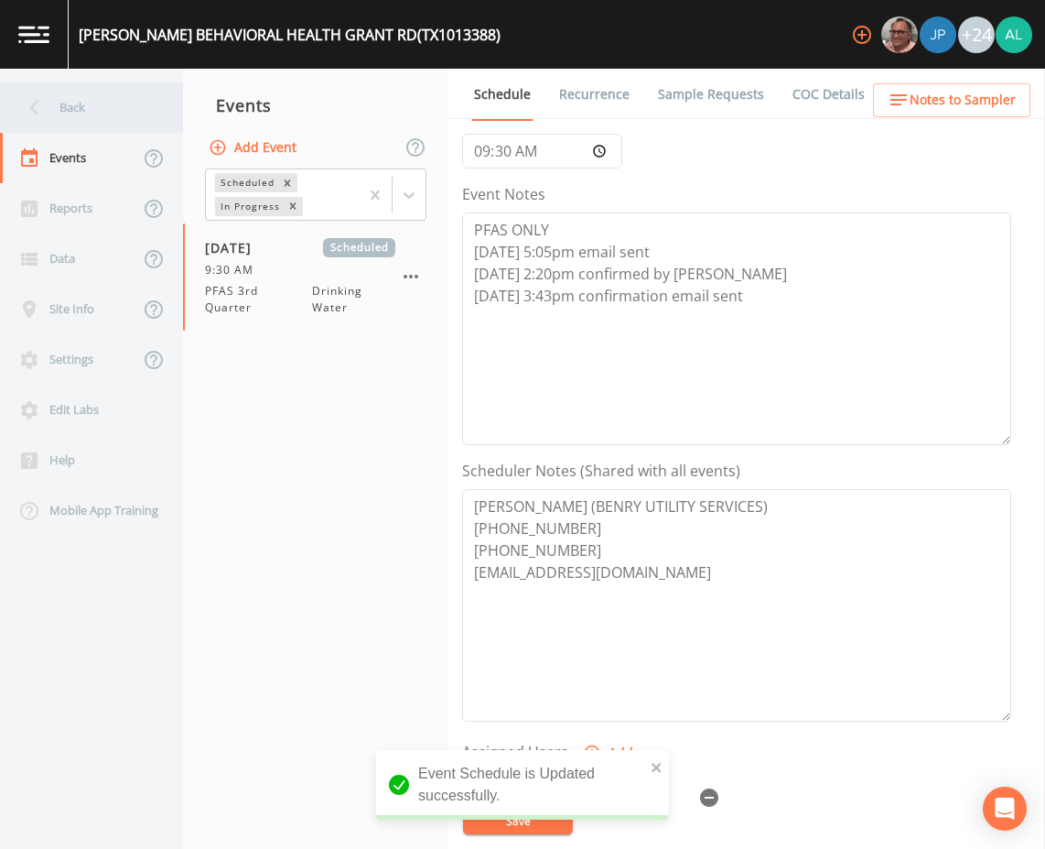
click at [114, 119] on div "Back" at bounding box center [82, 107] width 165 height 50
